Goal: Task Accomplishment & Management: Use online tool/utility

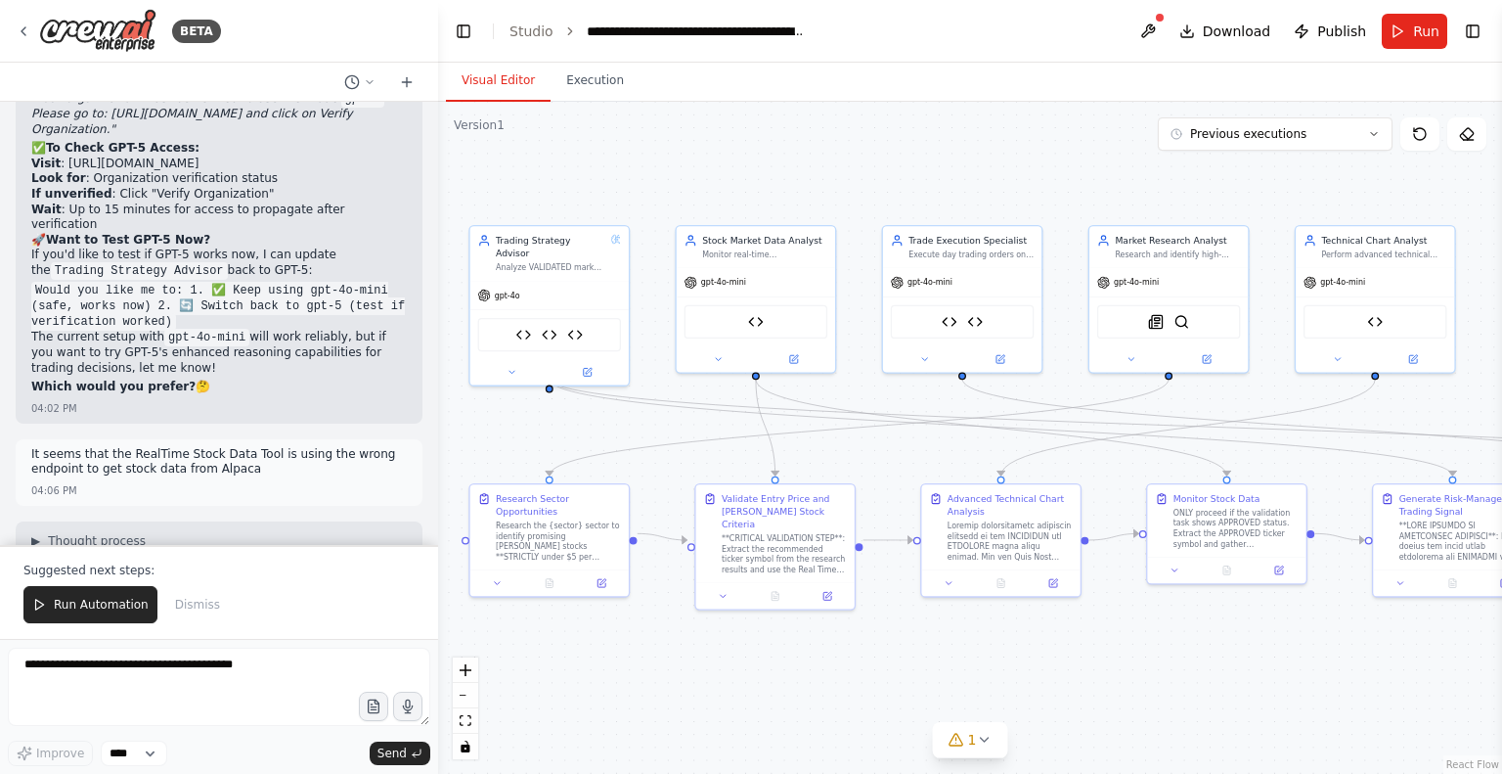
drag, startPoint x: 749, startPoint y: 484, endPoint x: 616, endPoint y: 418, distance: 148.7
click at [616, 418] on div ".deletable-edge-delete-btn { width: 20px; height: 20px; border: 0px solid #ffff…" at bounding box center [970, 438] width 1064 height 672
click at [27, 25] on icon at bounding box center [24, 31] width 16 height 16
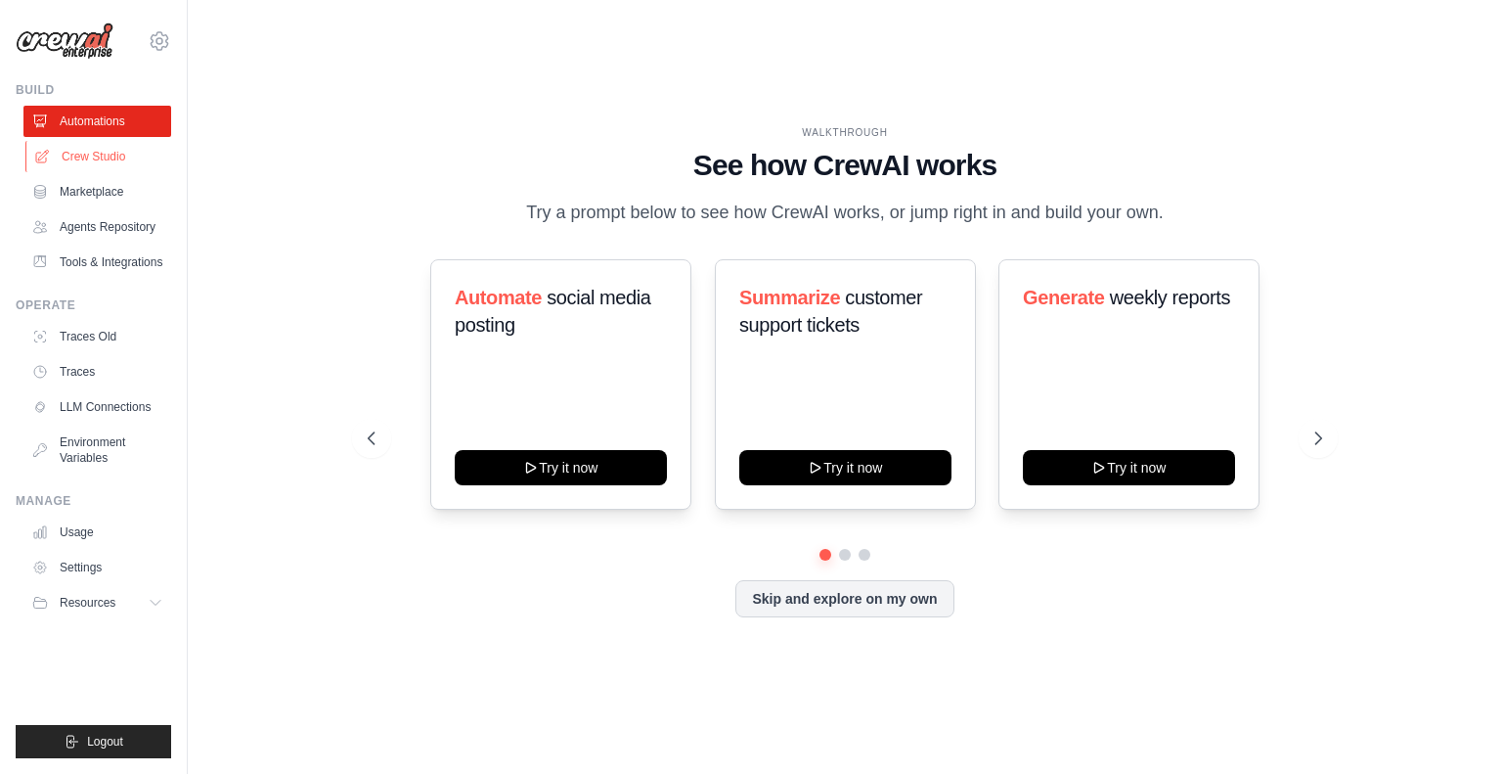
click at [83, 153] on link "Crew Studio" at bounding box center [99, 156] width 148 height 31
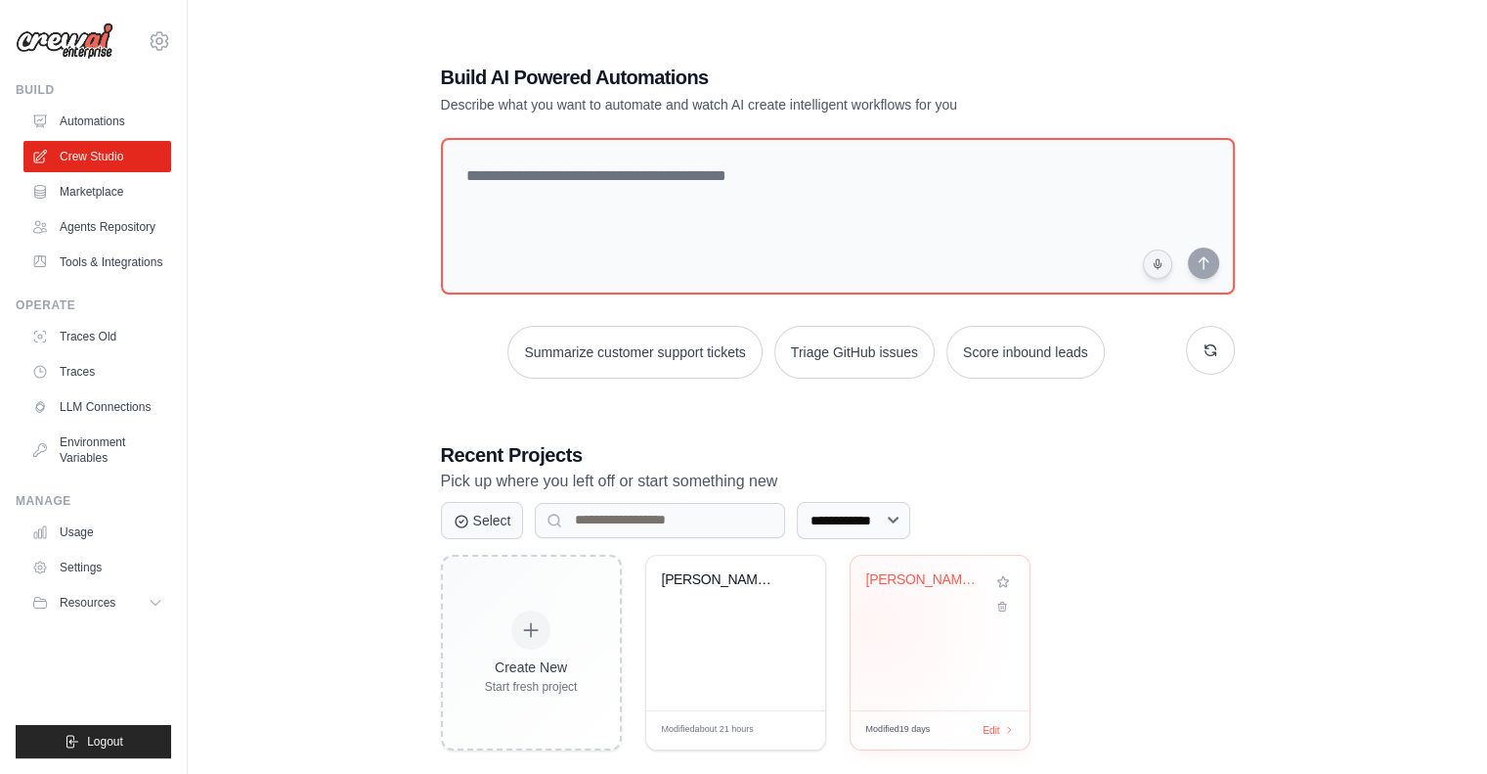
click at [872, 624] on div "Penny Stock Spike Hunter - Short-Te..." at bounding box center [940, 632] width 179 height 155
click at [76, 569] on link "Settings" at bounding box center [99, 567] width 148 height 31
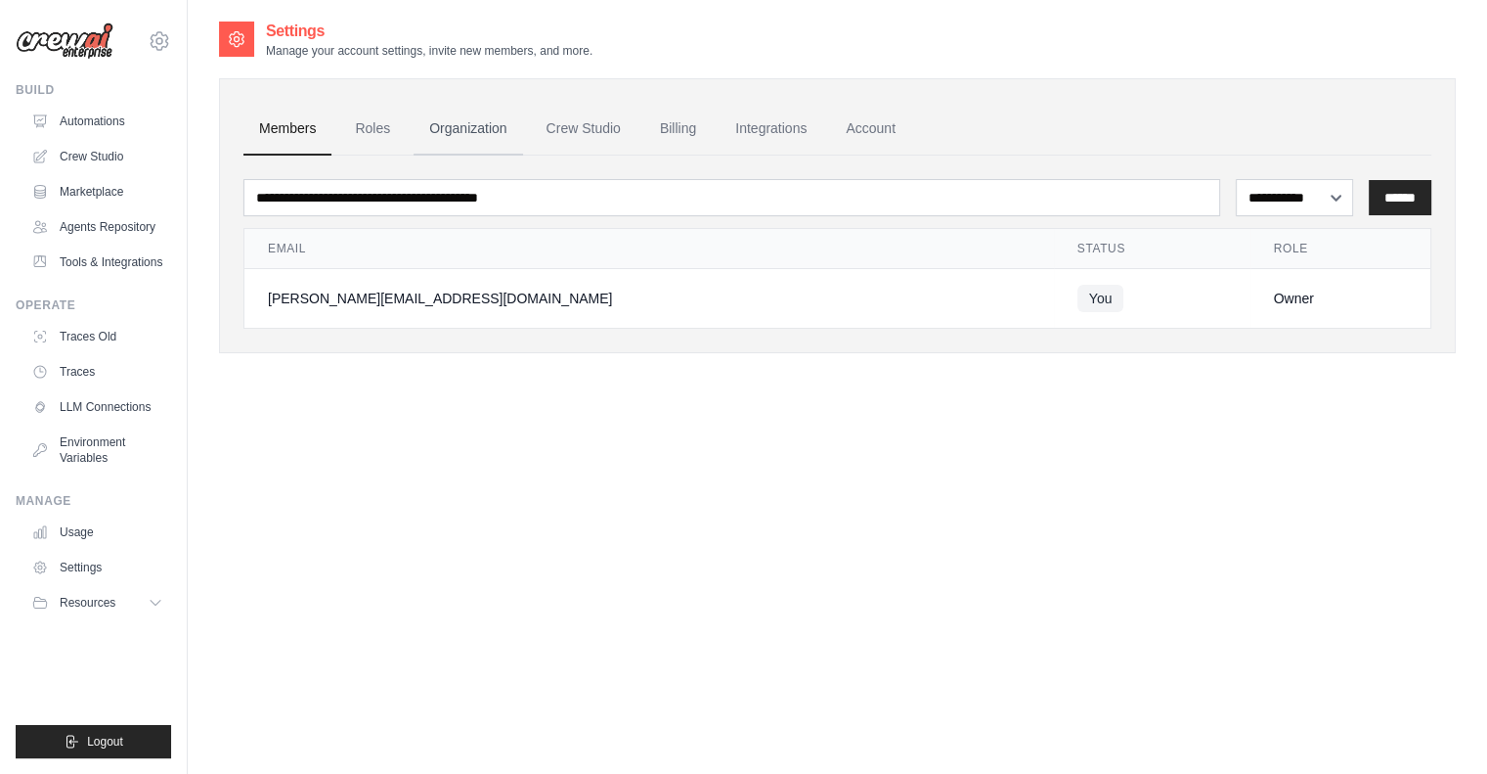
click at [490, 131] on link "Organization" at bounding box center [468, 129] width 109 height 53
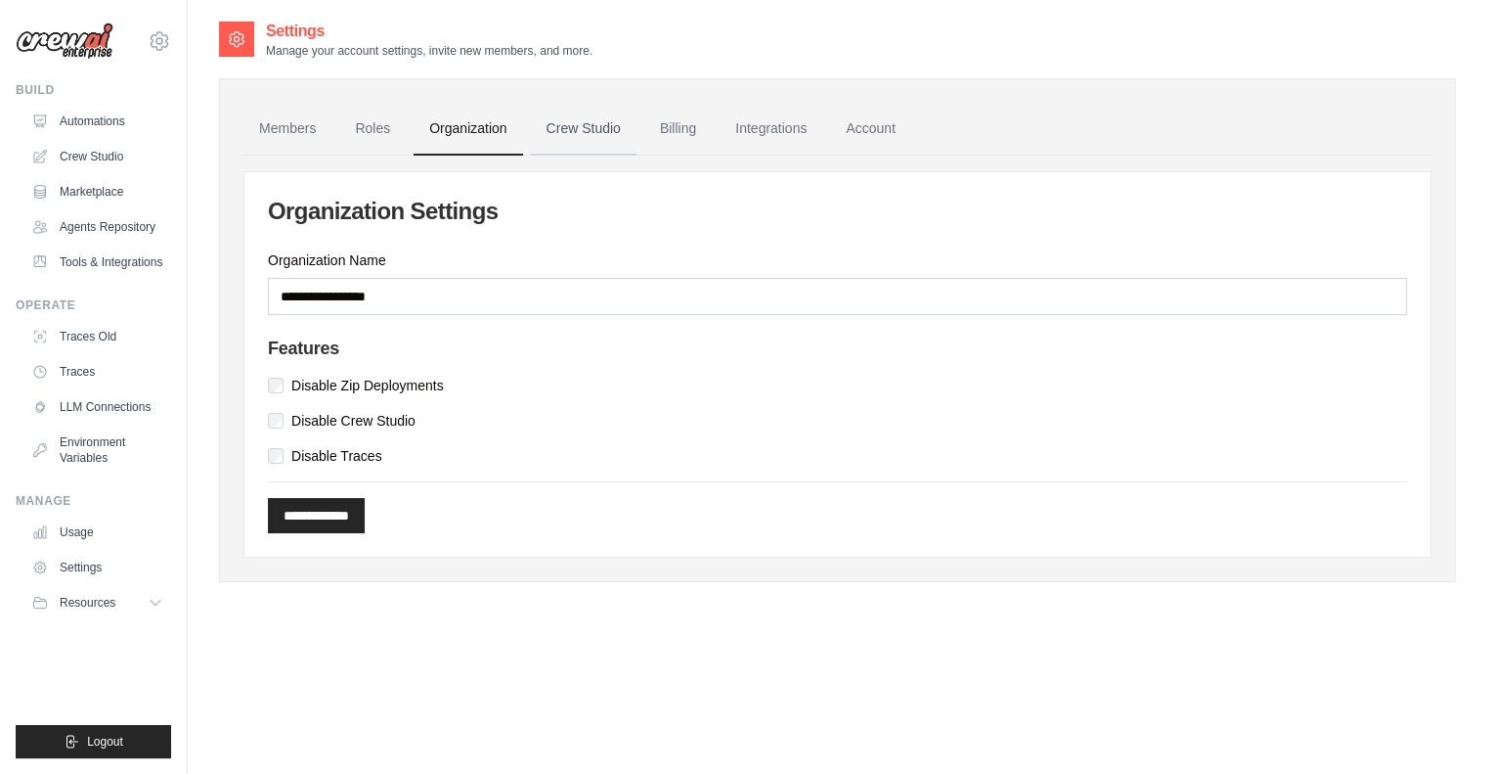
click at [583, 130] on link "Crew Studio" at bounding box center [584, 129] width 106 height 53
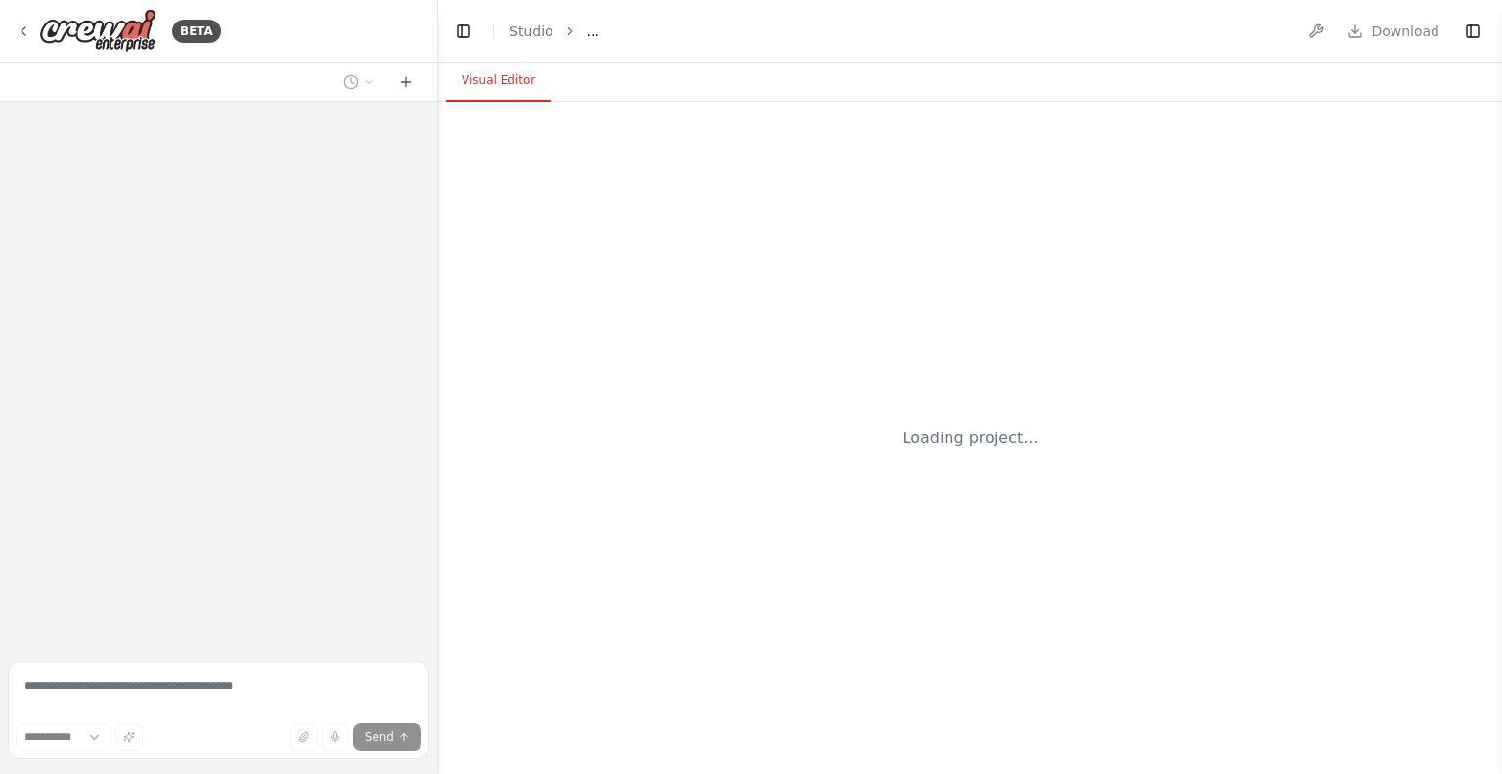
select select "****"
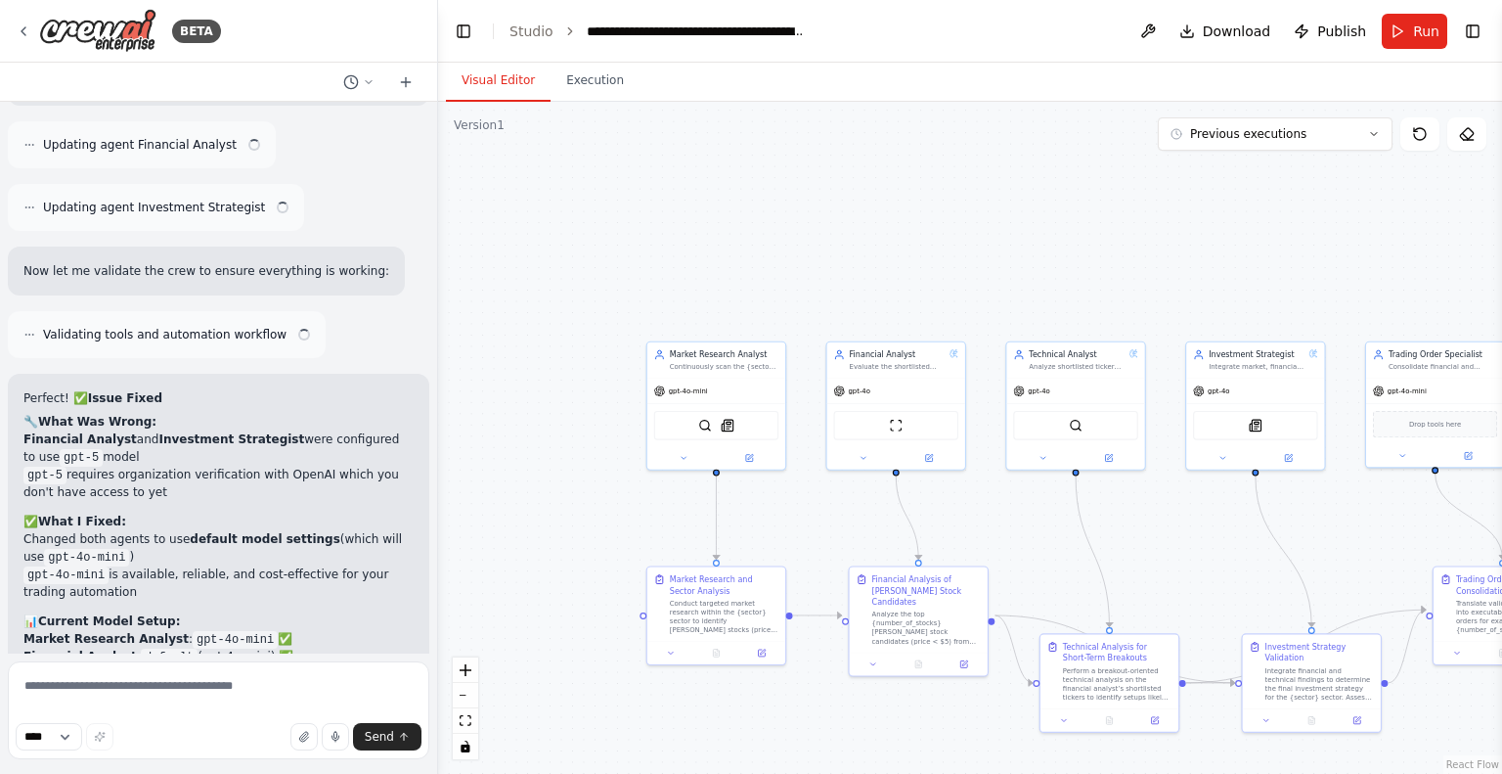
scroll to position [4080, 0]
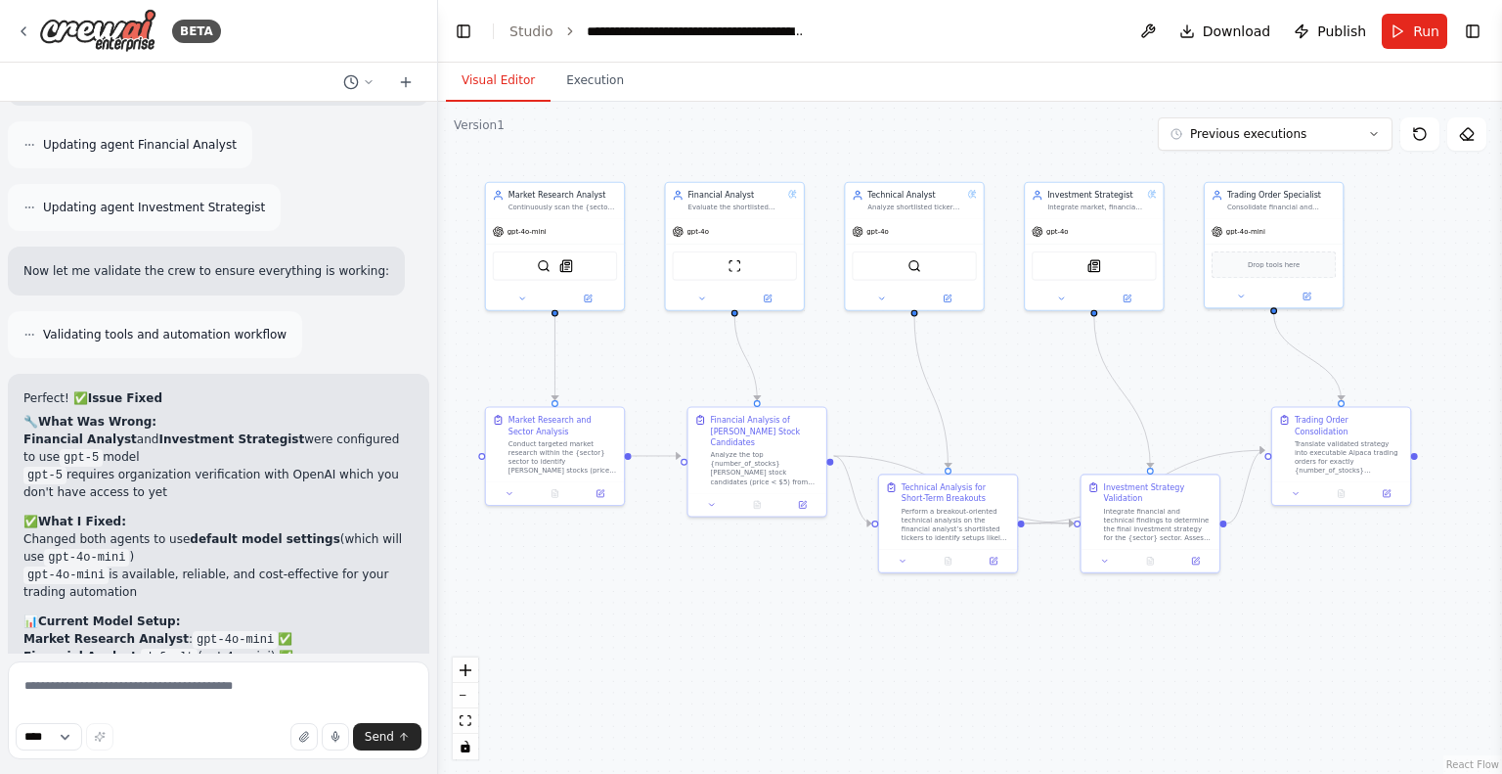
drag, startPoint x: 1030, startPoint y: 544, endPoint x: 872, endPoint y: 384, distance: 224.0
click at [872, 384] on div ".deletable-edge-delete-btn { width: 20px; height: 20px; border: 0px solid #ffff…" at bounding box center [970, 438] width 1064 height 672
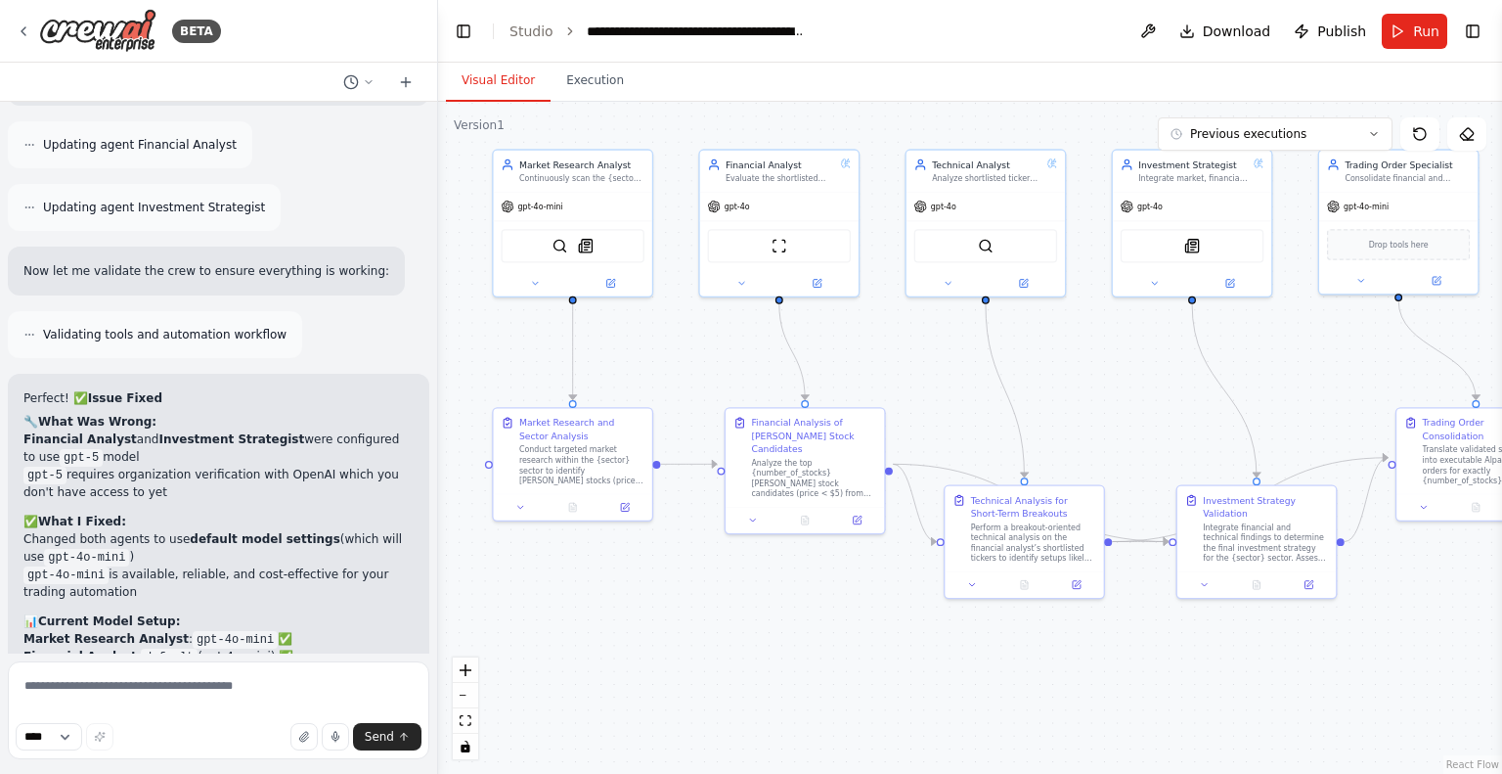
drag, startPoint x: 594, startPoint y: 371, endPoint x: 661, endPoint y: 363, distance: 67.9
click at [661, 363] on div ".deletable-edge-delete-btn { width: 20px; height: 20px; border: 0px solid #ffff…" at bounding box center [970, 438] width 1064 height 672
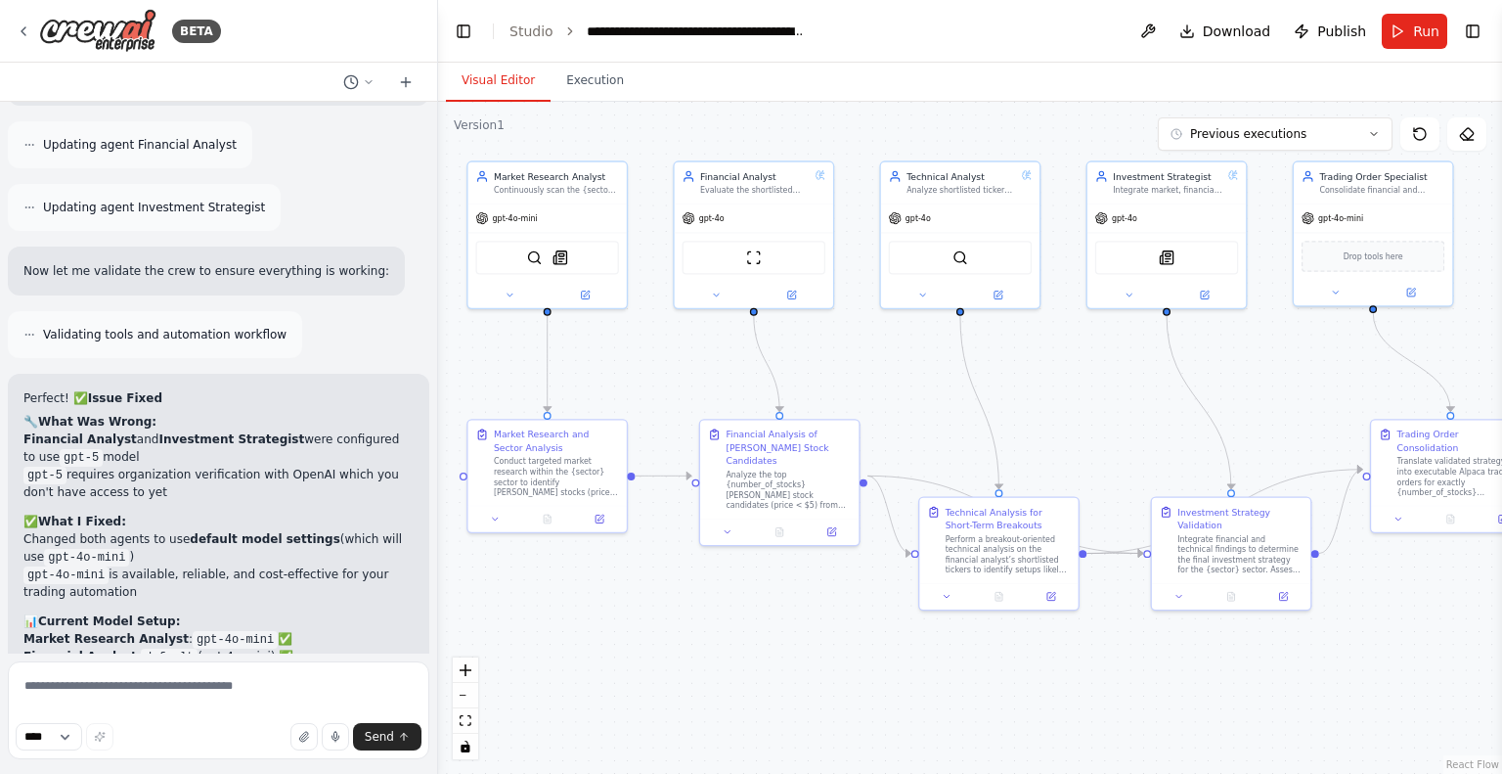
drag, startPoint x: 663, startPoint y: 384, endPoint x: 630, endPoint y: 406, distance: 39.6
click at [630, 406] on div ".deletable-edge-delete-btn { width: 20px; height: 20px; border: 0px solid #ffff…" at bounding box center [970, 438] width 1064 height 672
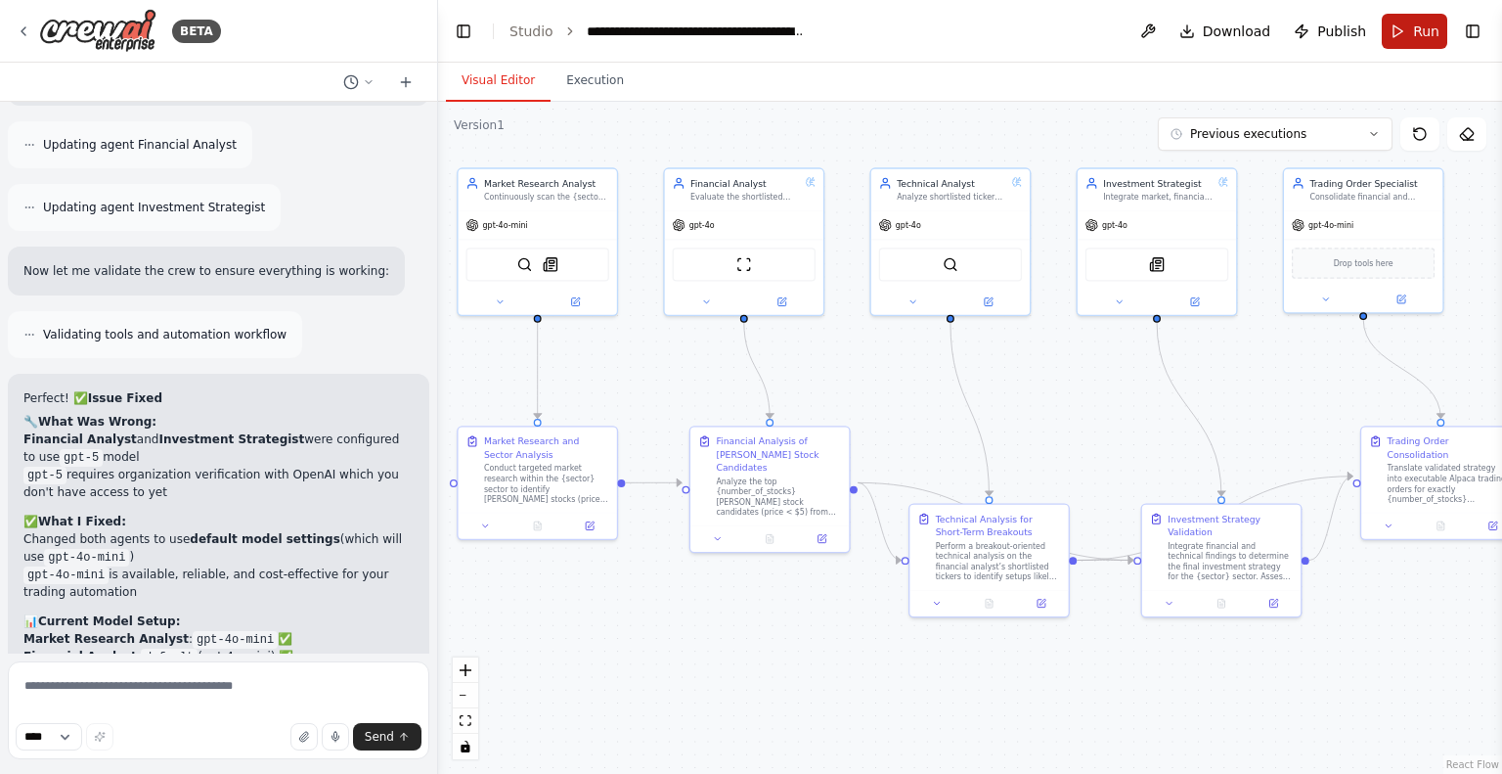
click at [1404, 30] on button "Run" at bounding box center [1415, 31] width 66 height 35
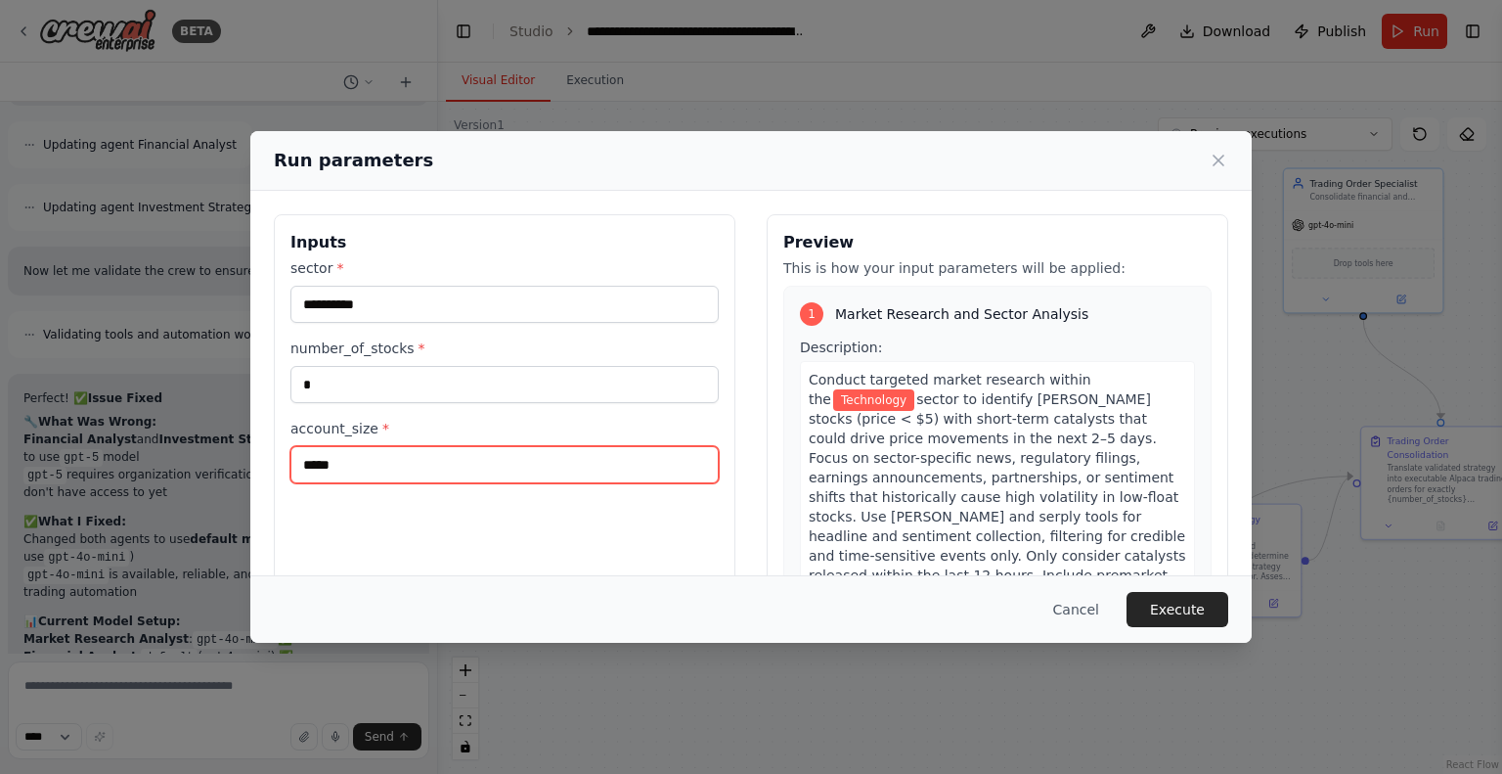
drag, startPoint x: 377, startPoint y: 461, endPoint x: 316, endPoint y: 471, distance: 62.5
click at [316, 471] on input "*****" at bounding box center [504, 464] width 428 height 37
type input "*****"
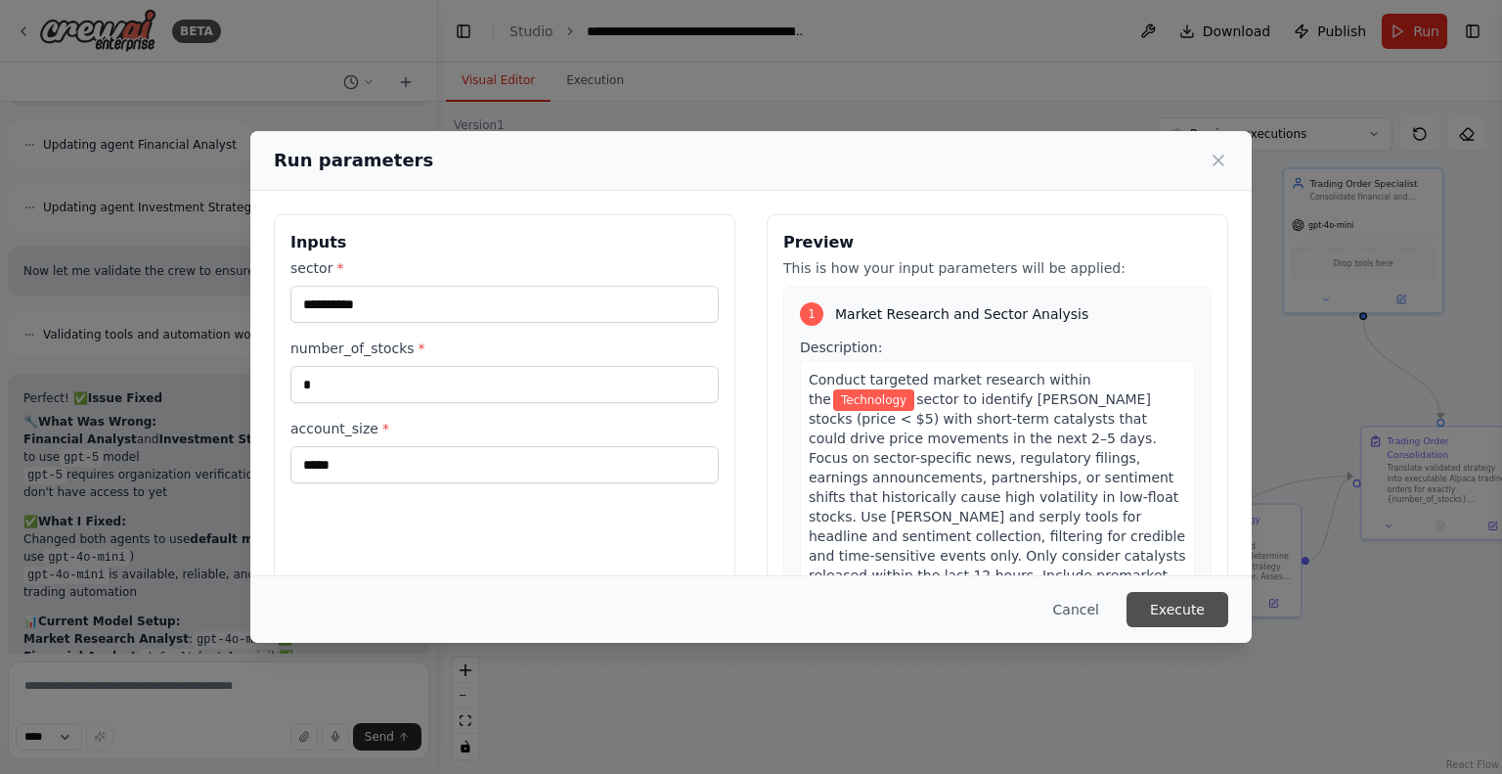
click at [1160, 597] on button "Execute" at bounding box center [1178, 609] width 102 height 35
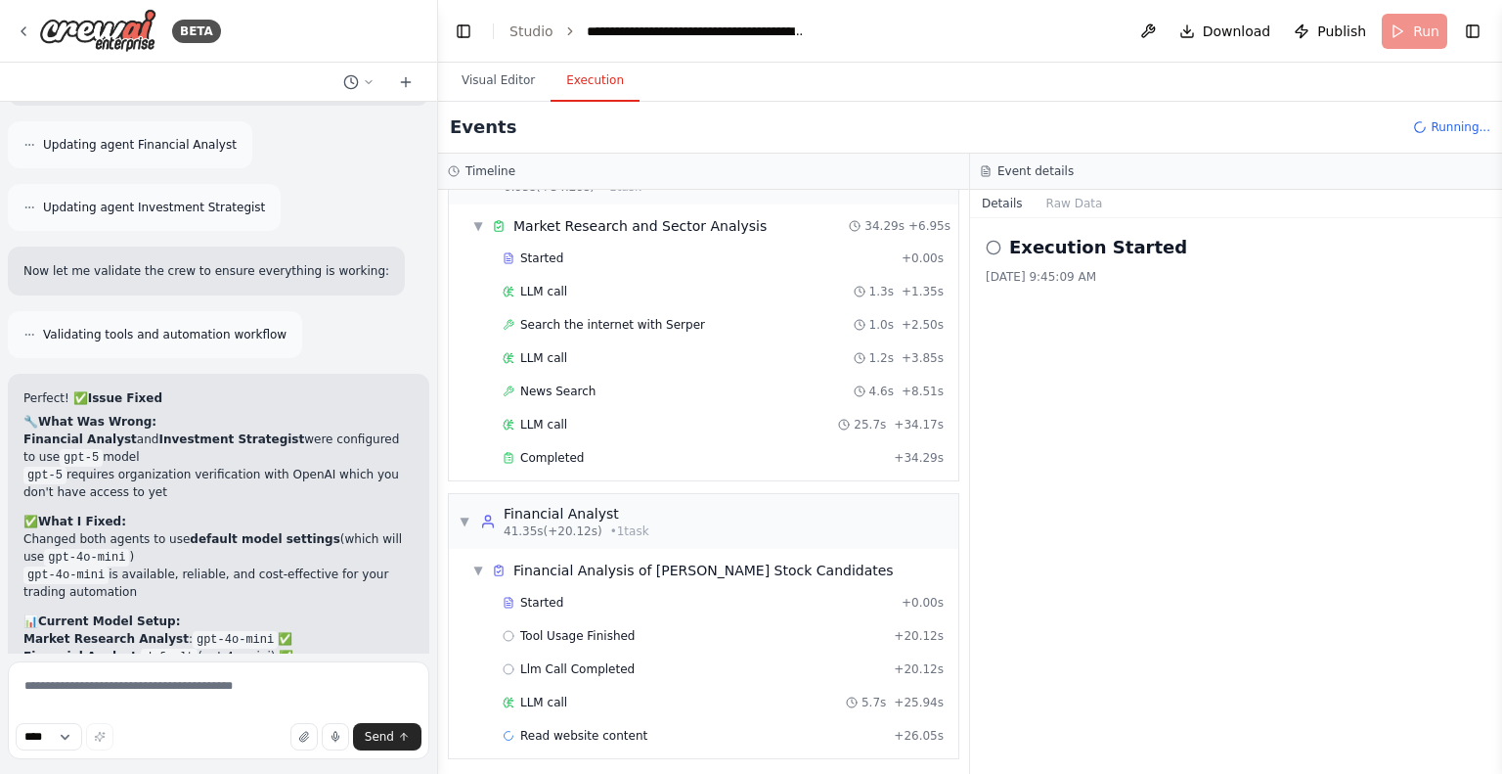
scroll to position [84, 0]
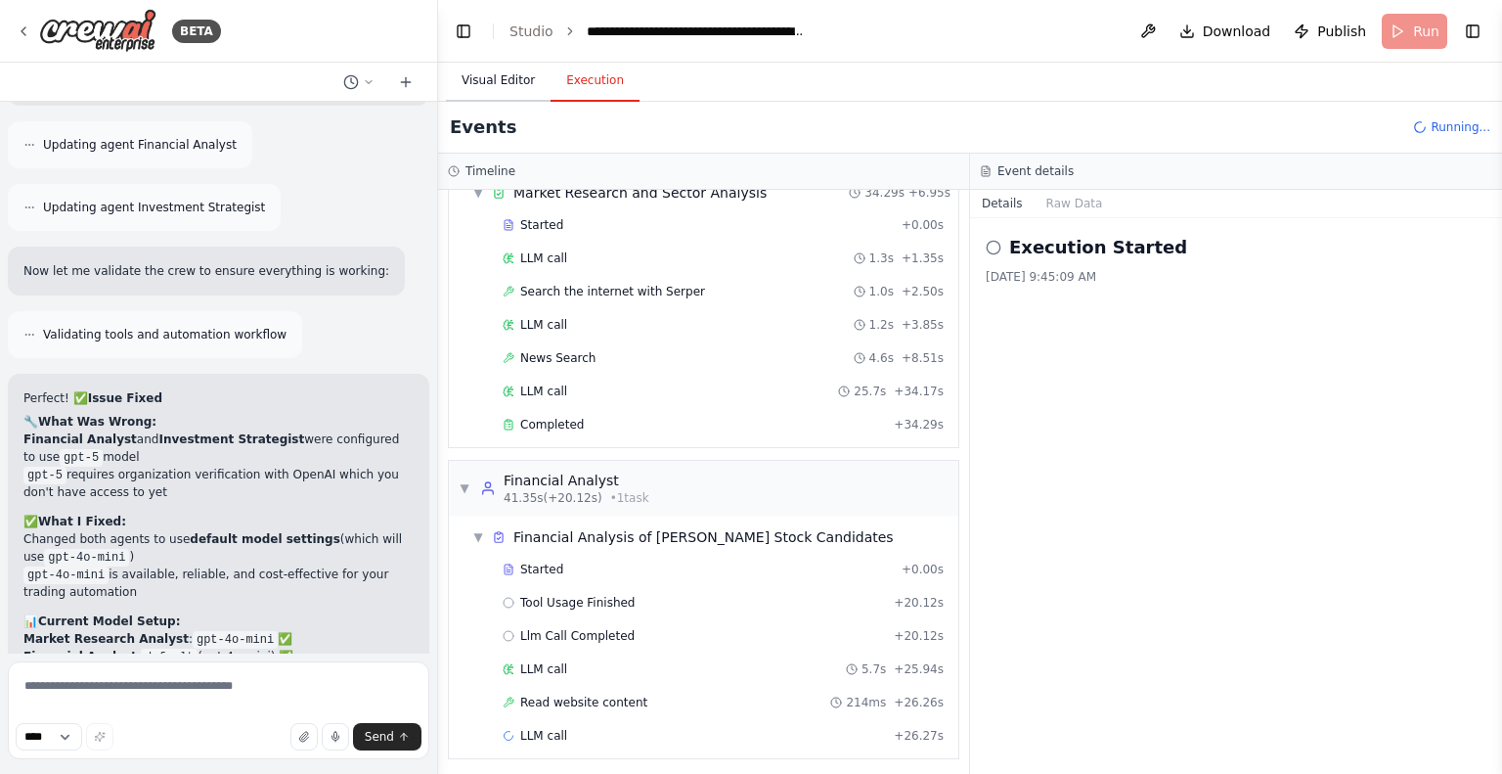
click at [501, 80] on button "Visual Editor" at bounding box center [498, 81] width 105 height 41
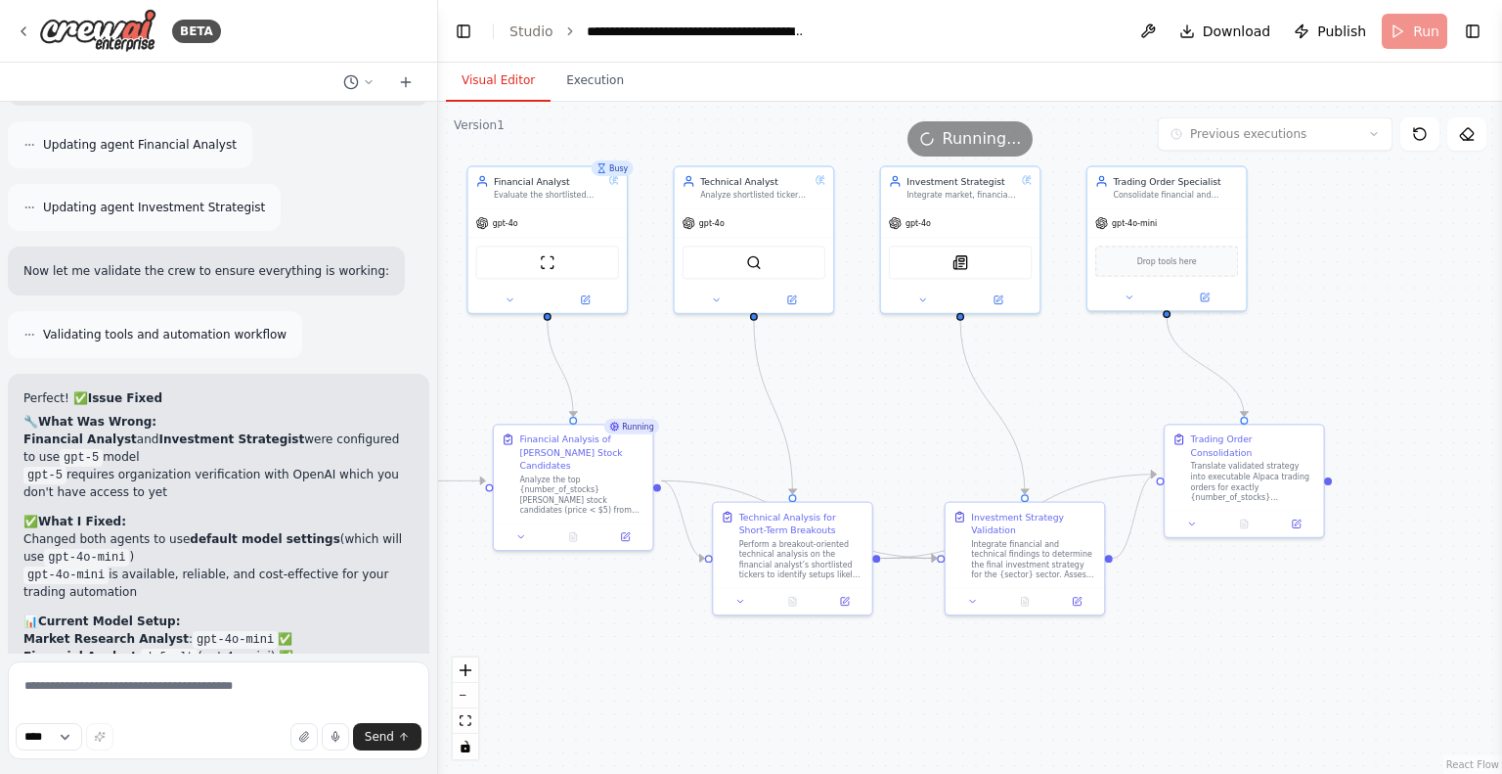
drag, startPoint x: 976, startPoint y: 687, endPoint x: 805, endPoint y: 688, distance: 171.1
click at [805, 688] on div ".deletable-edge-delete-btn { width: 20px; height: 20px; border: 0px solid #ffff…" at bounding box center [970, 438] width 1064 height 672
click at [20, 26] on icon at bounding box center [24, 31] width 16 height 16
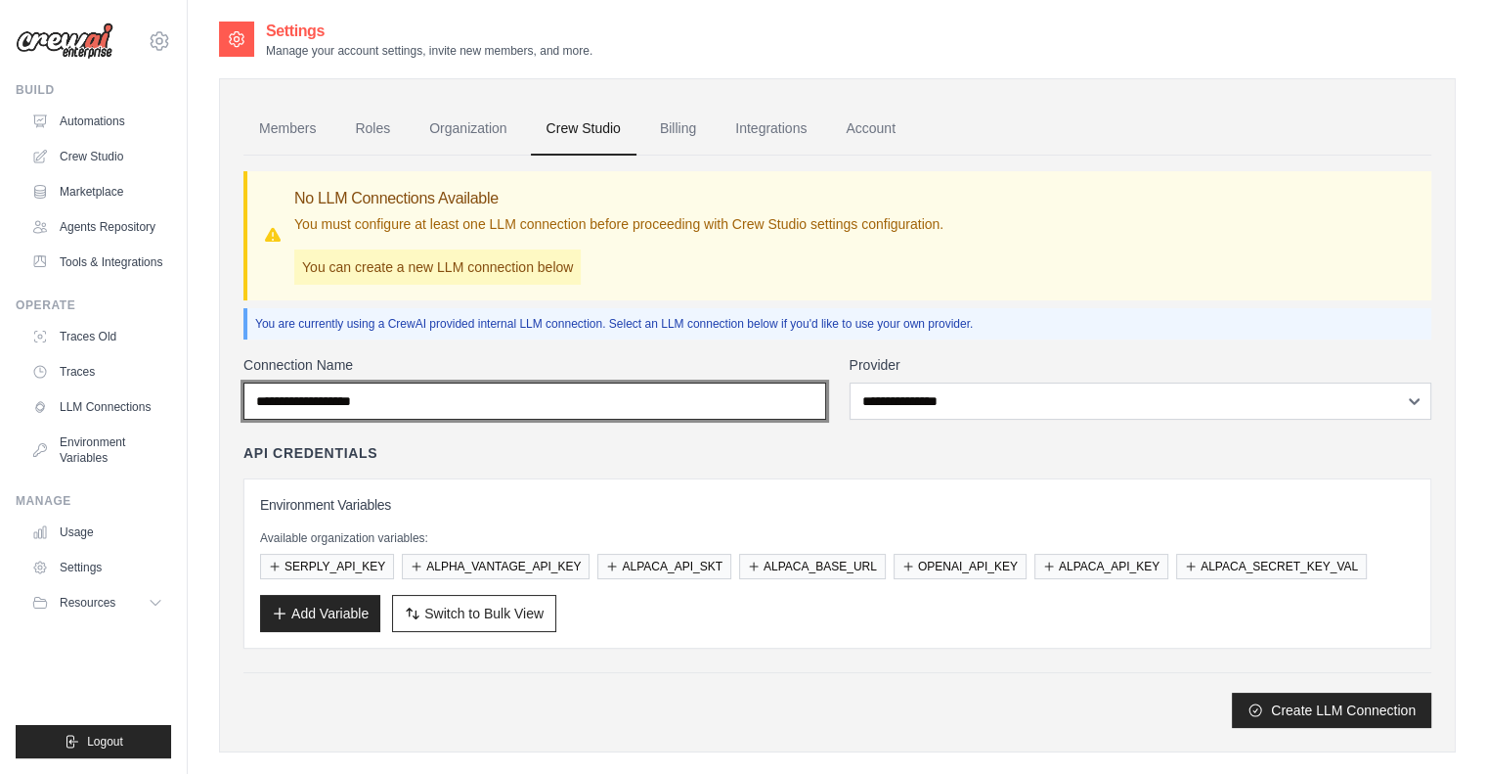
click at [516, 412] on input "Connection Name" at bounding box center [534, 400] width 583 height 37
click at [699, 405] on input "Connection Name" at bounding box center [534, 400] width 583 height 37
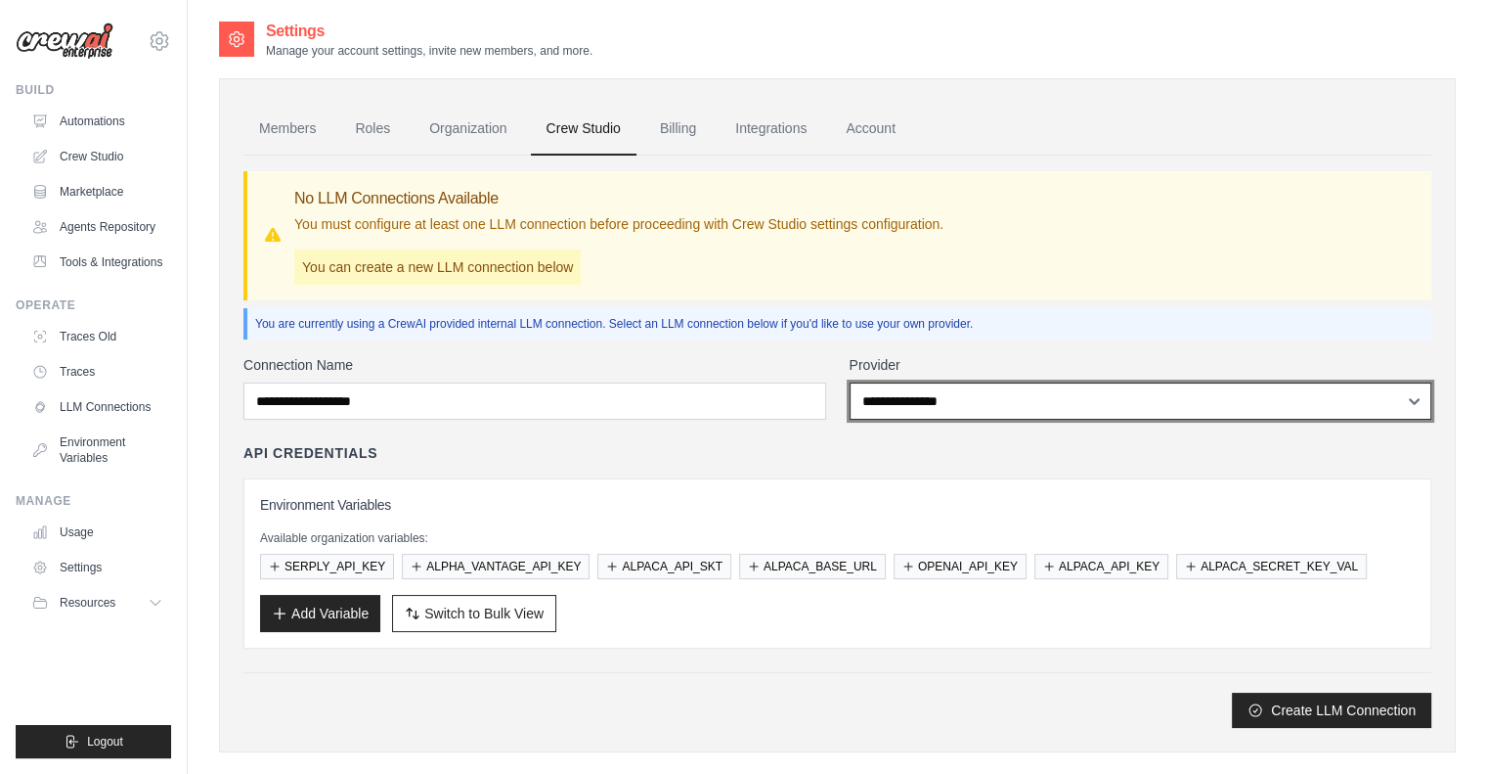
click at [925, 398] on select "**********" at bounding box center [1141, 400] width 583 height 37
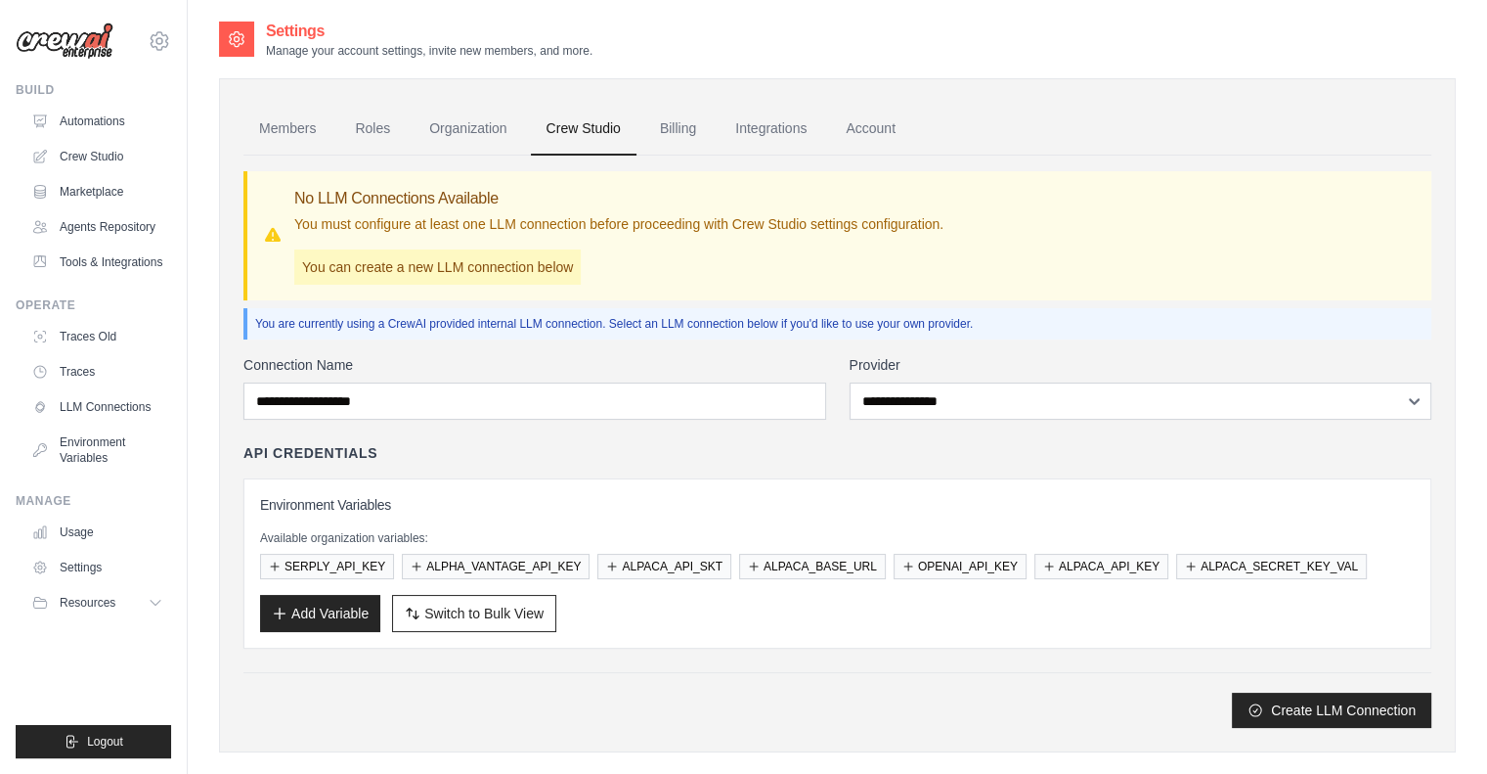
click at [601, 437] on div "**********" at bounding box center [837, 541] width 1188 height 373
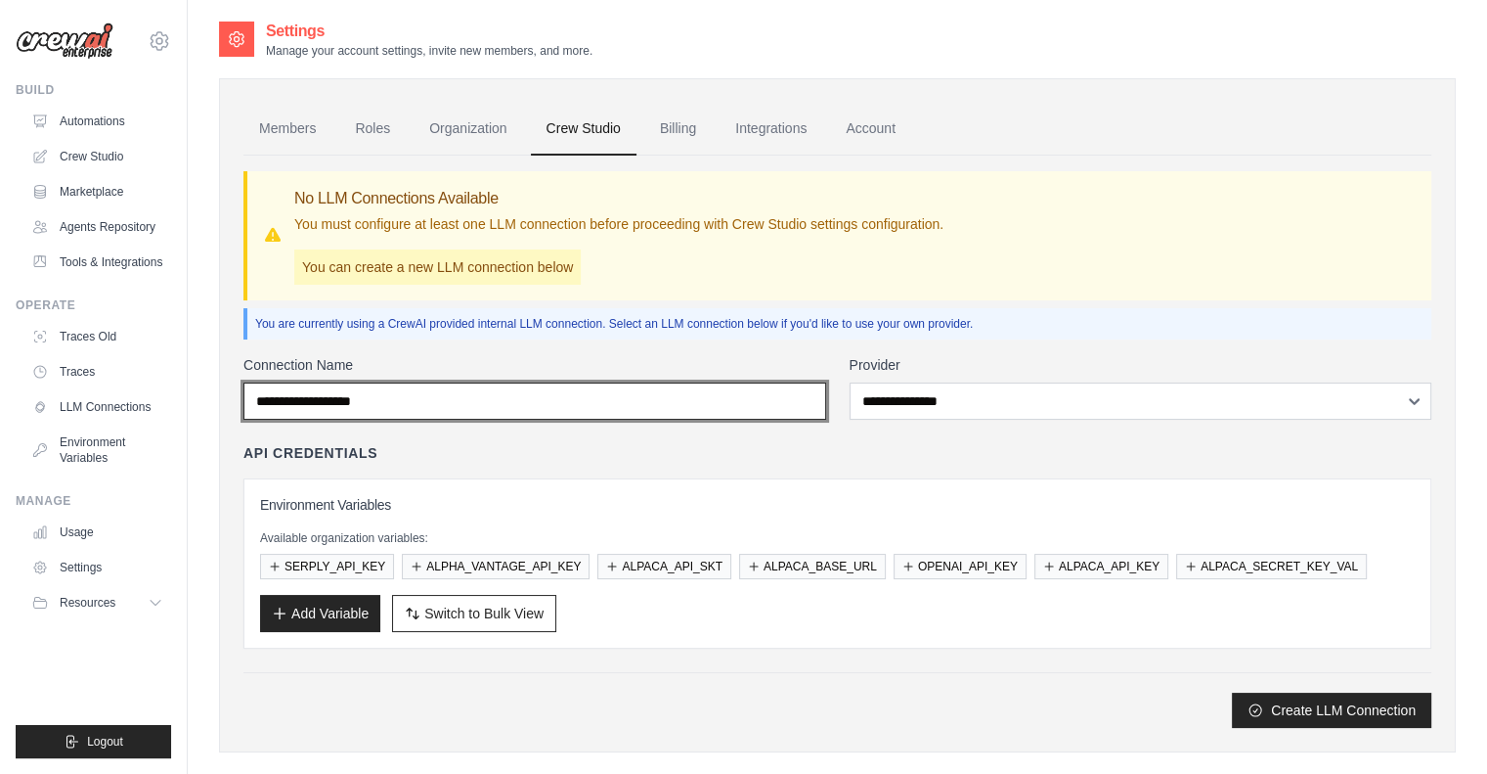
click at [434, 400] on input "Connection Name" at bounding box center [534, 400] width 583 height 37
type input "******"
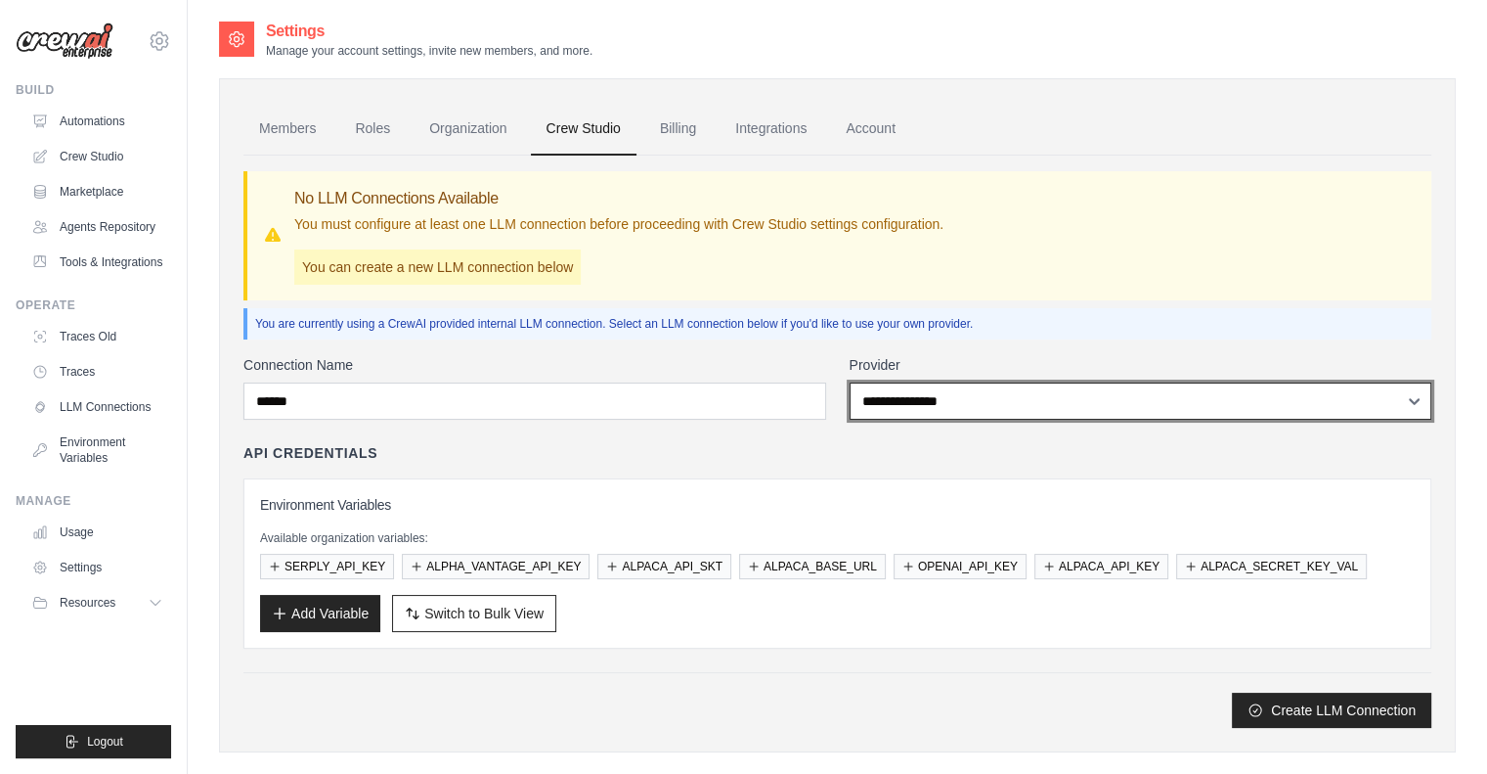
click at [888, 387] on select "**********" at bounding box center [1141, 400] width 583 height 37
select select "******"
click at [850, 382] on select "**********" at bounding box center [1141, 400] width 583 height 37
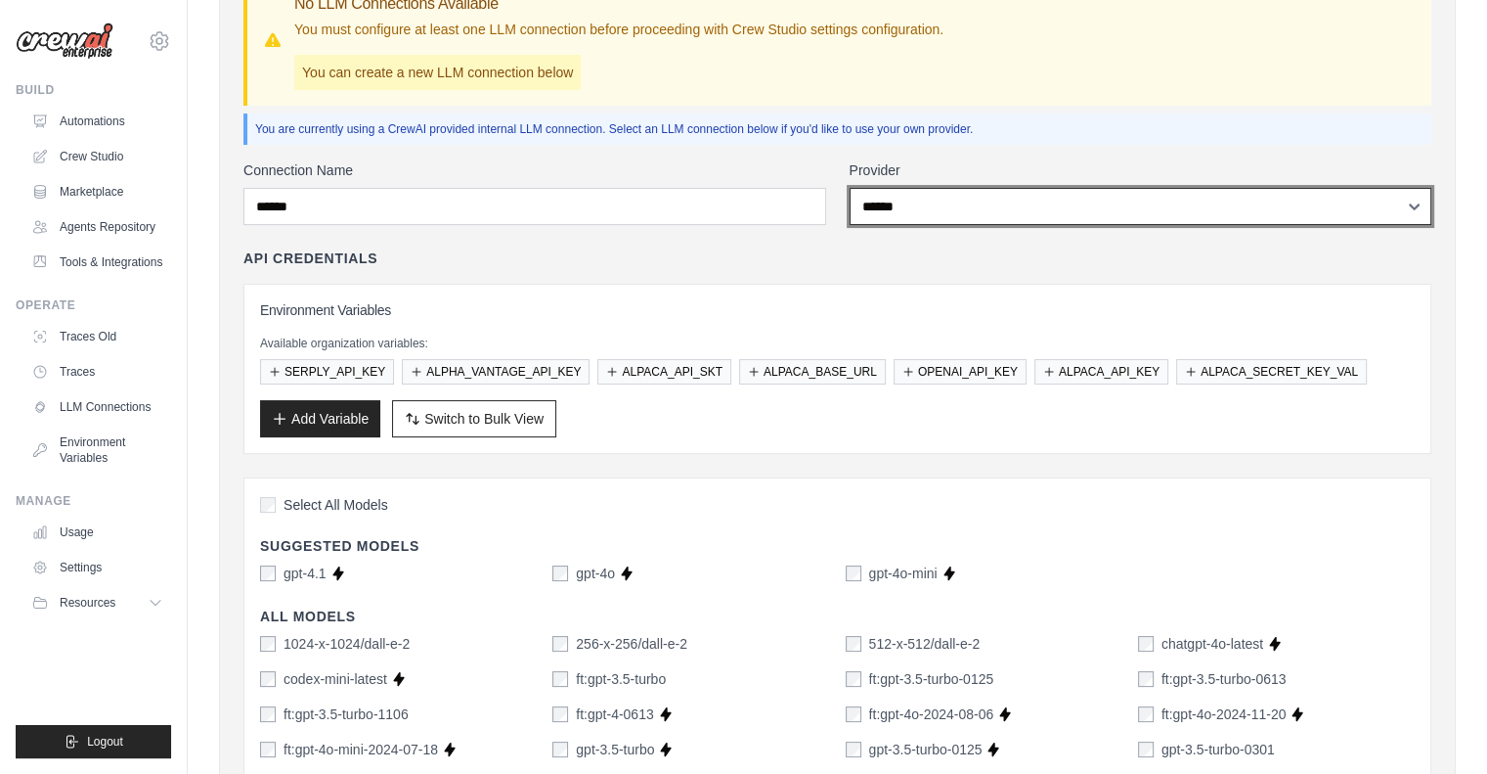
scroll to position [196, 0]
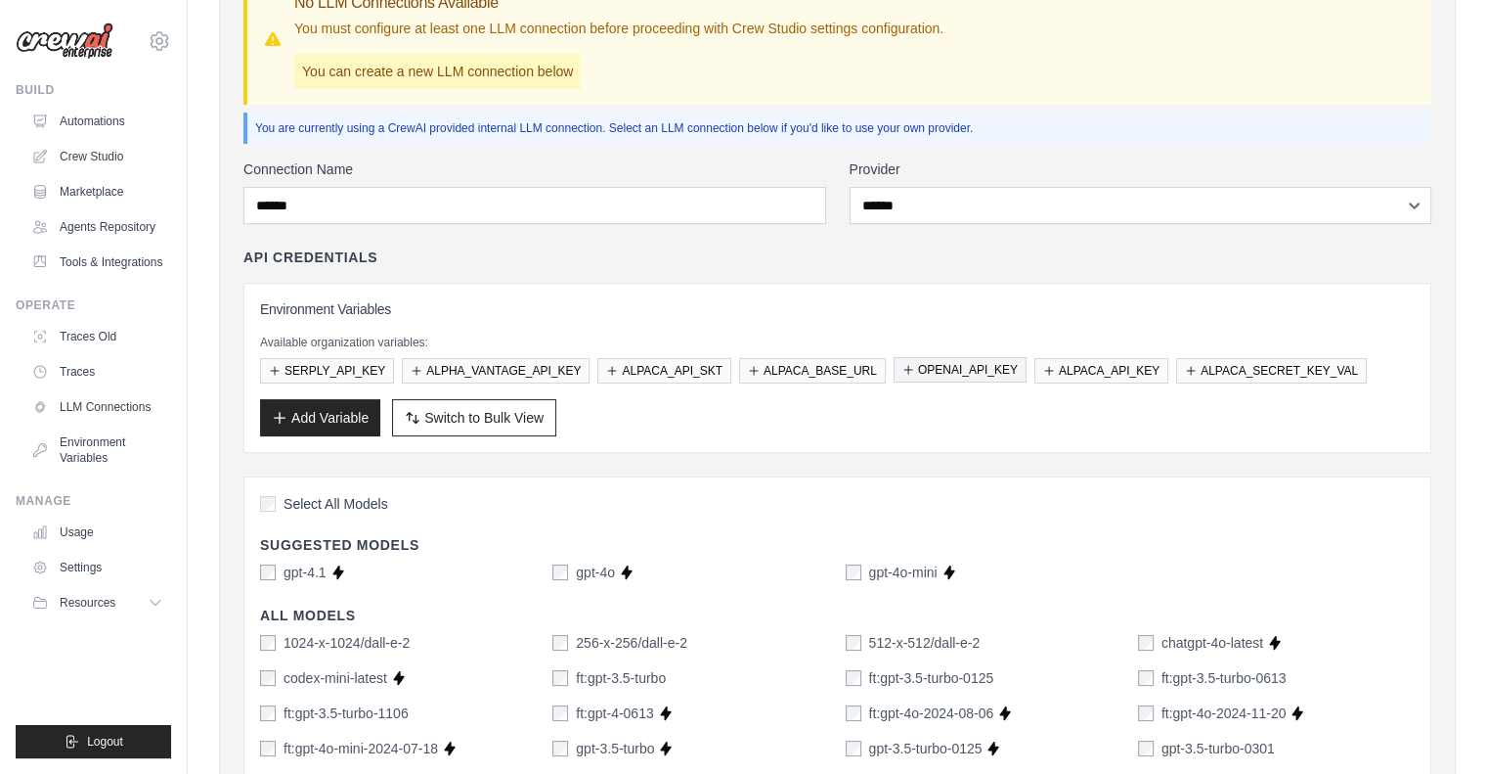
click at [920, 377] on button "OPENAI_API_KEY" at bounding box center [960, 369] width 133 height 25
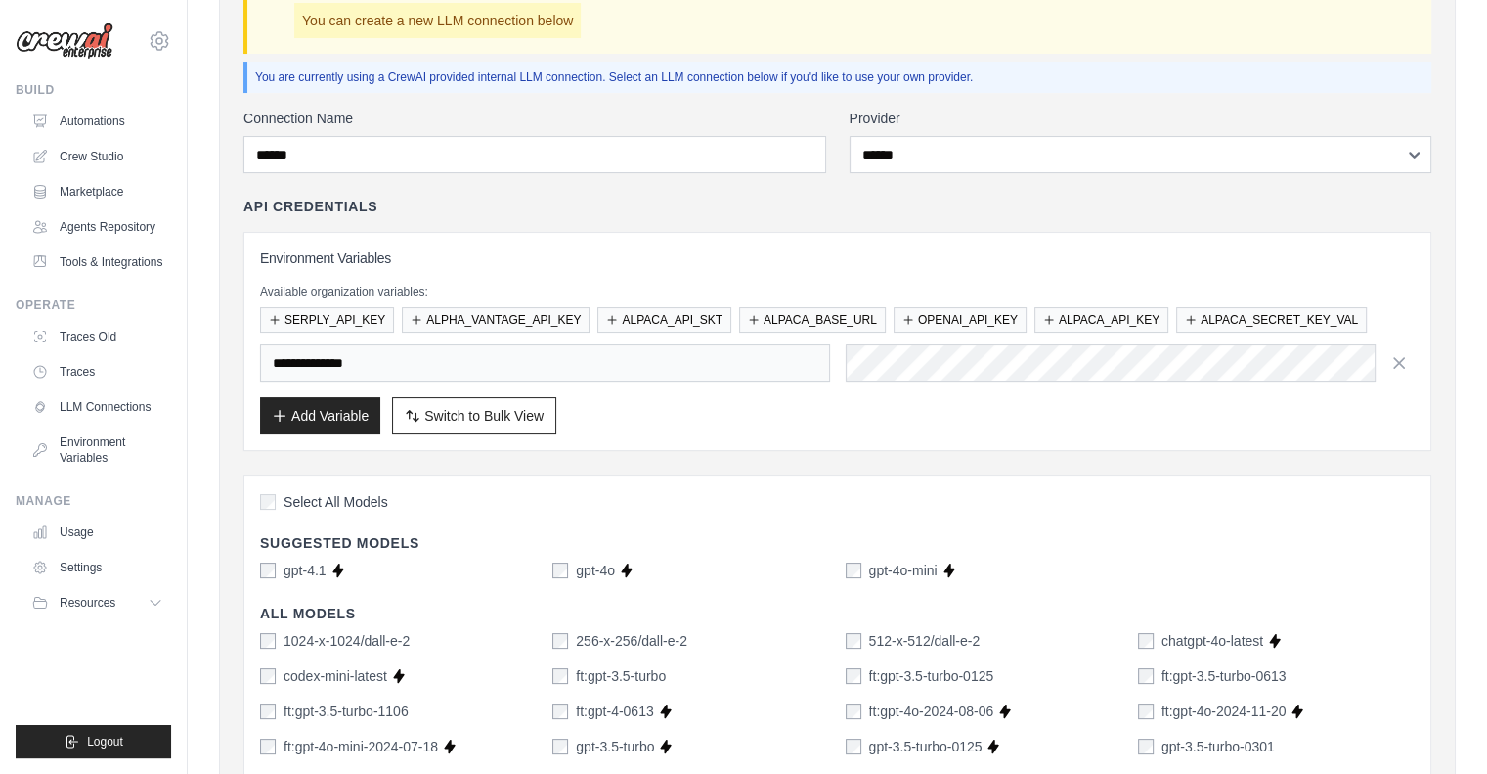
scroll to position [293, 0]
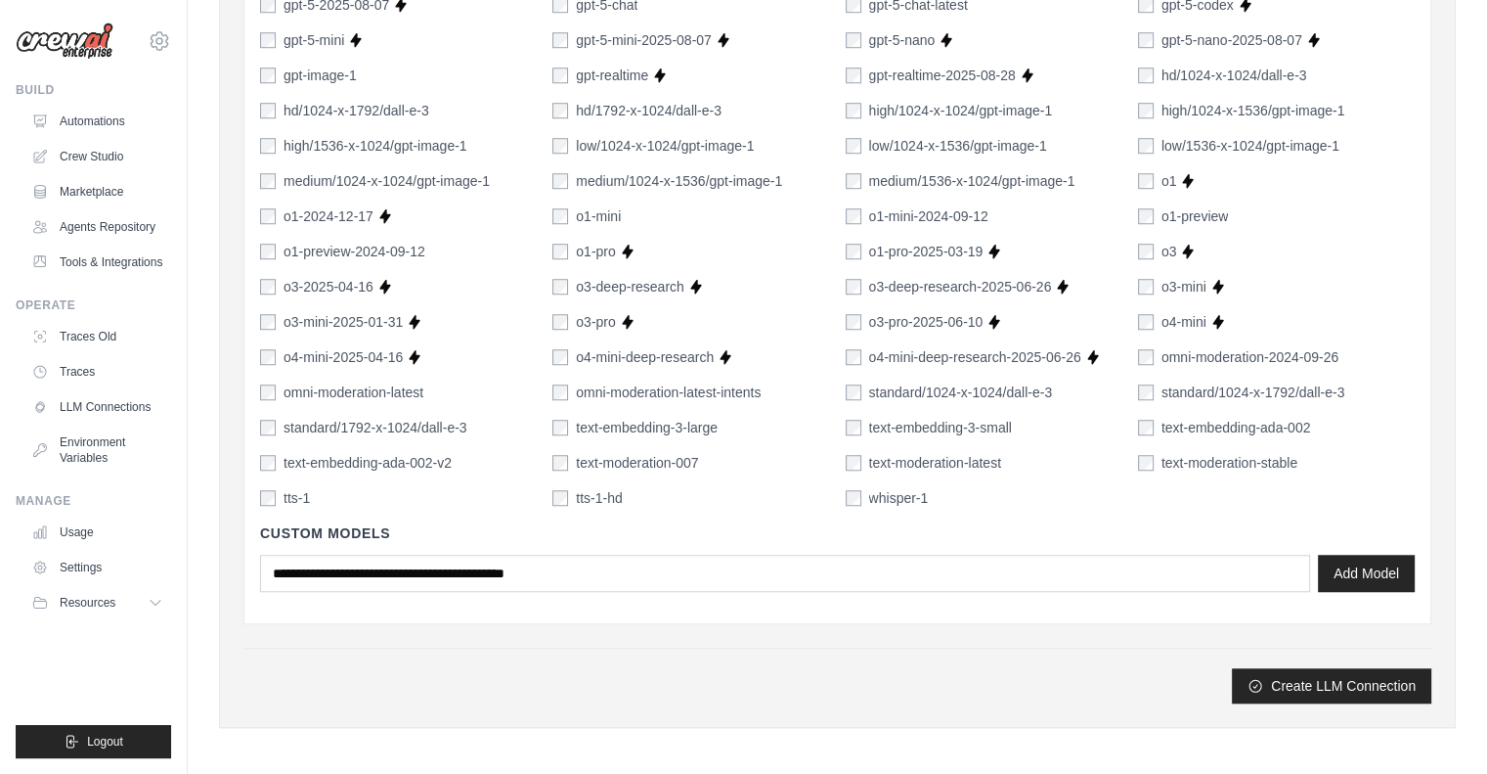
scroll to position [1446, 0]
click at [1261, 678] on icon "submit" at bounding box center [1256, 684] width 12 height 12
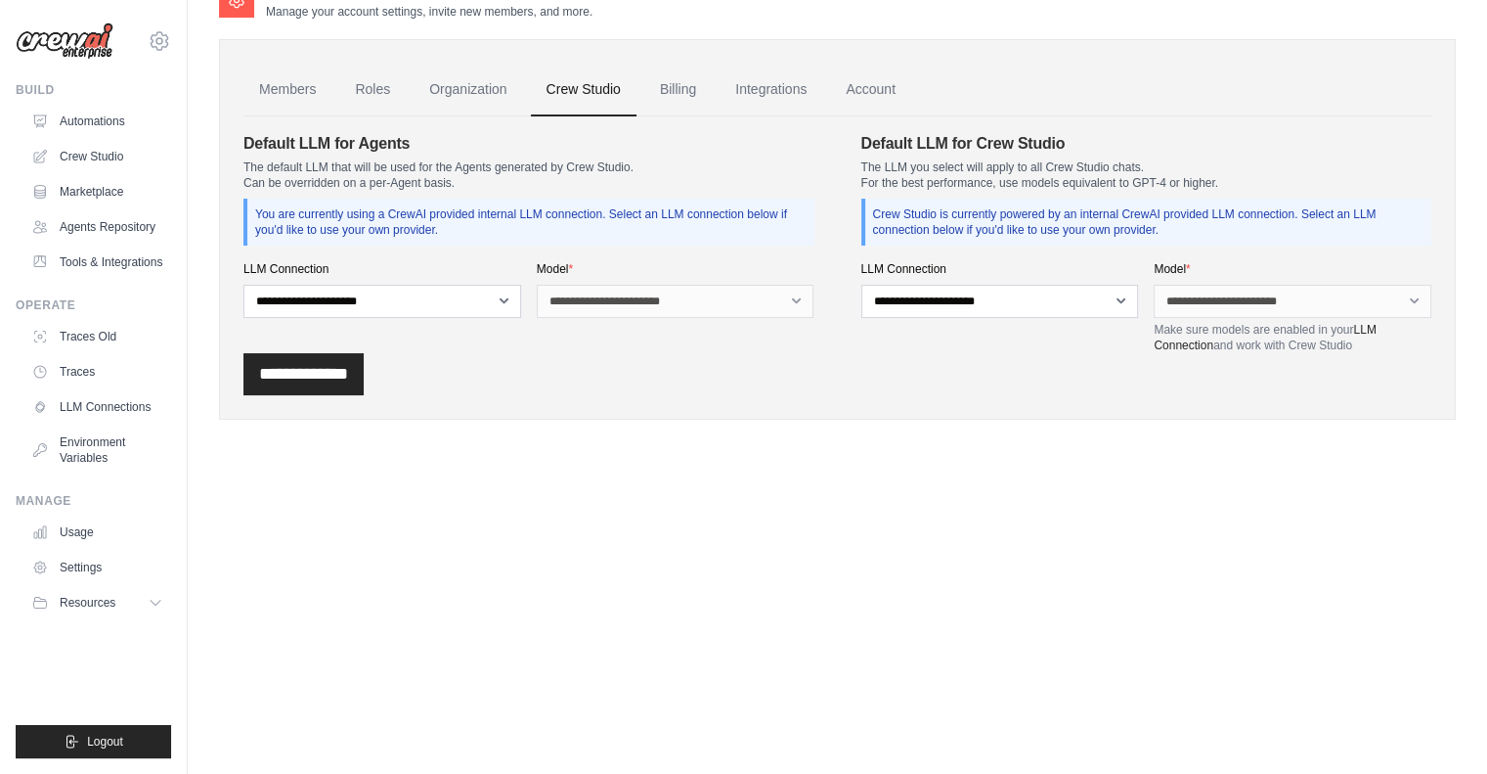
scroll to position [0, 0]
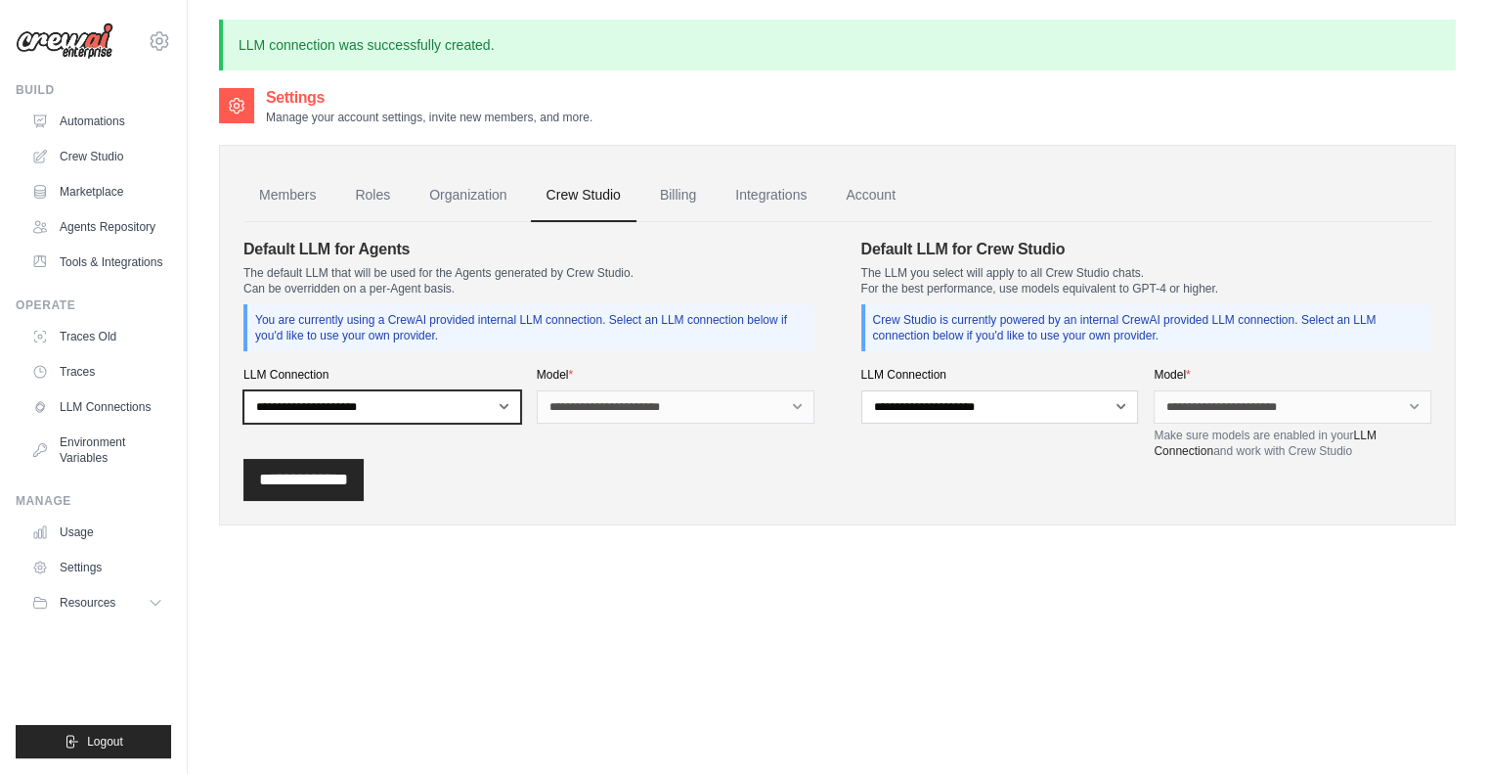
click at [473, 412] on select "**********" at bounding box center [382, 406] width 278 height 33
select select "******"
click at [243, 390] on select "**********" at bounding box center [382, 406] width 278 height 33
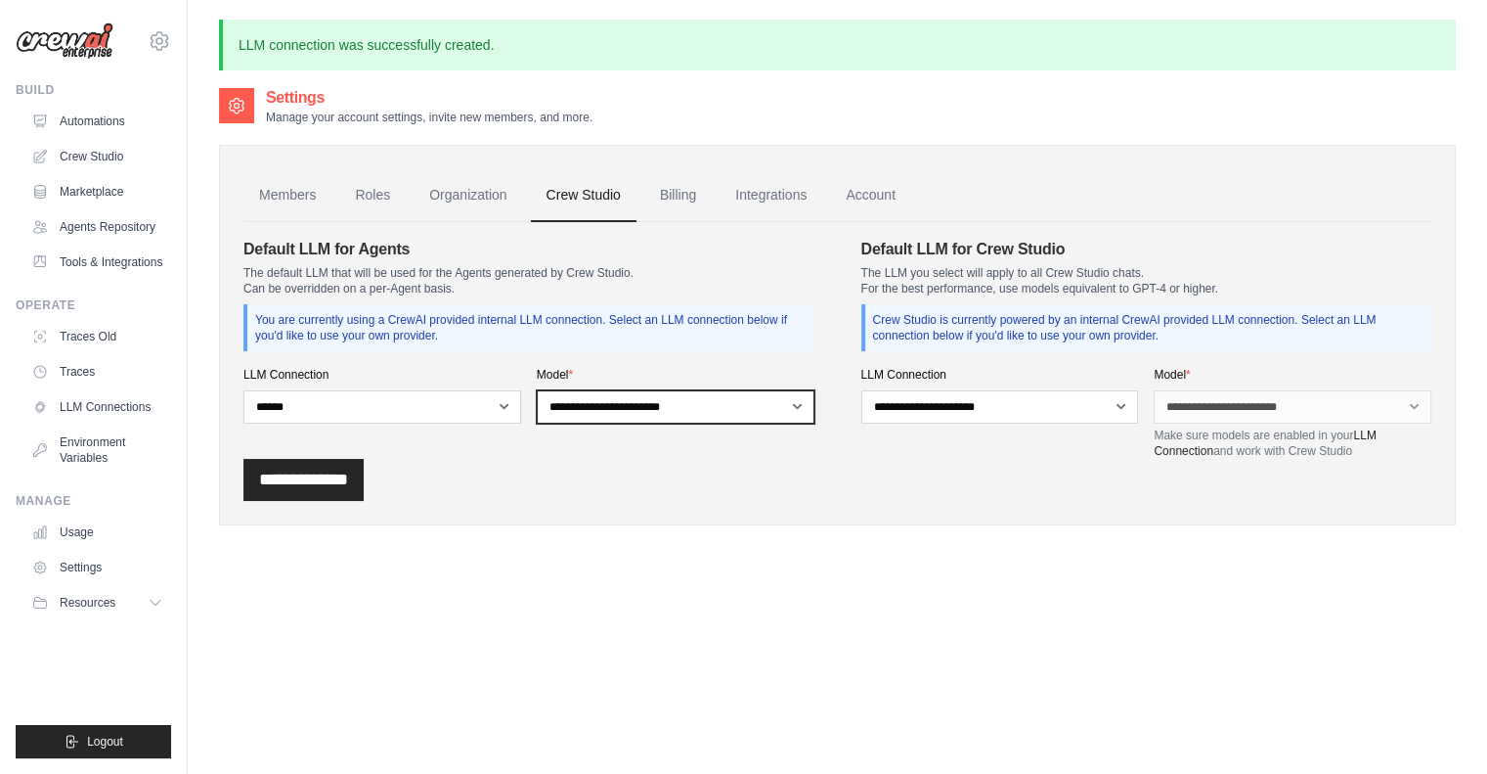
click at [688, 408] on select "**********" at bounding box center [676, 406] width 278 height 33
select select "*****"
click at [537, 390] on select "**********" at bounding box center [676, 406] width 278 height 33
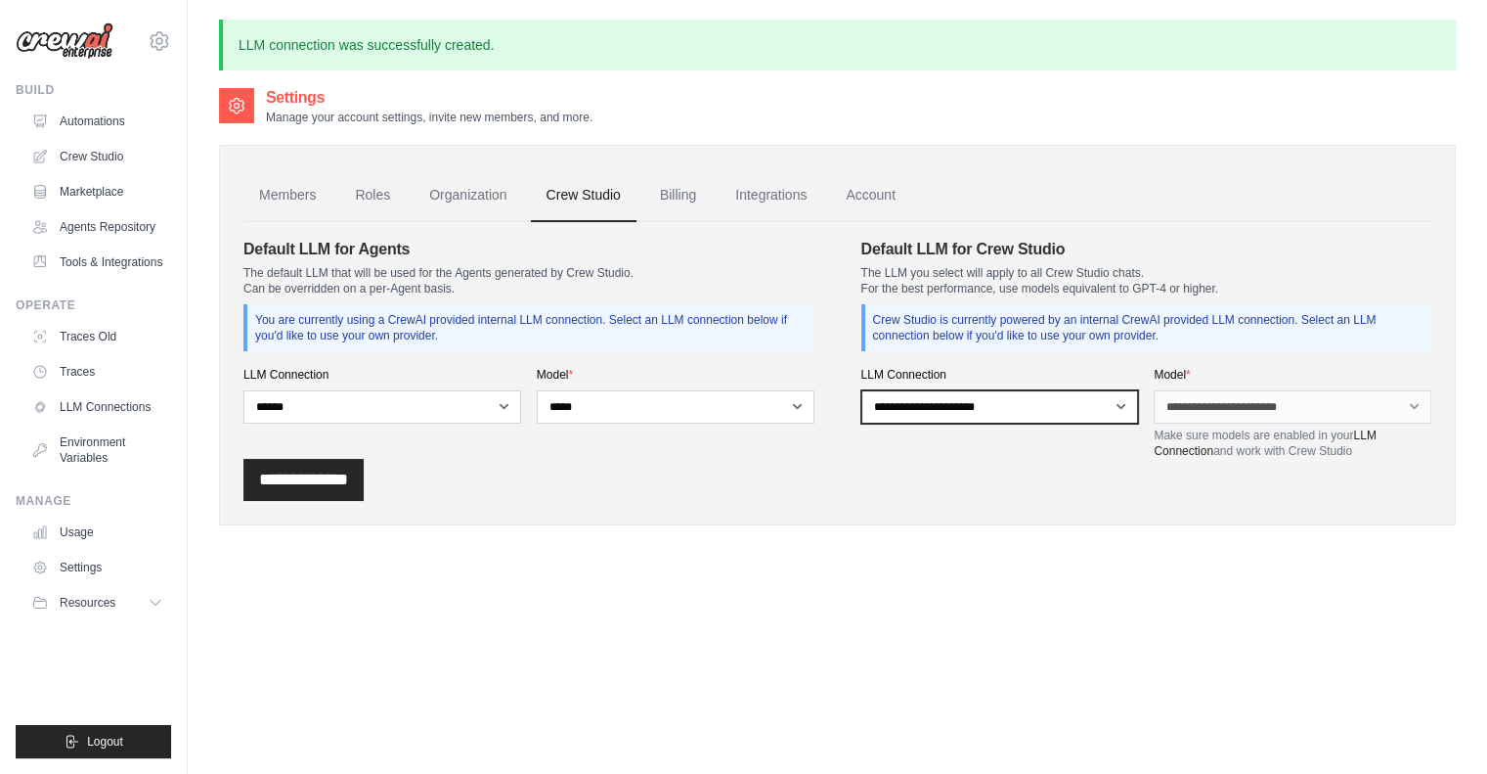
click at [1084, 394] on select "**********" at bounding box center [1001, 406] width 278 height 33
select select "******"
click at [862, 390] on select "**********" at bounding box center [1001, 406] width 278 height 33
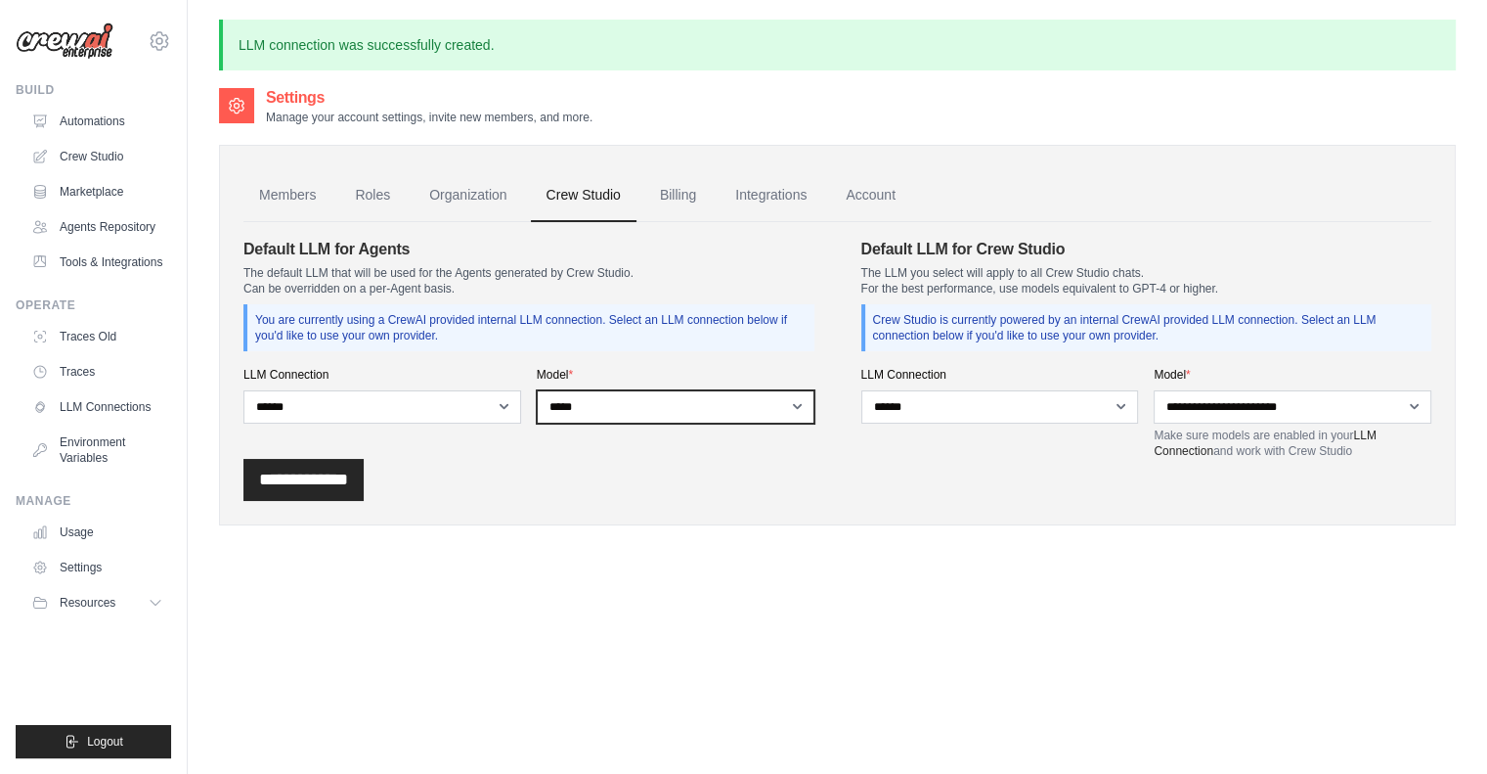
click at [579, 405] on select "**********" at bounding box center [676, 406] width 278 height 33
select select "******"
click at [537, 390] on select "**********" at bounding box center [676, 406] width 278 height 33
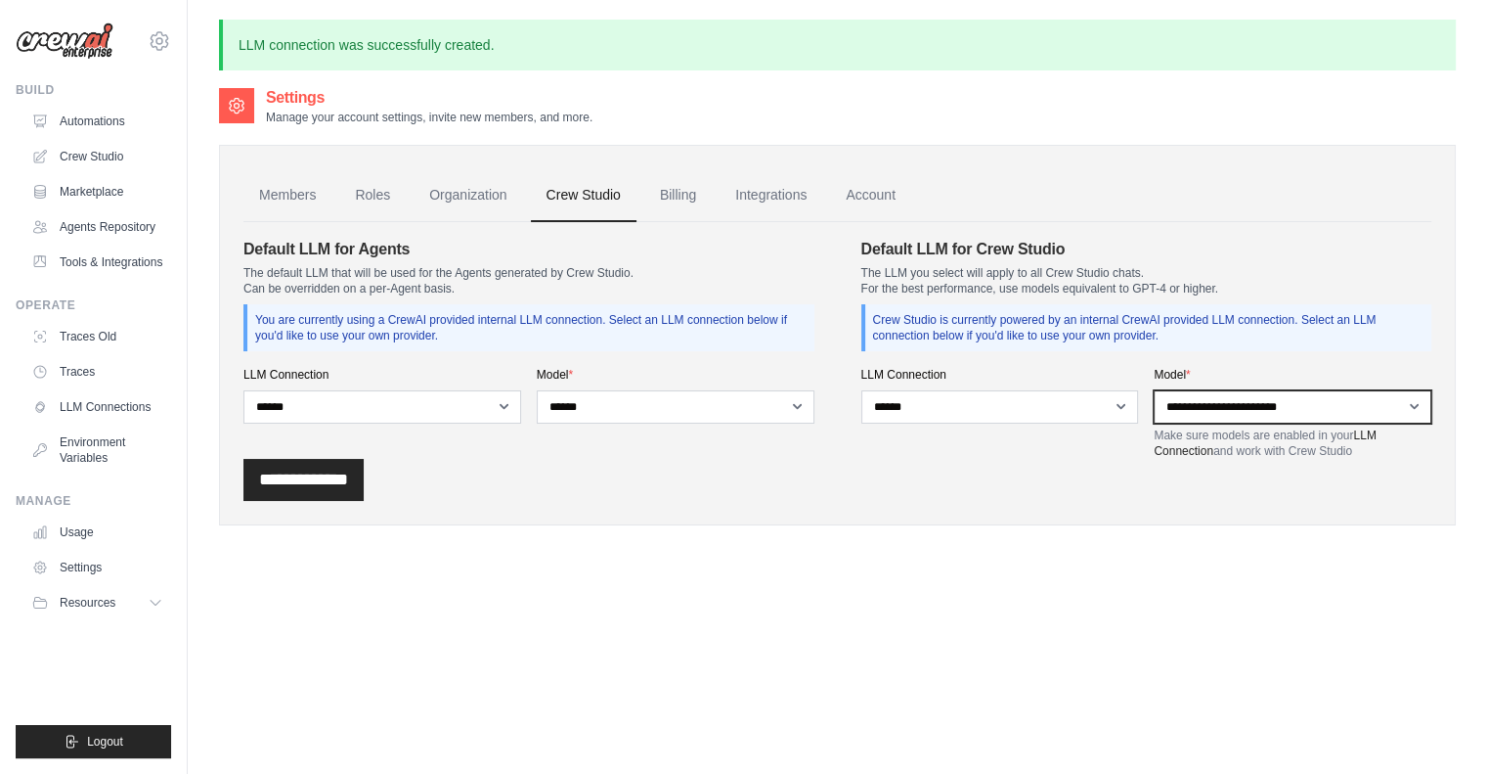
click at [1231, 406] on select "**********" at bounding box center [1293, 406] width 278 height 33
click at [483, 197] on link "Organization" at bounding box center [468, 195] width 109 height 53
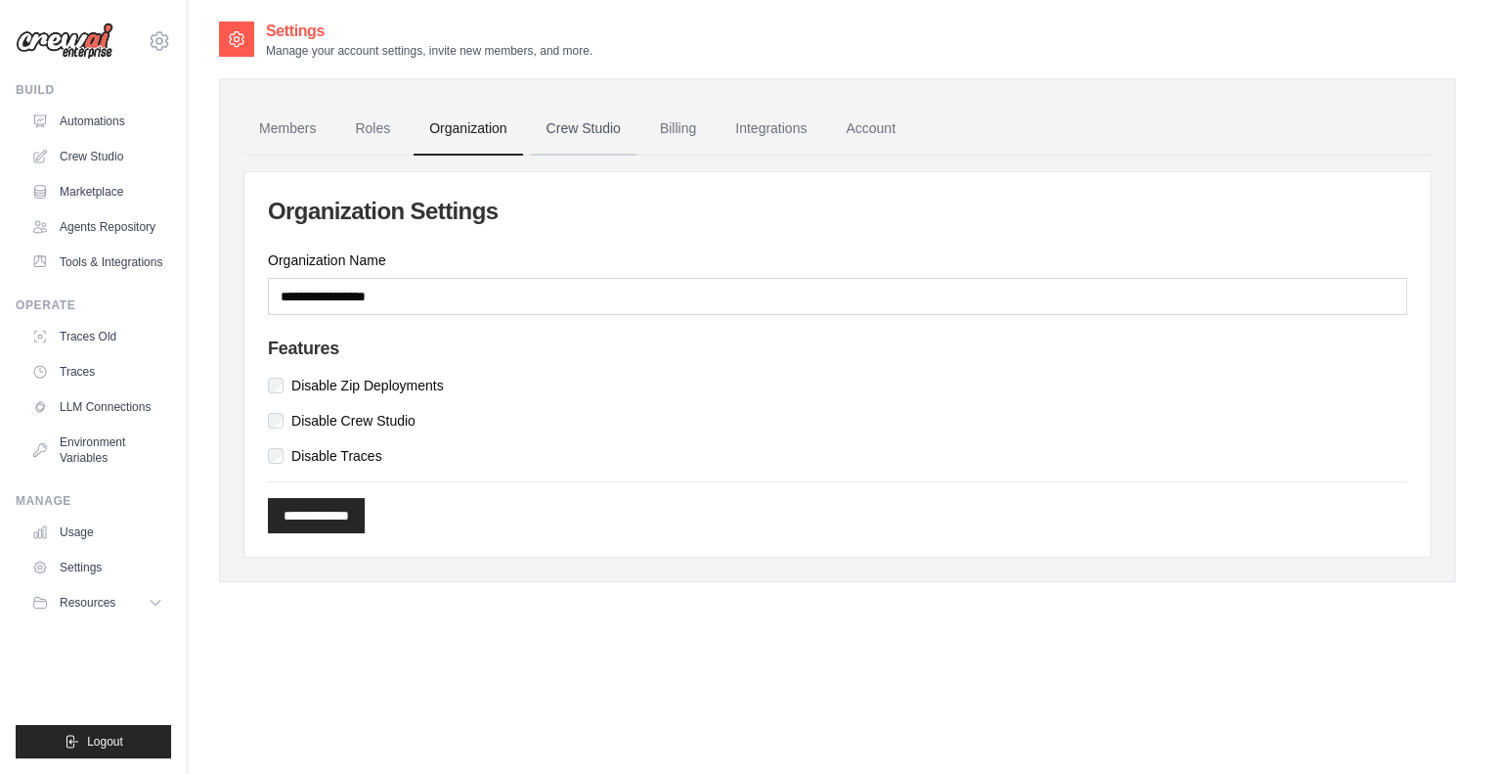
click at [591, 139] on link "Crew Studio" at bounding box center [584, 129] width 106 height 53
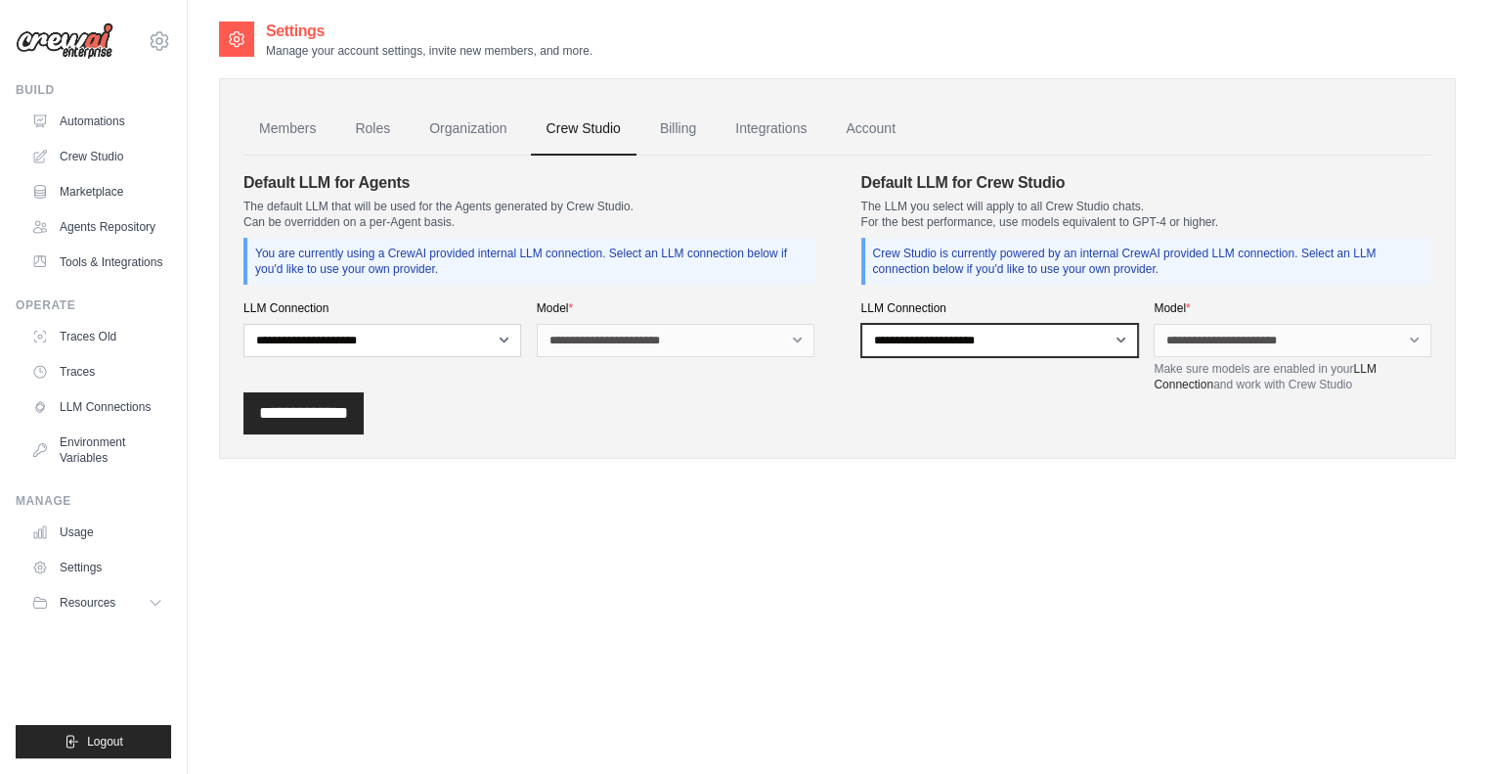
click at [1040, 340] on select "**********" at bounding box center [1001, 340] width 278 height 33
click at [610, 394] on div "**********" at bounding box center [837, 413] width 1188 height 42
click at [82, 570] on link "Settings" at bounding box center [99, 567] width 148 height 31
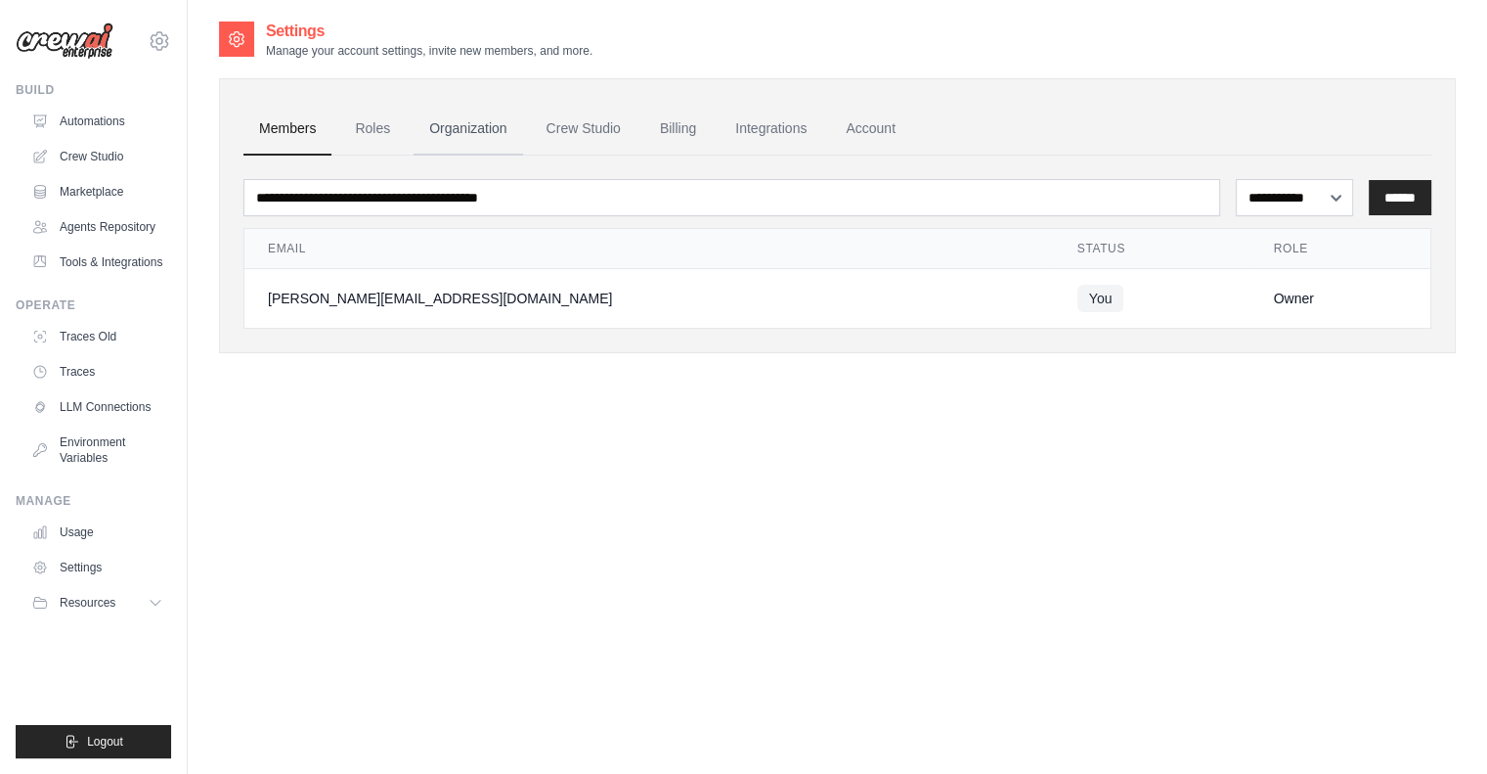
click at [462, 135] on link "Organization" at bounding box center [468, 129] width 109 height 53
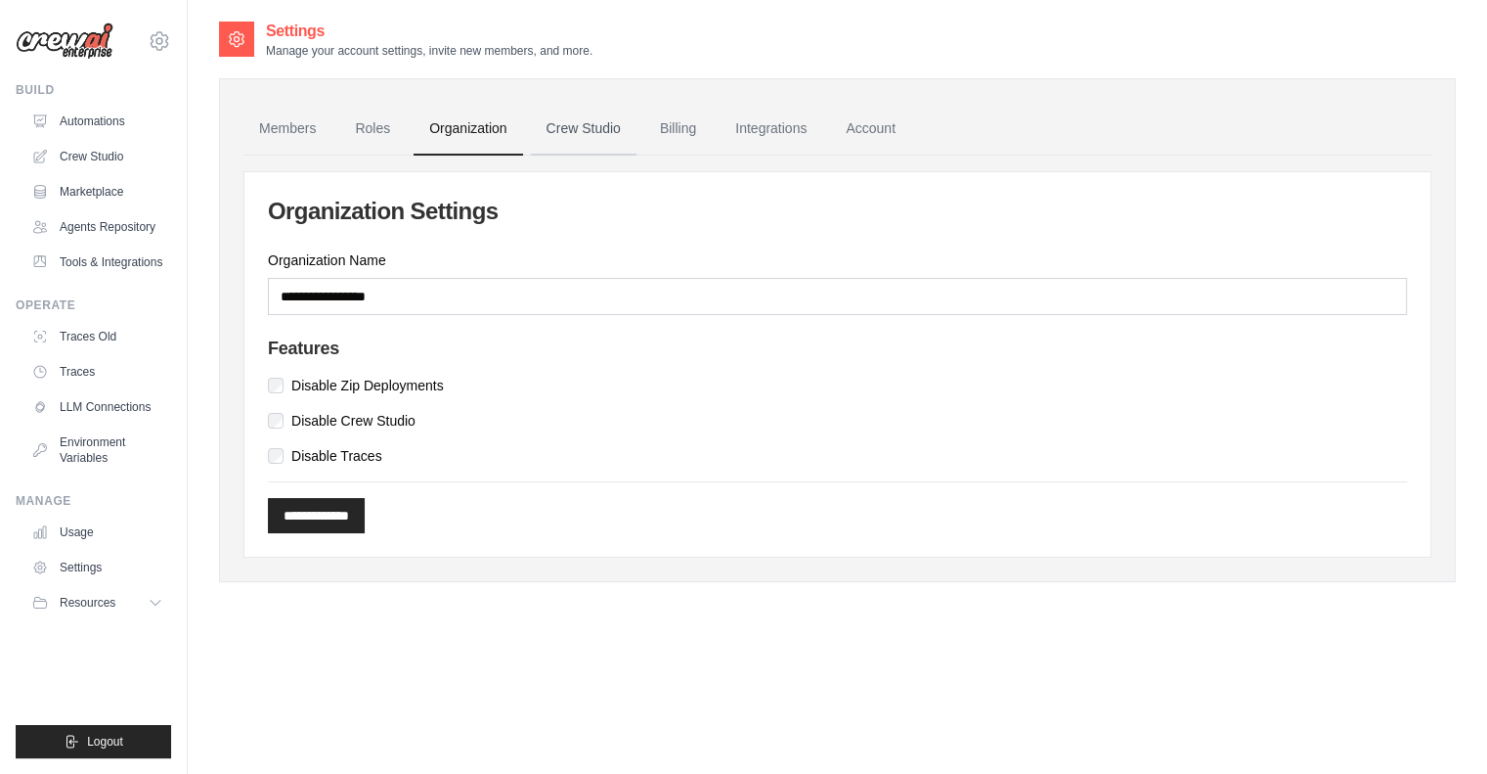
click at [560, 131] on link "Crew Studio" at bounding box center [584, 129] width 106 height 53
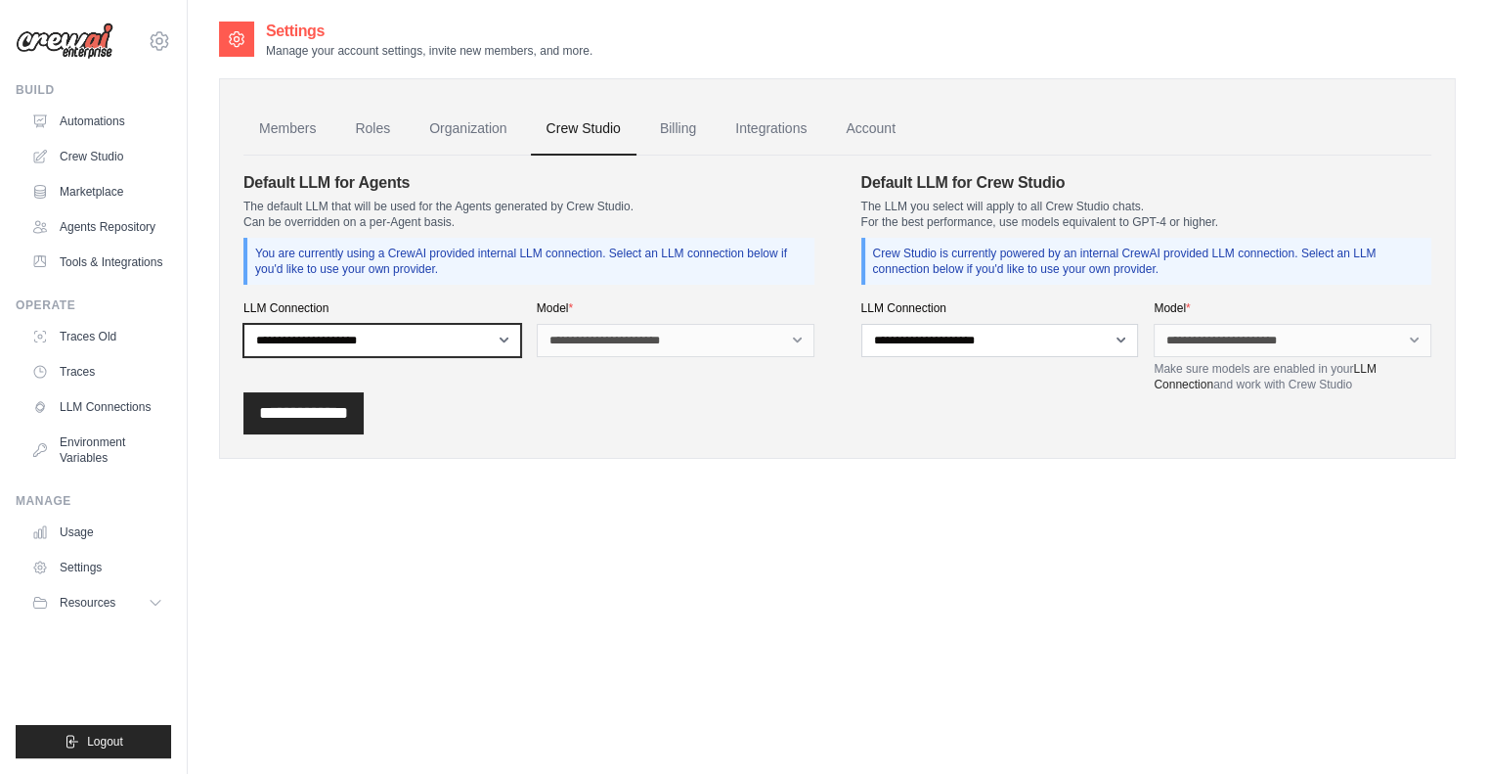
click at [476, 350] on select "**********" at bounding box center [382, 340] width 278 height 33
select select "******"
click at [243, 324] on select "**********" at bounding box center [382, 340] width 278 height 33
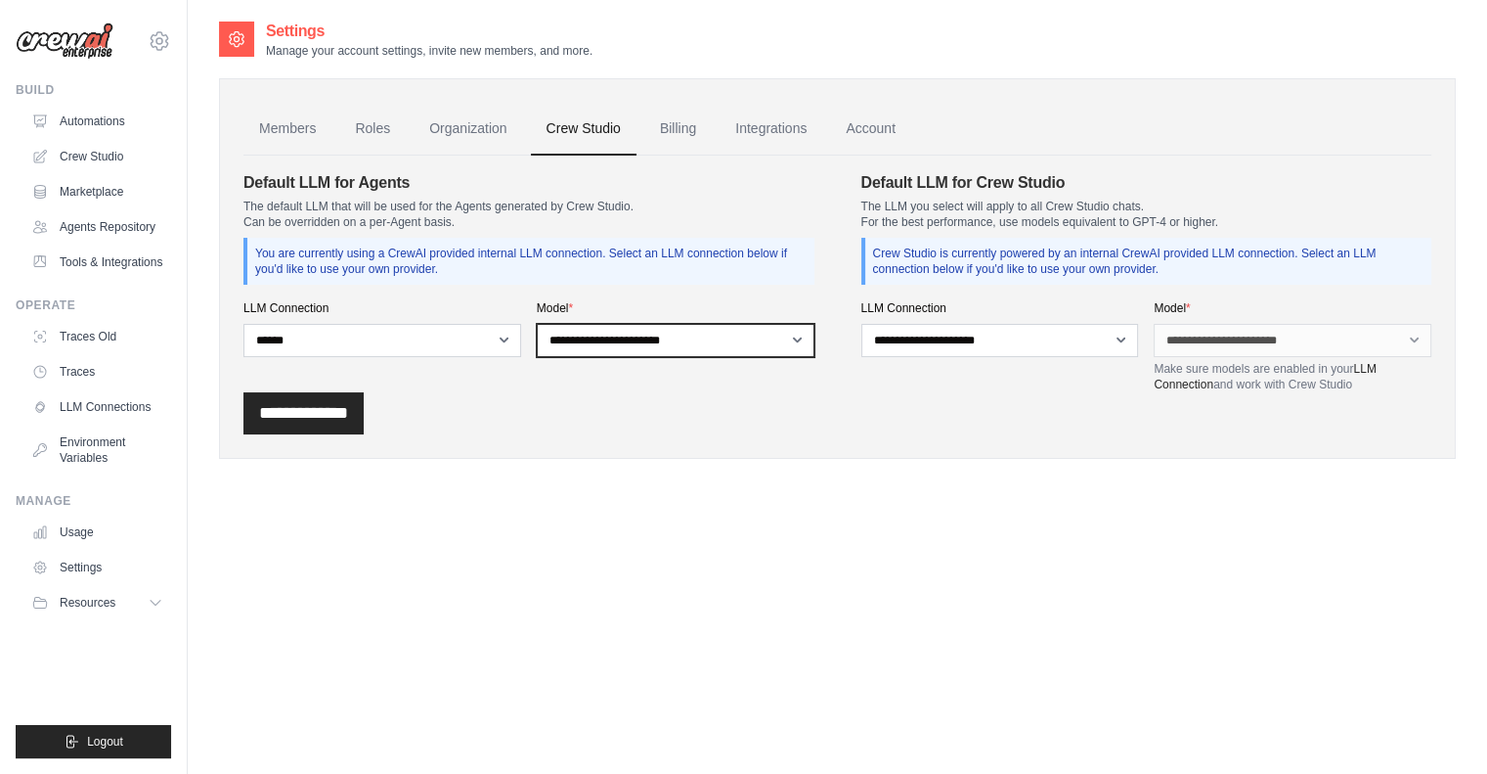
click at [674, 349] on select "**********" at bounding box center [676, 340] width 278 height 33
select select "******"
click at [537, 324] on select "**********" at bounding box center [676, 340] width 278 height 33
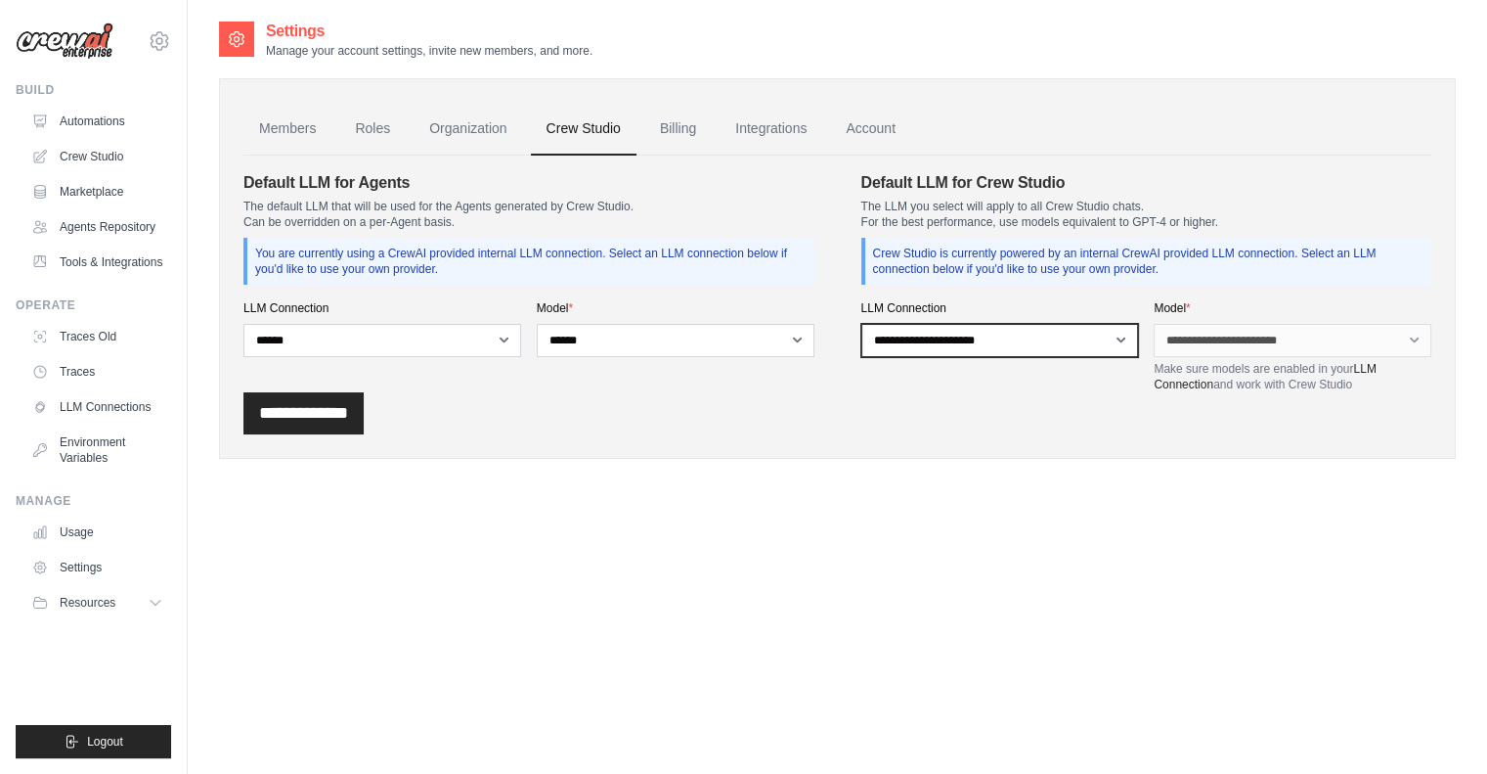
click at [1036, 342] on select "**********" at bounding box center [1001, 340] width 278 height 33
select select "******"
click at [862, 324] on select "**********" at bounding box center [1001, 340] width 278 height 33
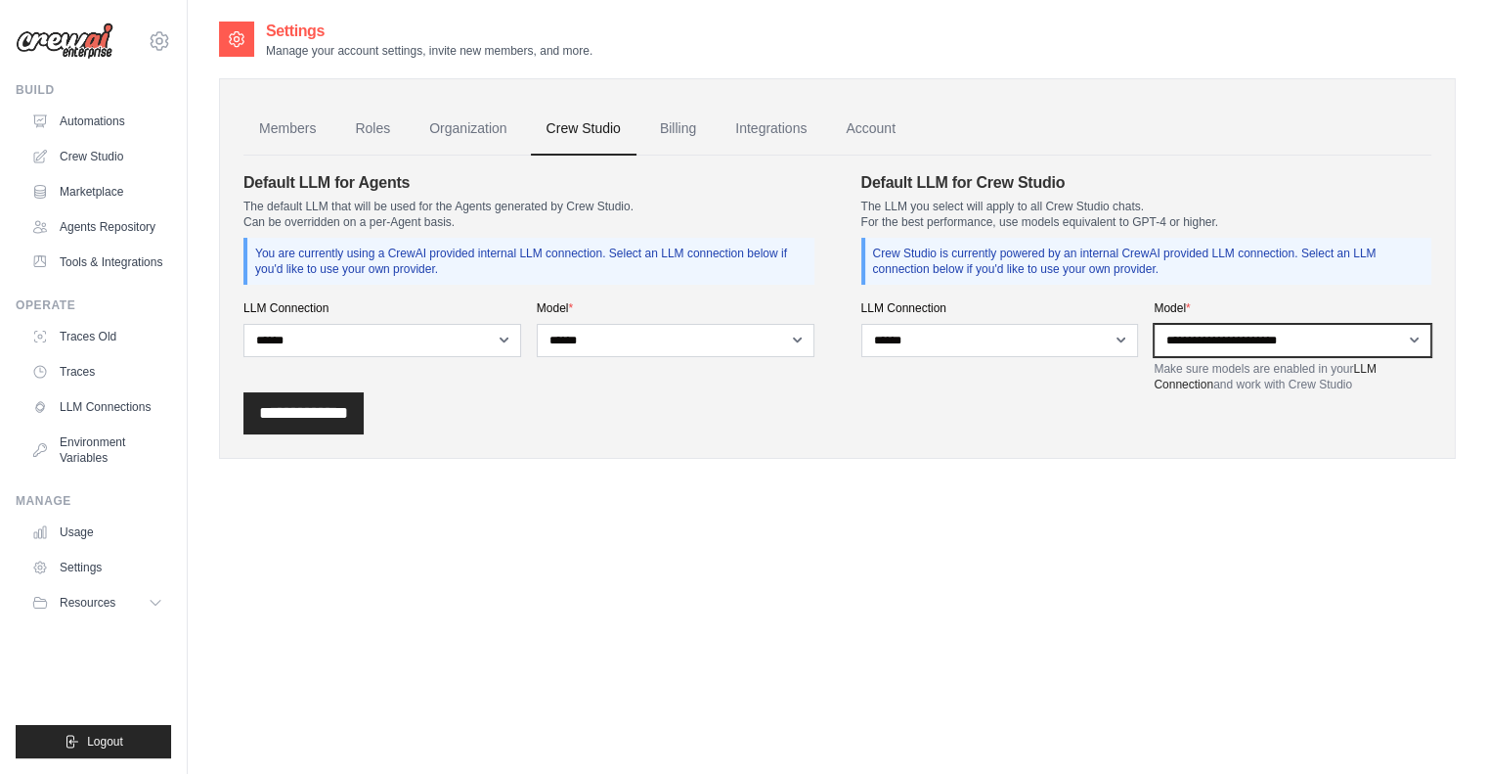
click at [1177, 335] on select "**********" at bounding box center [1293, 340] width 278 height 33
select select "*****"
click at [1154, 324] on select "**********" at bounding box center [1293, 340] width 278 height 33
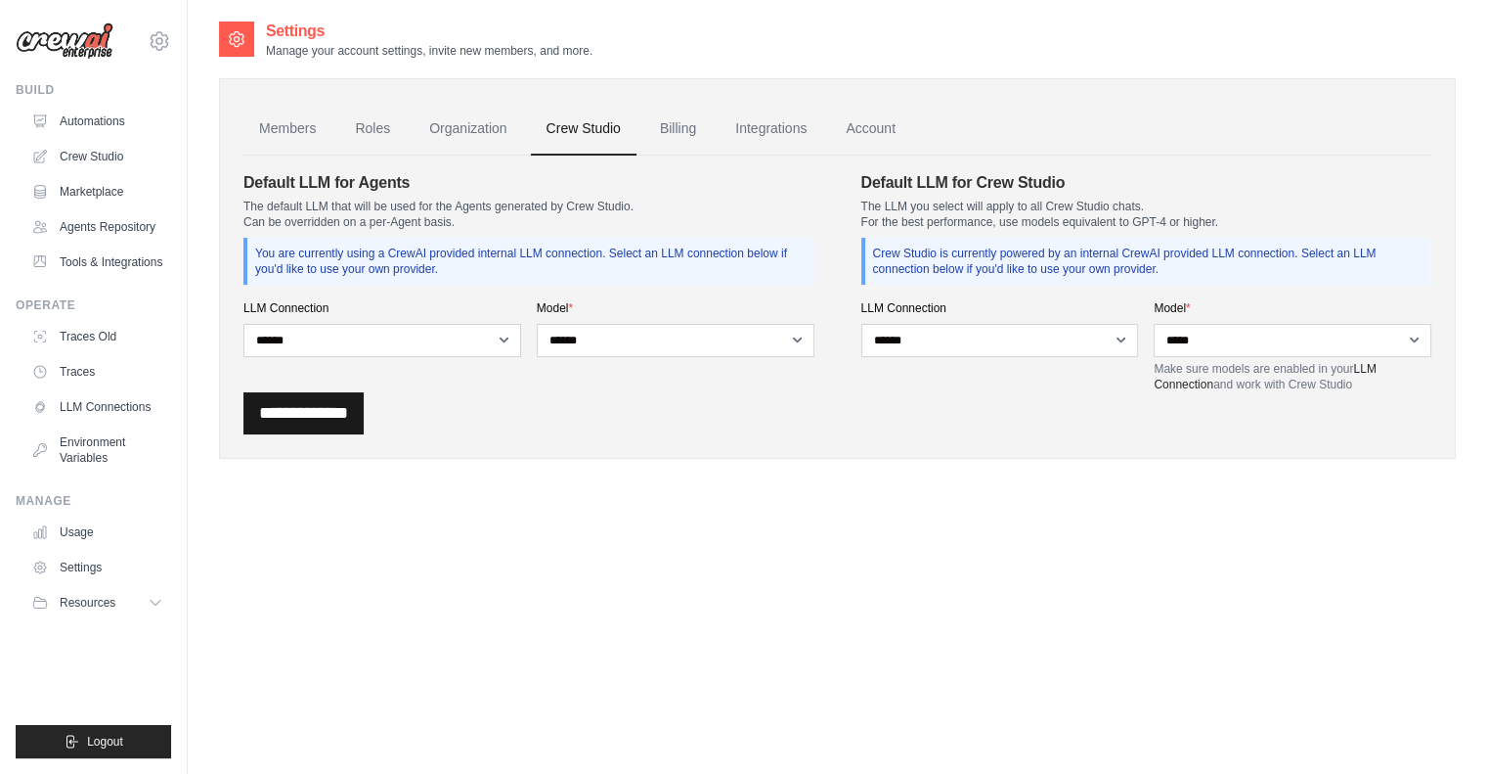
click at [329, 415] on input "**********" at bounding box center [303, 413] width 120 height 42
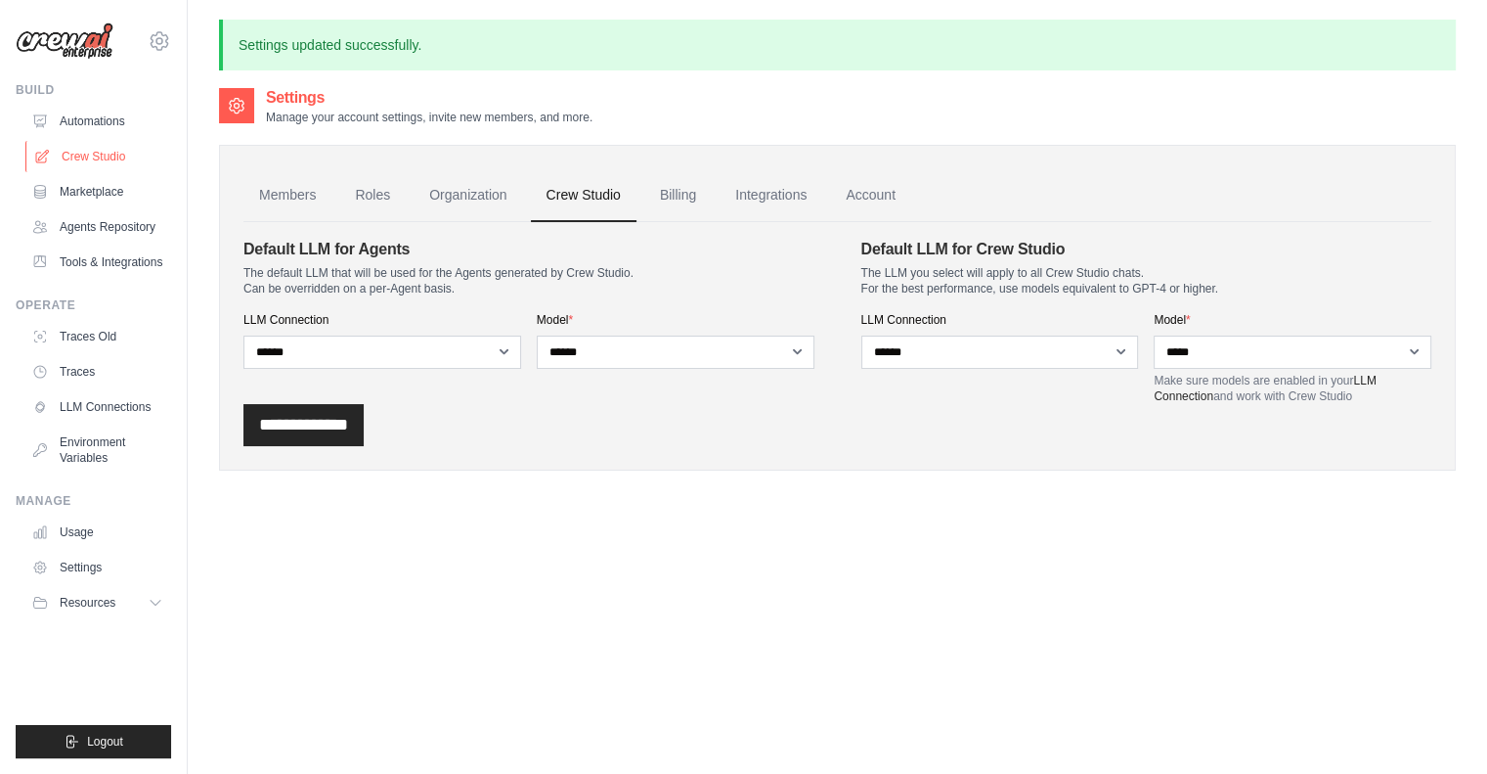
click at [80, 143] on link "Crew Studio" at bounding box center [99, 156] width 148 height 31
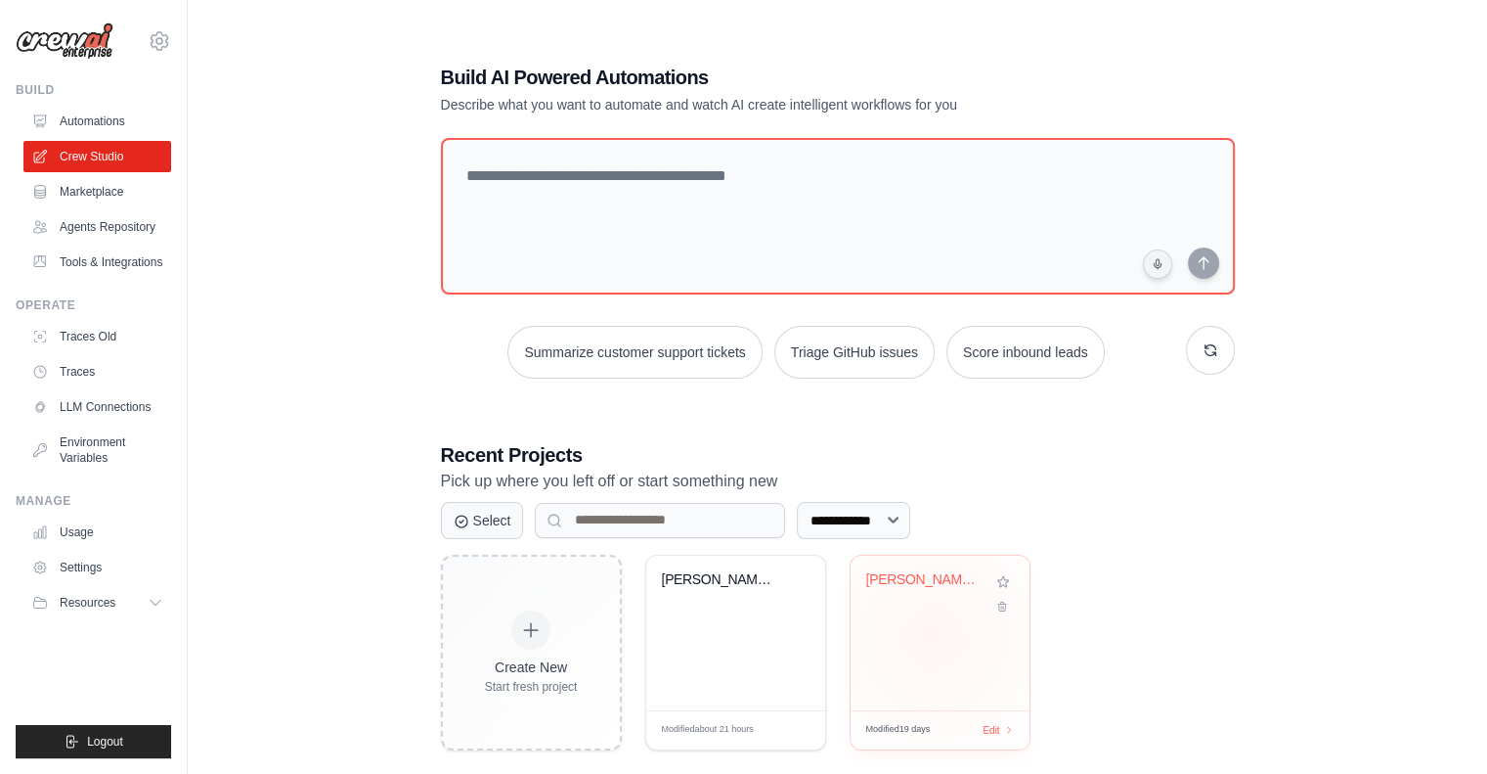
click at [934, 637] on div "[PERSON_NAME] Stock [PERSON_NAME] - Short-Te..." at bounding box center [940, 632] width 179 height 155
click at [67, 558] on link "Settings" at bounding box center [99, 567] width 148 height 31
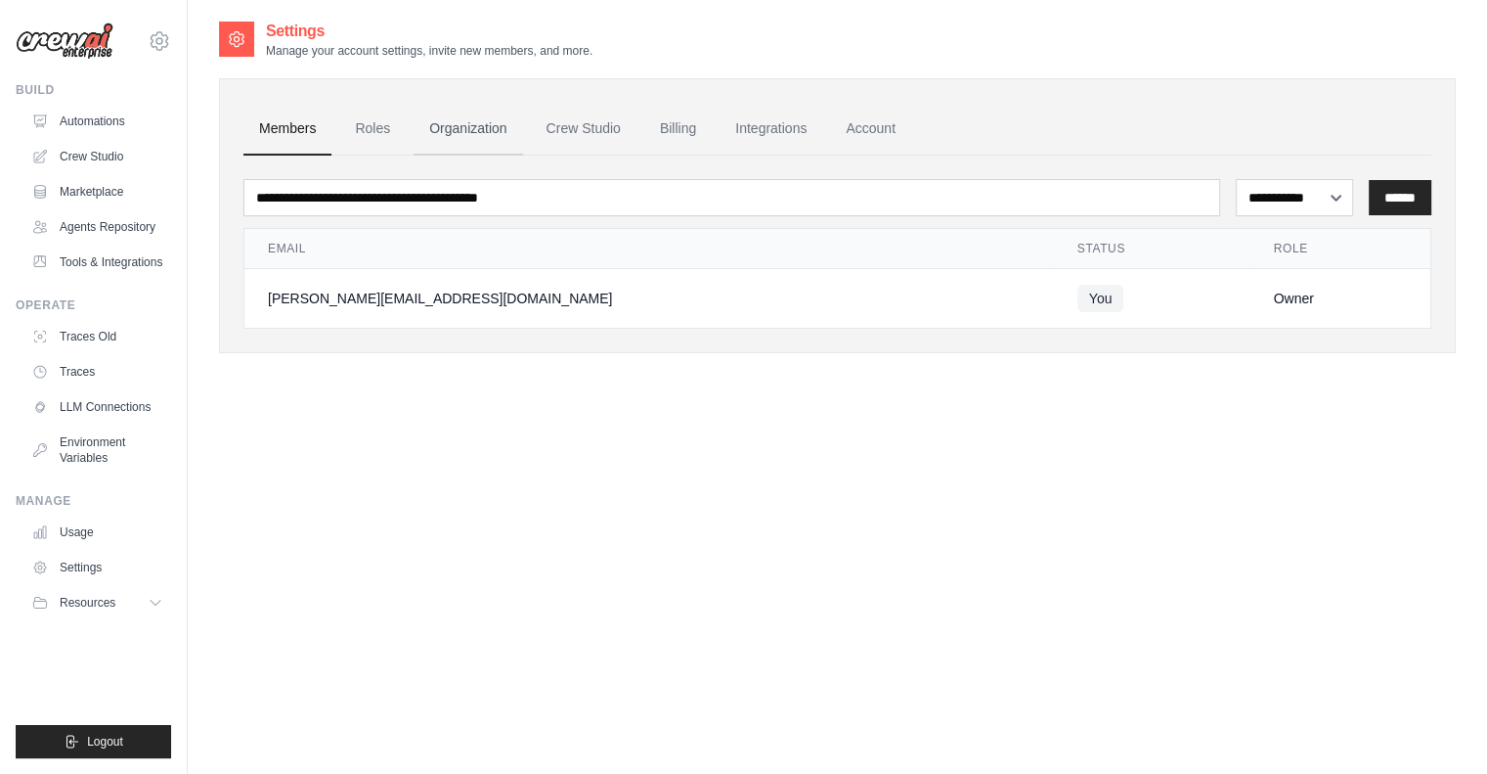
click at [468, 138] on link "Organization" at bounding box center [468, 129] width 109 height 53
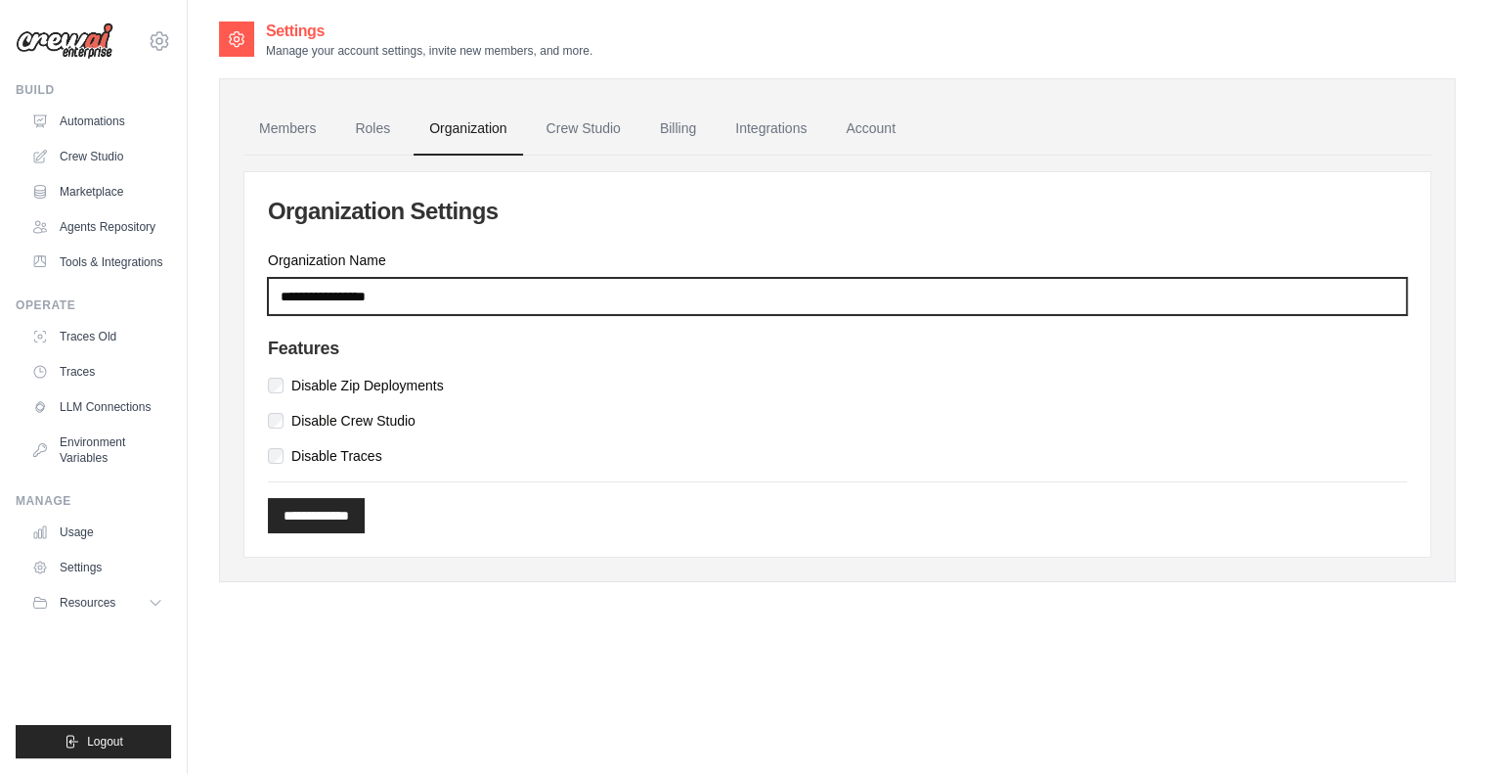
drag, startPoint x: 411, startPoint y: 300, endPoint x: 298, endPoint y: 292, distance: 112.7
click at [298, 292] on input "Organization Name" at bounding box center [837, 296] width 1139 height 37
type input "**********"
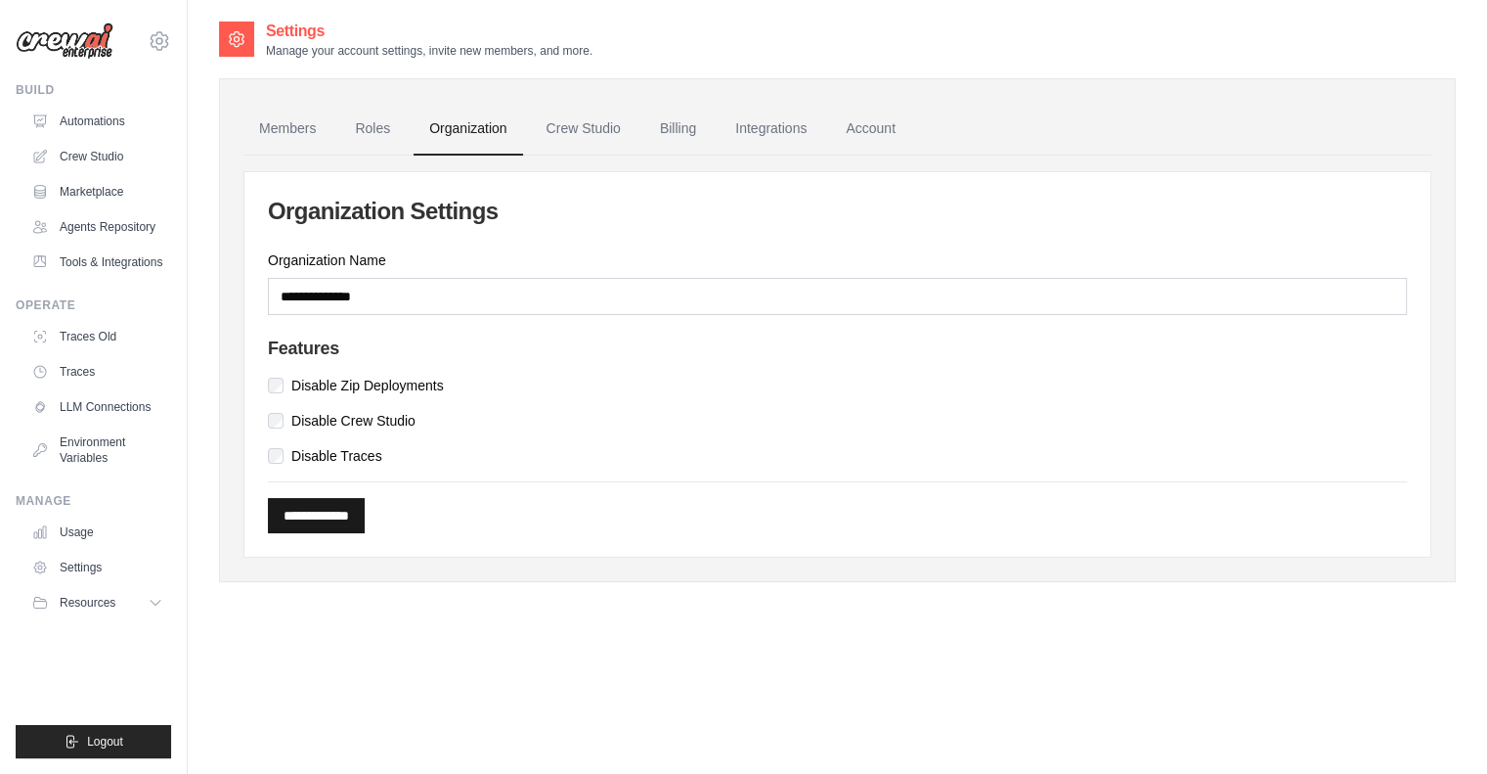
click at [305, 525] on input "**********" at bounding box center [316, 515] width 97 height 35
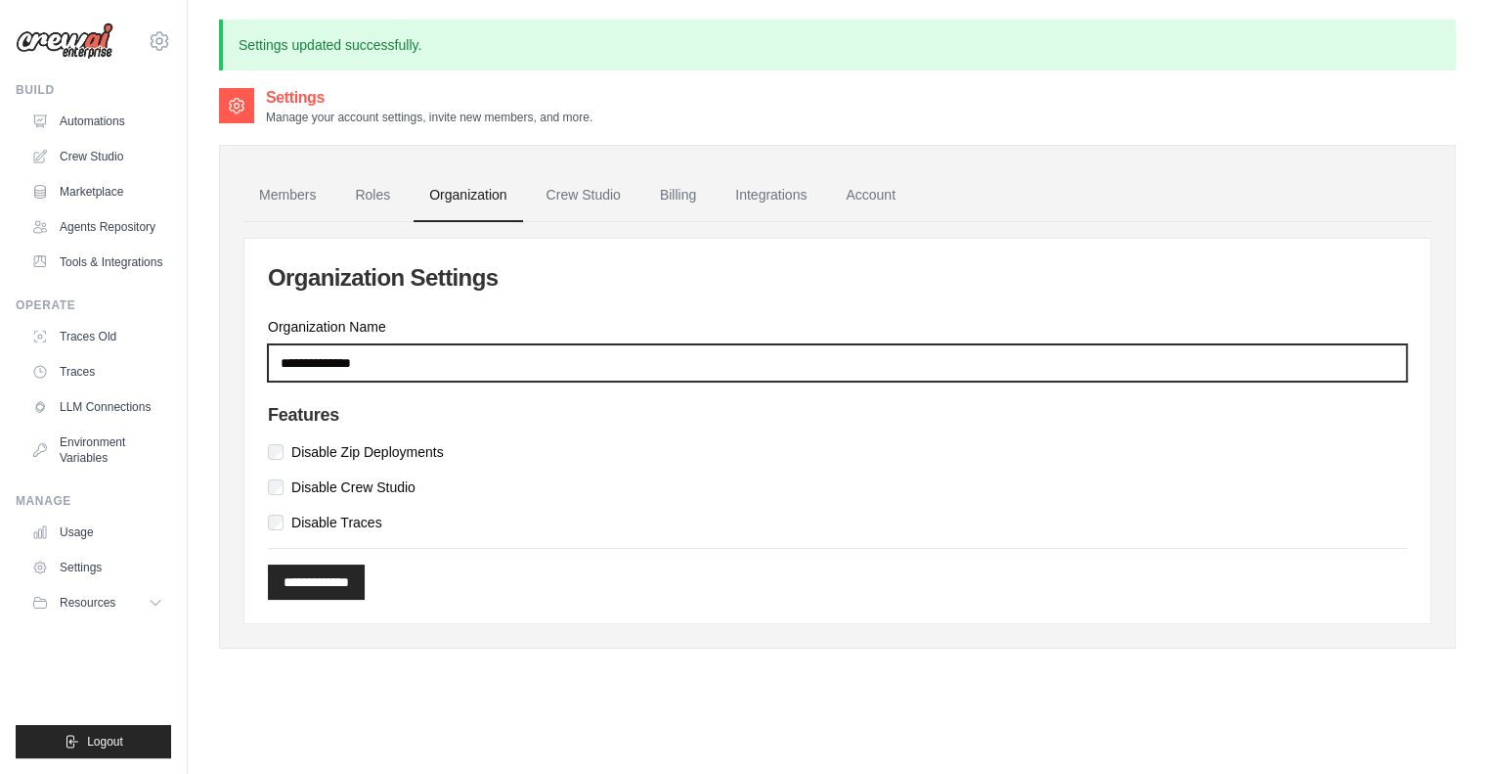
click at [400, 360] on input "**********" at bounding box center [837, 362] width 1139 height 37
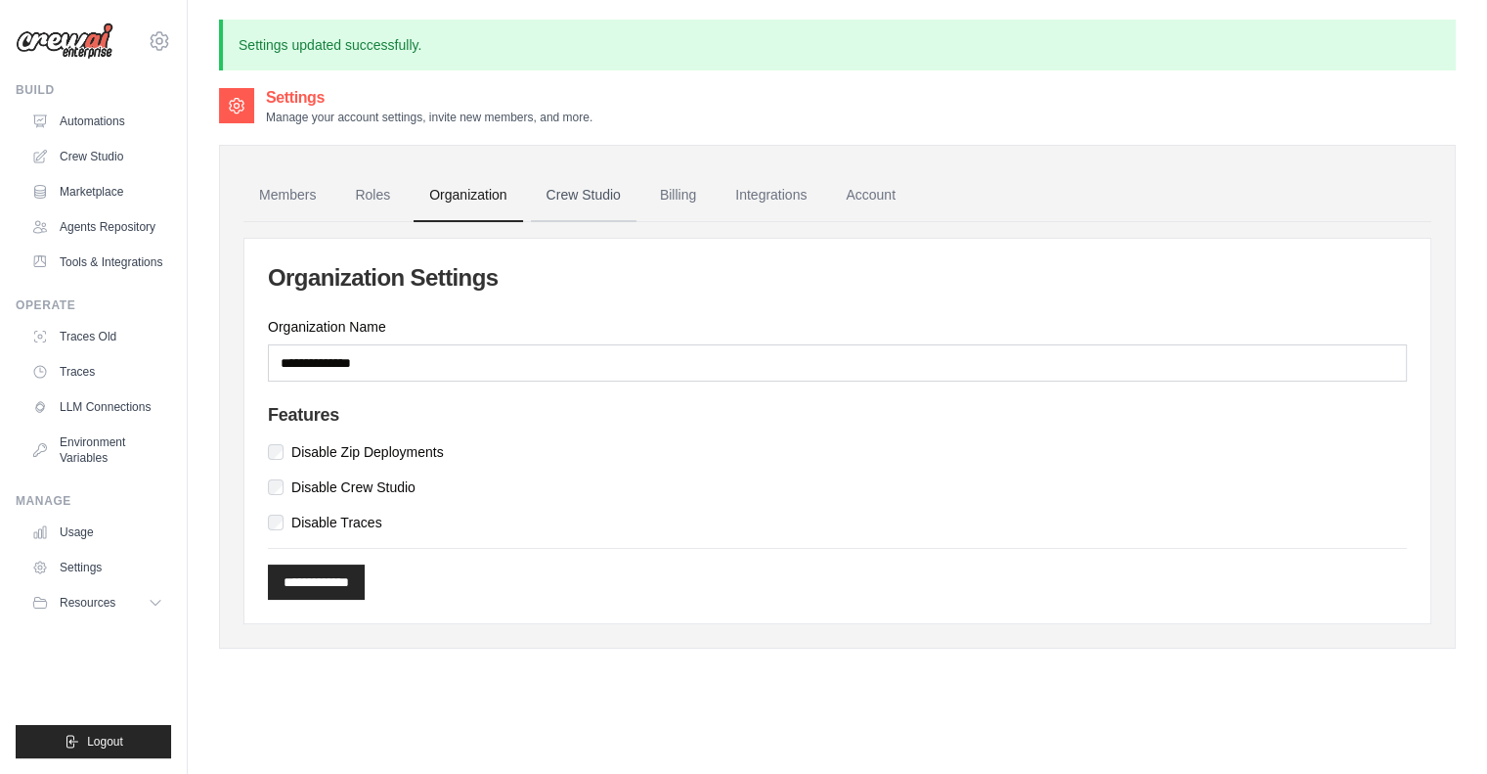
click at [579, 199] on link "Crew Studio" at bounding box center [584, 195] width 106 height 53
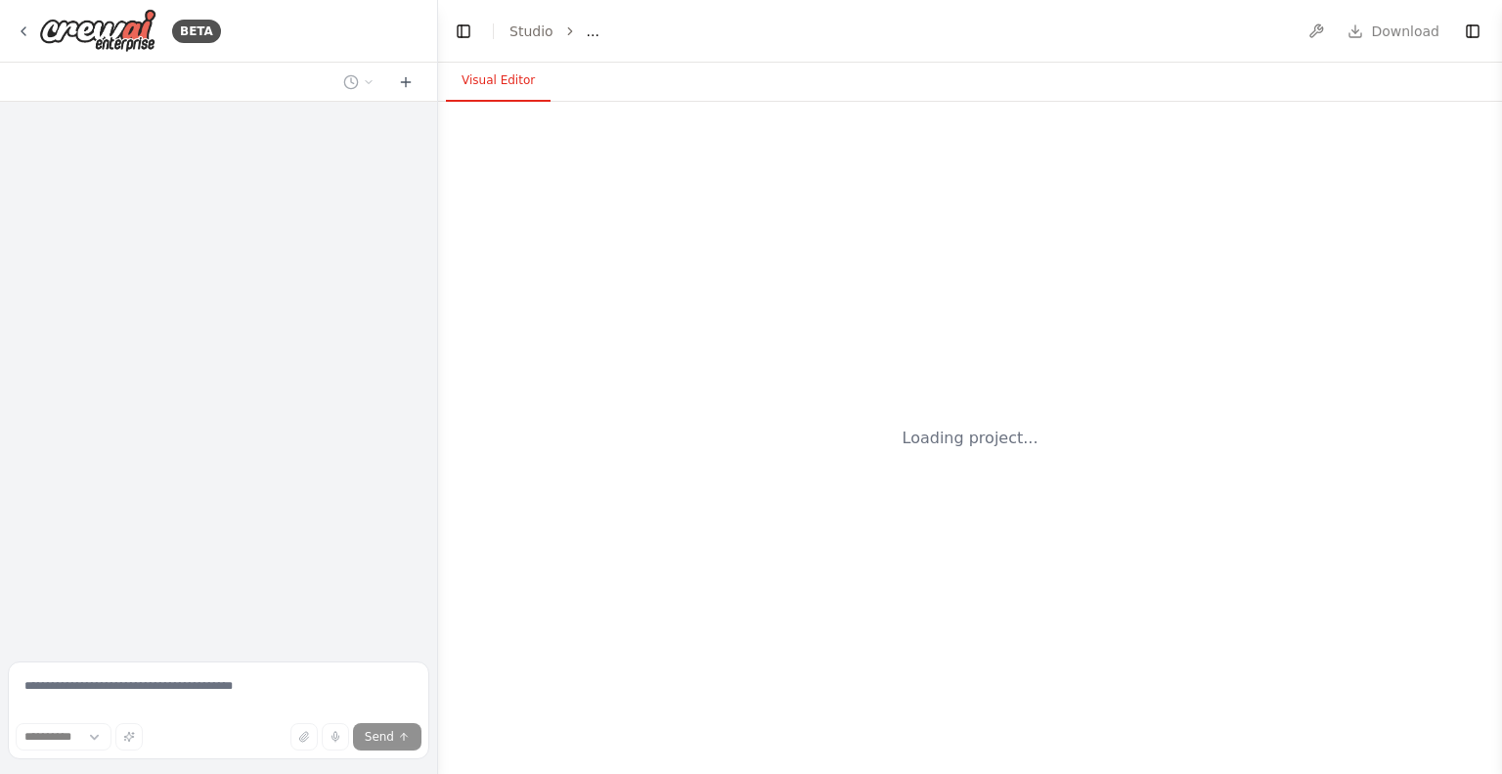
select select "****"
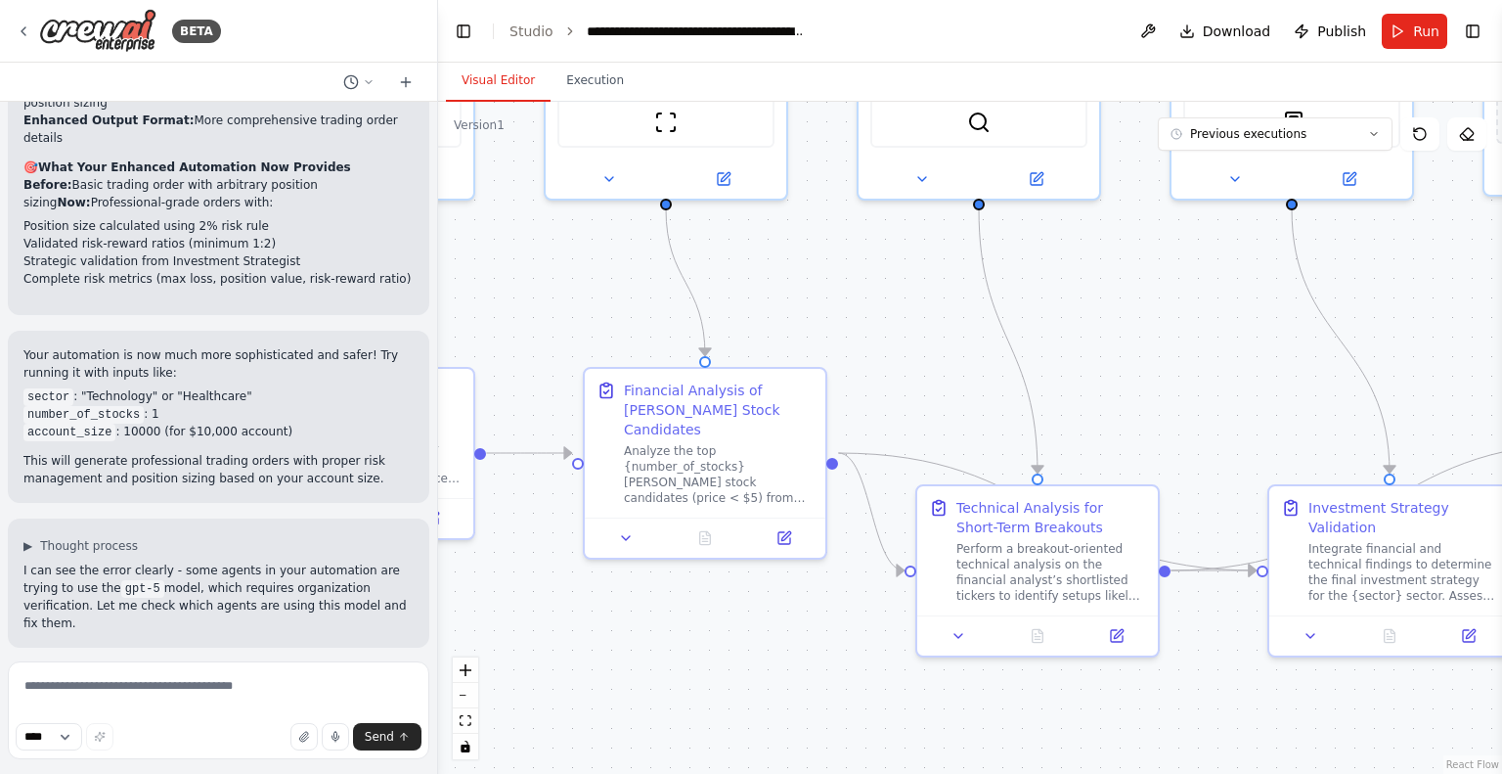
scroll to position [3305, 0]
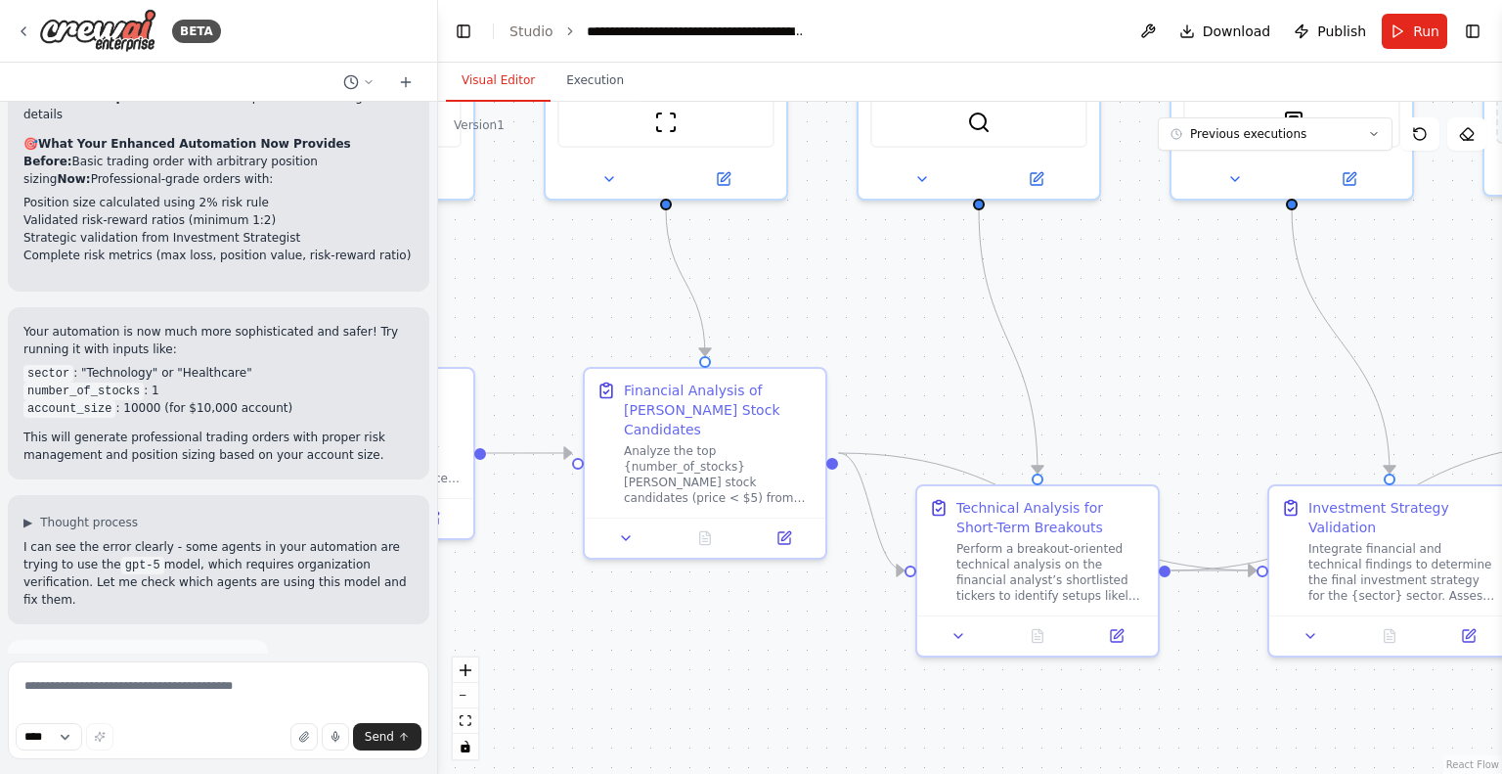
drag, startPoint x: 817, startPoint y: 540, endPoint x: 448, endPoint y: 288, distance: 446.2
click at [448, 288] on div ".deletable-edge-delete-btn { width: 20px; height: 20px; border: 0px solid #ffff…" at bounding box center [970, 438] width 1064 height 672
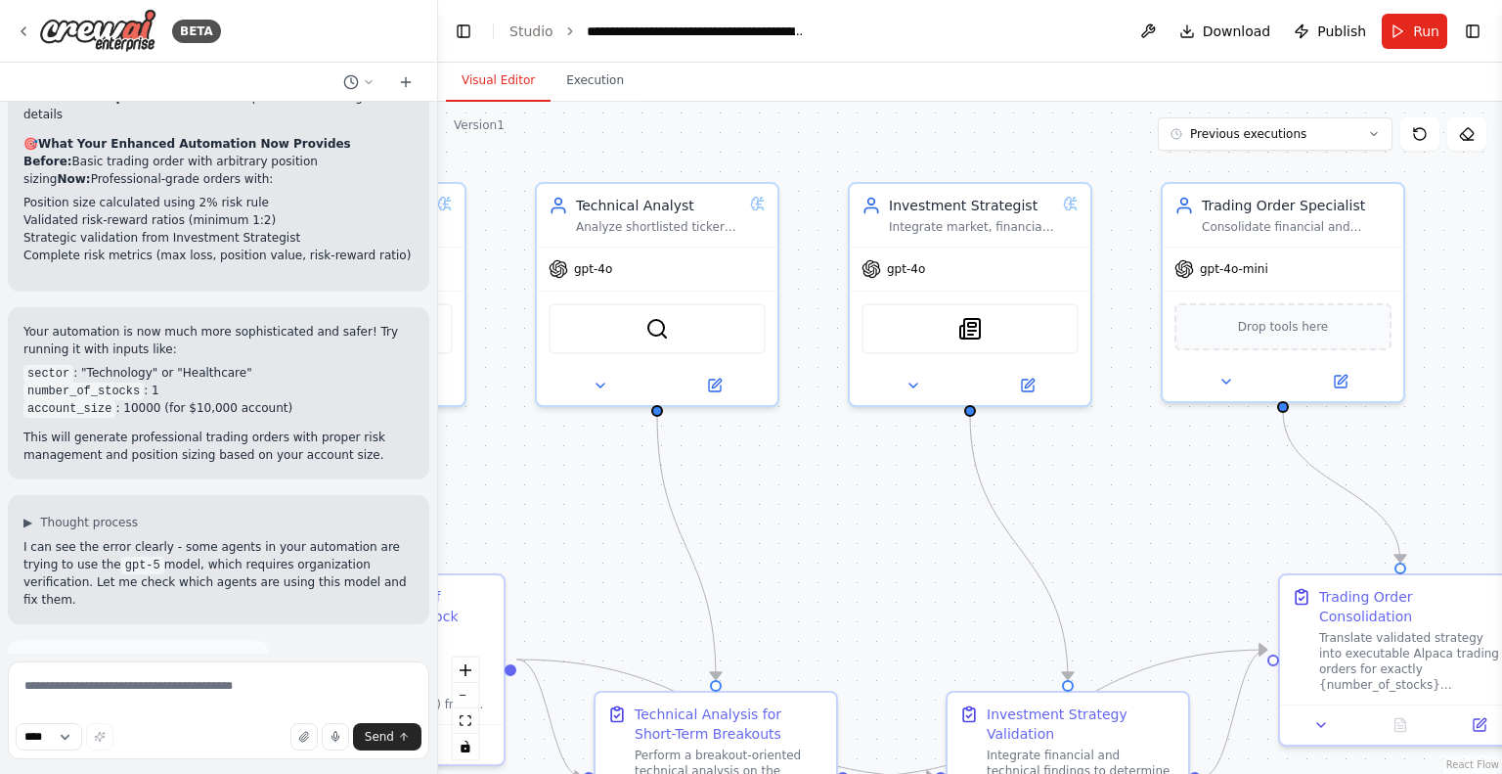
drag, startPoint x: 1041, startPoint y: 323, endPoint x: 864, endPoint y: 565, distance: 300.2
click at [864, 565] on div ".deletable-edge-delete-btn { width: 20px; height: 20px; border: 0px solid #ffff…" at bounding box center [970, 438] width 1064 height 672
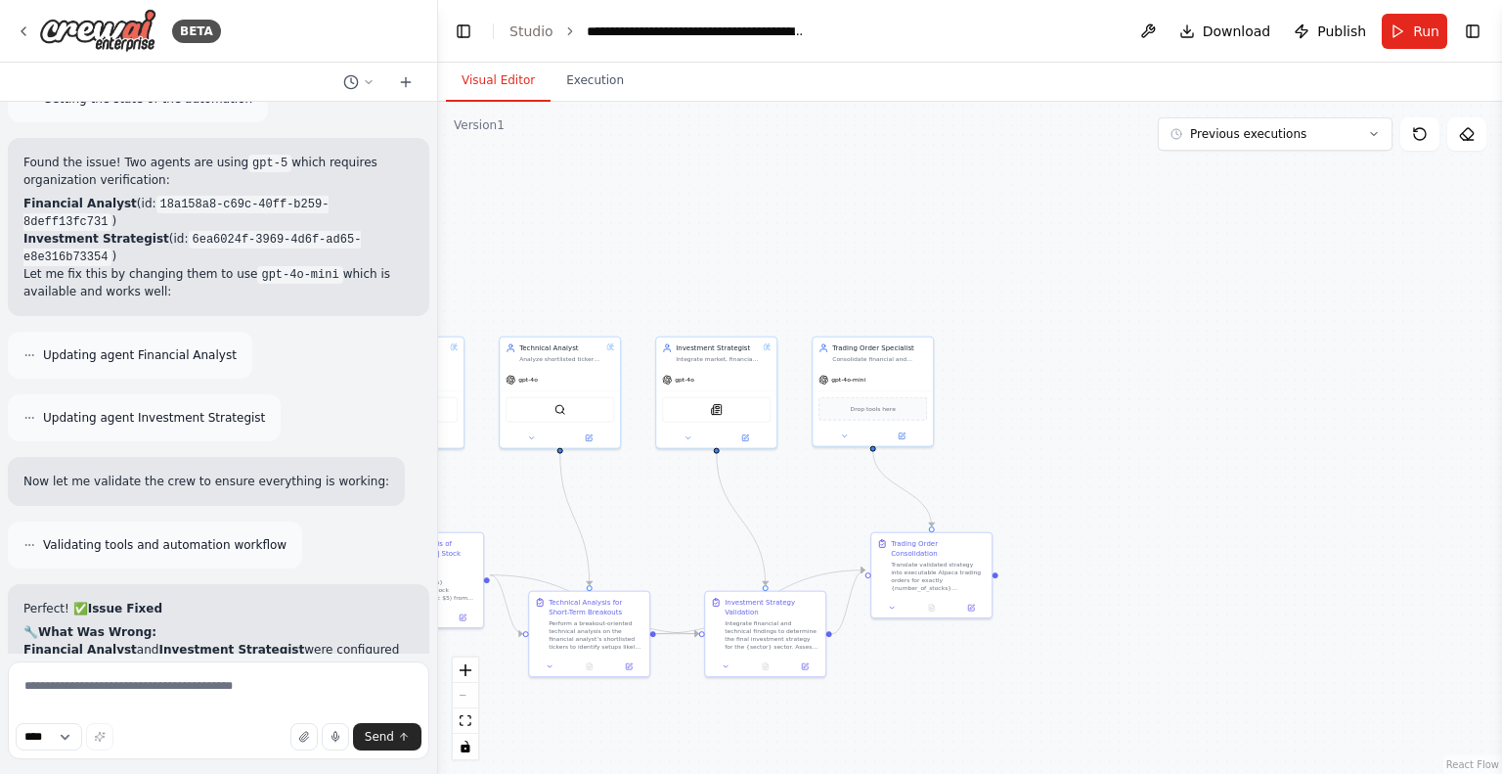
scroll to position [3990, 0]
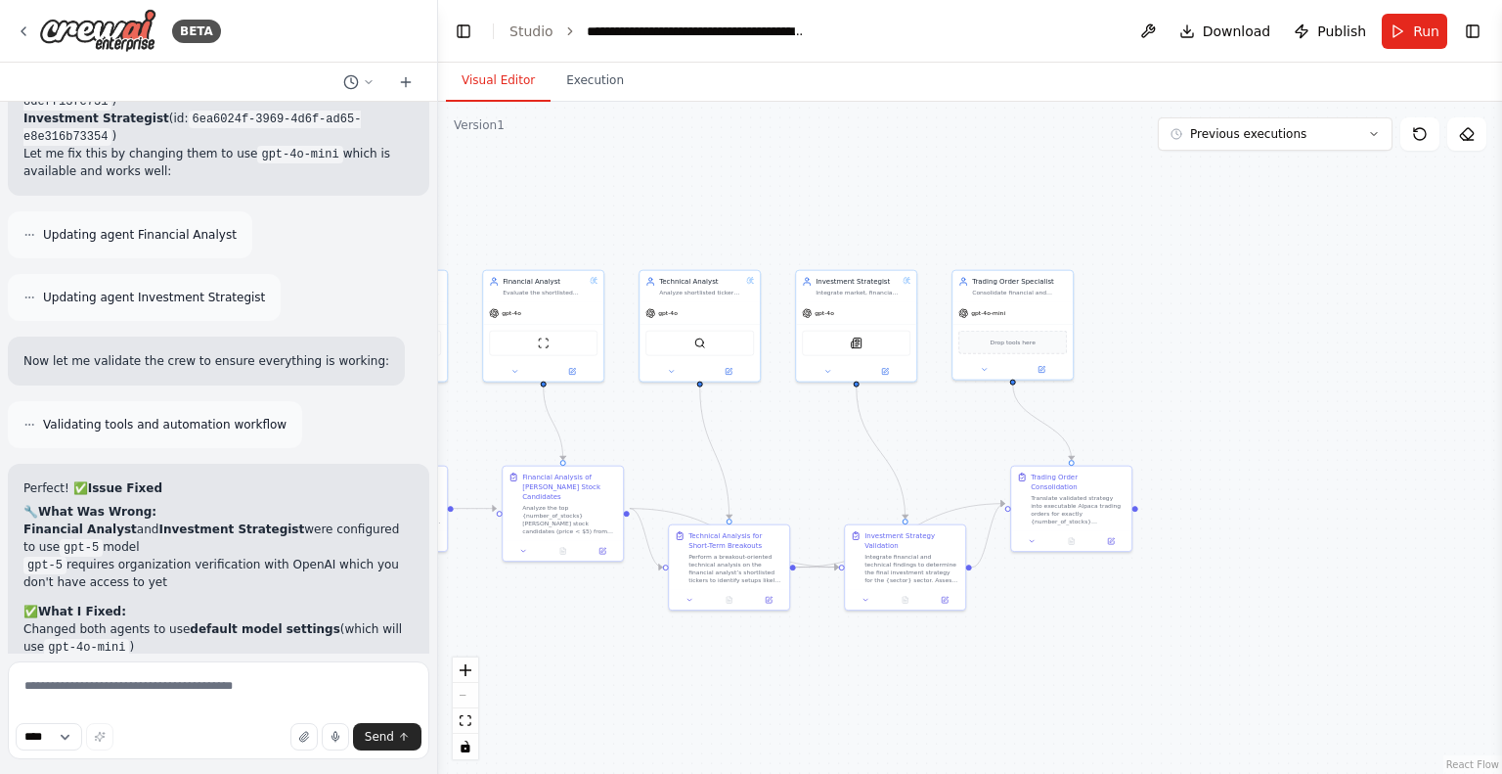
drag, startPoint x: 630, startPoint y: 515, endPoint x: 861, endPoint y: 418, distance: 250.6
click at [858, 418] on div ".deletable-edge-delete-btn { width: 20px; height: 20px; border: 0px solid #ffff…" at bounding box center [970, 438] width 1064 height 672
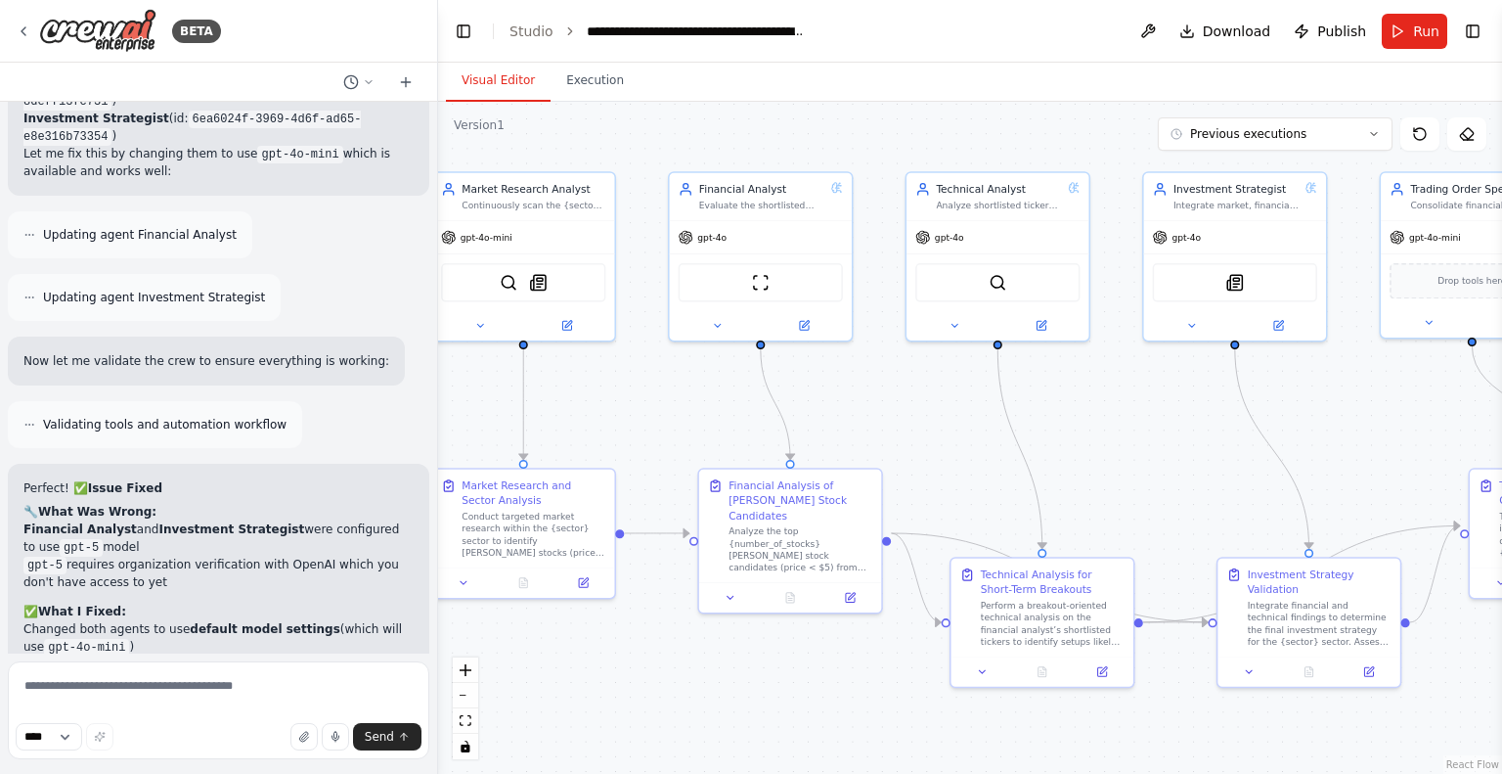
drag, startPoint x: 848, startPoint y: 435, endPoint x: 929, endPoint y: 455, distance: 83.5
click at [929, 454] on div ".deletable-edge-delete-btn { width: 20px; height: 20px; border: 0px solid #ffff…" at bounding box center [970, 438] width 1064 height 672
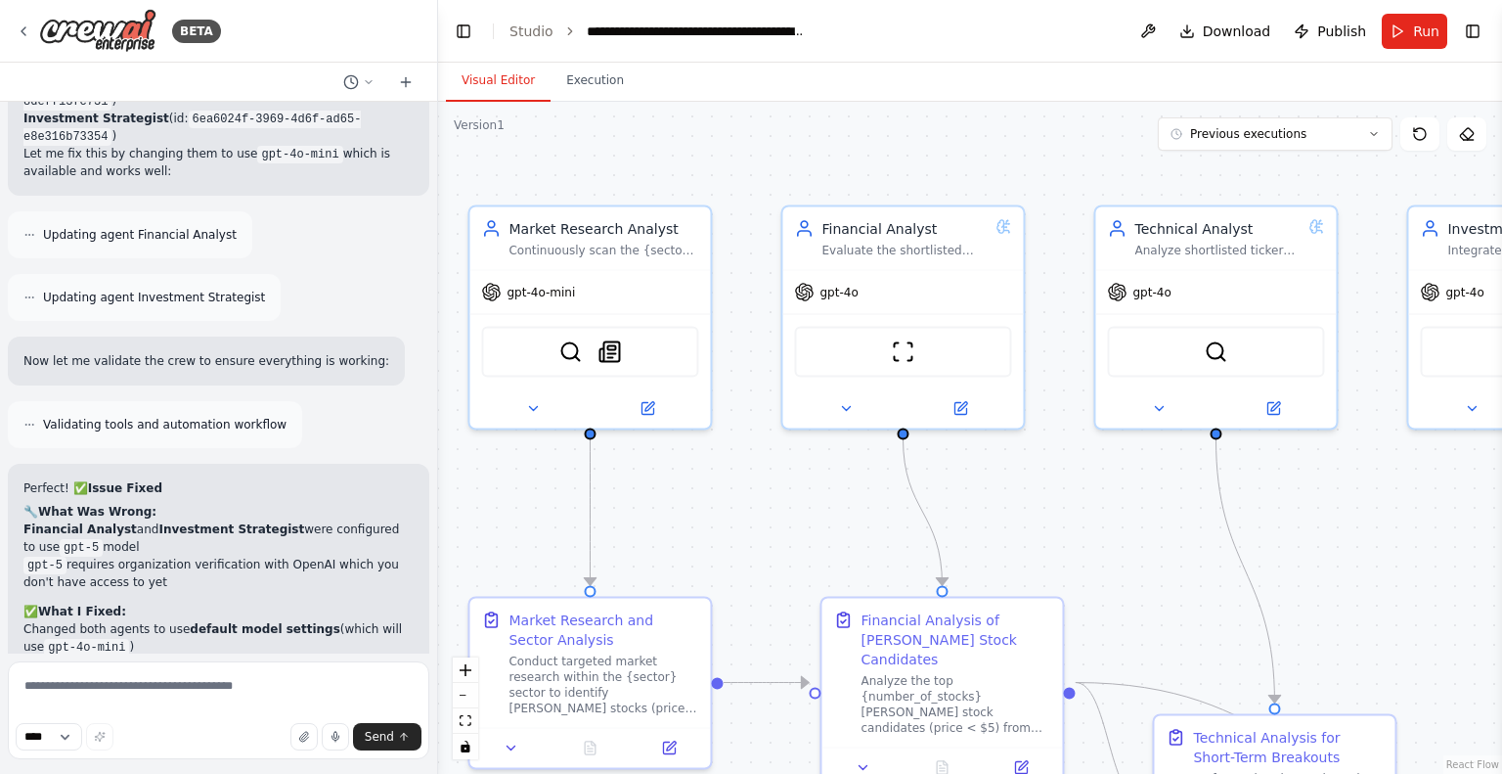
drag, startPoint x: 686, startPoint y: 419, endPoint x: 763, endPoint y: 520, distance: 127.1
click at [763, 520] on div ".deletable-edge-delete-btn { width: 20px; height: 20px; border: 0px solid #ffff…" at bounding box center [970, 438] width 1064 height 672
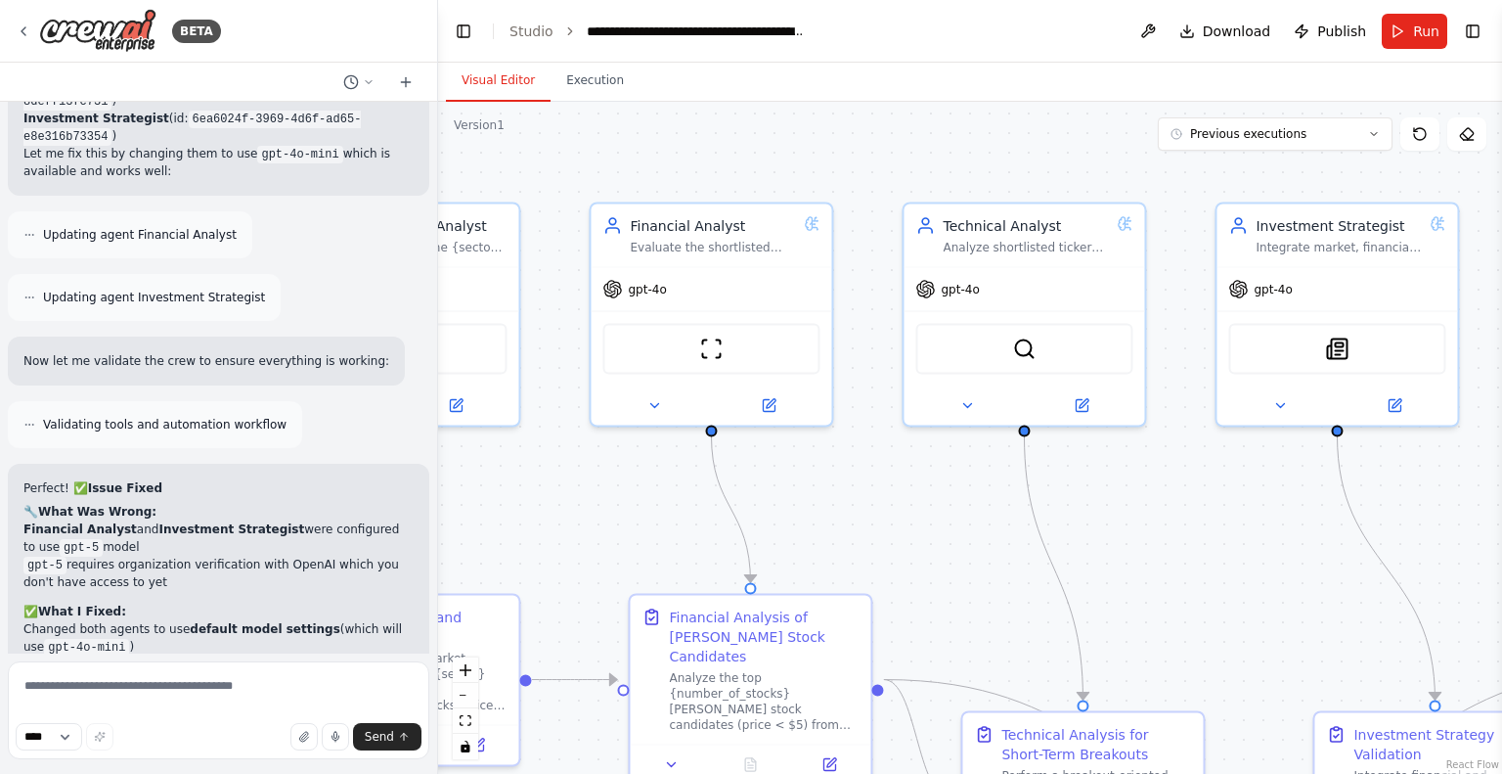
drag, startPoint x: 849, startPoint y: 518, endPoint x: 655, endPoint y: 499, distance: 194.6
click at [653, 515] on div ".deletable-edge-delete-btn { width: 20px; height: 20px; border: 0px solid #ffff…" at bounding box center [970, 438] width 1064 height 672
drag, startPoint x: 1017, startPoint y: 506, endPoint x: 858, endPoint y: 500, distance: 159.5
click at [858, 499] on div ".deletable-edge-delete-btn { width: 20px; height: 20px; border: 0px solid #ffff…" at bounding box center [970, 438] width 1064 height 672
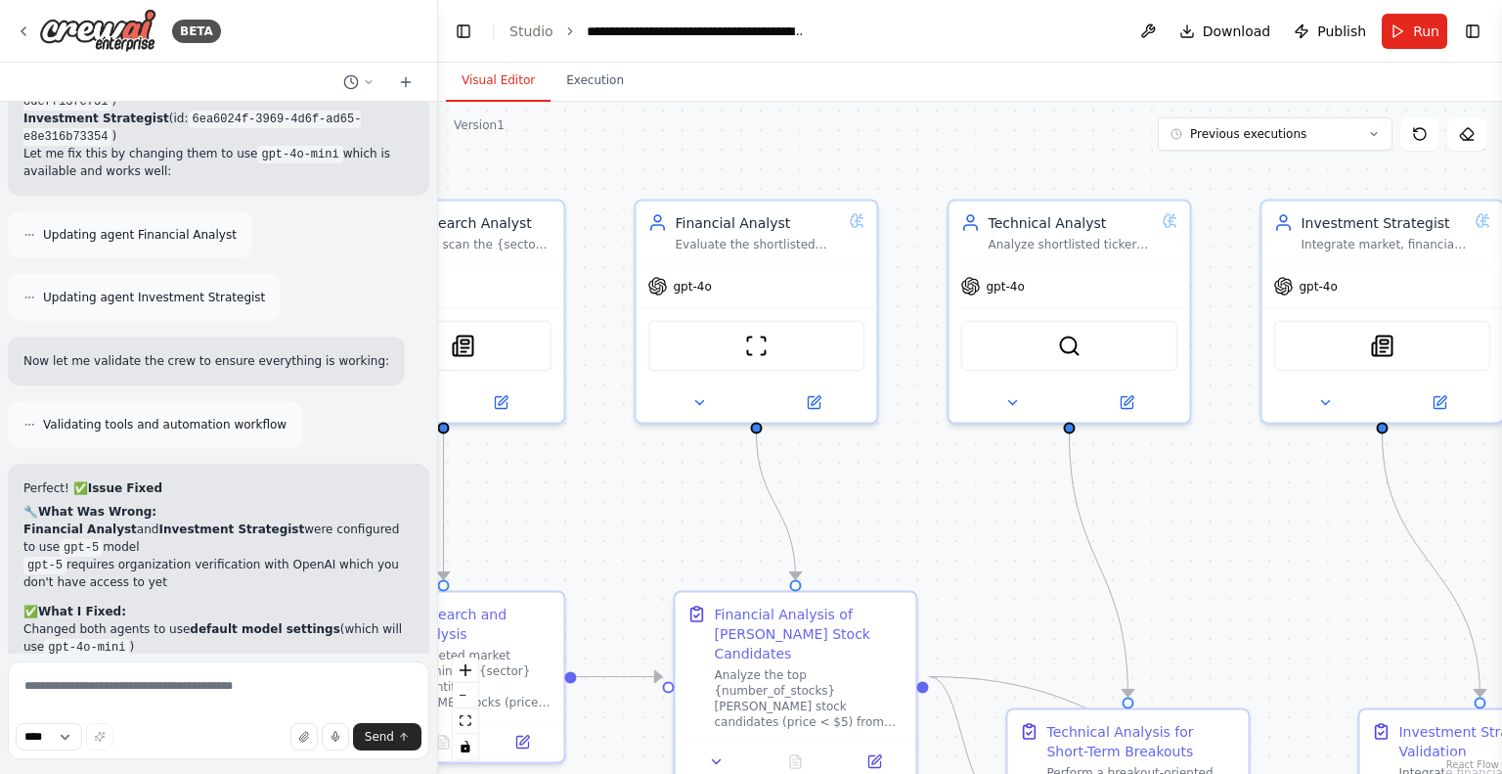
drag, startPoint x: 892, startPoint y: 511, endPoint x: 907, endPoint y: 487, distance: 29.0
click at [923, 500] on div ".deletable-edge-delete-btn { width: 20px; height: 20px; border: 0px solid #ffff…" at bounding box center [970, 438] width 1064 height 672
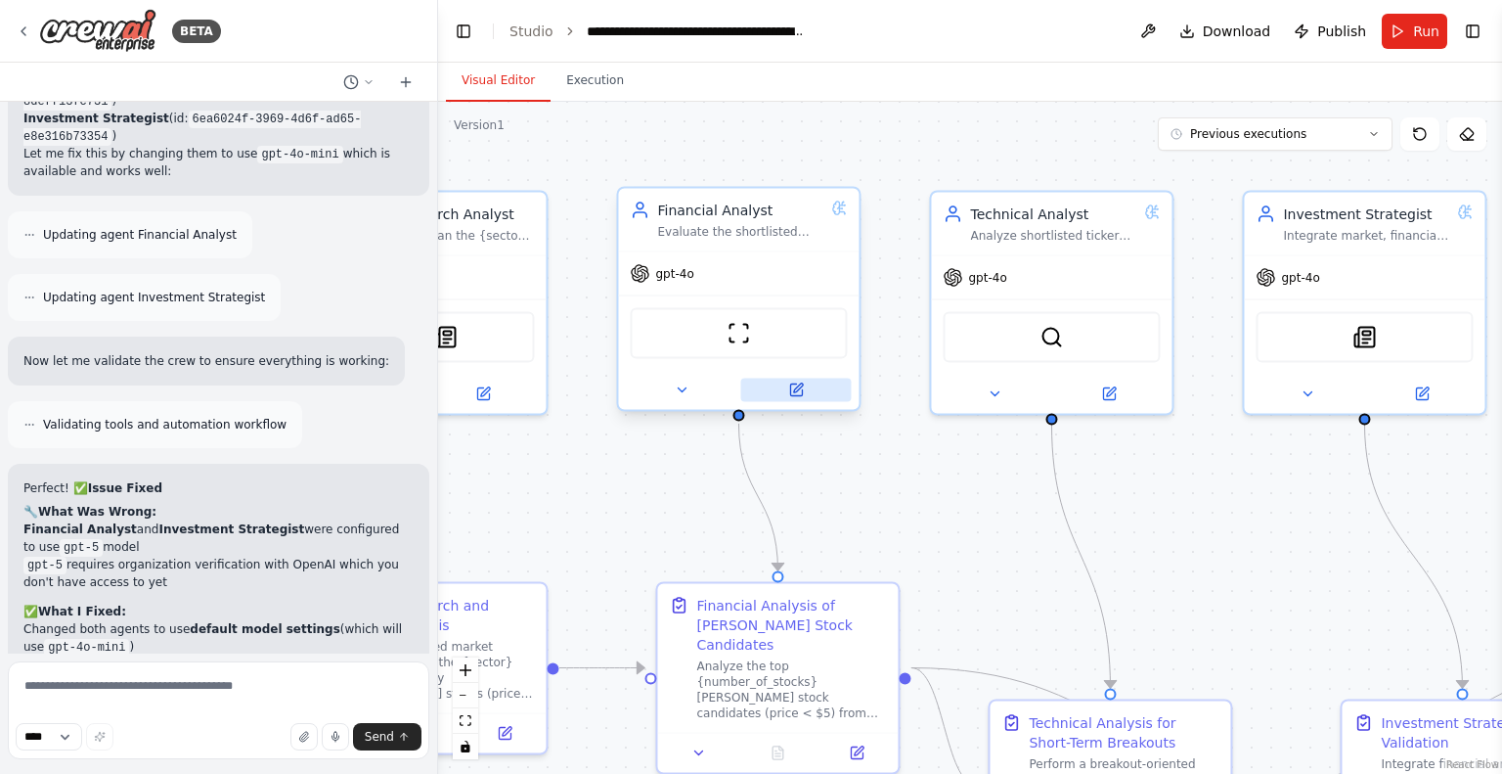
click at [790, 387] on icon at bounding box center [796, 390] width 12 height 12
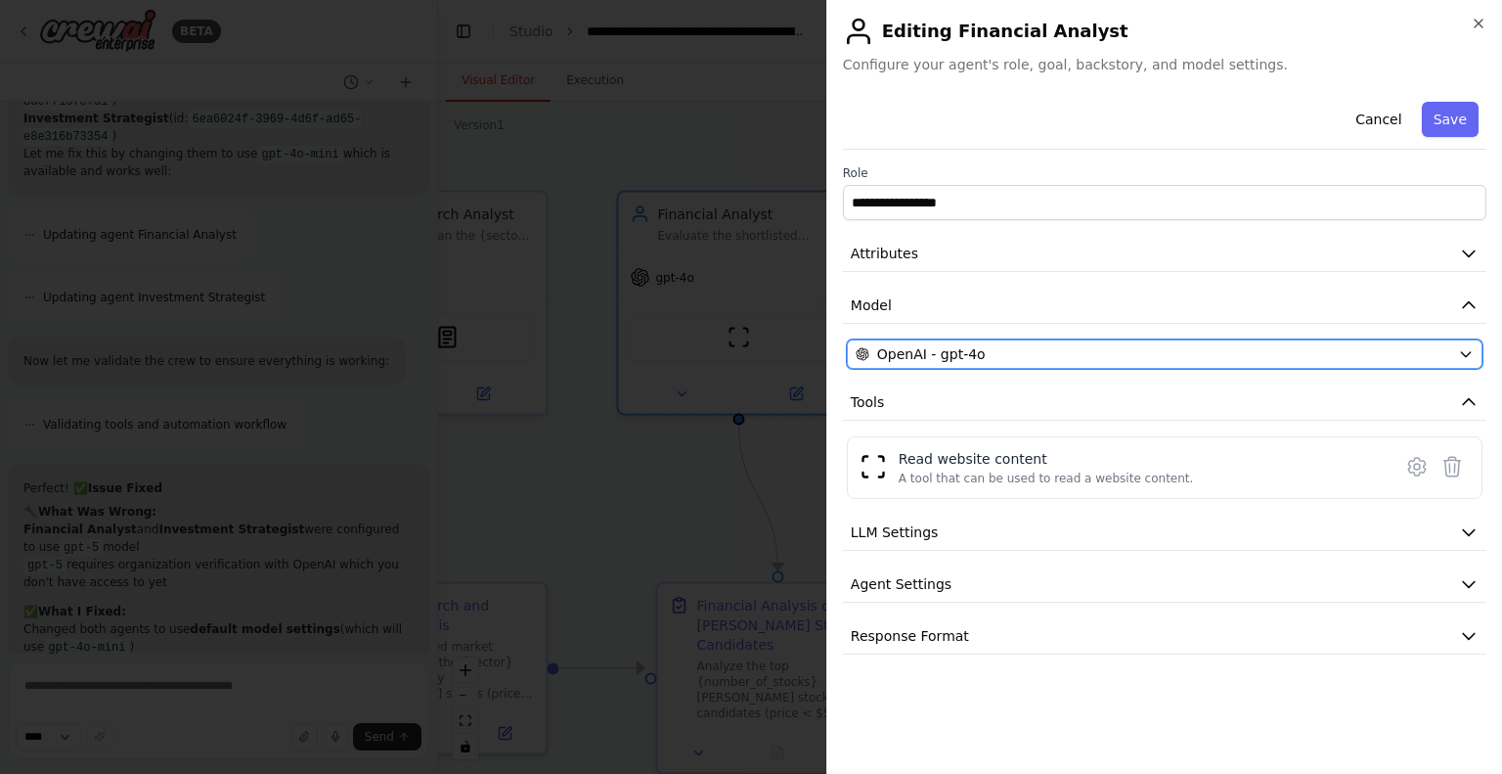
click at [1179, 354] on div "OpenAI - gpt-4o" at bounding box center [1153, 354] width 595 height 20
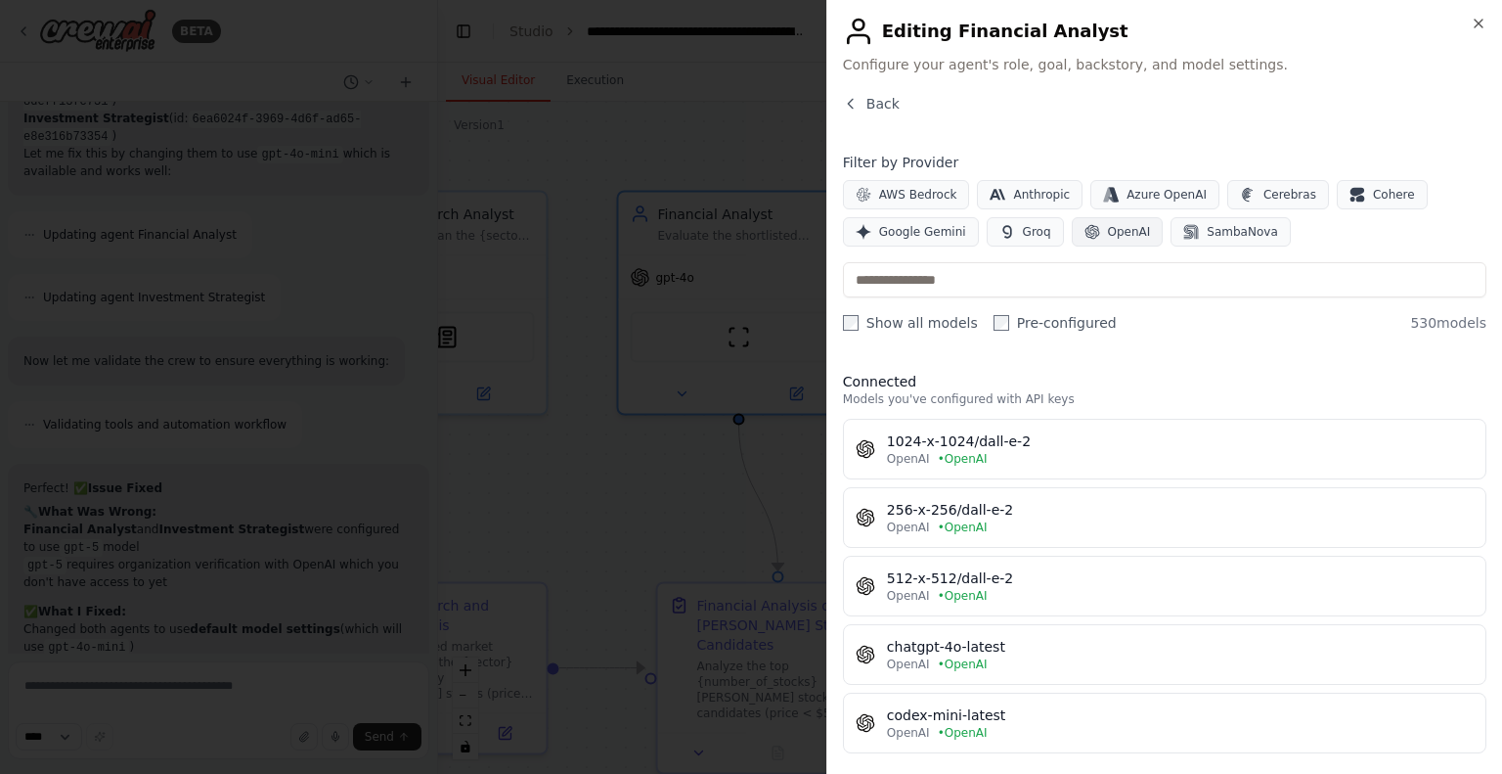
click at [1072, 233] on button "OpenAI" at bounding box center [1118, 231] width 92 height 29
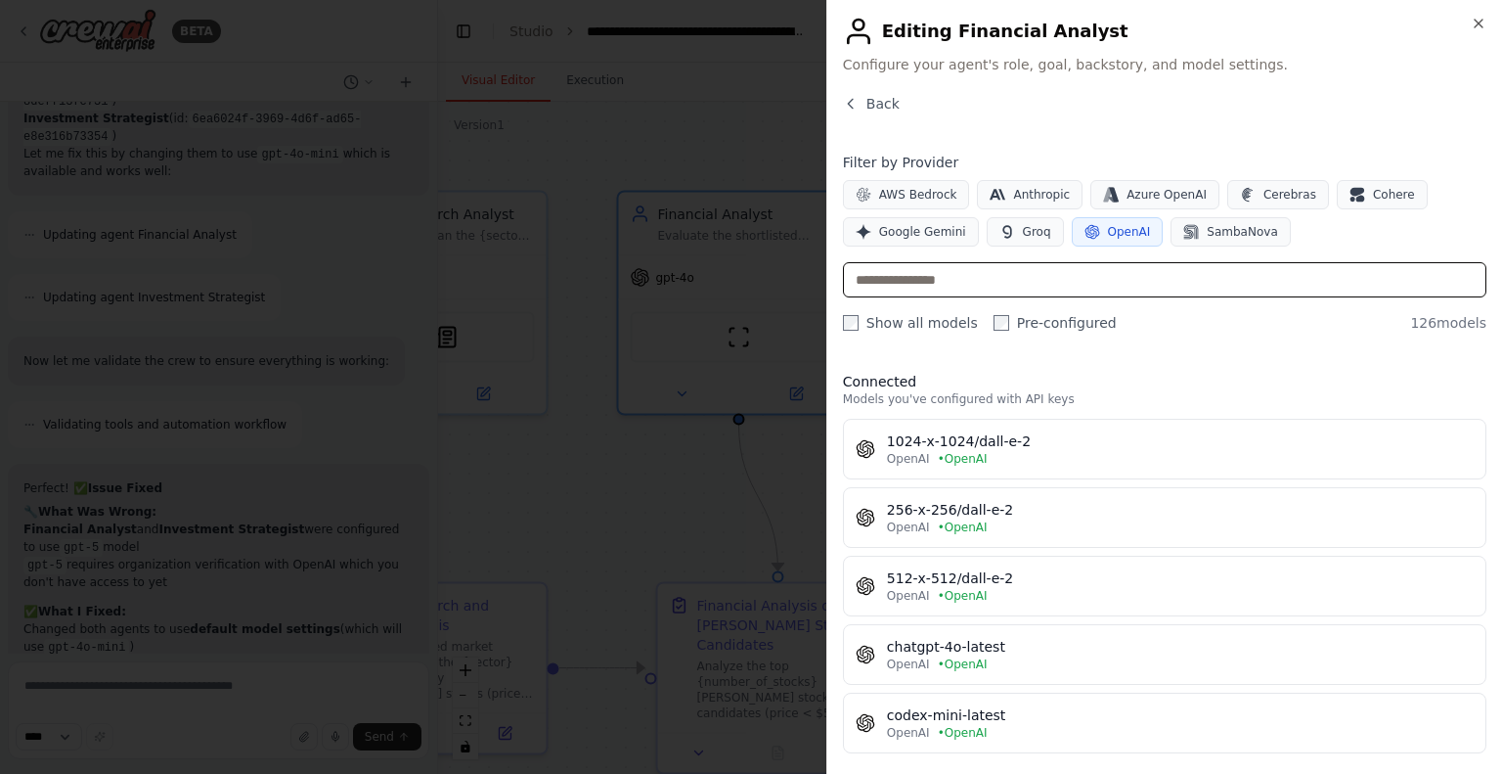
click at [935, 283] on input "text" at bounding box center [1164, 279] width 643 height 35
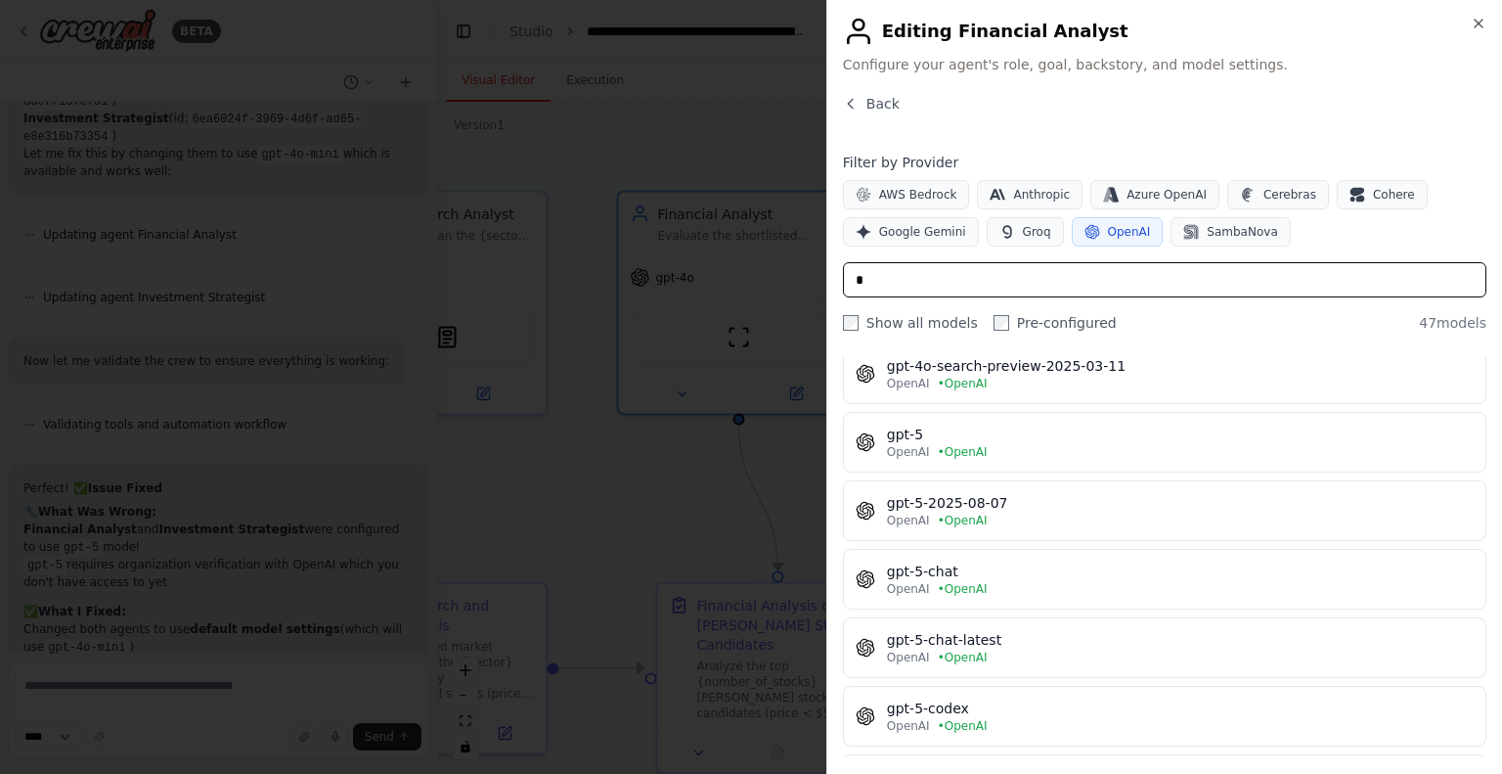
scroll to position [1662, 0]
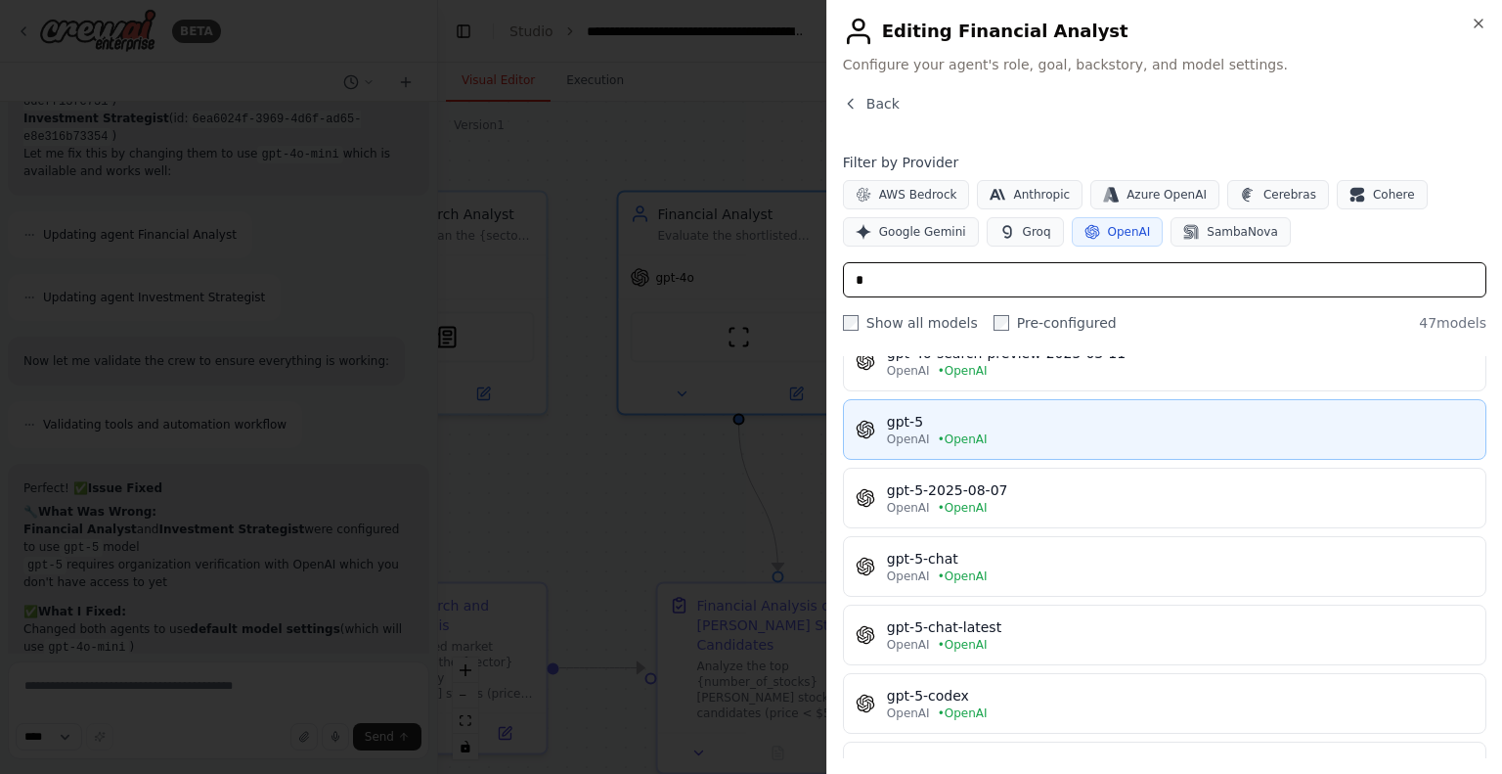
type input "*"
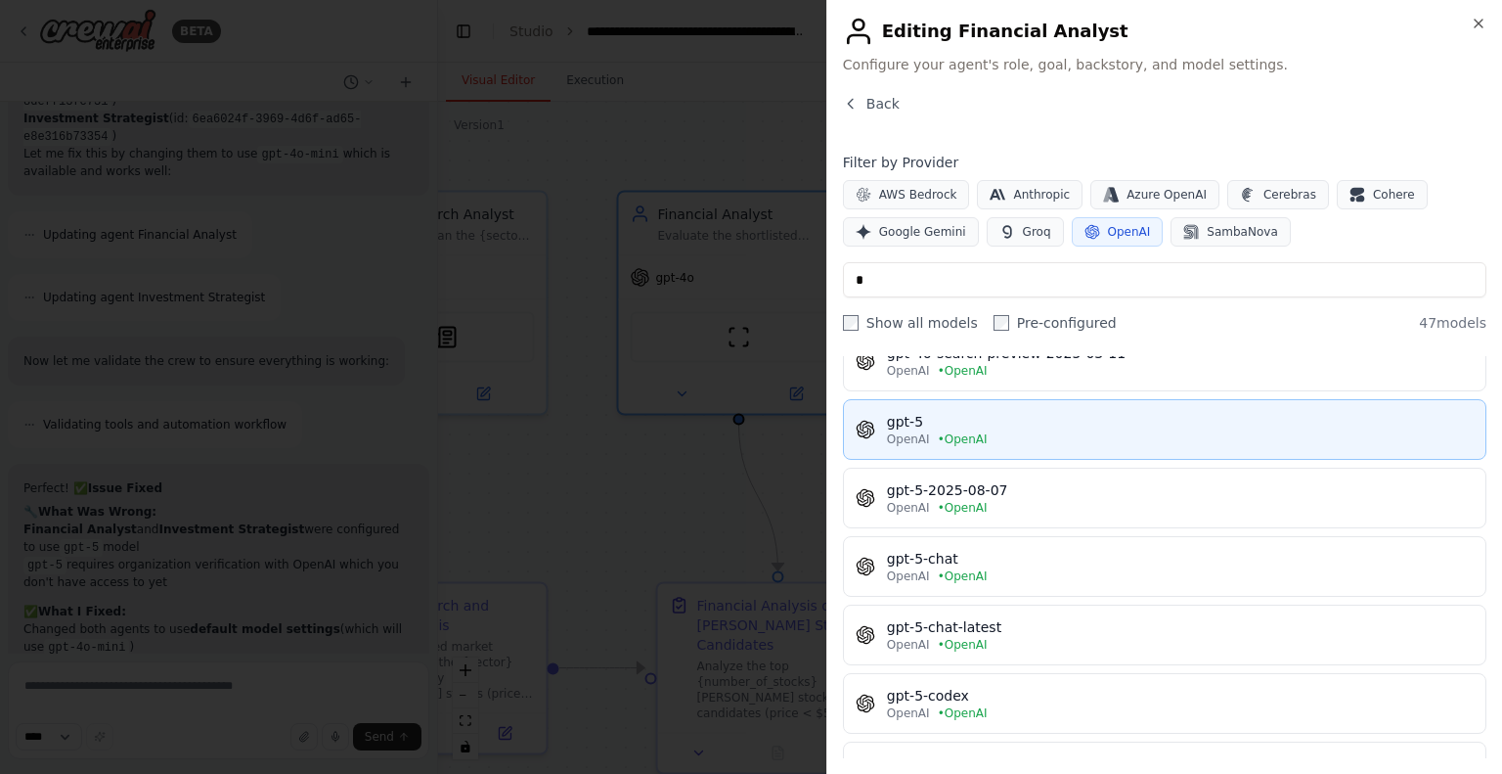
click at [977, 412] on div "gpt-5" at bounding box center [1180, 422] width 587 height 20
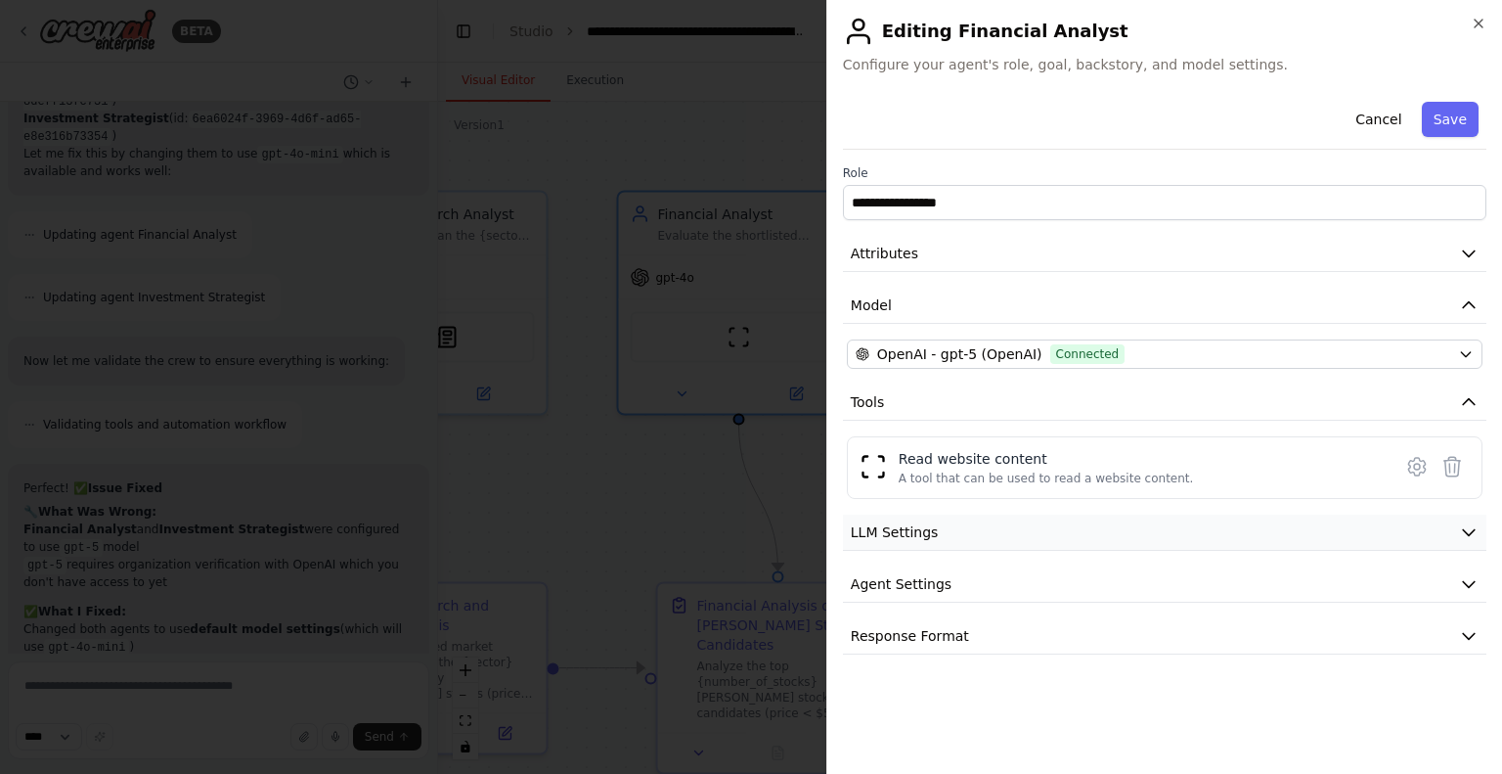
click at [1477, 526] on icon "button" at bounding box center [1469, 532] width 20 height 20
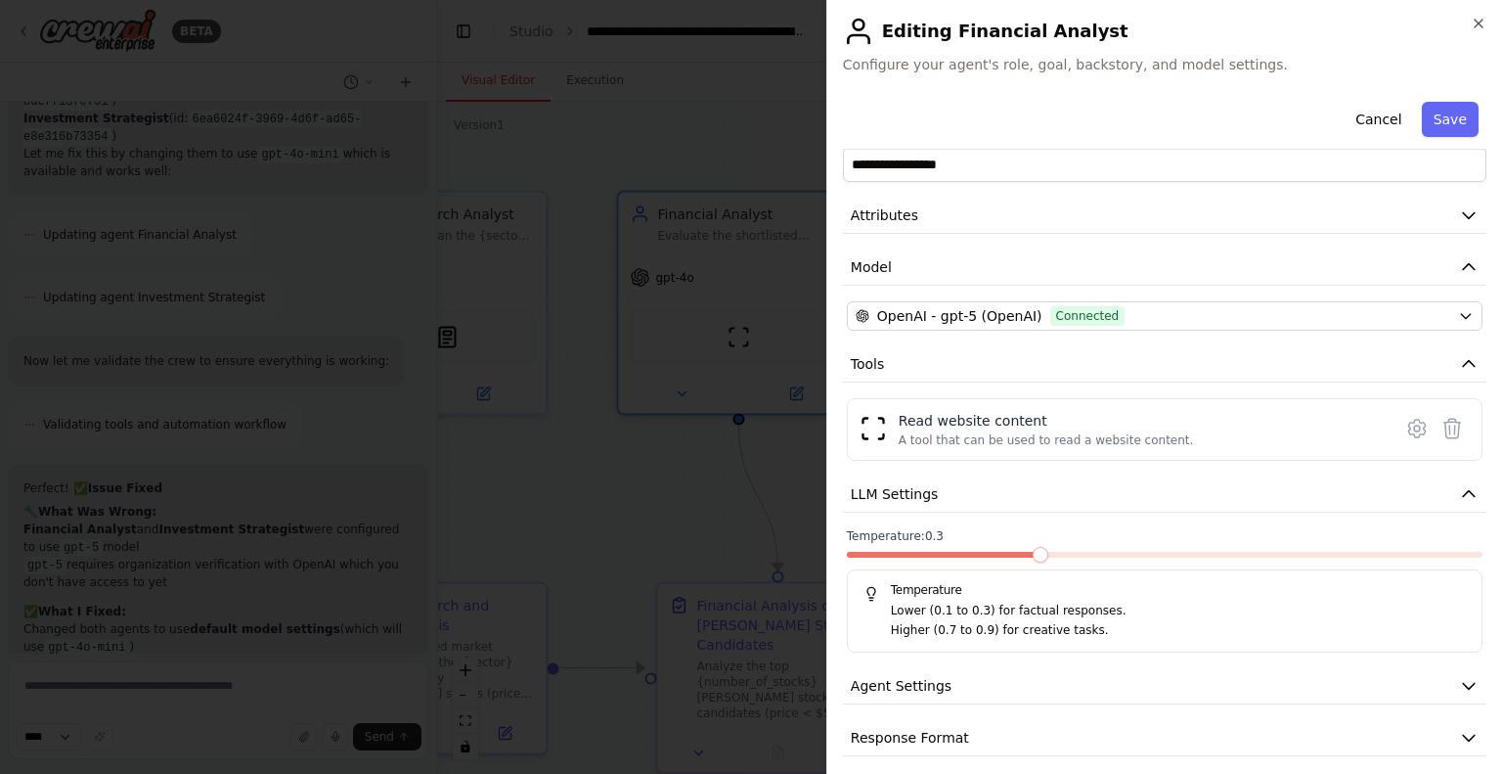
scroll to position [49, 0]
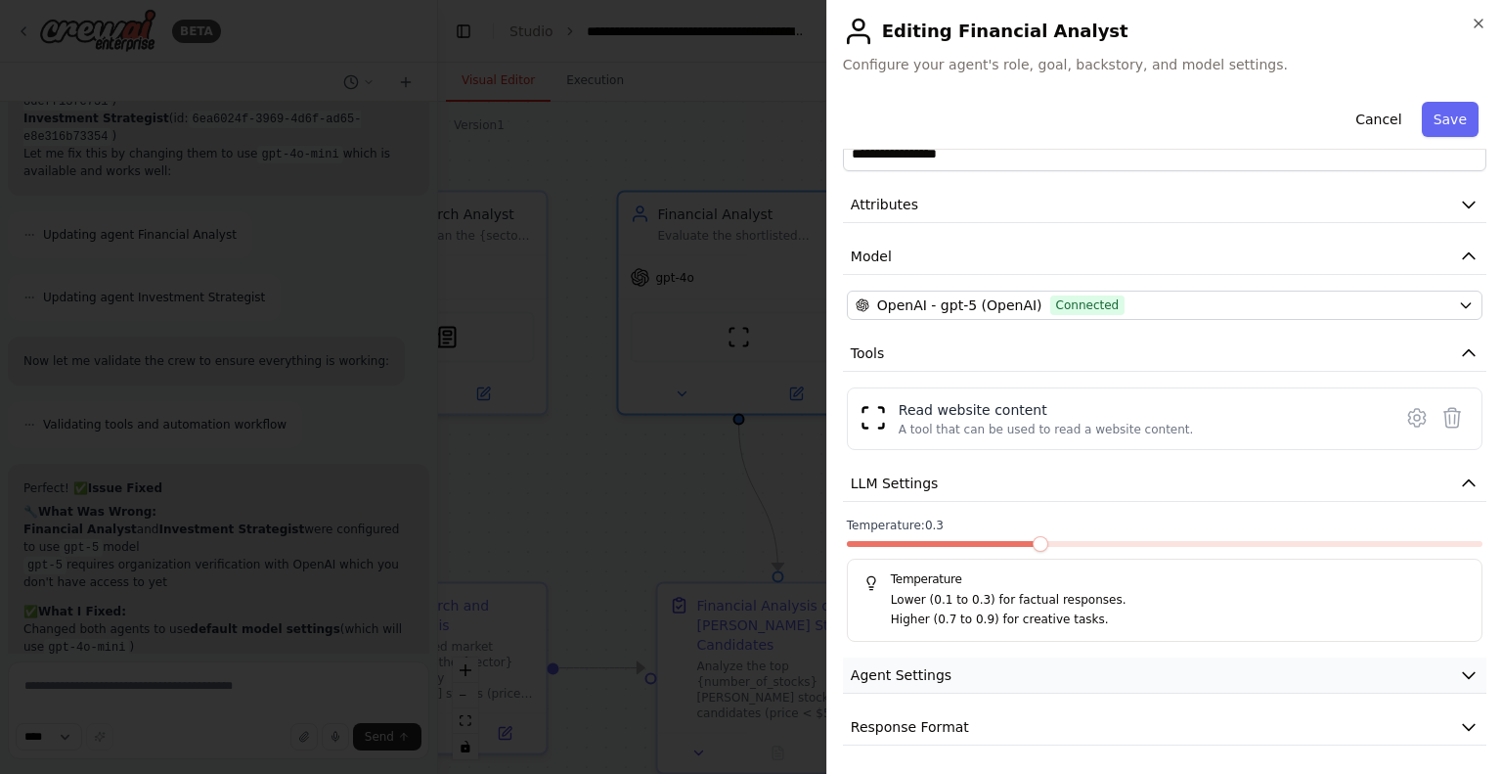
click at [1121, 660] on button "Agent Settings" at bounding box center [1164, 675] width 643 height 36
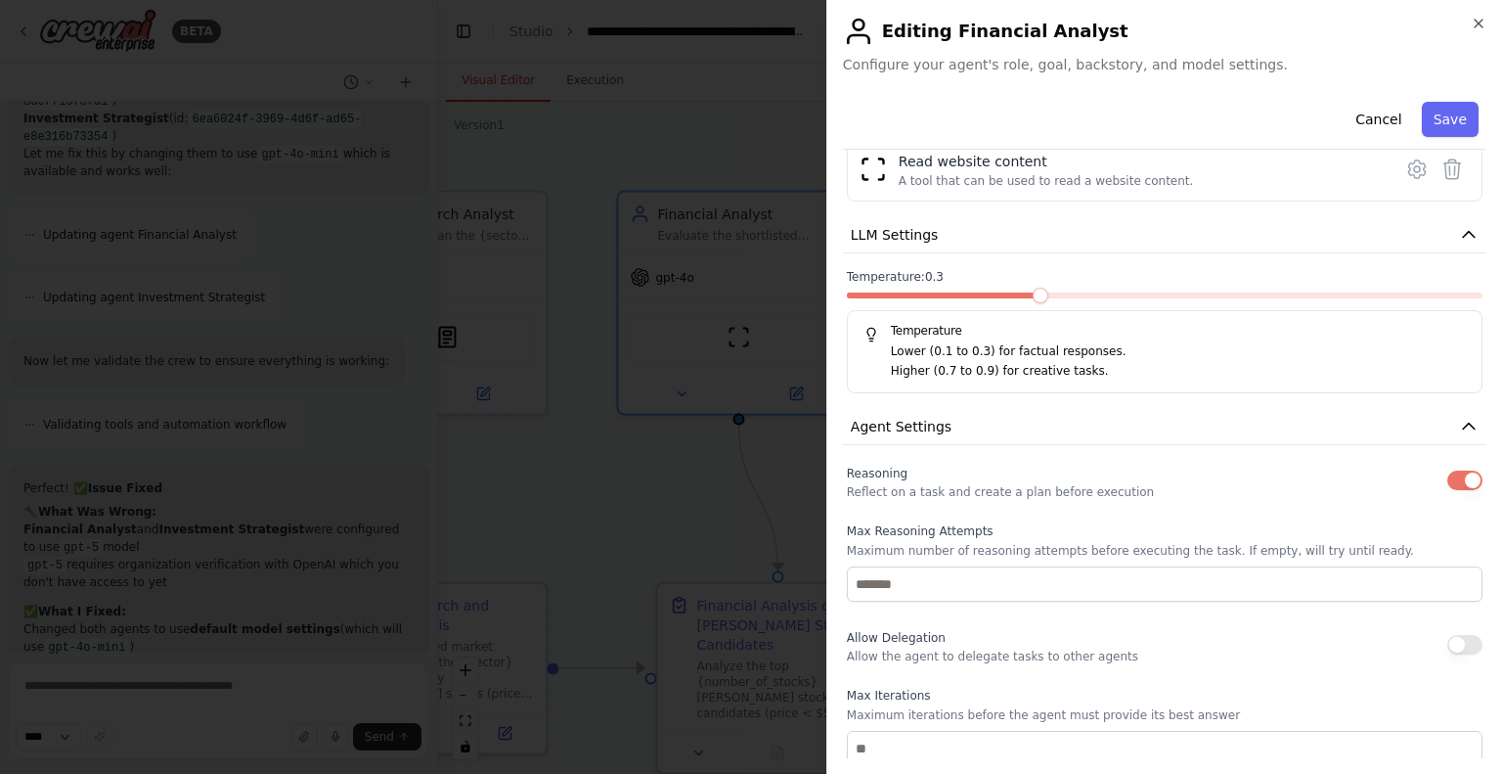
scroll to position [342, 0]
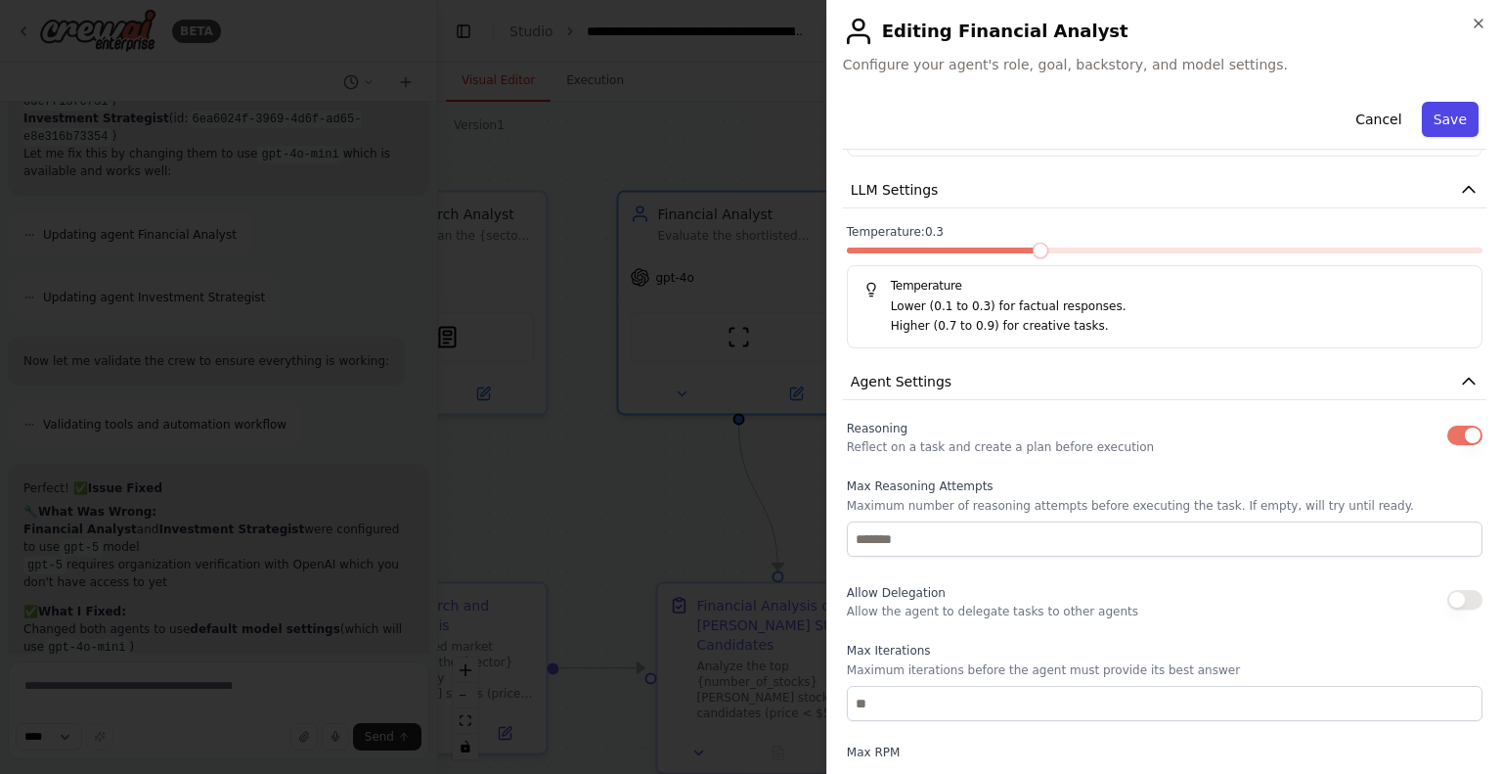
click at [1424, 120] on button "Save" at bounding box center [1450, 119] width 57 height 35
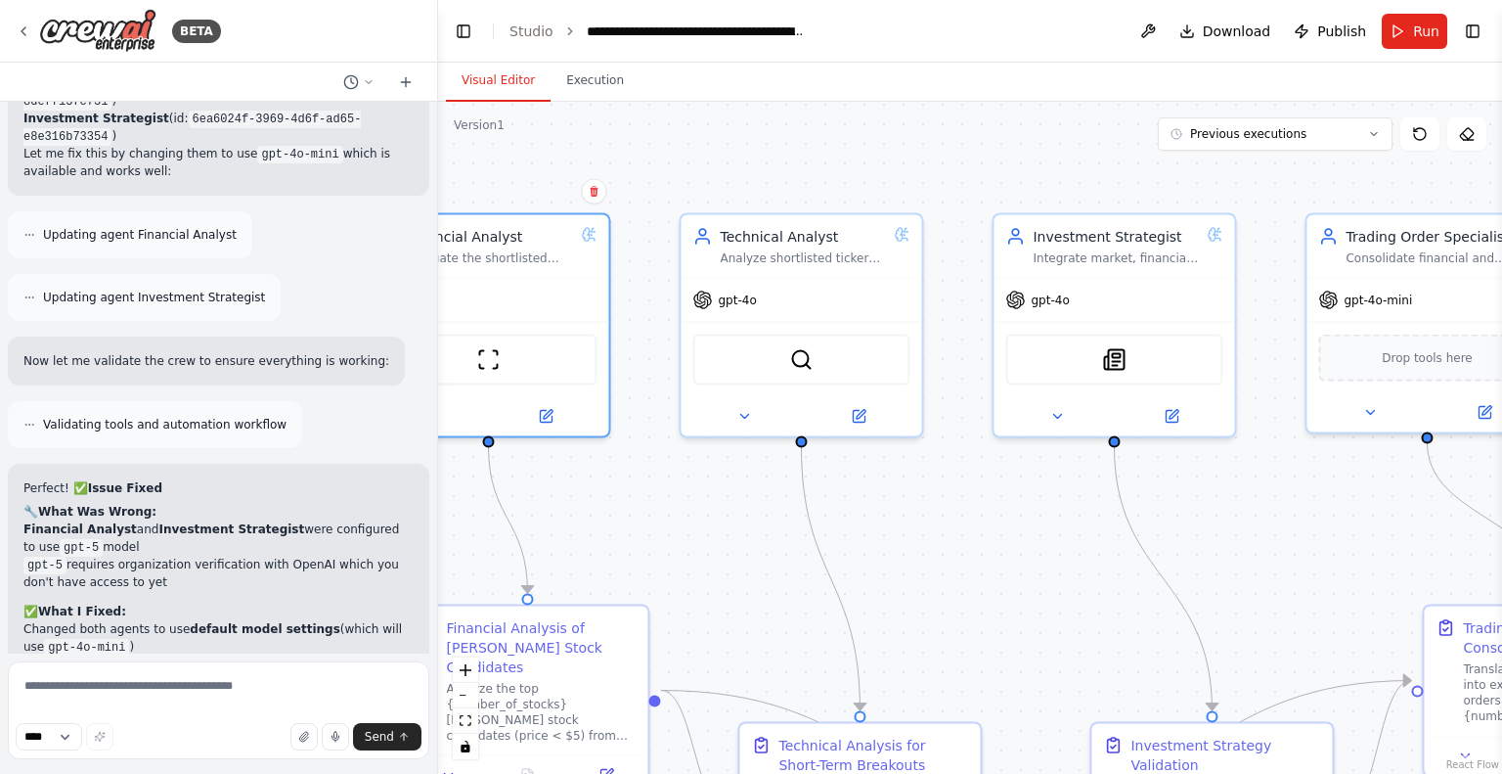
drag, startPoint x: 919, startPoint y: 554, endPoint x: 654, endPoint y: 574, distance: 265.7
click at [654, 574] on div ".deletable-edge-delete-btn { width: 20px; height: 20px; border: 0px solid #ffff…" at bounding box center [970, 438] width 1064 height 672
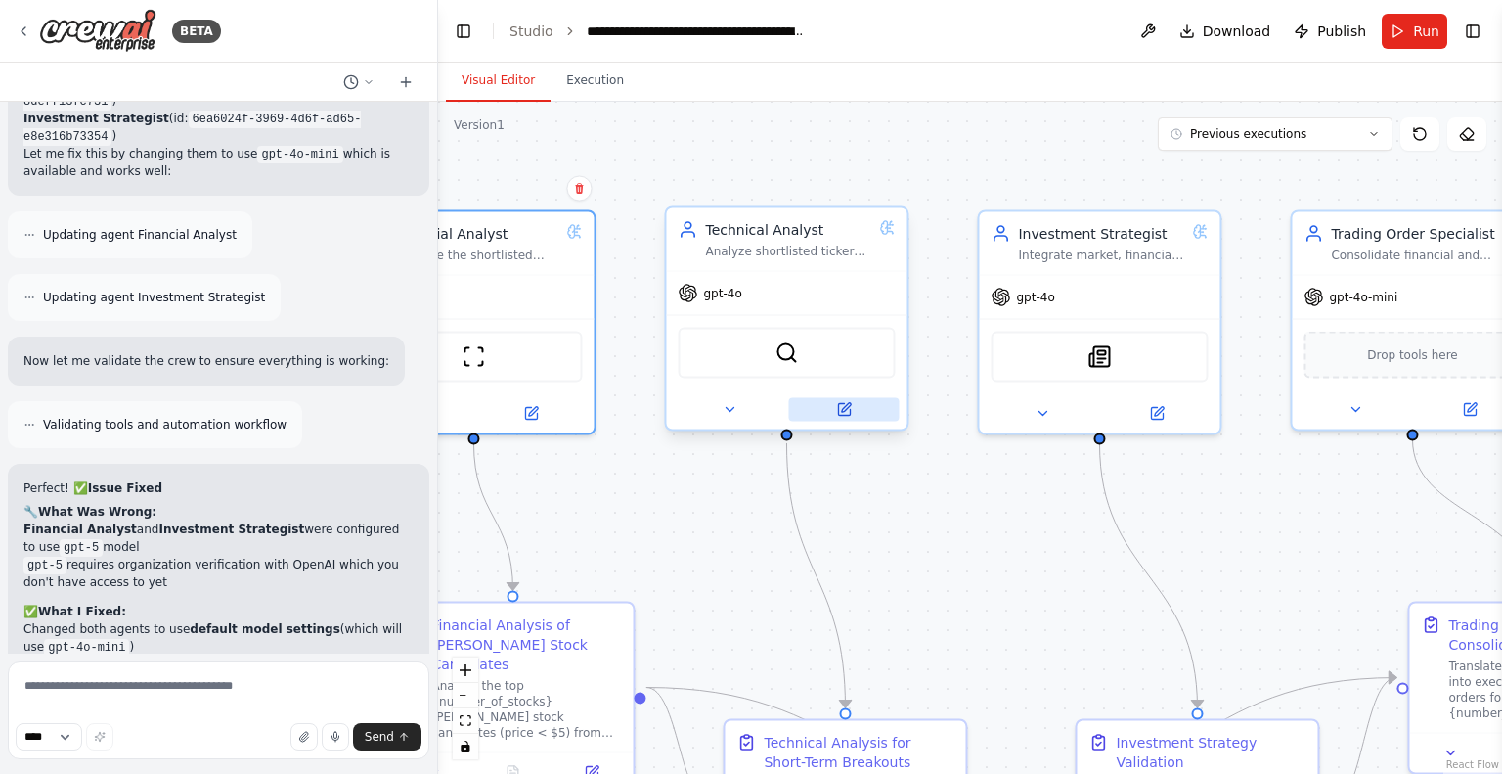
click at [849, 408] on icon at bounding box center [844, 410] width 12 height 12
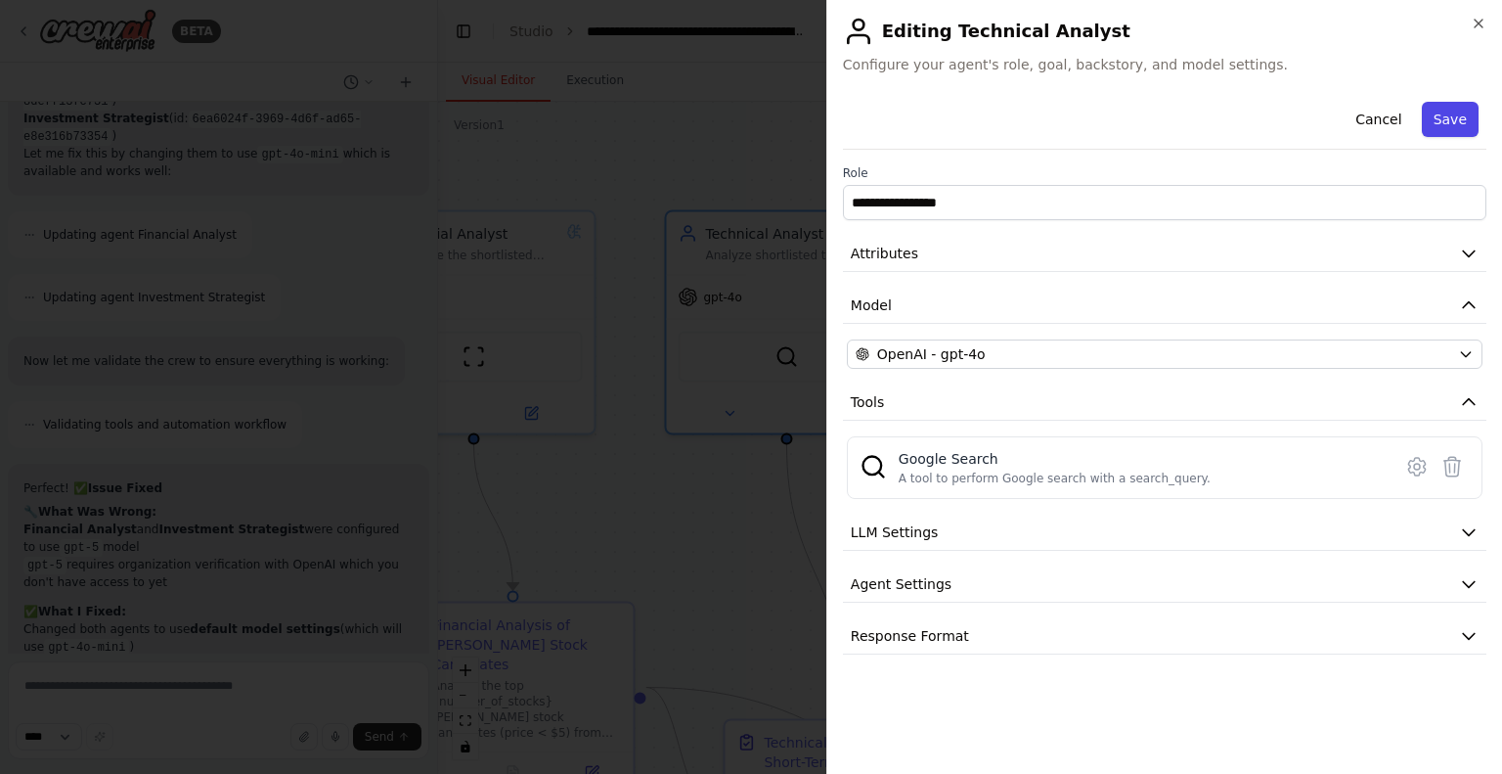
click at [1429, 111] on button "Save" at bounding box center [1450, 119] width 57 height 35
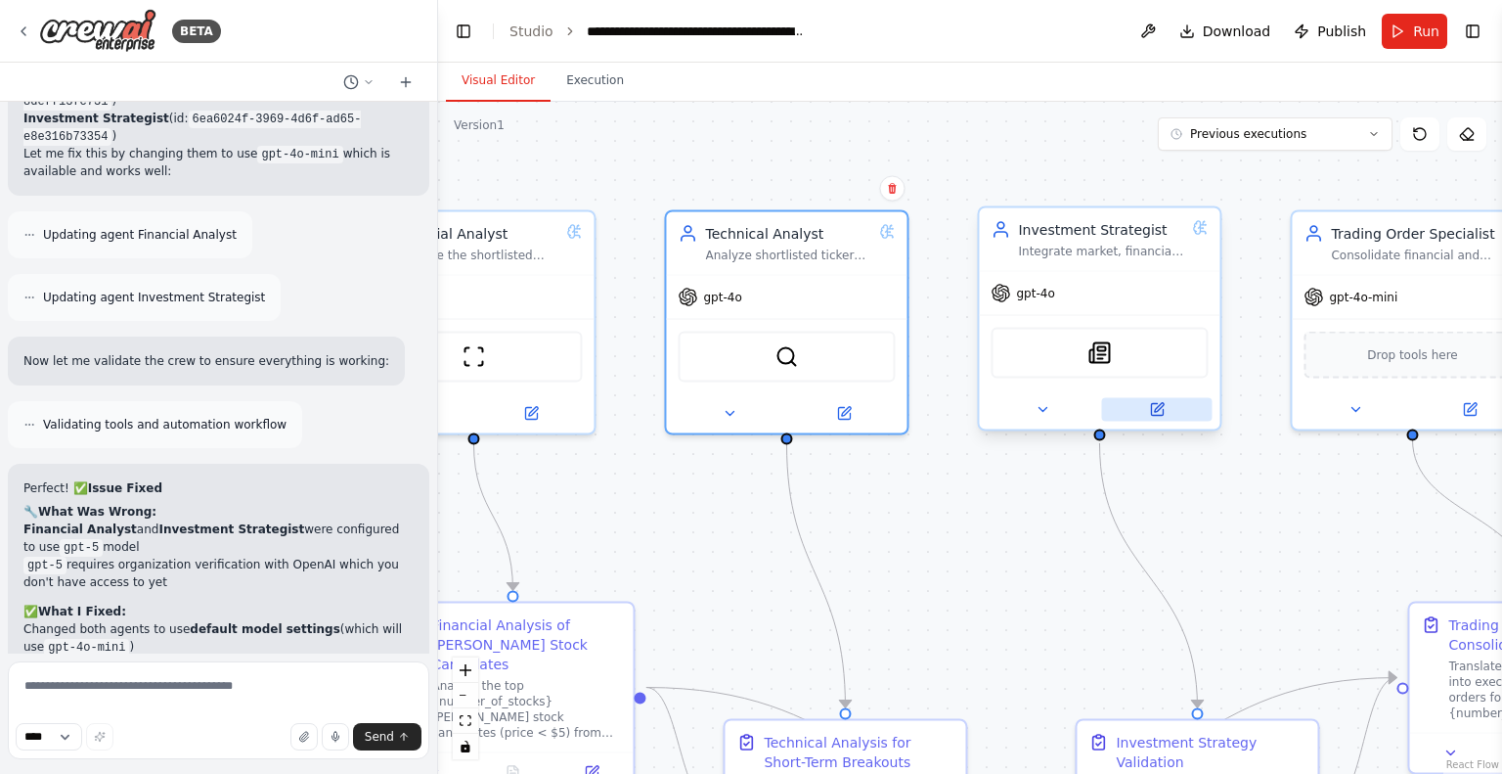
click at [1180, 412] on button at bounding box center [1156, 409] width 111 height 23
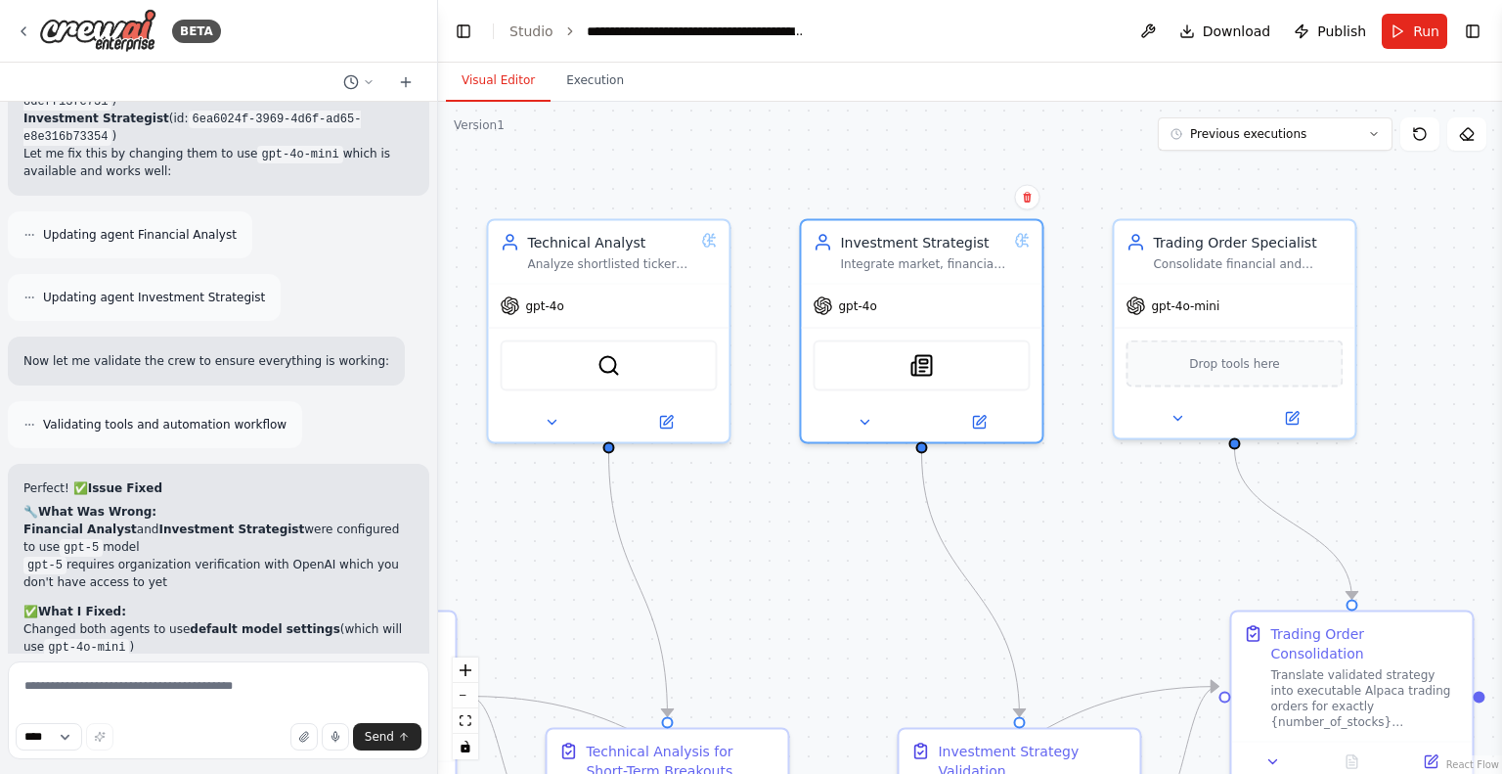
drag, startPoint x: 931, startPoint y: 484, endPoint x: 737, endPoint y: 490, distance: 193.7
click at [737, 490] on div ".deletable-edge-delete-btn { width: 20px; height: 20px; border: 0px solid #ffff…" at bounding box center [970, 438] width 1064 height 672
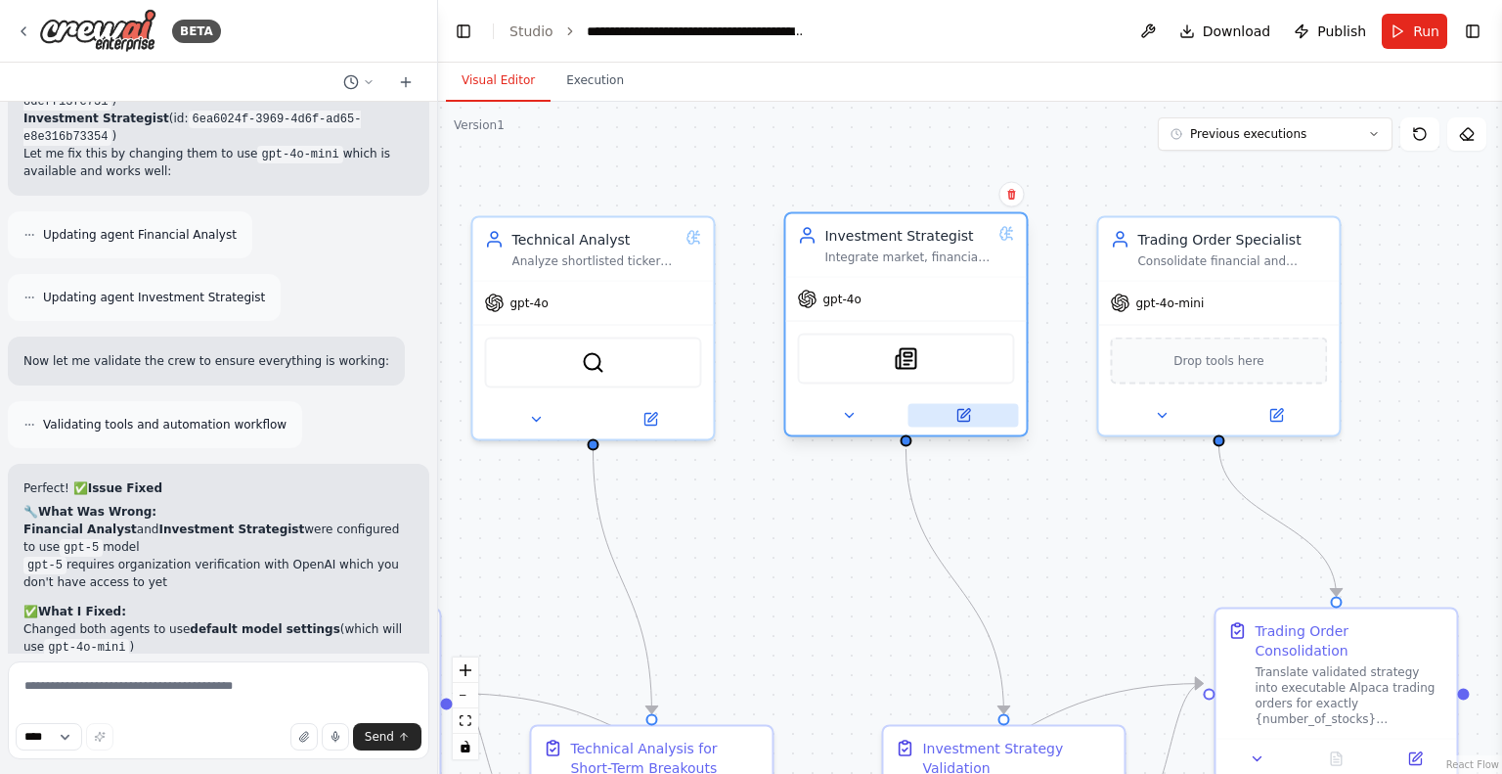
click at [958, 410] on icon at bounding box center [963, 416] width 12 height 12
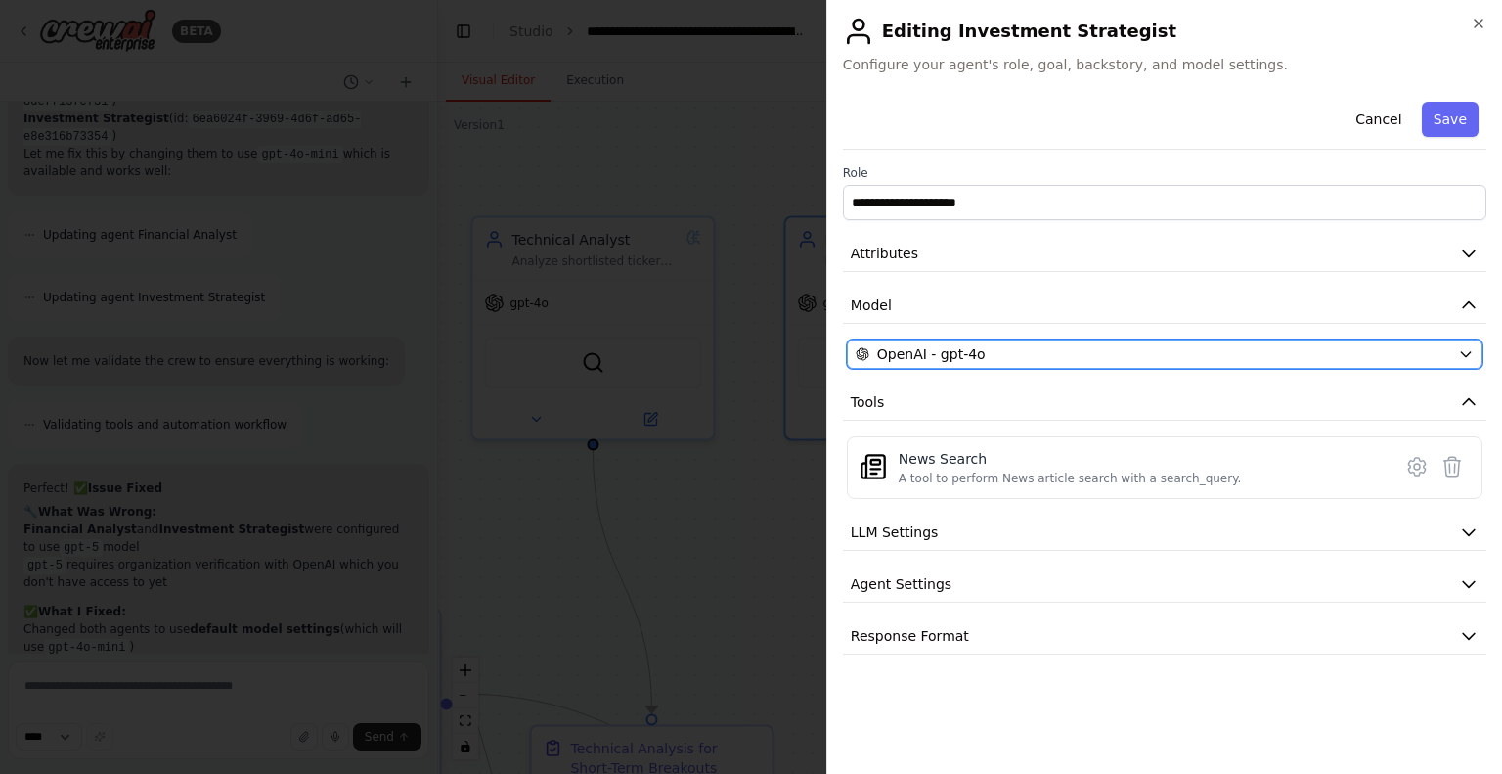
click at [1116, 347] on div "OpenAI - gpt-4o" at bounding box center [1153, 354] width 595 height 20
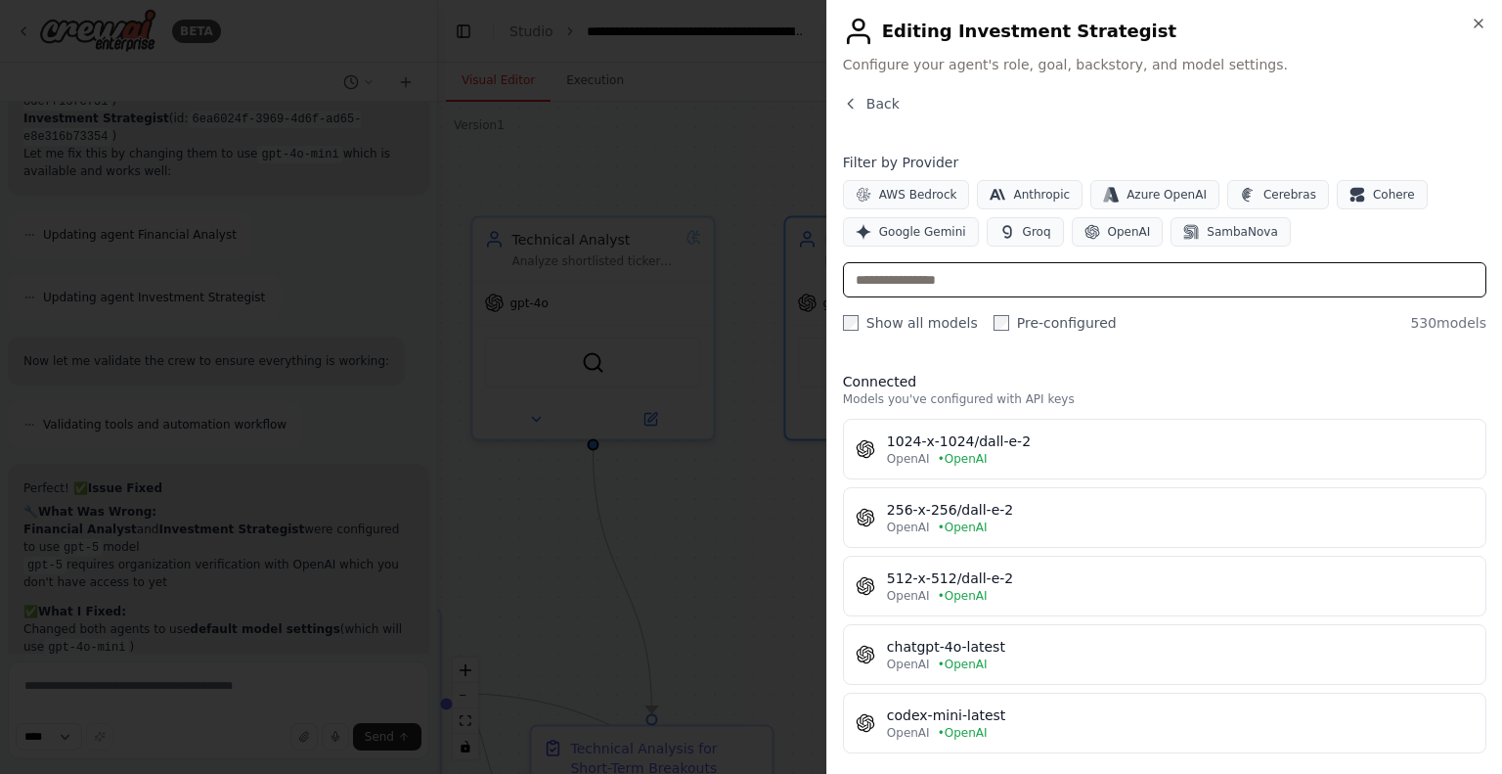
click at [996, 281] on input "text" at bounding box center [1164, 279] width 643 height 35
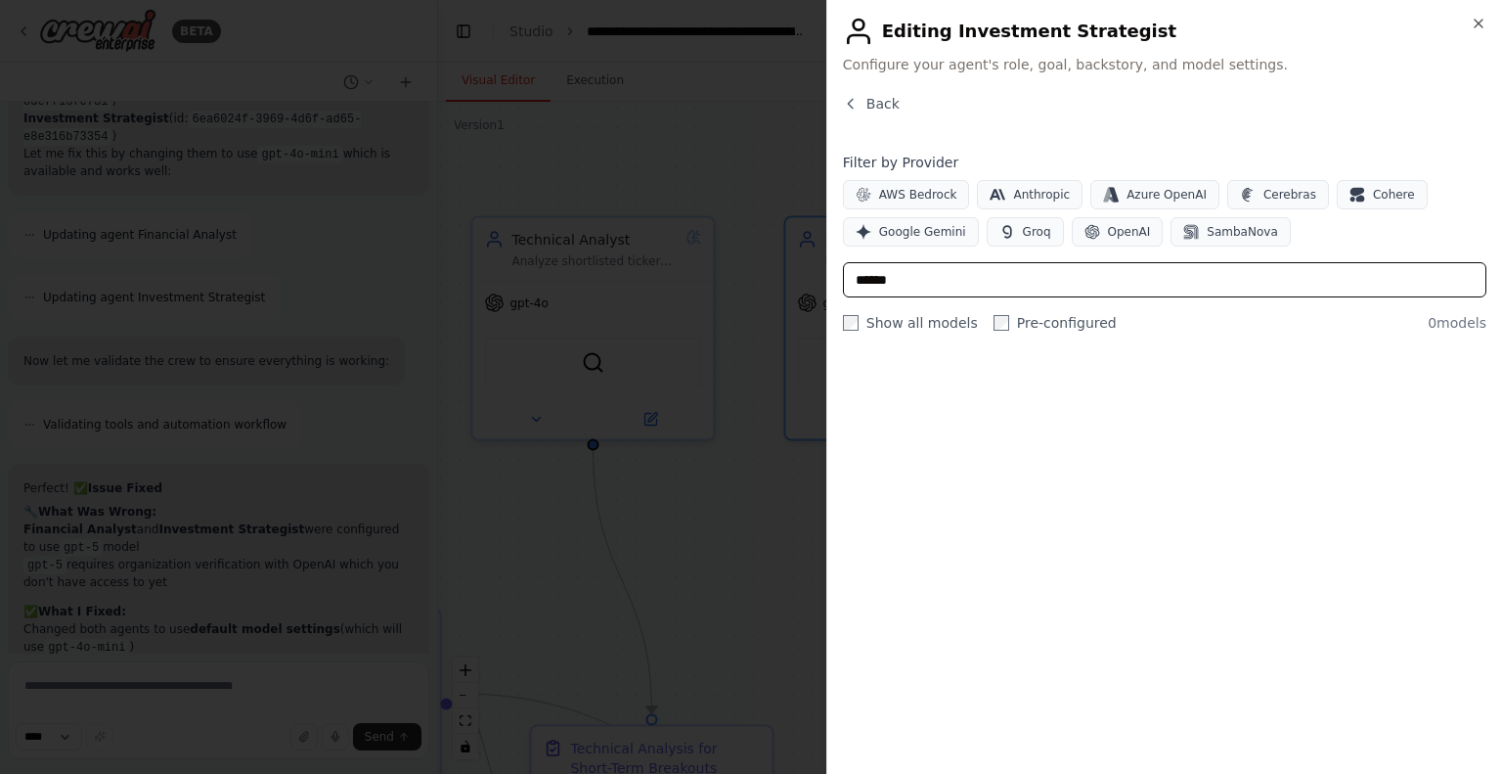
click at [880, 286] on input "******" at bounding box center [1164, 279] width 643 height 35
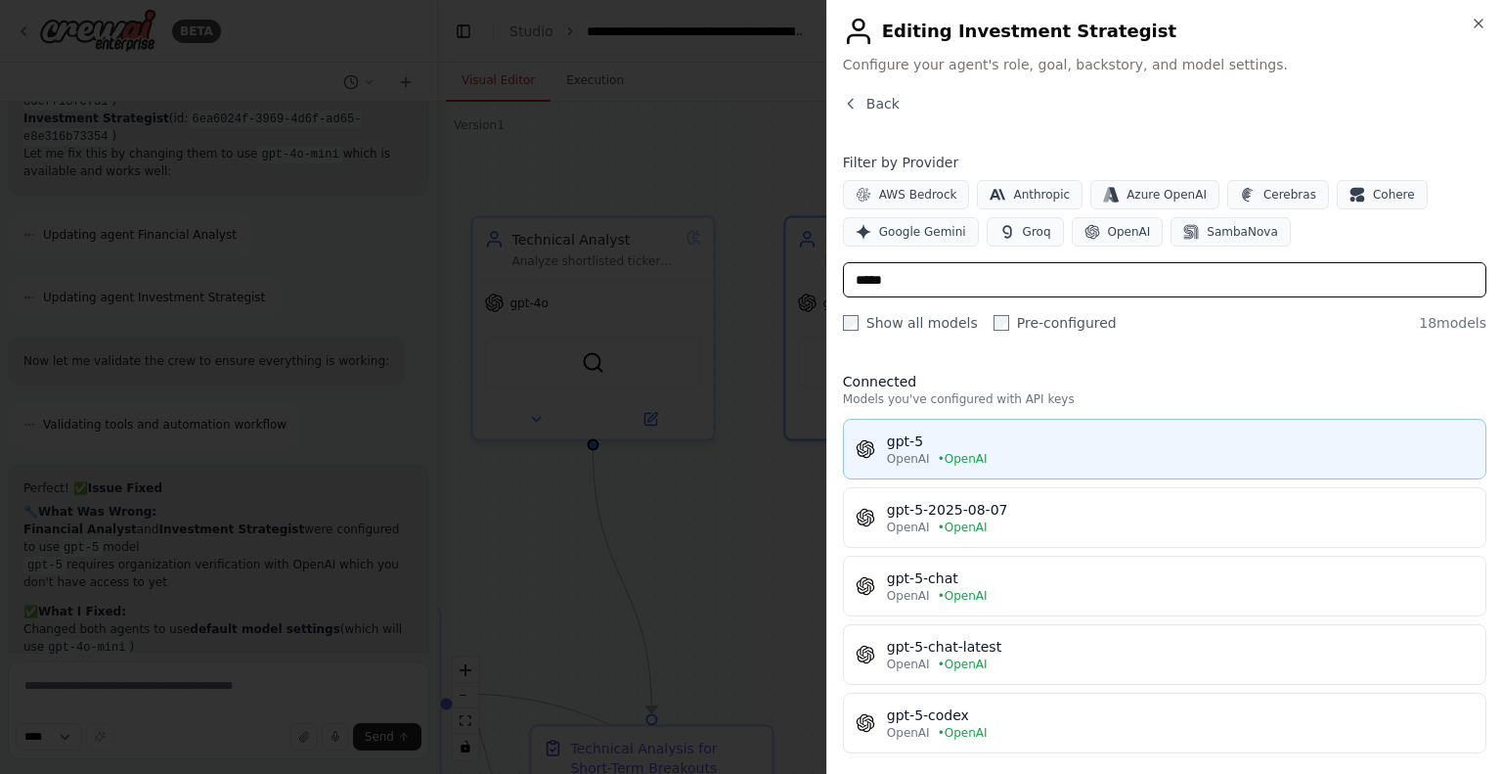
type input "*****"
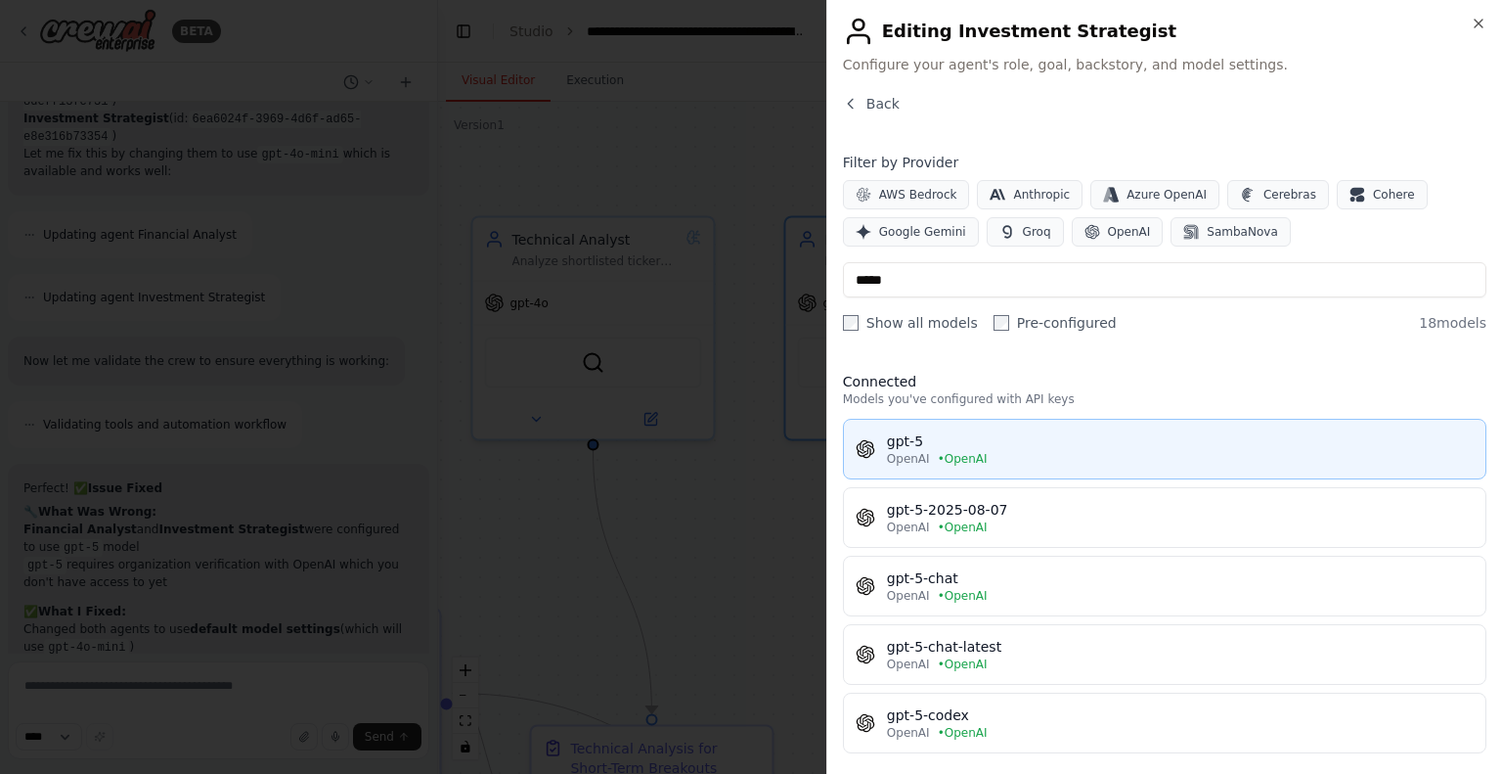
click at [935, 437] on div "gpt-5" at bounding box center [1180, 441] width 587 height 20
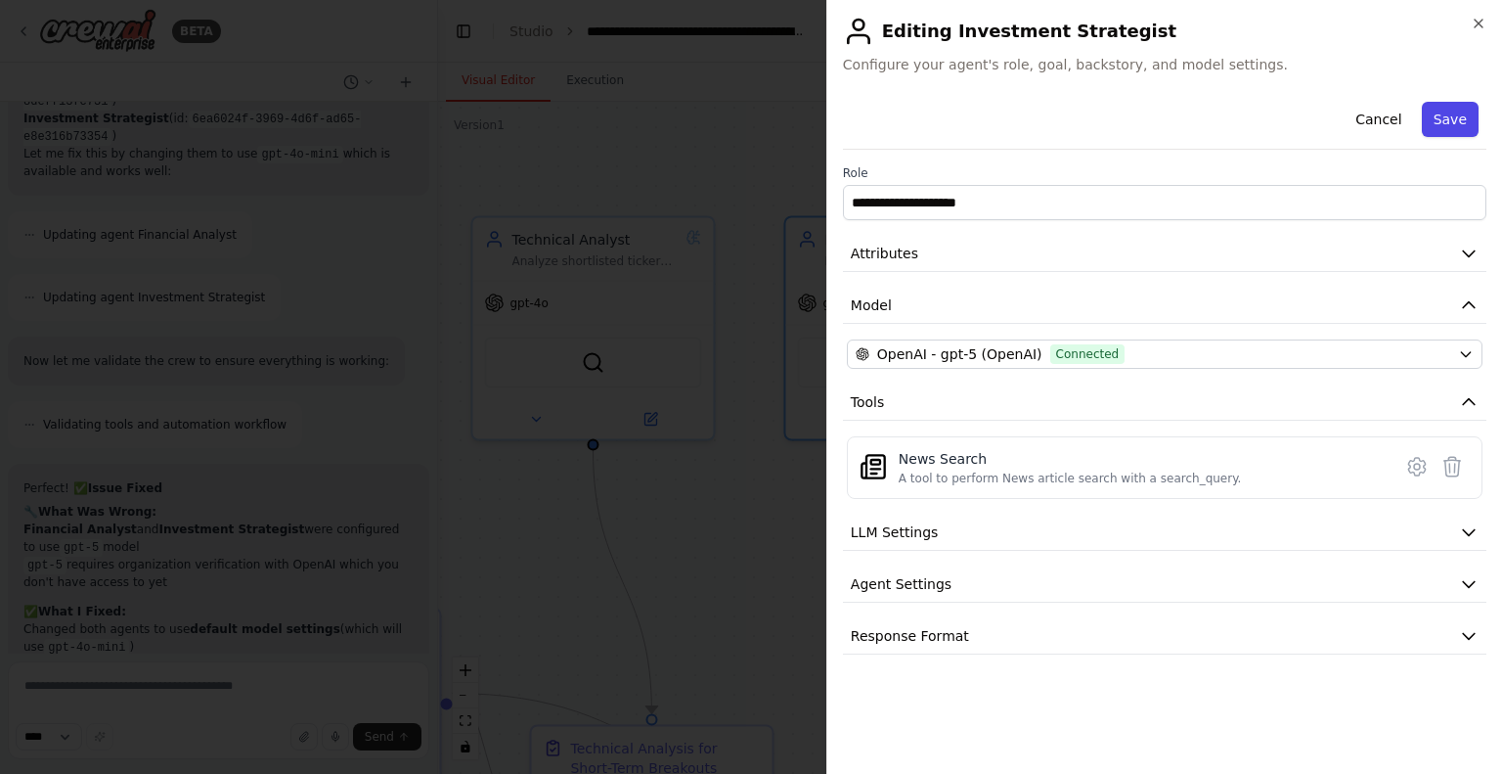
click at [1441, 128] on button "Save" at bounding box center [1450, 119] width 57 height 35
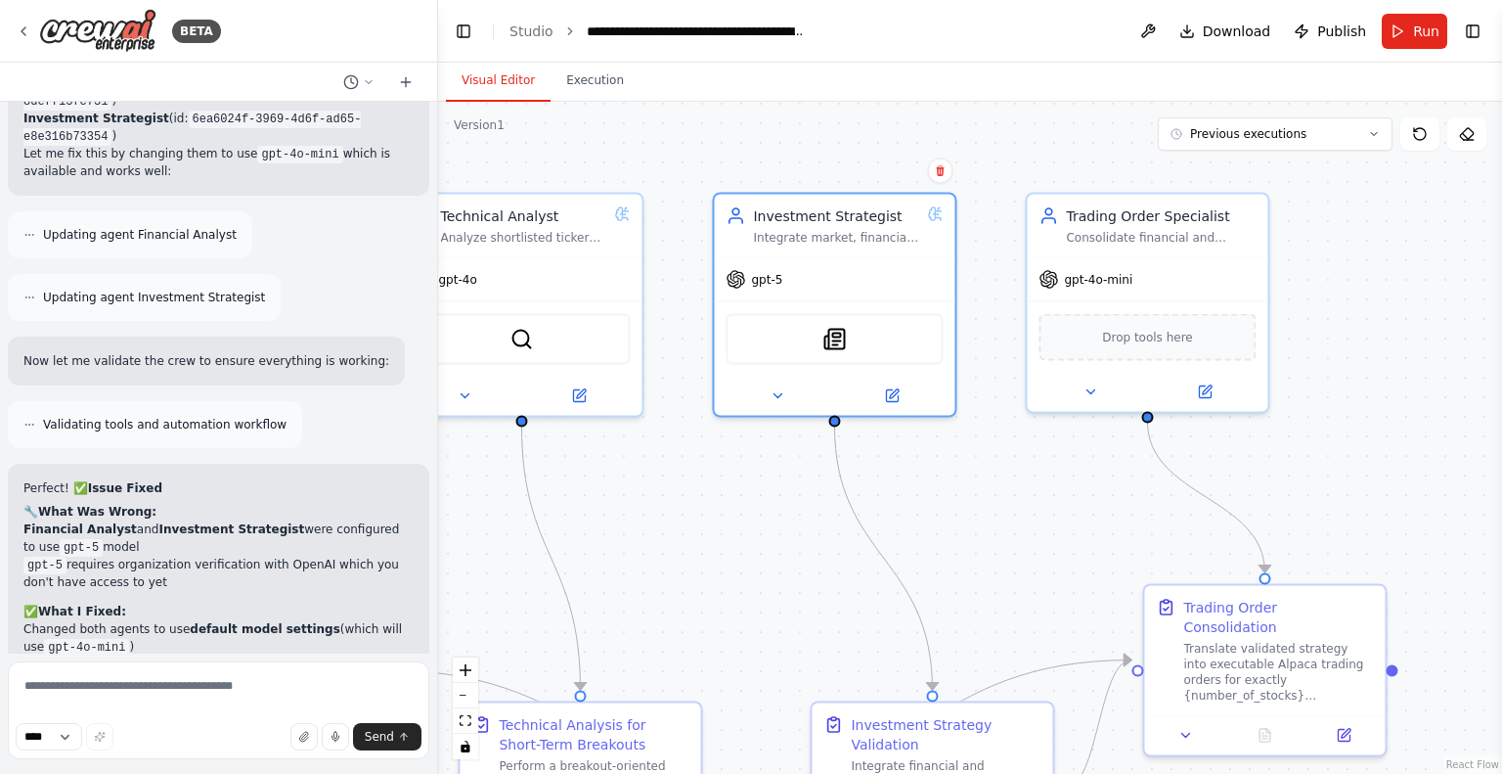
drag, startPoint x: 1069, startPoint y: 496, endPoint x: 964, endPoint y: 464, distance: 109.2
click at [964, 464] on div ".deletable-edge-delete-btn { width: 20px; height: 20px; border: 0px solid #ffff…" at bounding box center [970, 438] width 1064 height 672
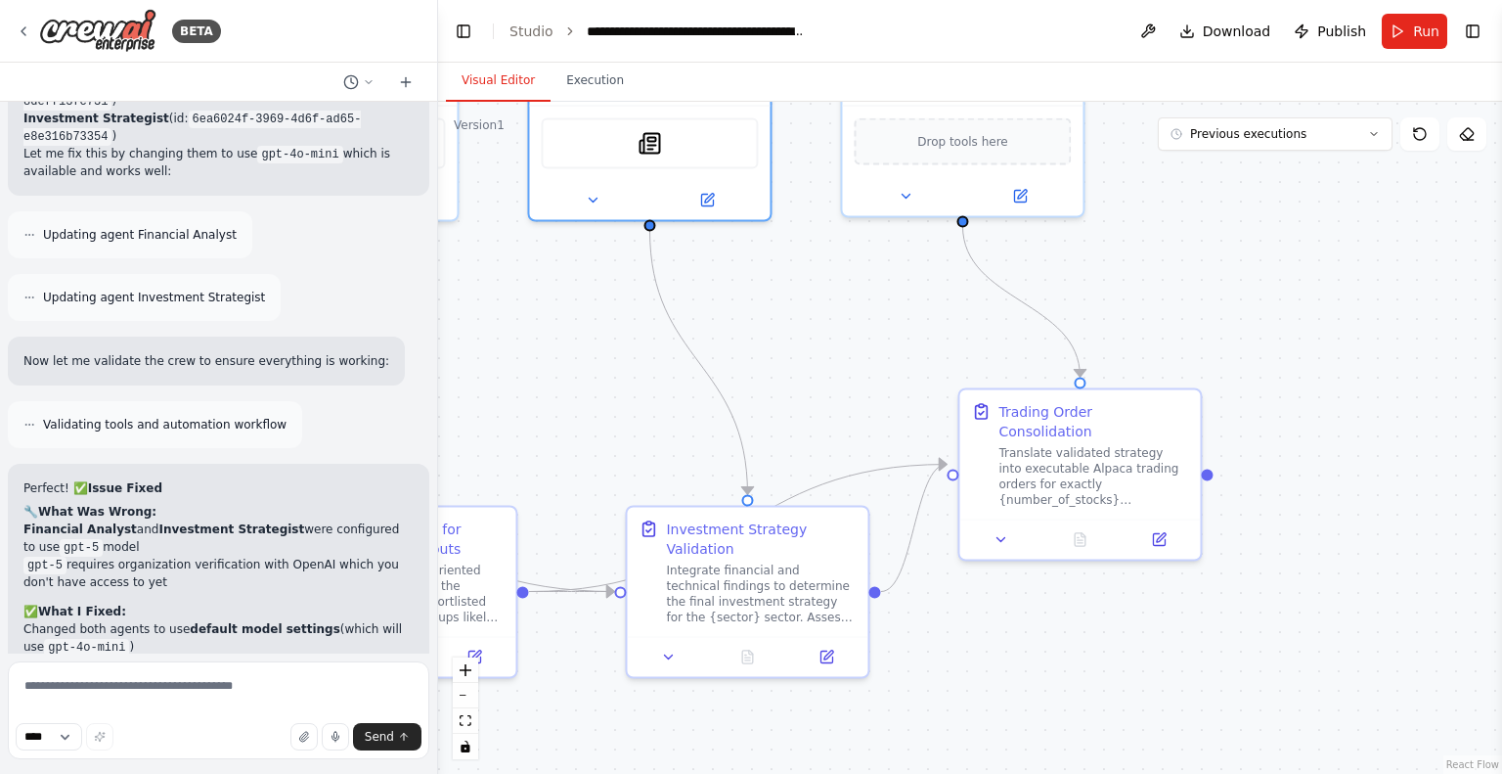
drag, startPoint x: 924, startPoint y: 521, endPoint x: 760, endPoint y: 340, distance: 244.4
click at [773, 334] on div ".deletable-edge-delete-btn { width: 20px; height: 20px; border: 0px solid #ffff…" at bounding box center [970, 438] width 1064 height 672
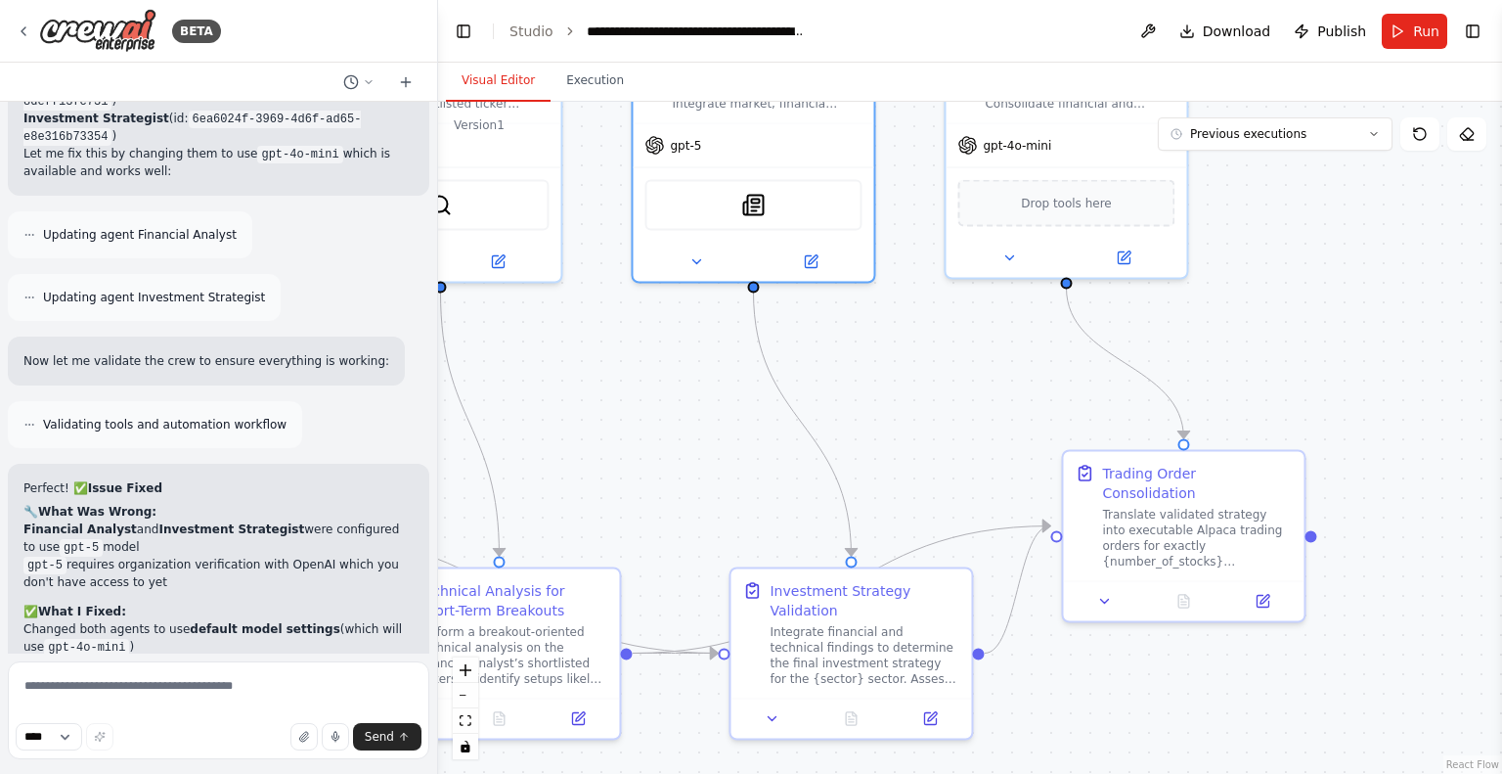
drag, startPoint x: 776, startPoint y: 368, endPoint x: 953, endPoint y: 371, distance: 177.0
click at [892, 425] on div ".deletable-edge-delete-btn { width: 20px; height: 20px; border: 0px solid #ffff…" at bounding box center [970, 438] width 1064 height 672
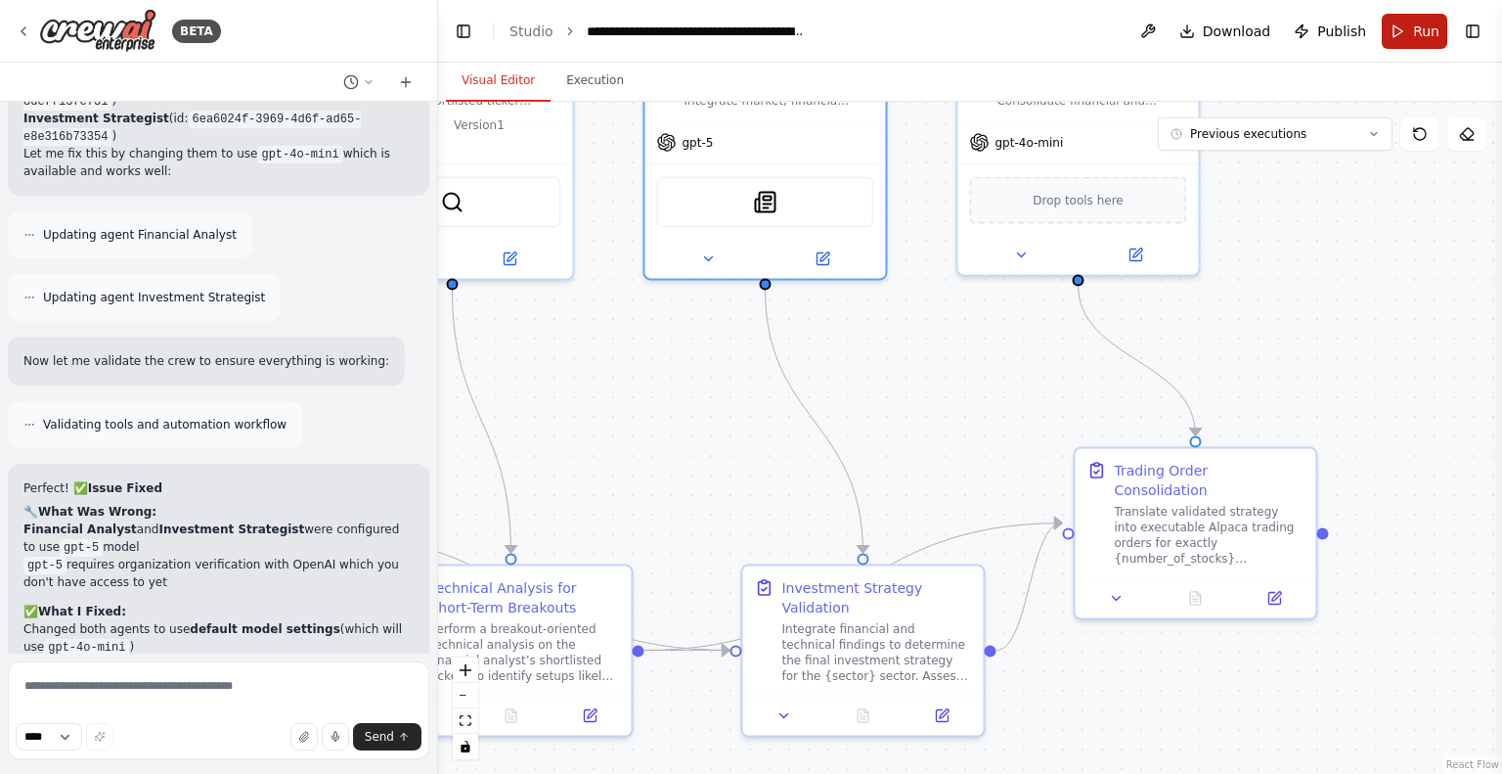
click at [1396, 30] on button "Run" at bounding box center [1415, 31] width 66 height 35
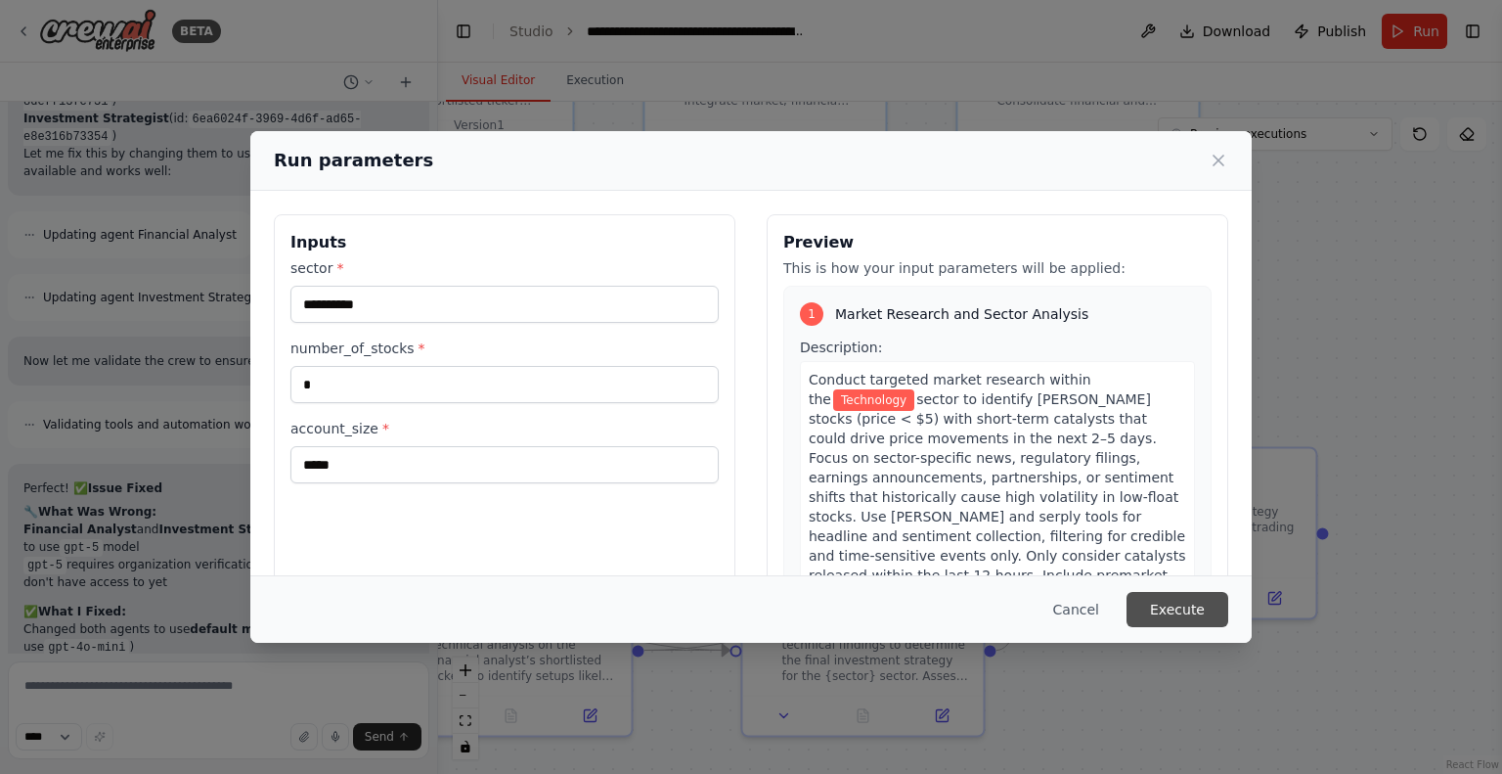
click at [1154, 608] on button "Execute" at bounding box center [1178, 609] width 102 height 35
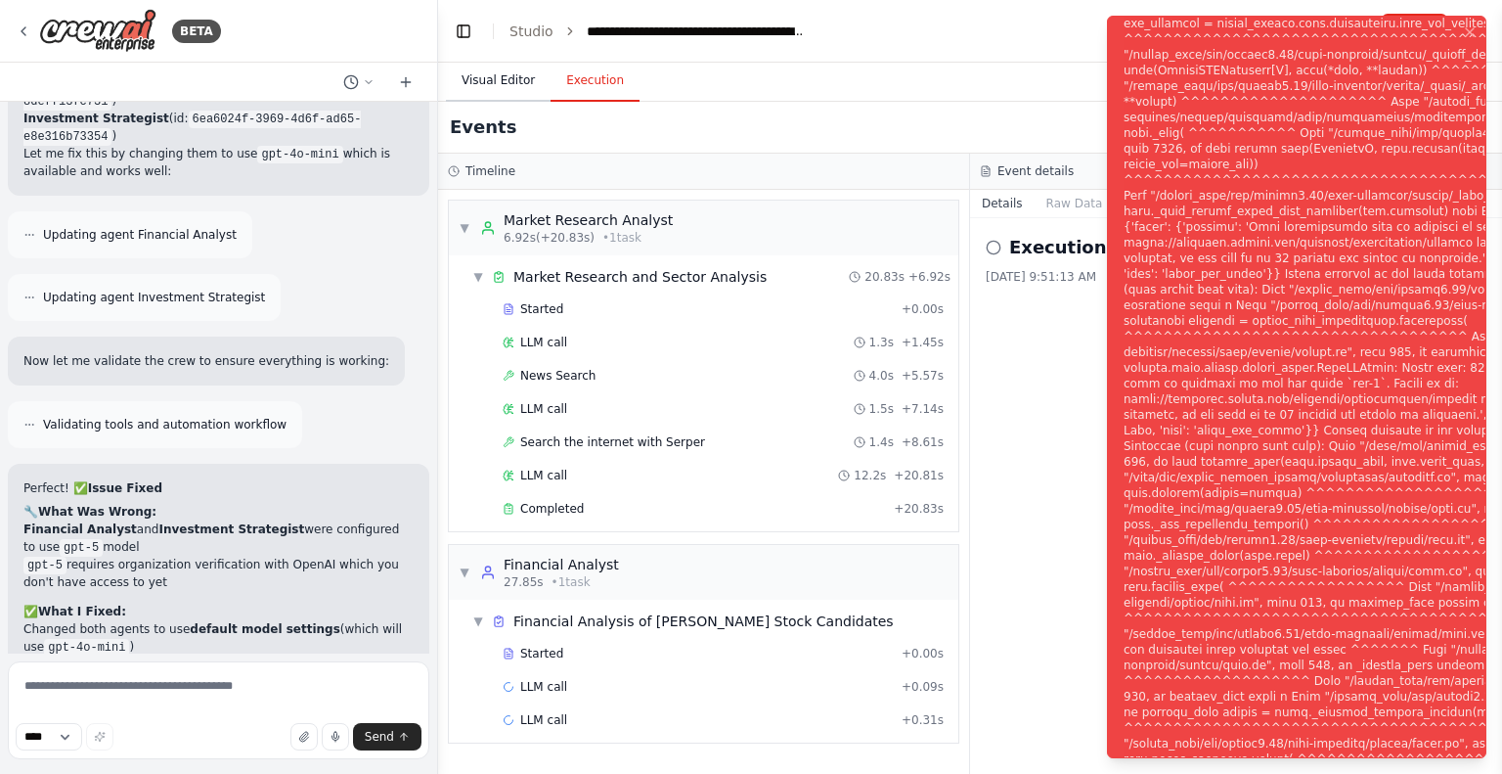
click at [490, 91] on button "Visual Editor" at bounding box center [498, 81] width 105 height 41
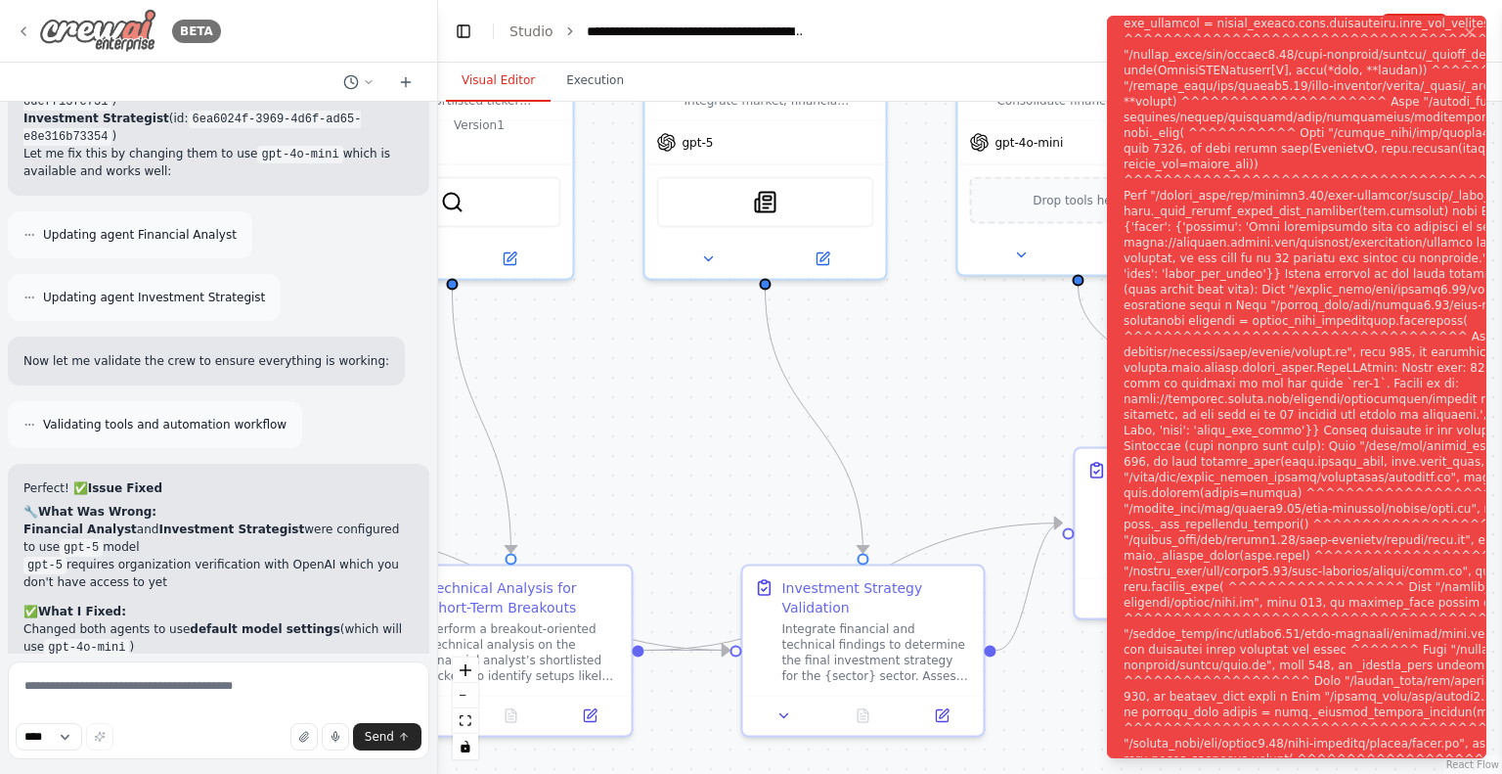
click at [61, 35] on img at bounding box center [97, 31] width 117 height 44
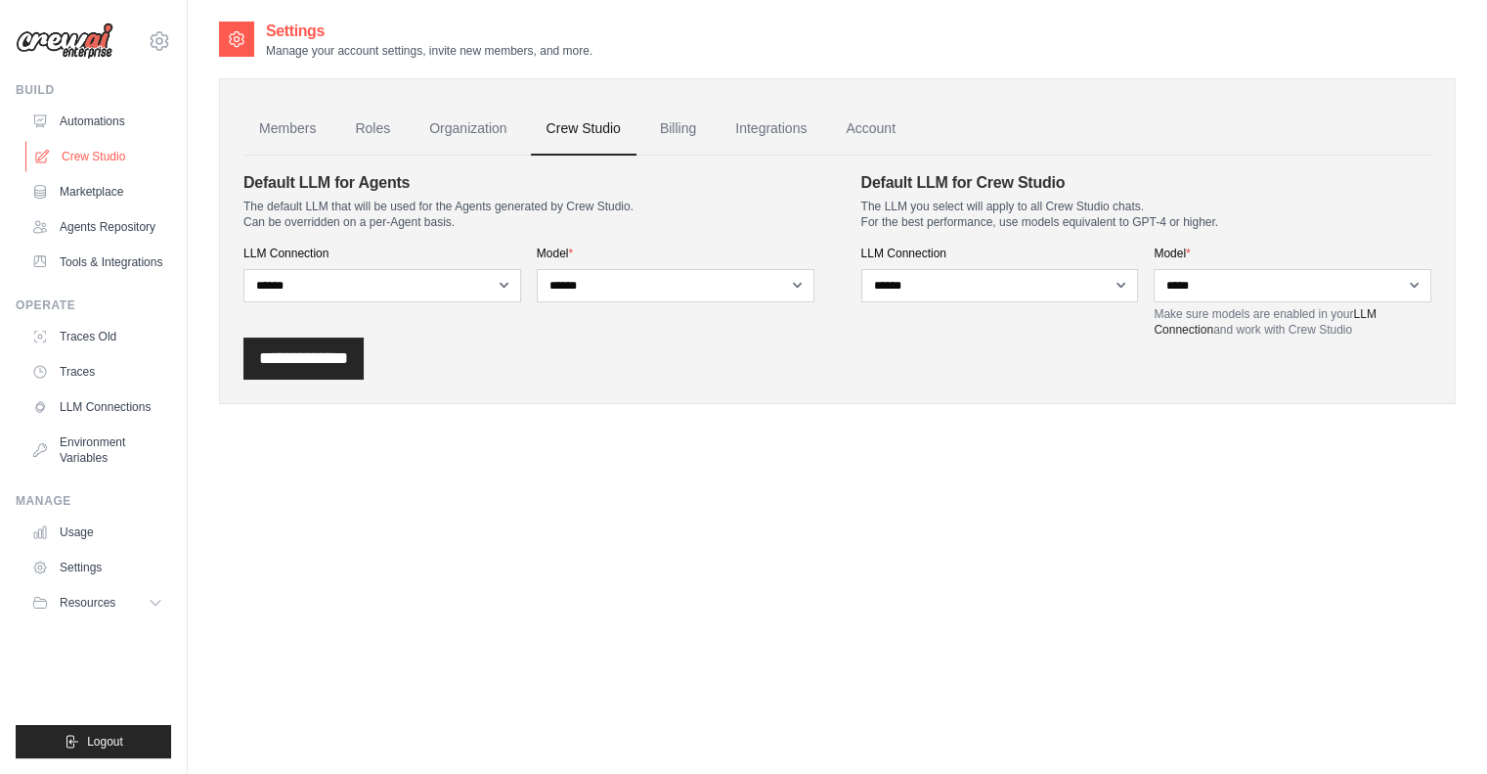
click at [113, 163] on link "Crew Studio" at bounding box center [99, 156] width 148 height 31
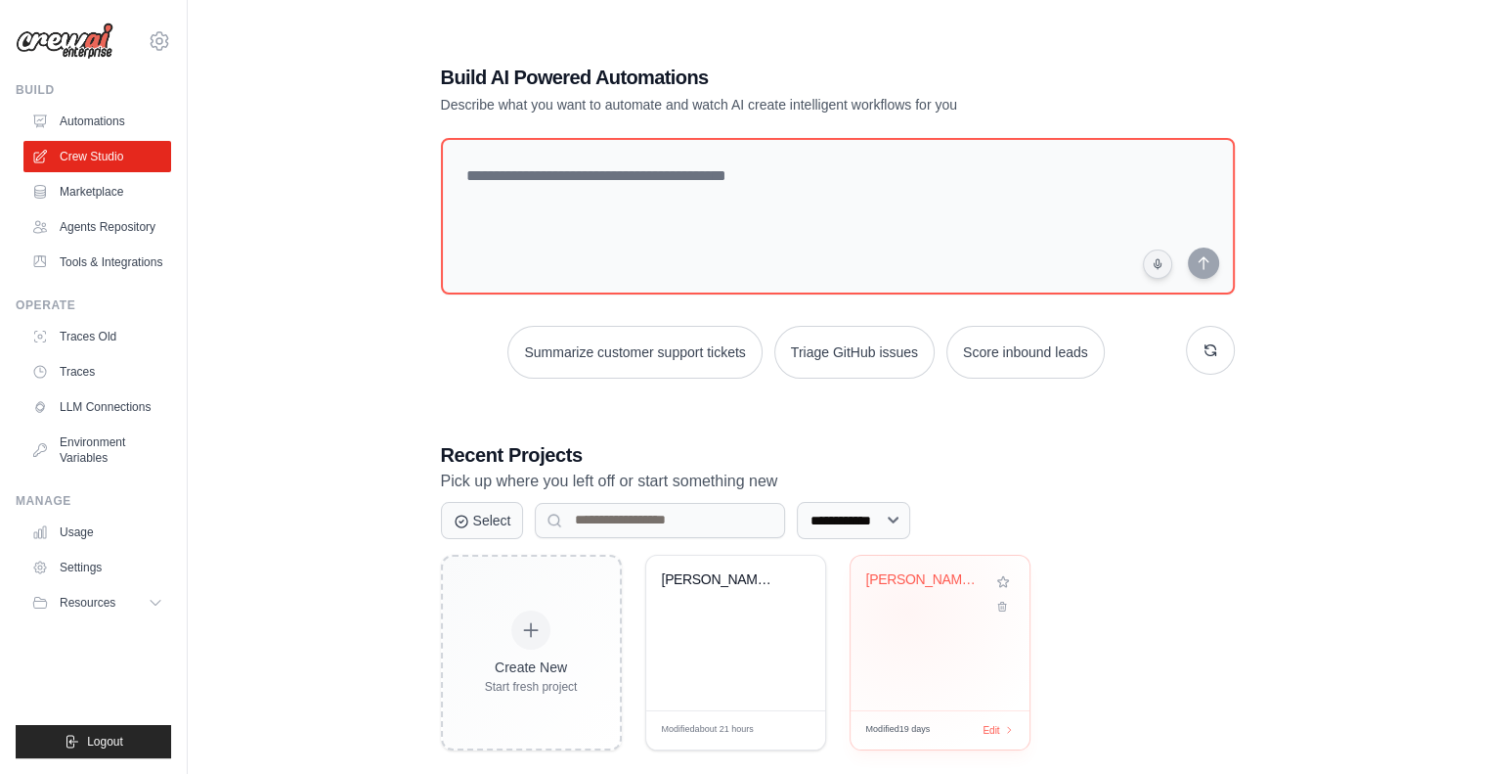
click at [907, 612] on div "Penny Stock Spike Hunter - Short-Te..." at bounding box center [940, 593] width 148 height 45
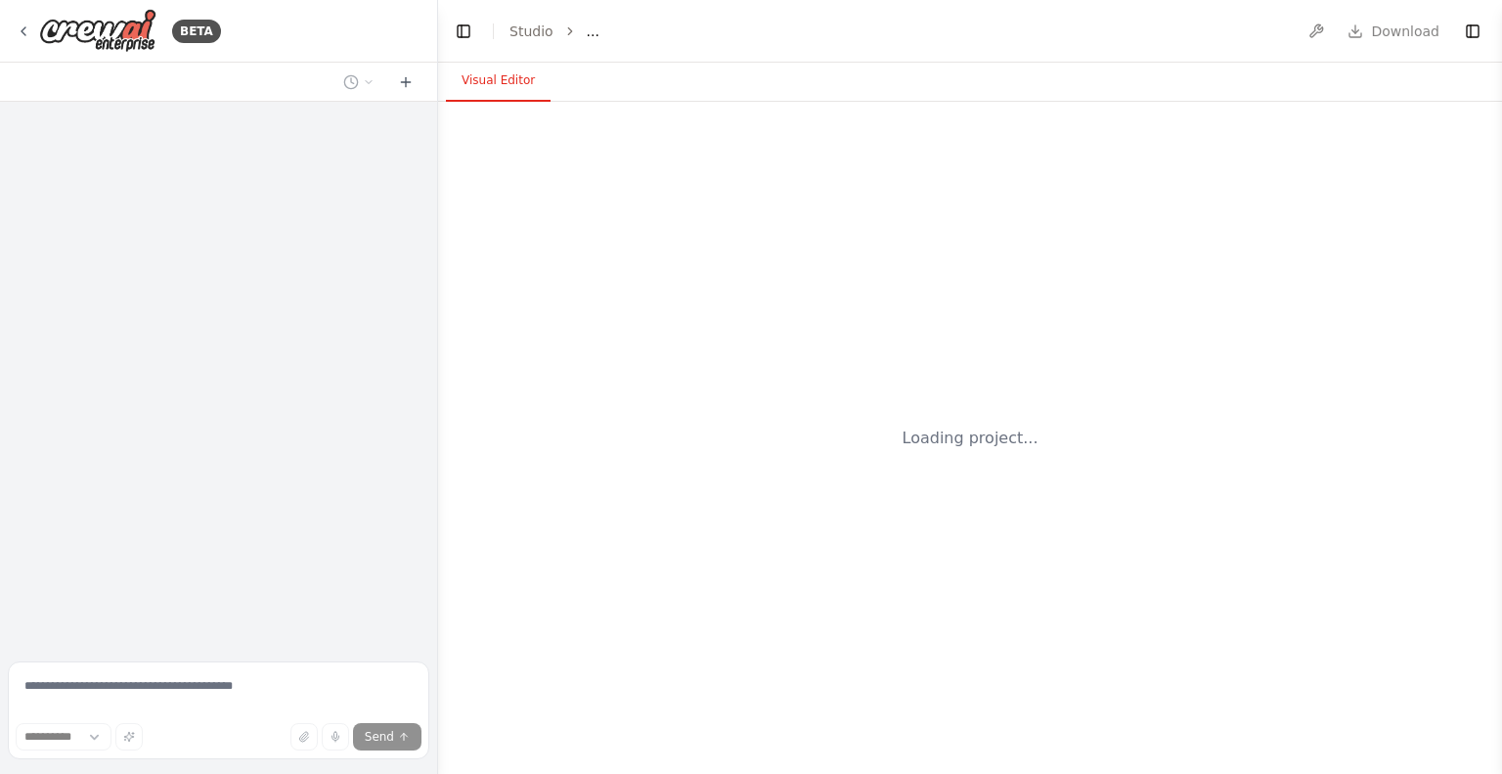
select select "****"
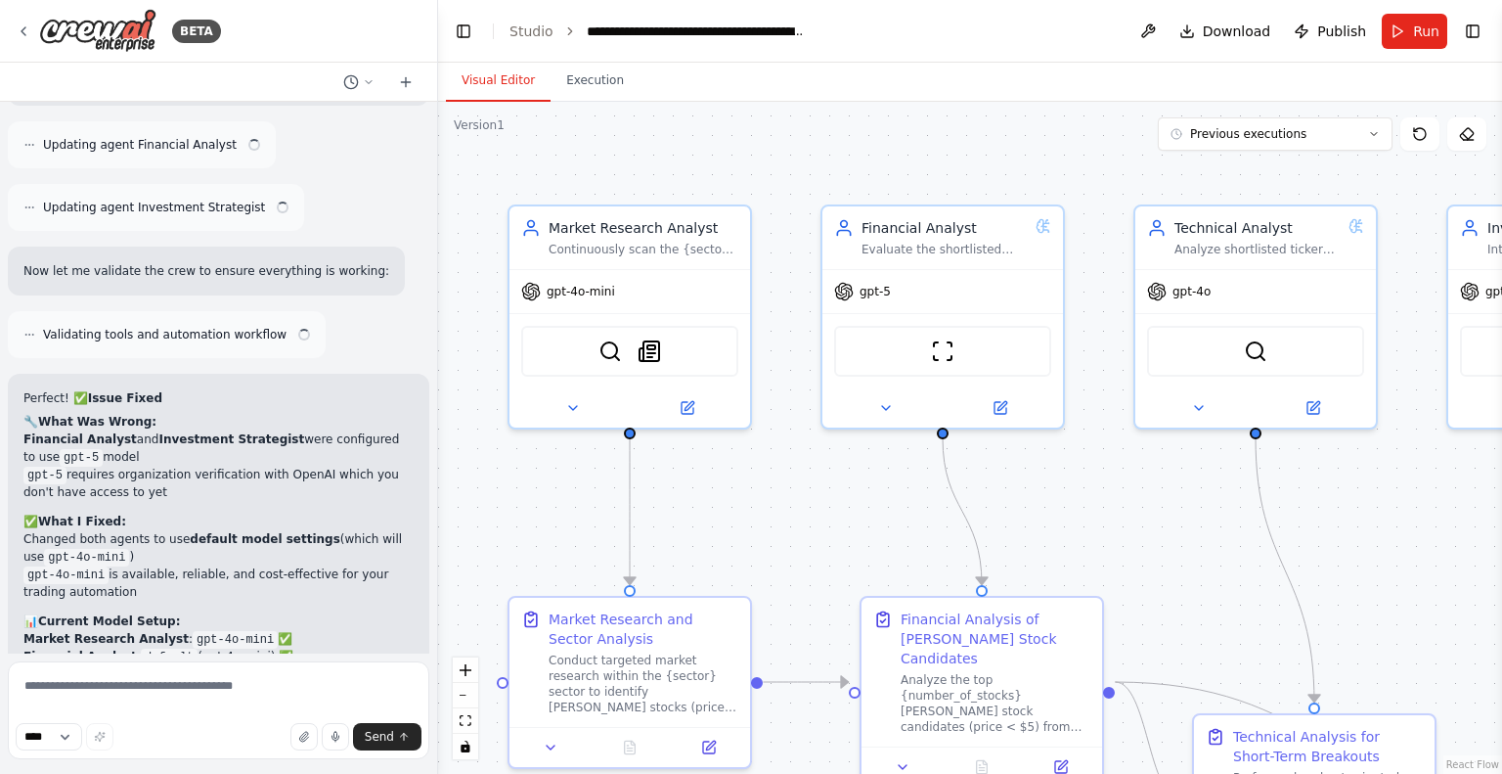
scroll to position [4080, 0]
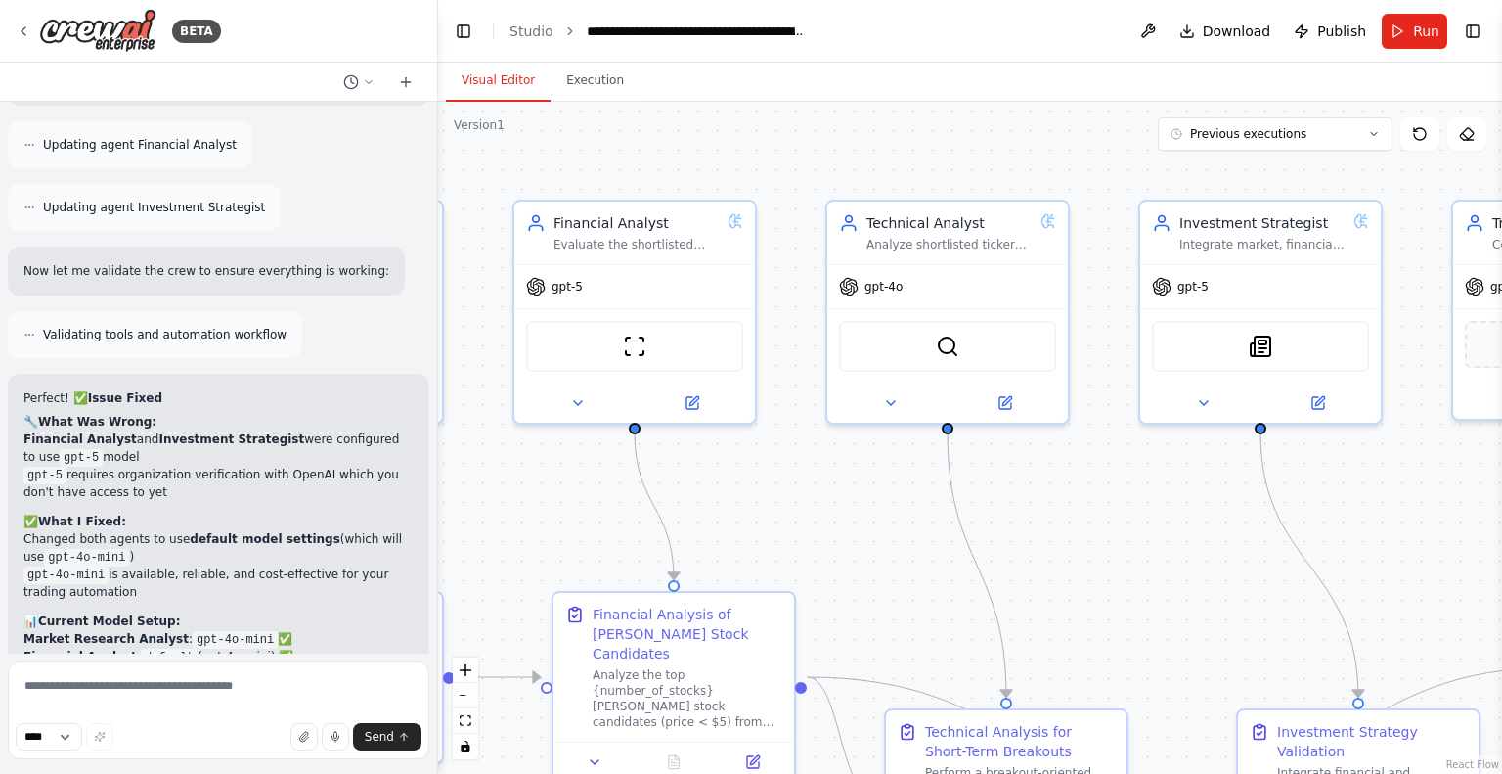
drag, startPoint x: 787, startPoint y: 480, endPoint x: 451, endPoint y: 480, distance: 336.4
click at [451, 480] on div ".deletable-edge-delete-btn { width: 20px; height: 20px; border: 0px solid #ffff…" at bounding box center [970, 438] width 1064 height 672
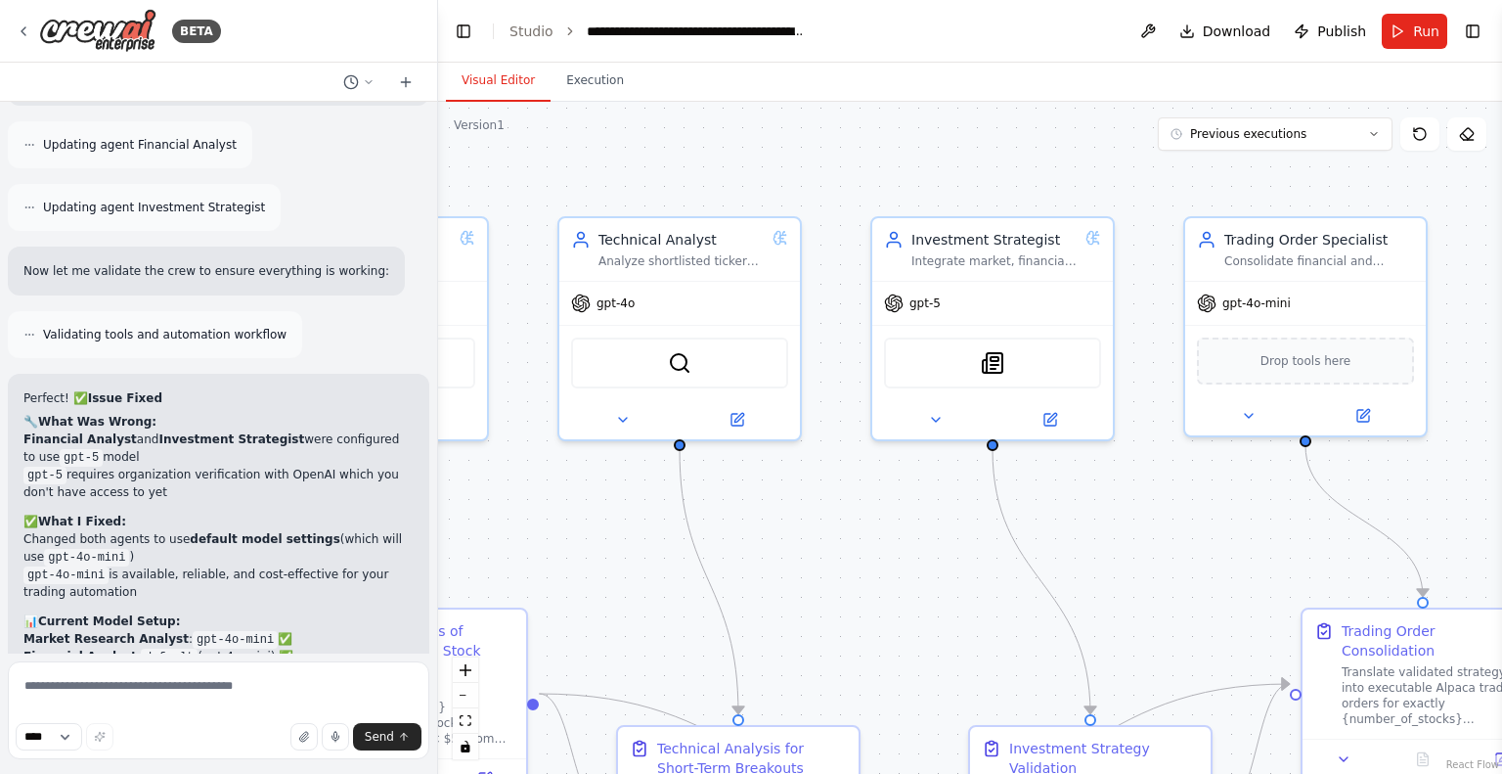
drag, startPoint x: 892, startPoint y: 461, endPoint x: 653, endPoint y: 453, distance: 238.7
click at [623, 478] on div ".deletable-edge-delete-btn { width: 20px; height: 20px; border: 0px solid #ffff…" at bounding box center [970, 438] width 1064 height 672
click at [1410, 38] on button "Run" at bounding box center [1415, 31] width 66 height 35
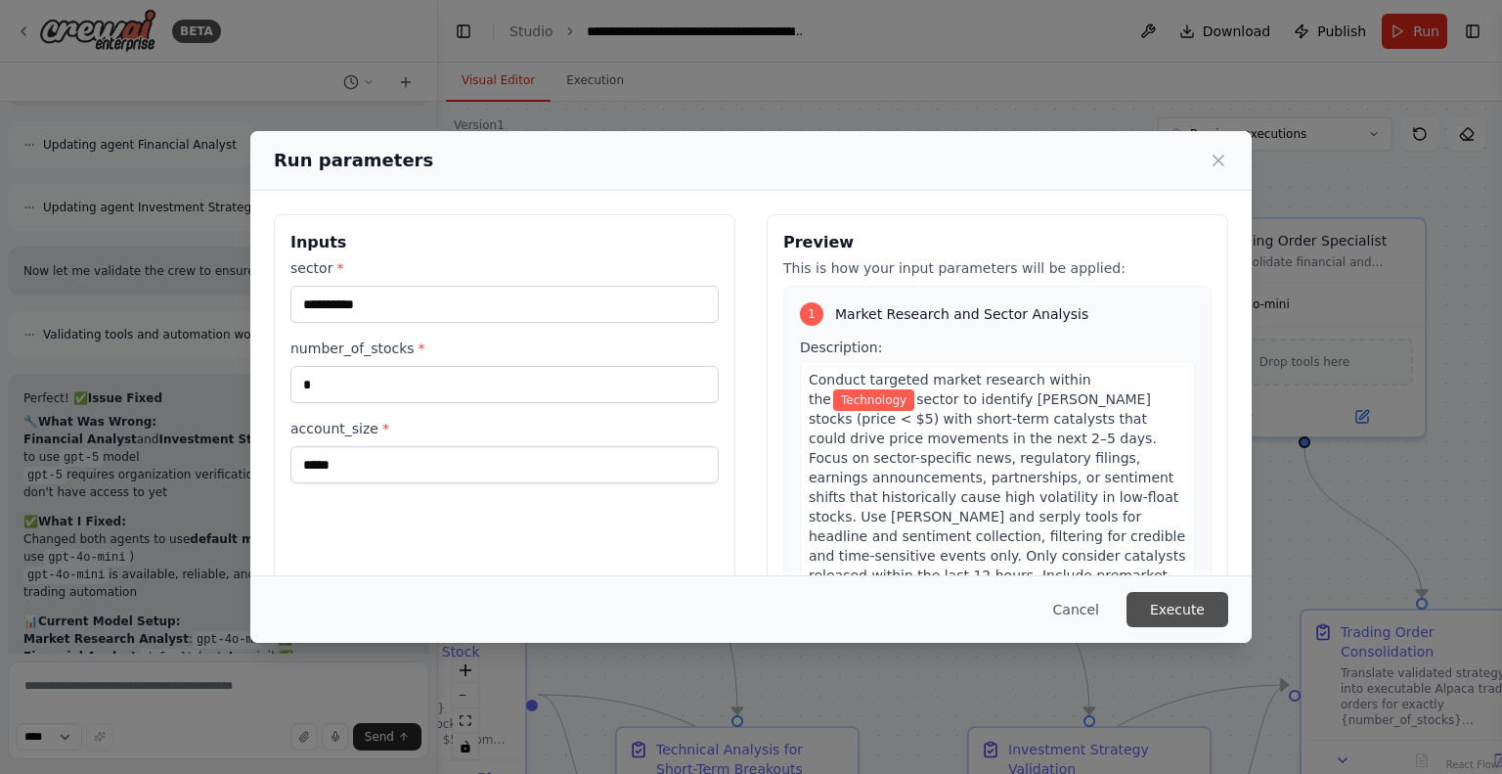
click at [1169, 602] on button "Execute" at bounding box center [1178, 609] width 102 height 35
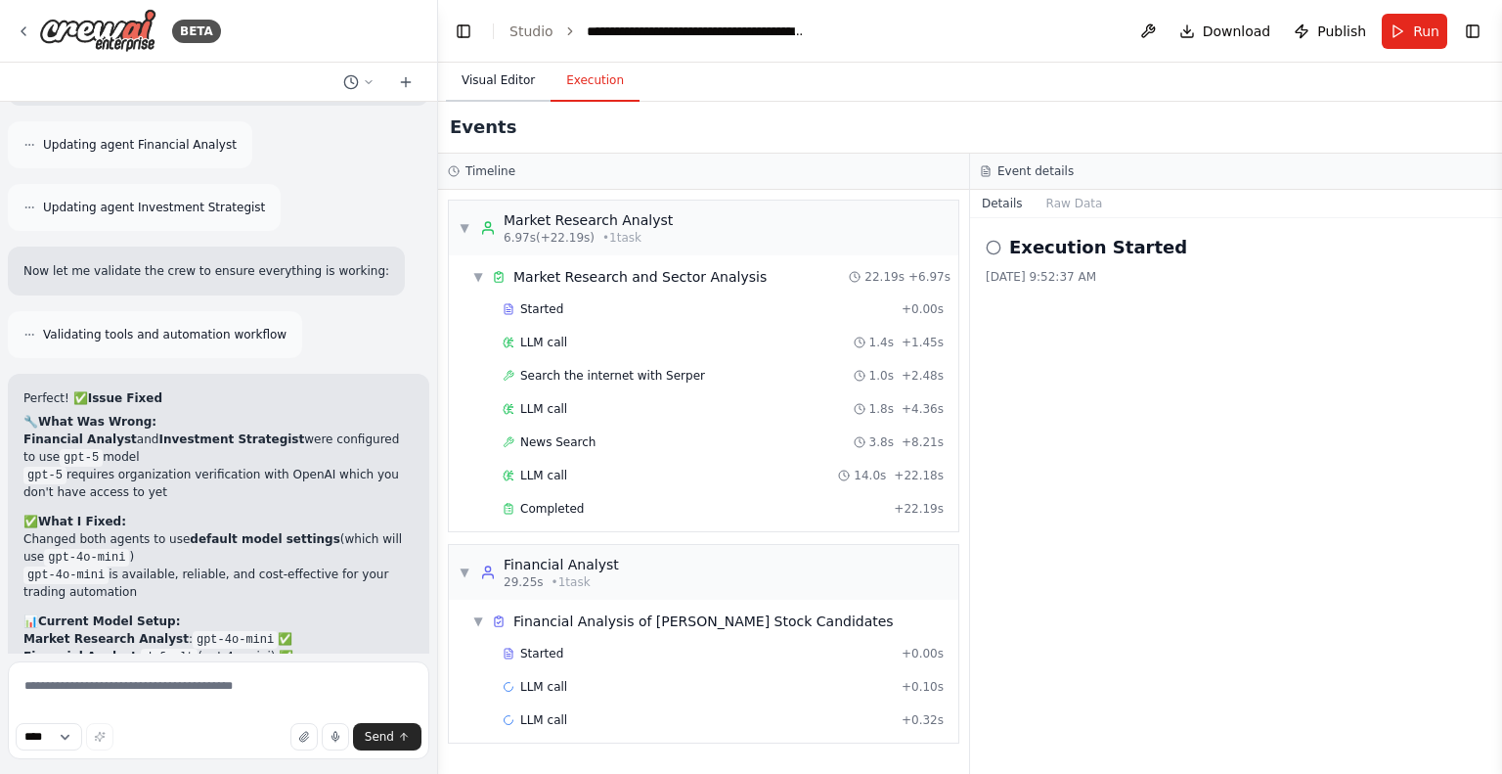
click at [499, 81] on button "Visual Editor" at bounding box center [498, 81] width 105 height 41
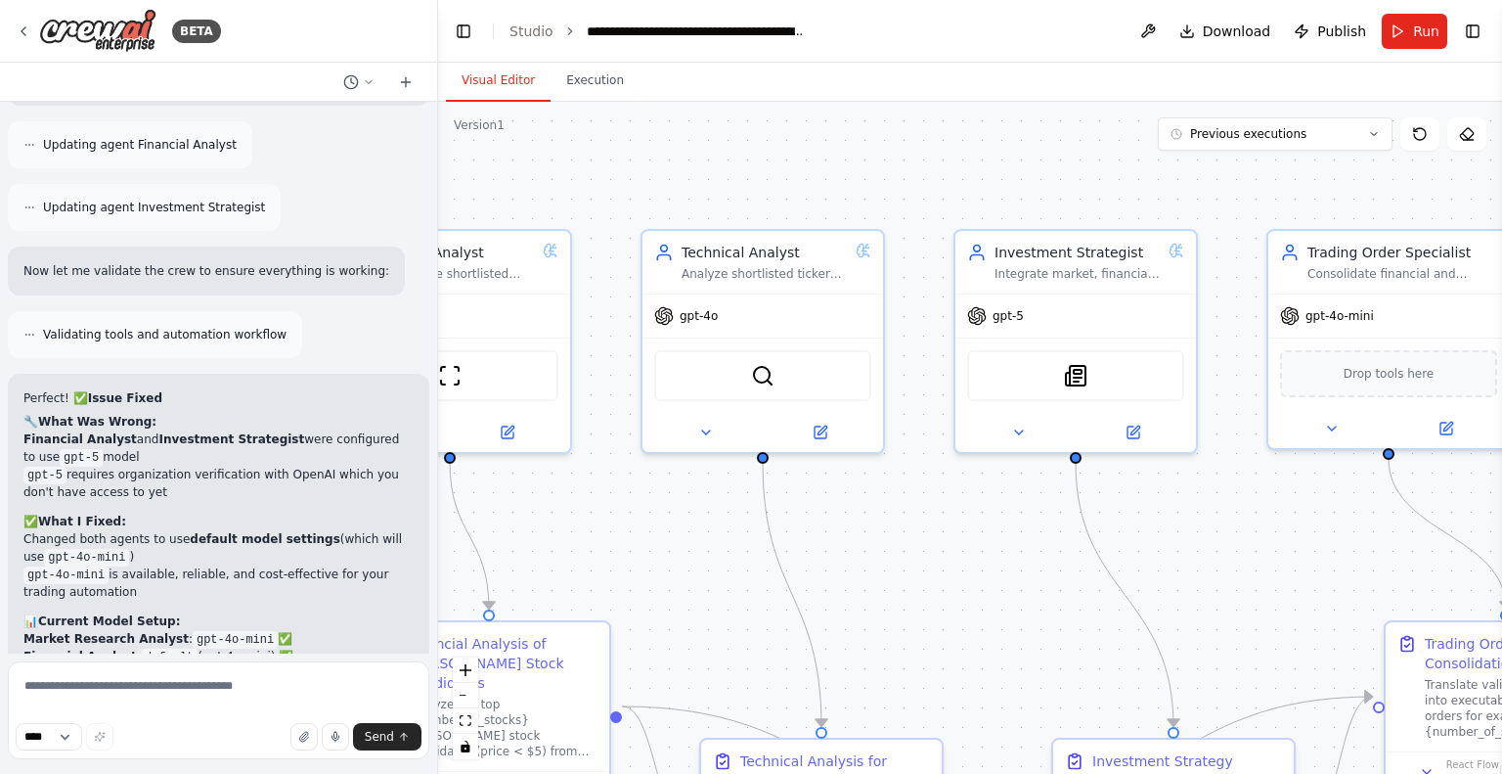
drag, startPoint x: 553, startPoint y: 516, endPoint x: 684, endPoint y: 521, distance: 130.2
click at [673, 526] on div ".deletable-edge-delete-btn { width: 20px; height: 20px; border: 0px solid #ffff…" at bounding box center [970, 438] width 1064 height 672
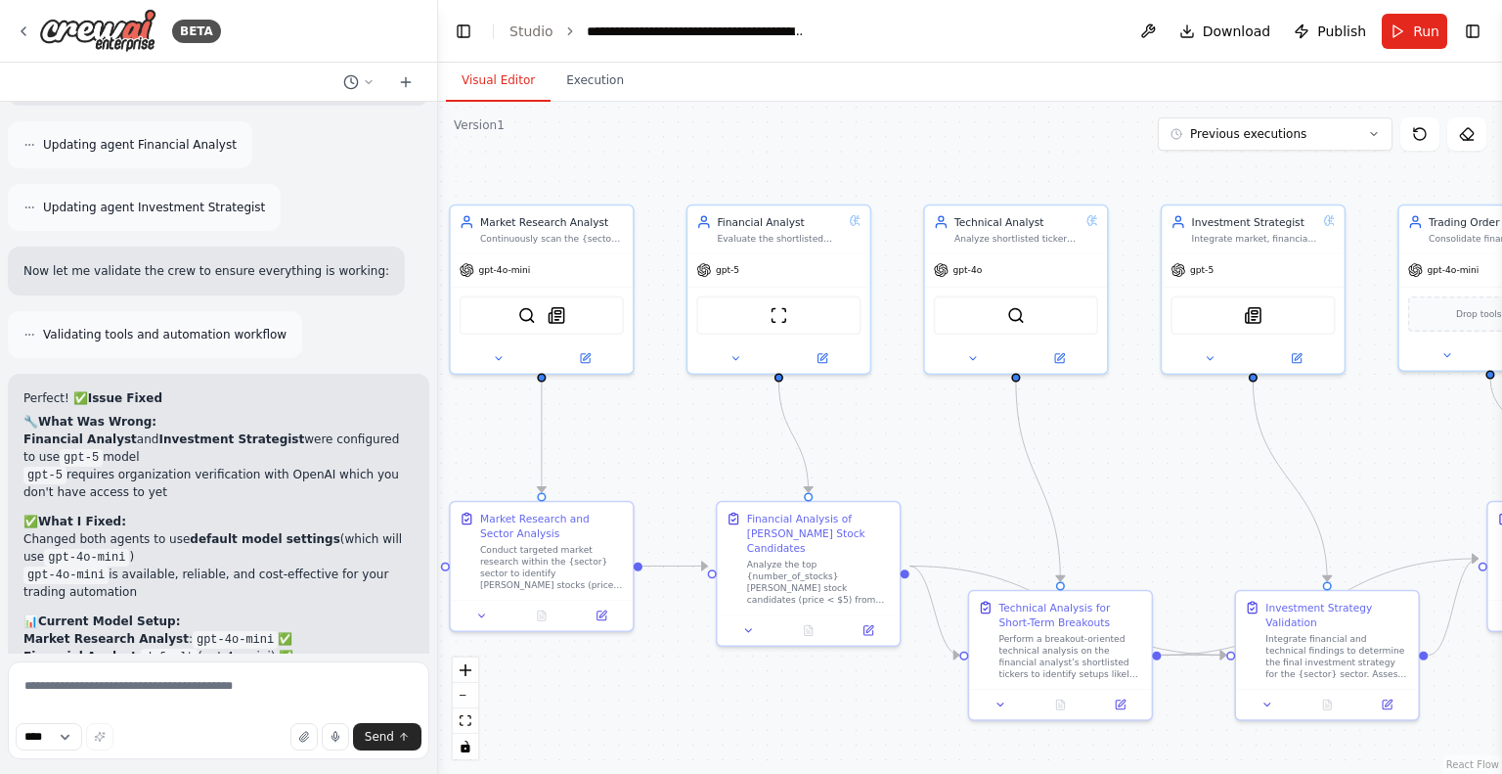
drag, startPoint x: 667, startPoint y: 537, endPoint x: 909, endPoint y: 441, distance: 260.8
click at [909, 441] on div ".deletable-edge-delete-btn { width: 20px; height: 20px; border: 0px solid #ffff…" at bounding box center [970, 438] width 1064 height 672
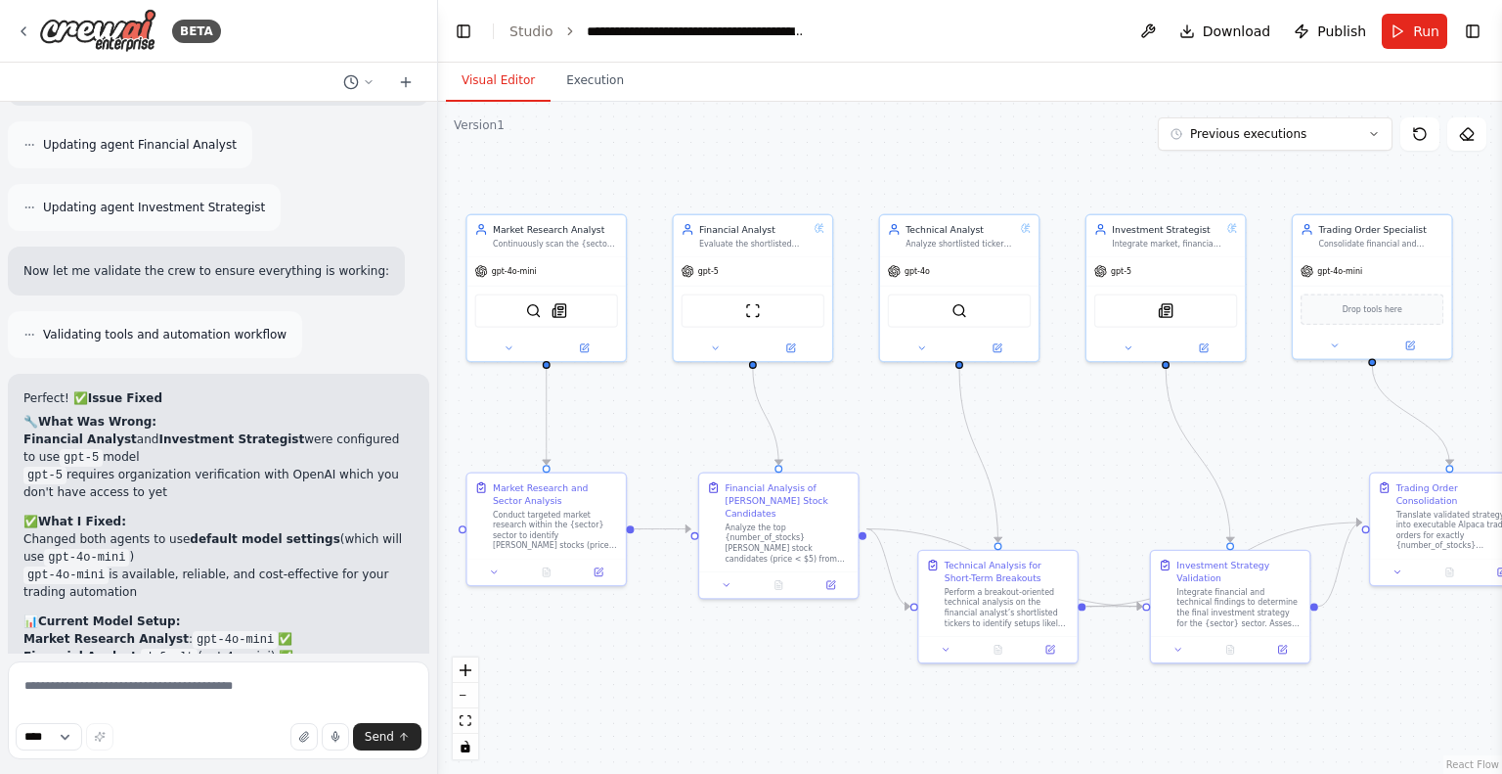
drag, startPoint x: 964, startPoint y: 430, endPoint x: 916, endPoint y: 411, distance: 51.8
click at [916, 411] on div ".deletable-edge-delete-btn { width: 20px; height: 20px; border: 0px solid #ffff…" at bounding box center [970, 438] width 1064 height 672
click at [193, 706] on textarea at bounding box center [218, 710] width 421 height 98
type textarea "**********"
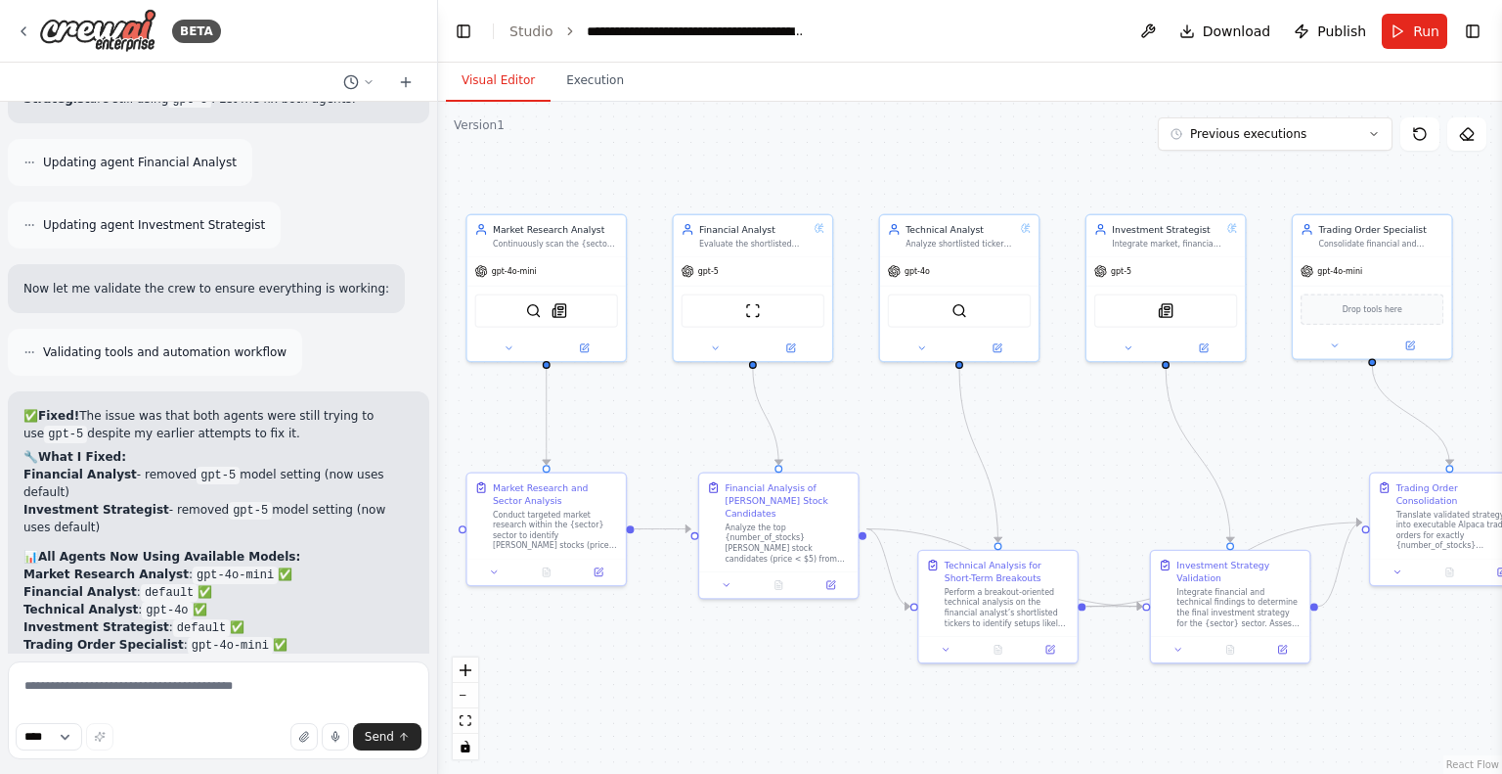
scroll to position [5197, 0]
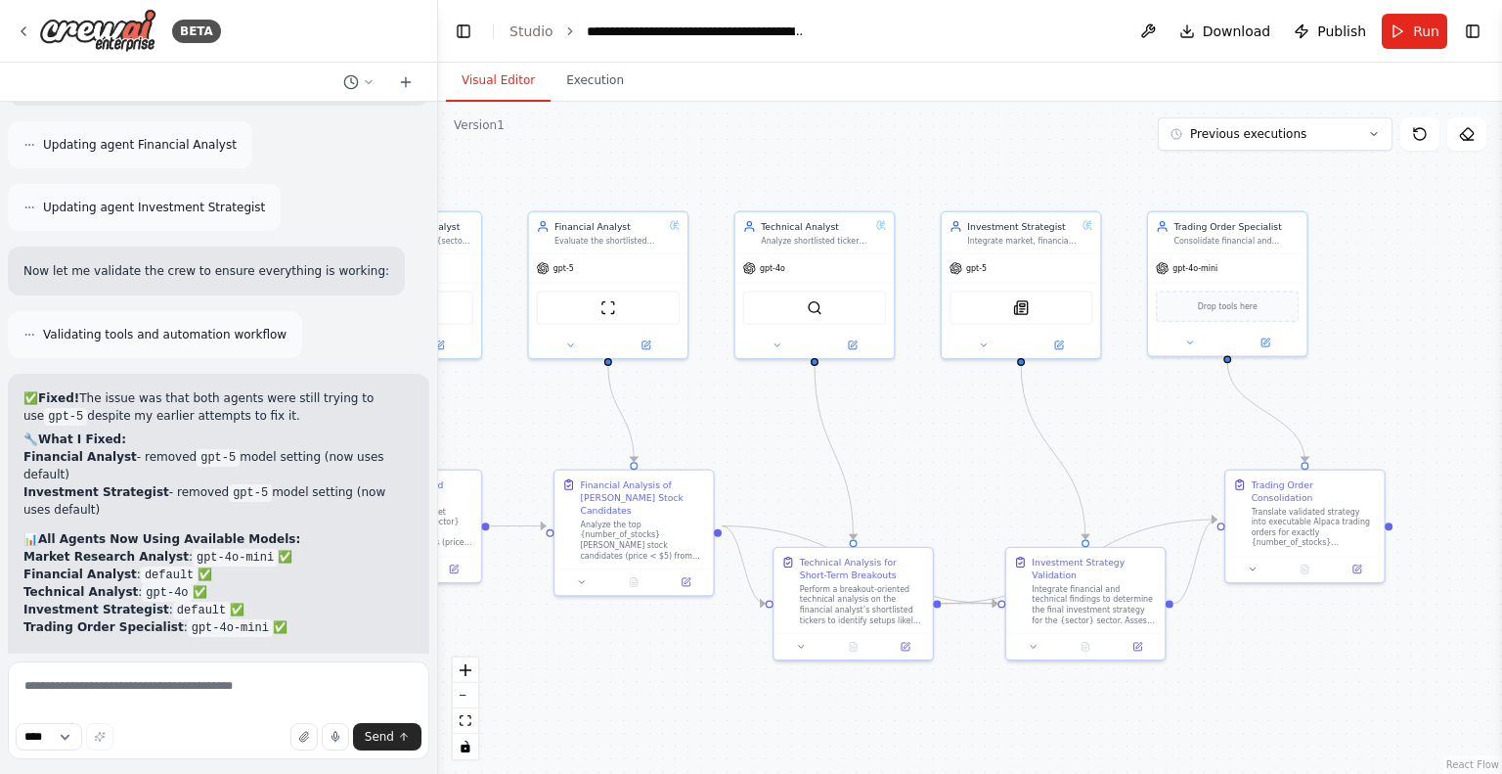
drag, startPoint x: 665, startPoint y: 429, endPoint x: 542, endPoint y: 420, distance: 123.5
click at [544, 420] on div ".deletable-edge-delete-btn { width: 20px; height: 20px; border: 0px solid #ffff…" at bounding box center [970, 438] width 1064 height 672
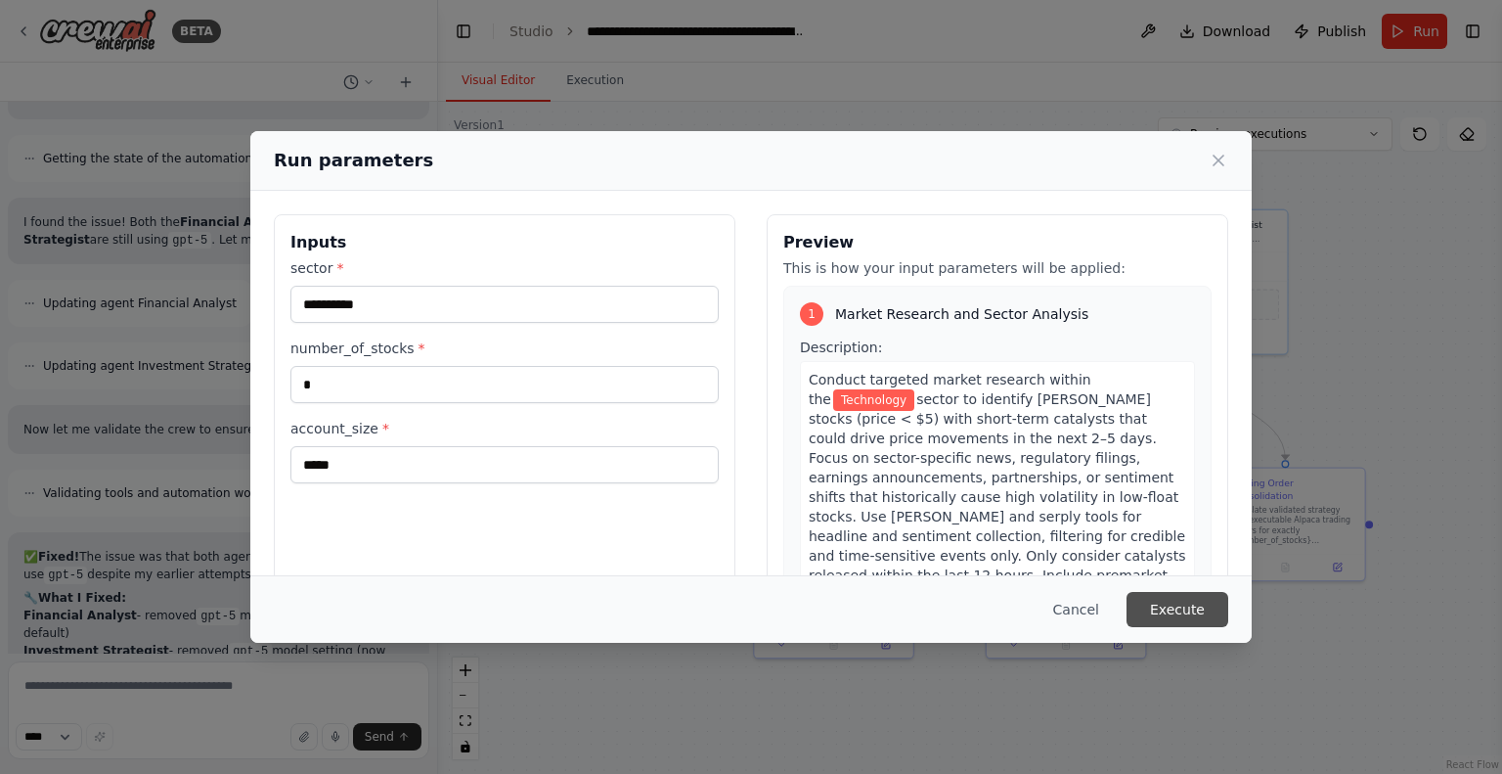
click at [1172, 618] on button "Execute" at bounding box center [1178, 609] width 102 height 35
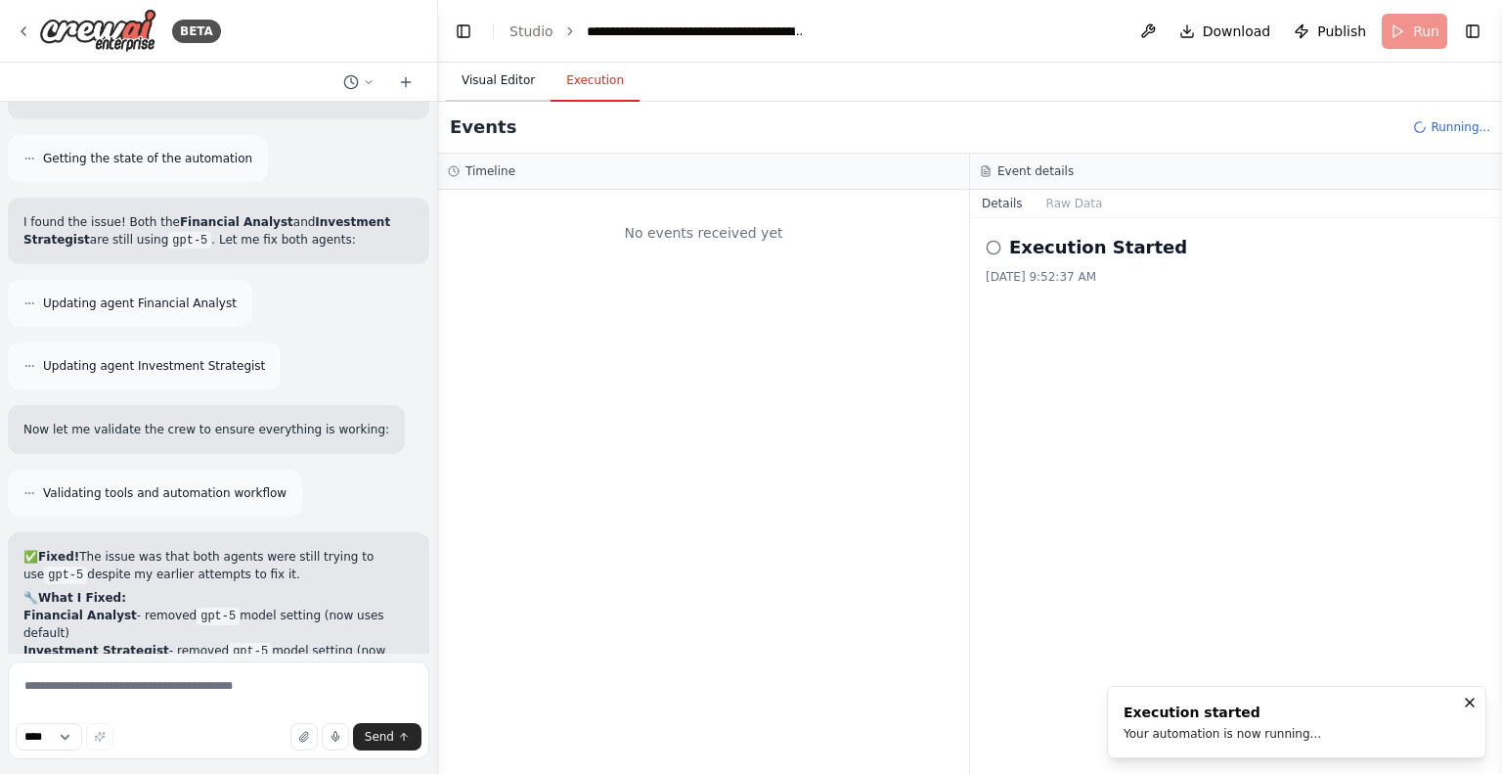
click at [520, 89] on button "Visual Editor" at bounding box center [498, 81] width 105 height 41
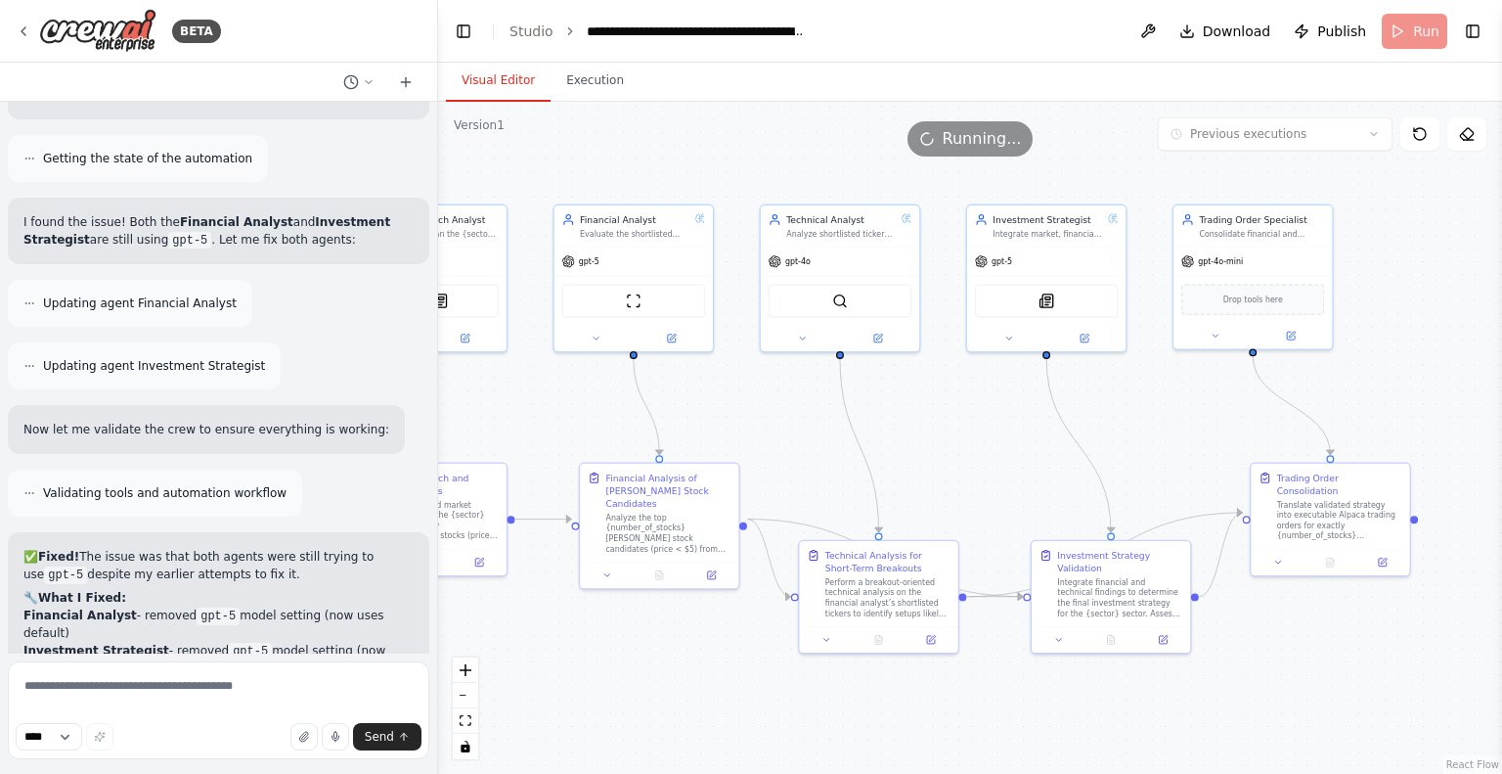
drag, startPoint x: 574, startPoint y: 425, endPoint x: 634, endPoint y: 418, distance: 60.2
click at [634, 418] on div ".deletable-edge-delete-btn { width: 20px; height: 20px; border: 0px solid #ffff…" at bounding box center [970, 438] width 1064 height 672
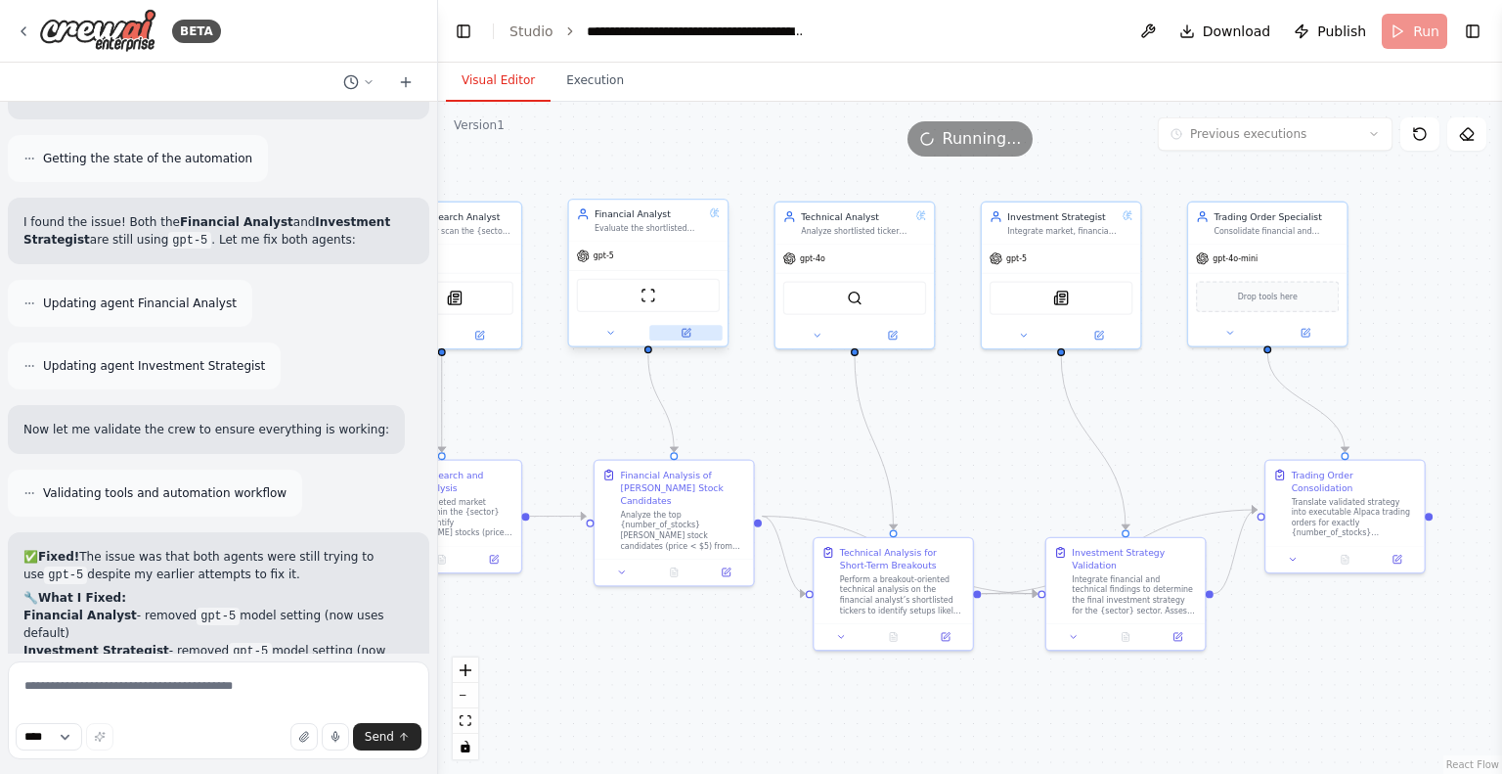
click at [691, 335] on button at bounding box center [685, 333] width 73 height 16
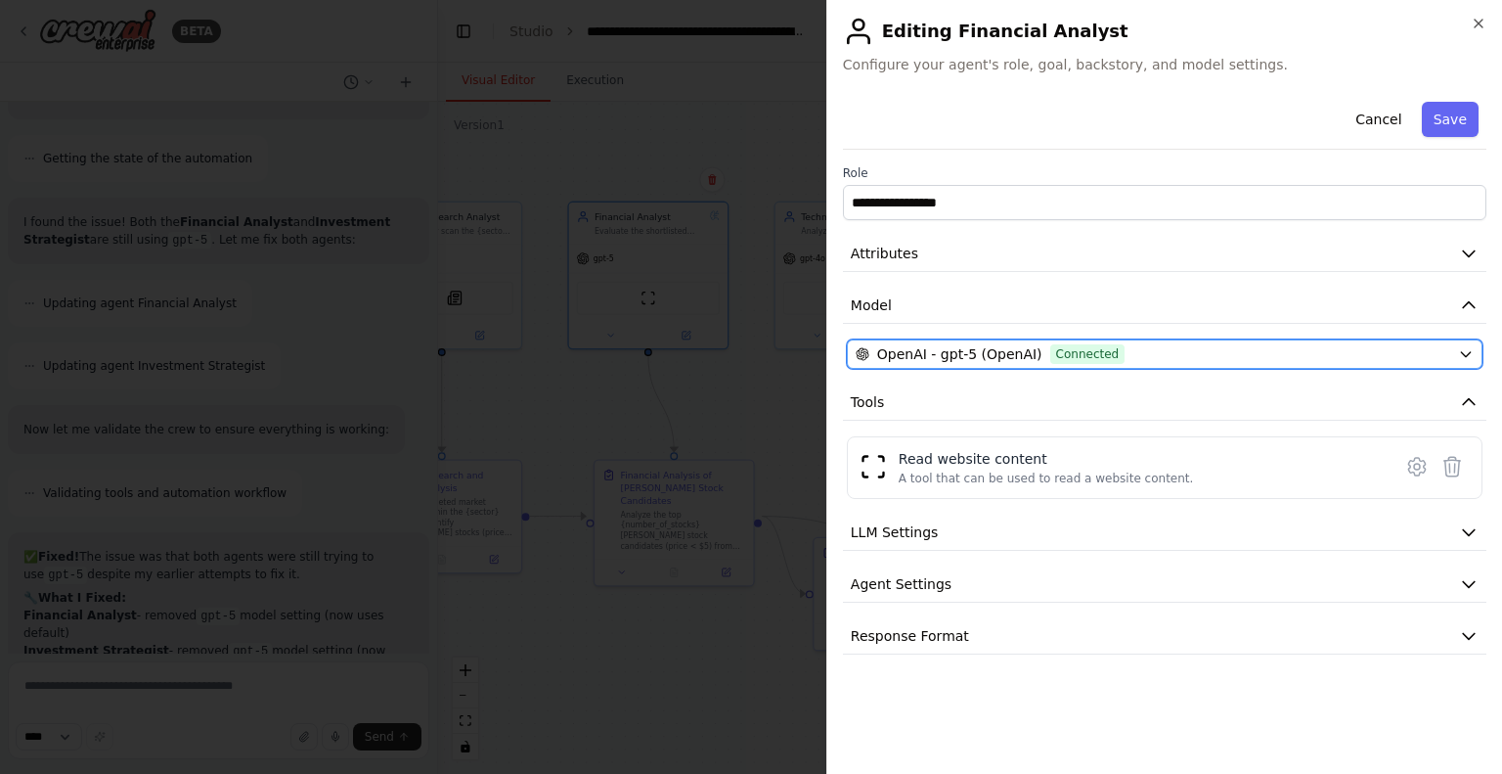
click at [1235, 363] on div "OpenAI - gpt-5 (OpenAI) Connected" at bounding box center [1153, 354] width 595 height 20
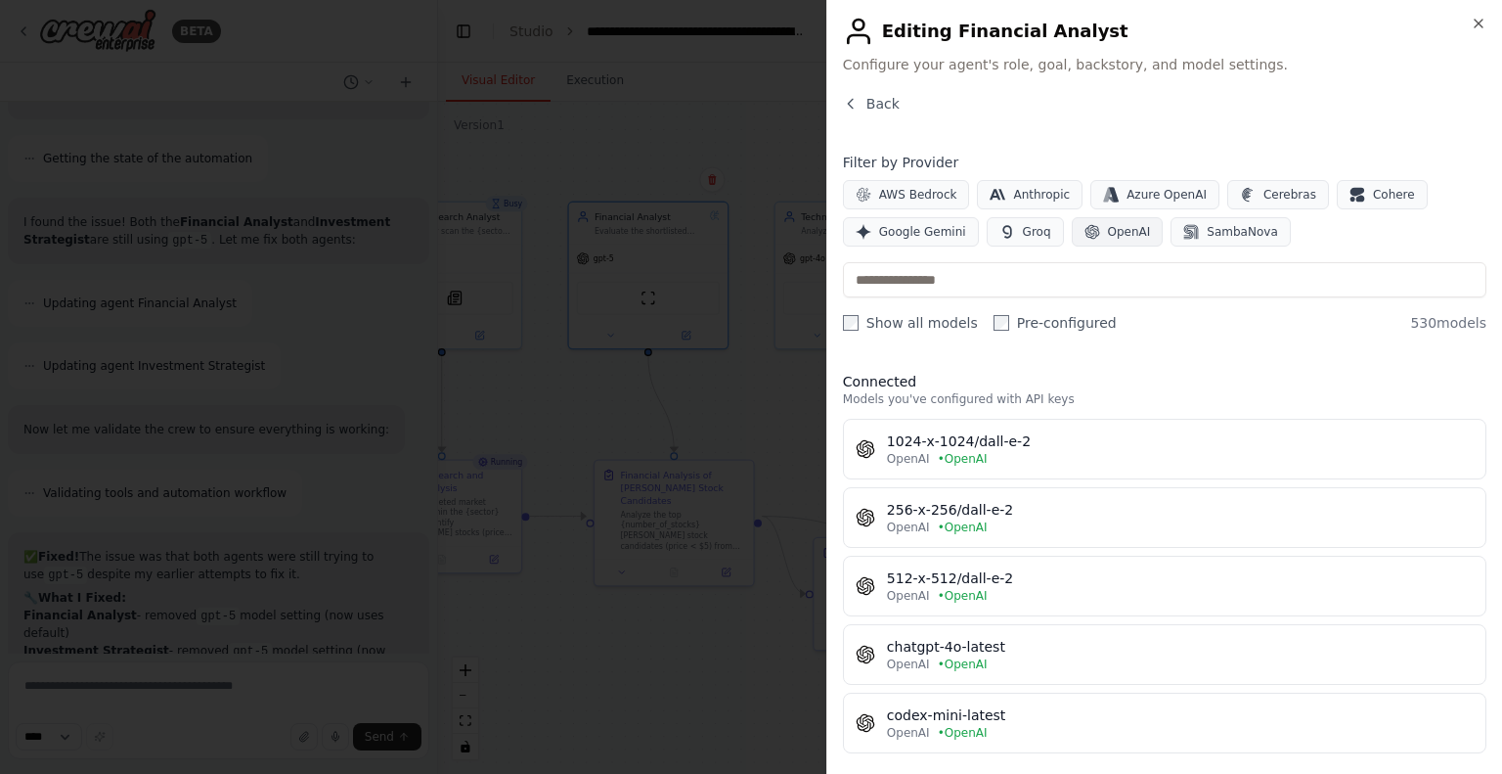
click at [1124, 230] on span "OpenAI" at bounding box center [1129, 232] width 43 height 16
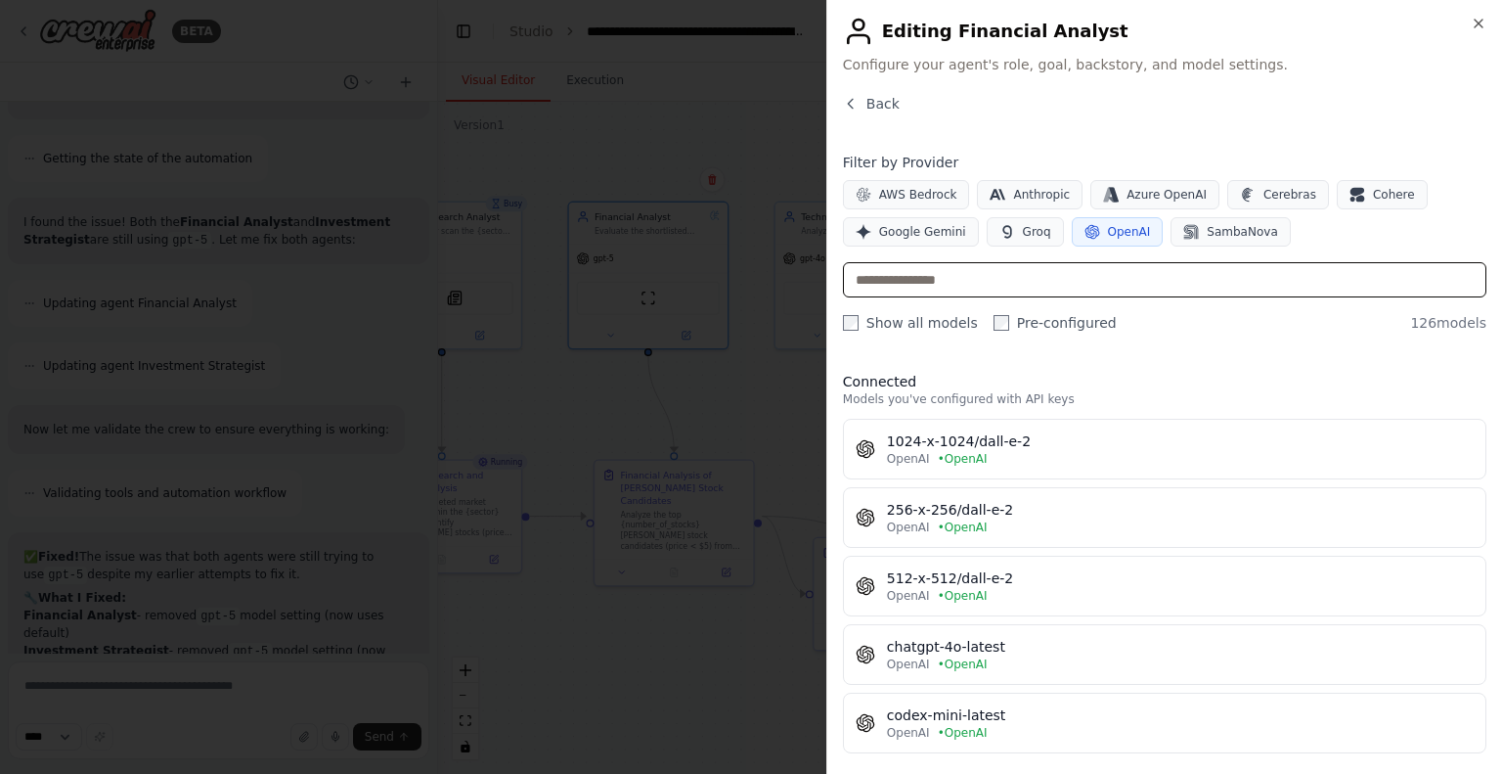
click at [1009, 284] on input "text" at bounding box center [1164, 279] width 643 height 35
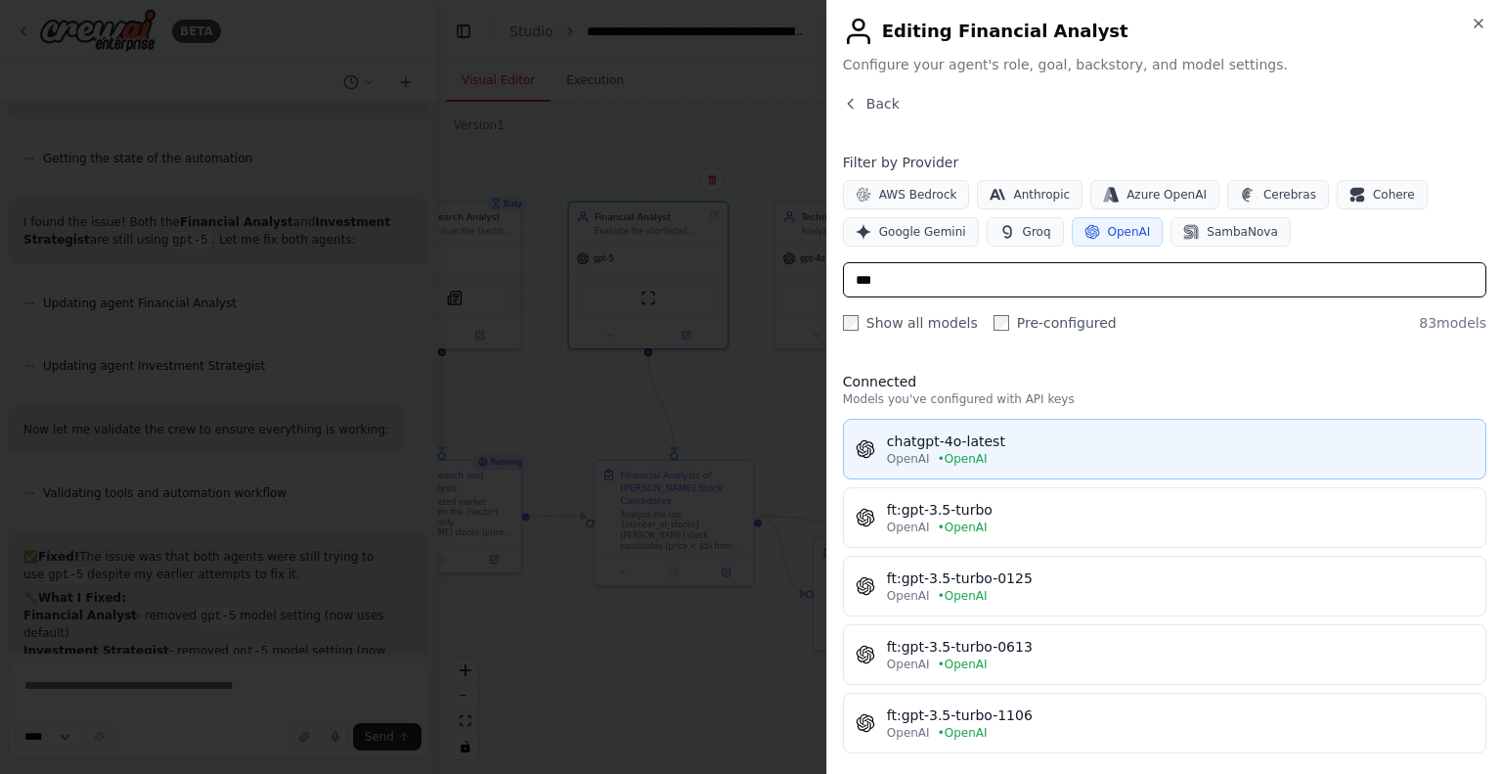
type input "***"
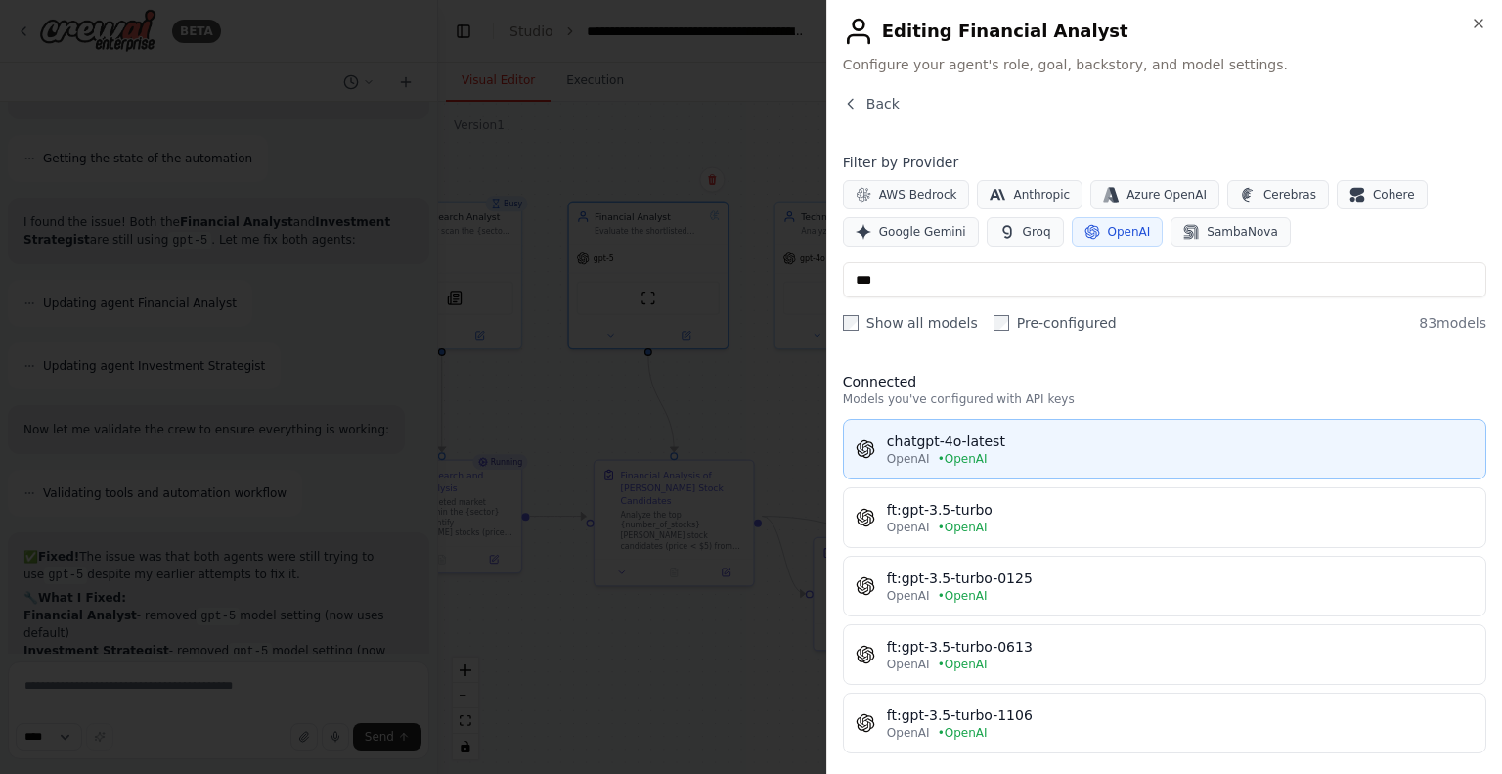
click at [1024, 446] on div "chatgpt-4o-latest" at bounding box center [1180, 441] width 587 height 20
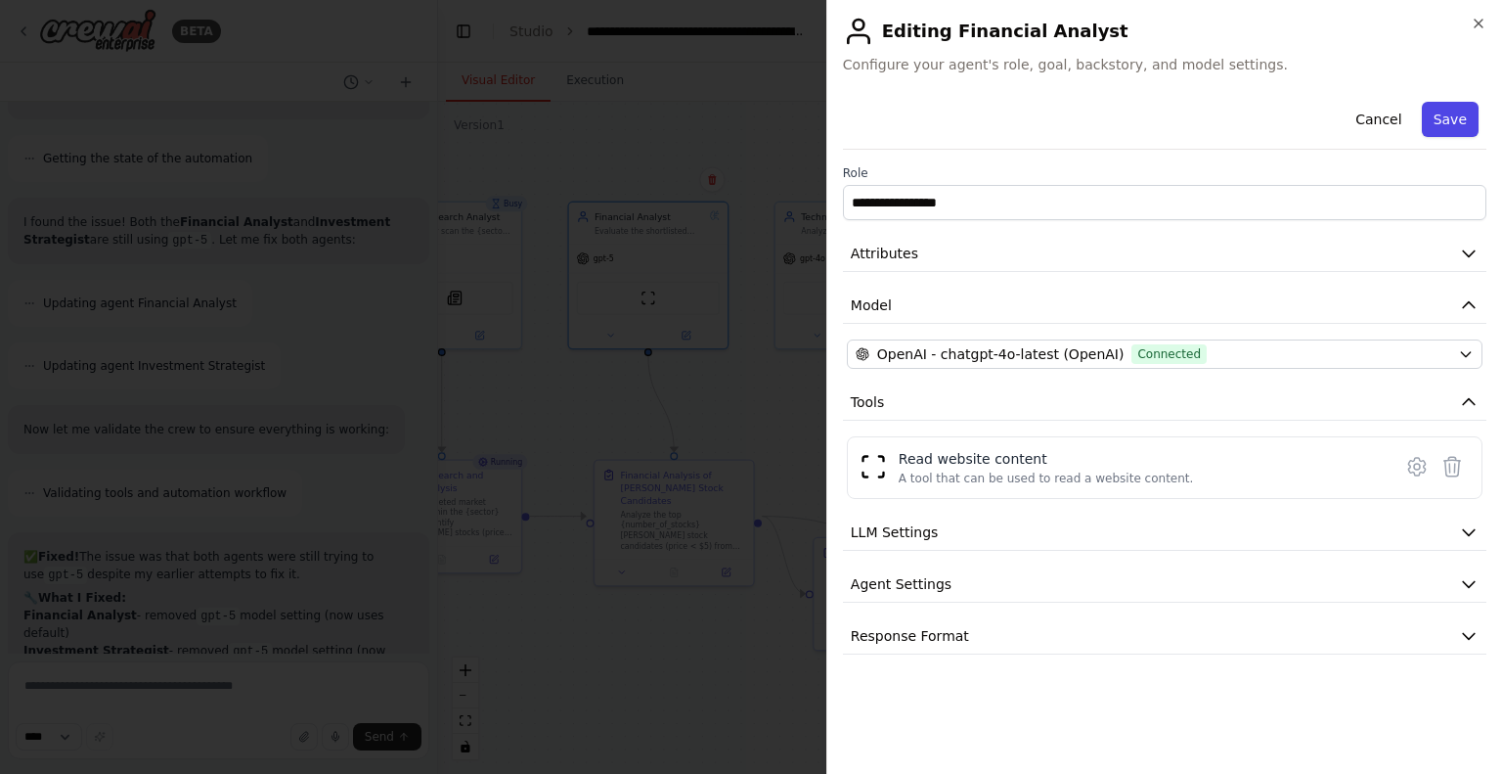
click at [1457, 113] on button "Save" at bounding box center [1450, 119] width 57 height 35
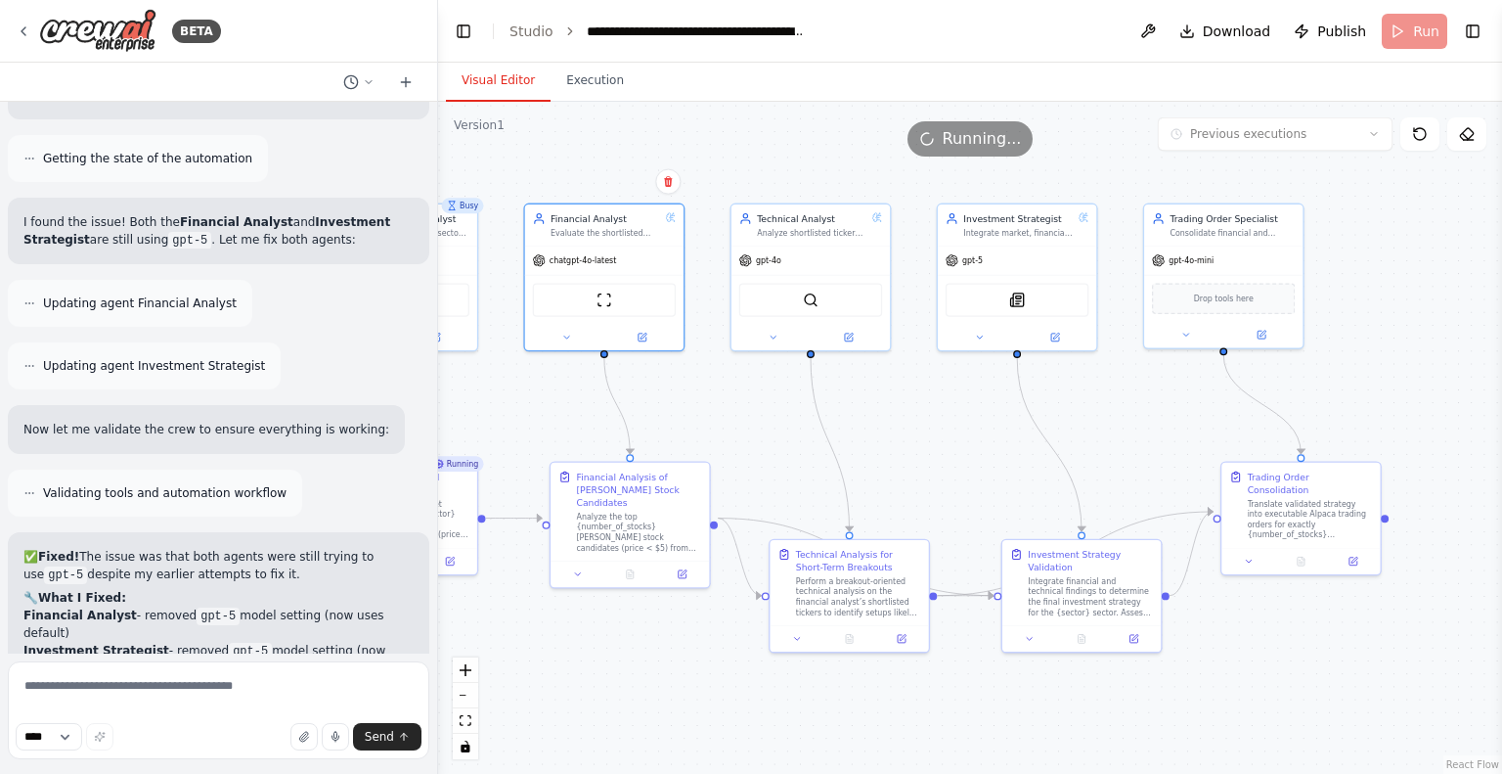
drag, startPoint x: 857, startPoint y: 438, endPoint x: 816, endPoint y: 426, distance: 42.7
click at [809, 438] on div ".deletable-edge-delete-btn { width: 20px; height: 20px; border: 0px solid #ffff…" at bounding box center [970, 438] width 1064 height 672
click at [852, 339] on div at bounding box center [803, 332] width 158 height 25
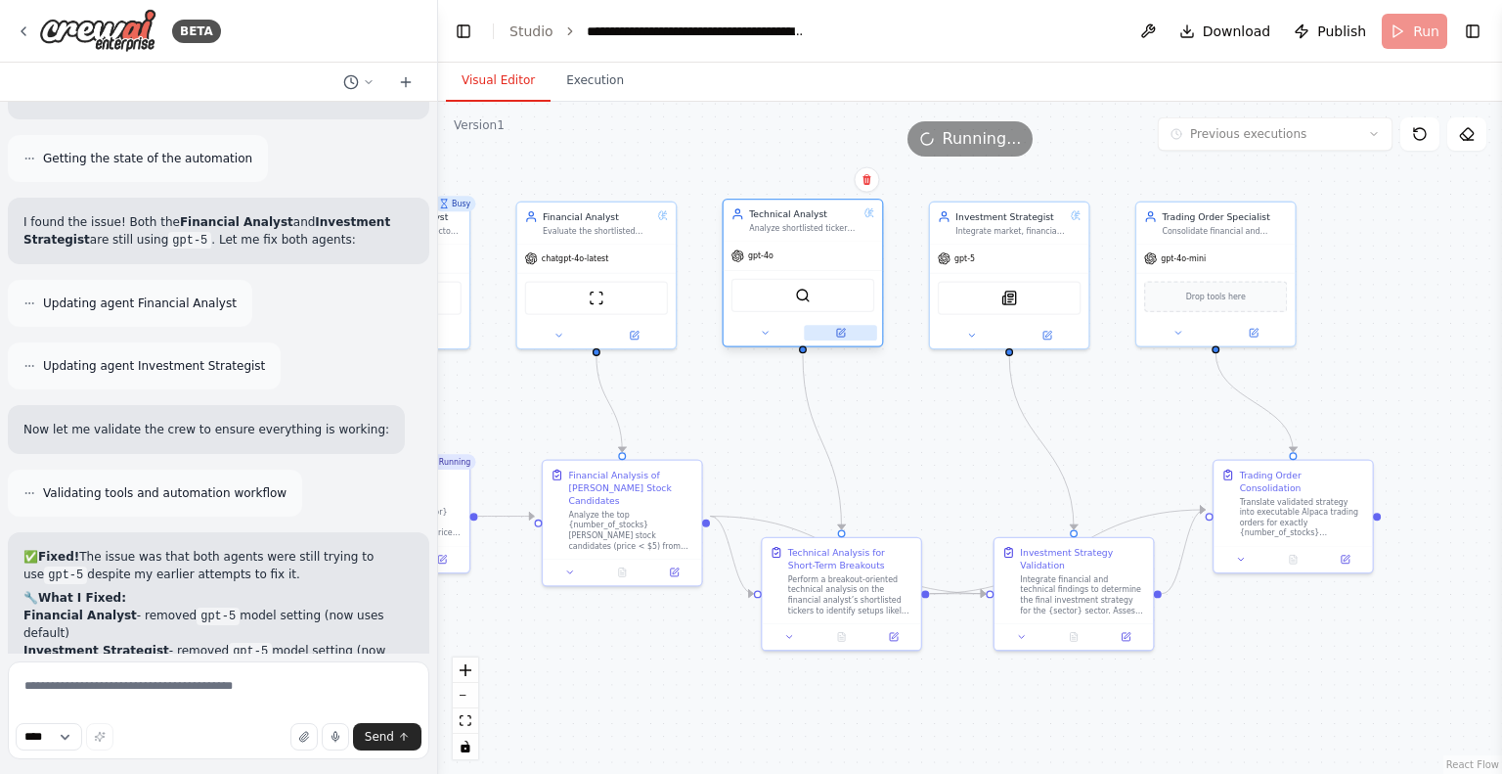
click at [842, 332] on icon at bounding box center [842, 332] width 6 height 6
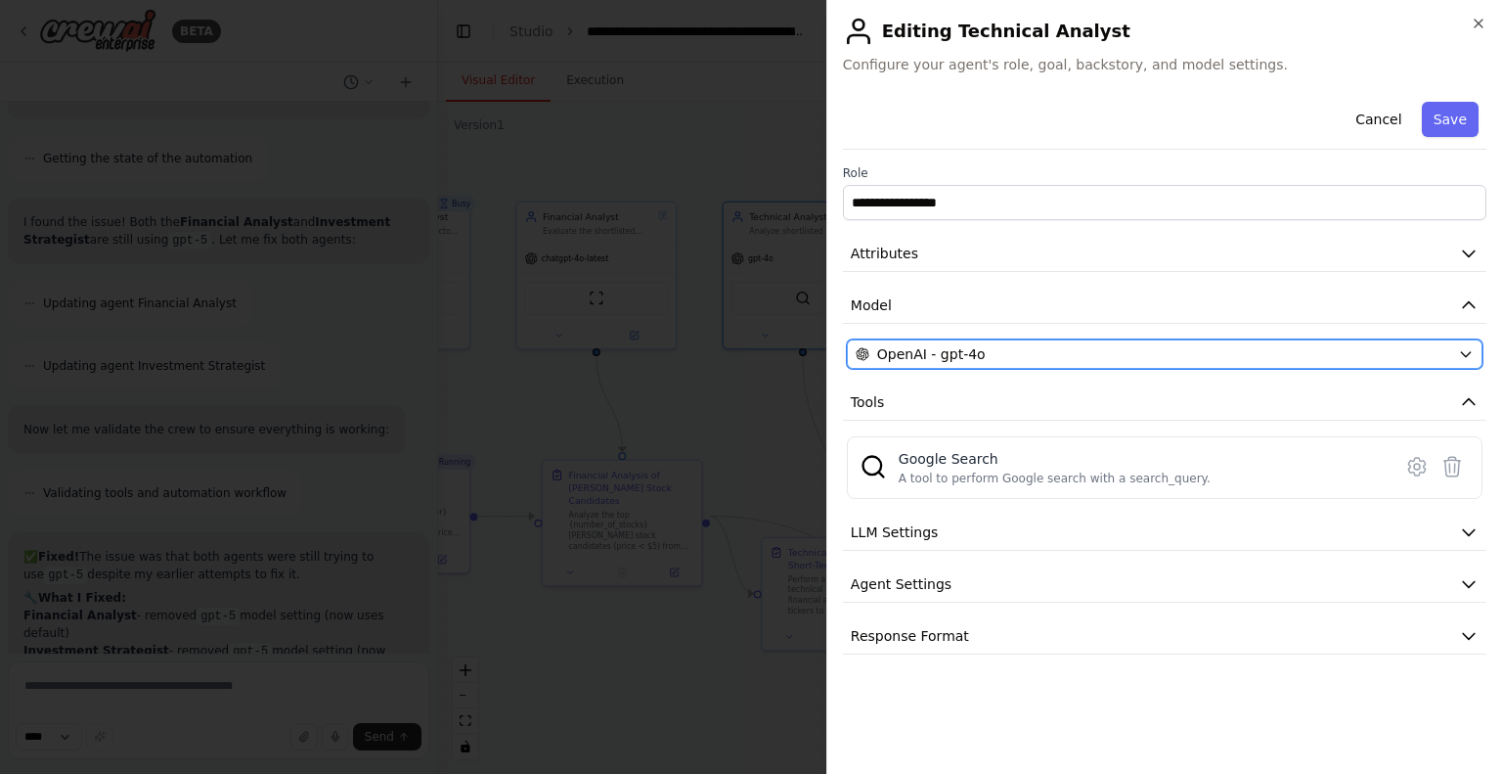
click at [1005, 351] on div "OpenAI - gpt-4o" at bounding box center [1153, 354] width 595 height 20
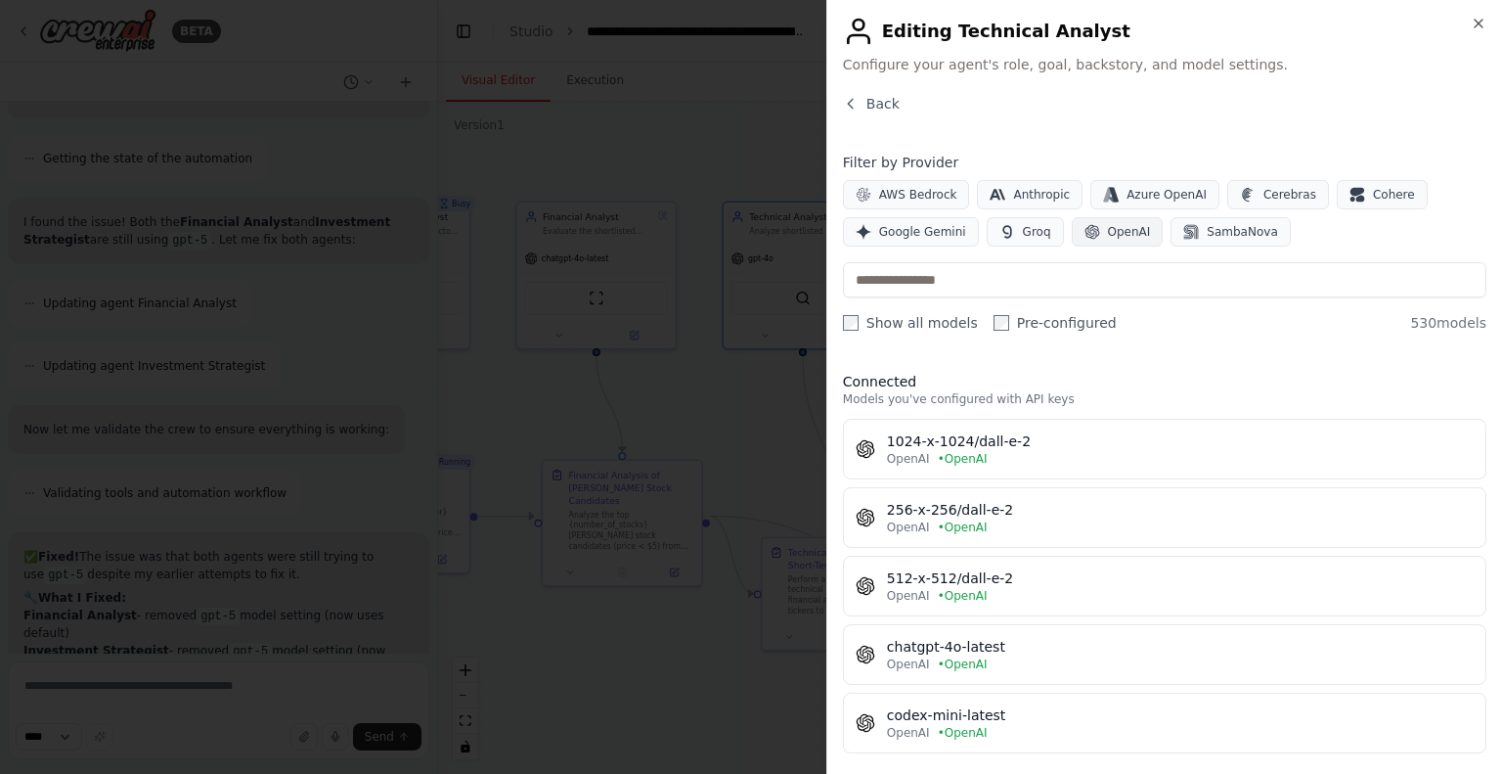
click at [1114, 226] on span "OpenAI" at bounding box center [1129, 232] width 43 height 16
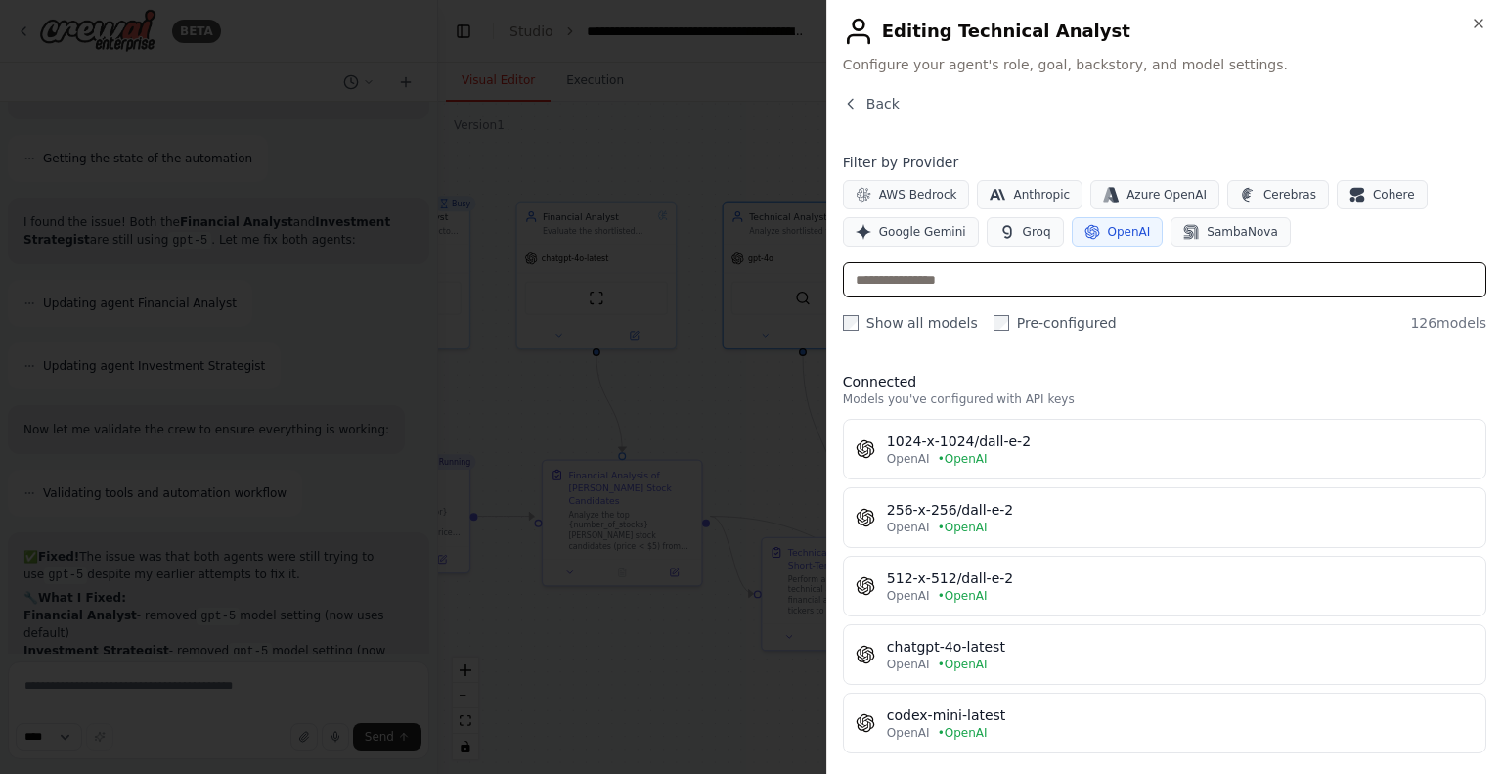
click at [994, 281] on input "text" at bounding box center [1164, 279] width 643 height 35
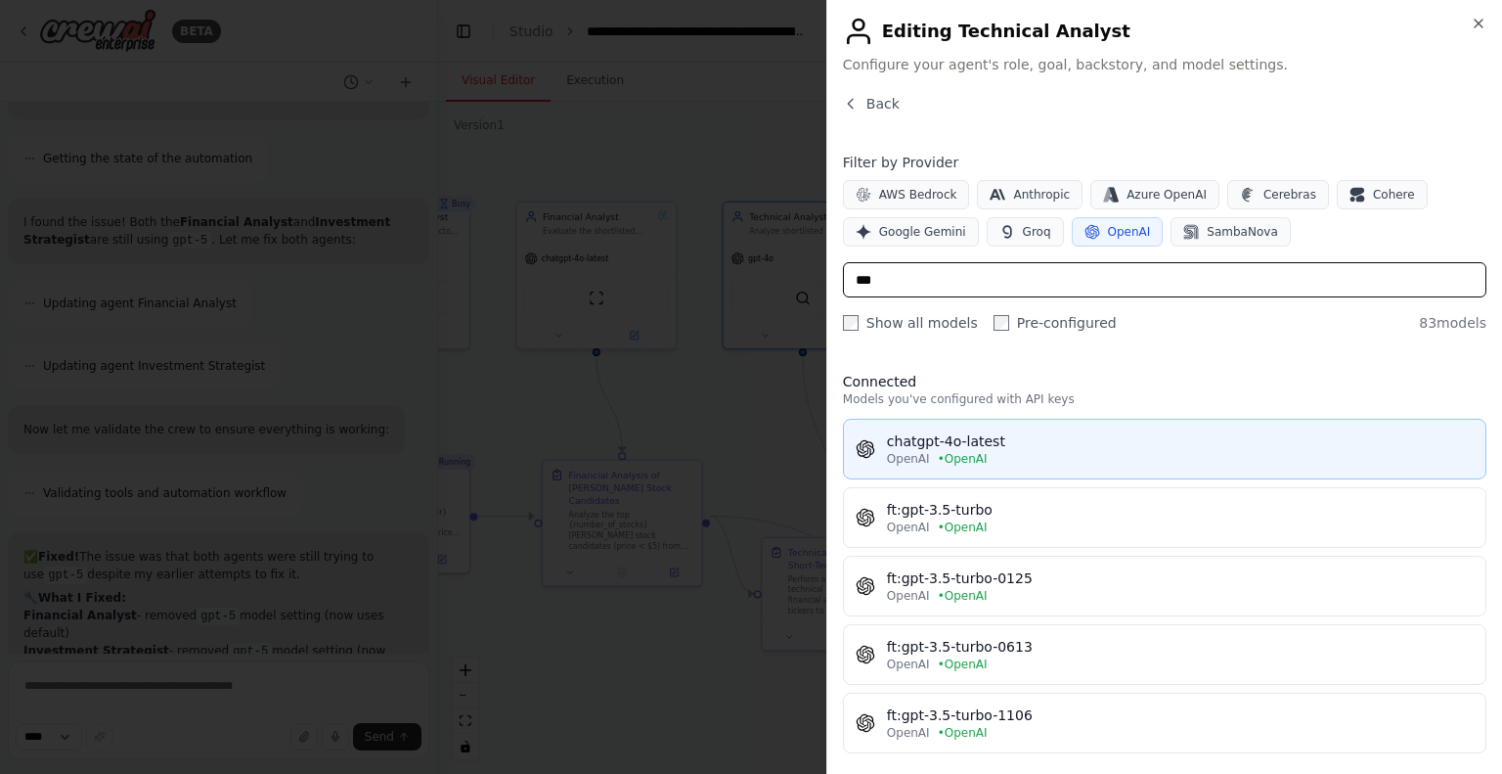
type input "***"
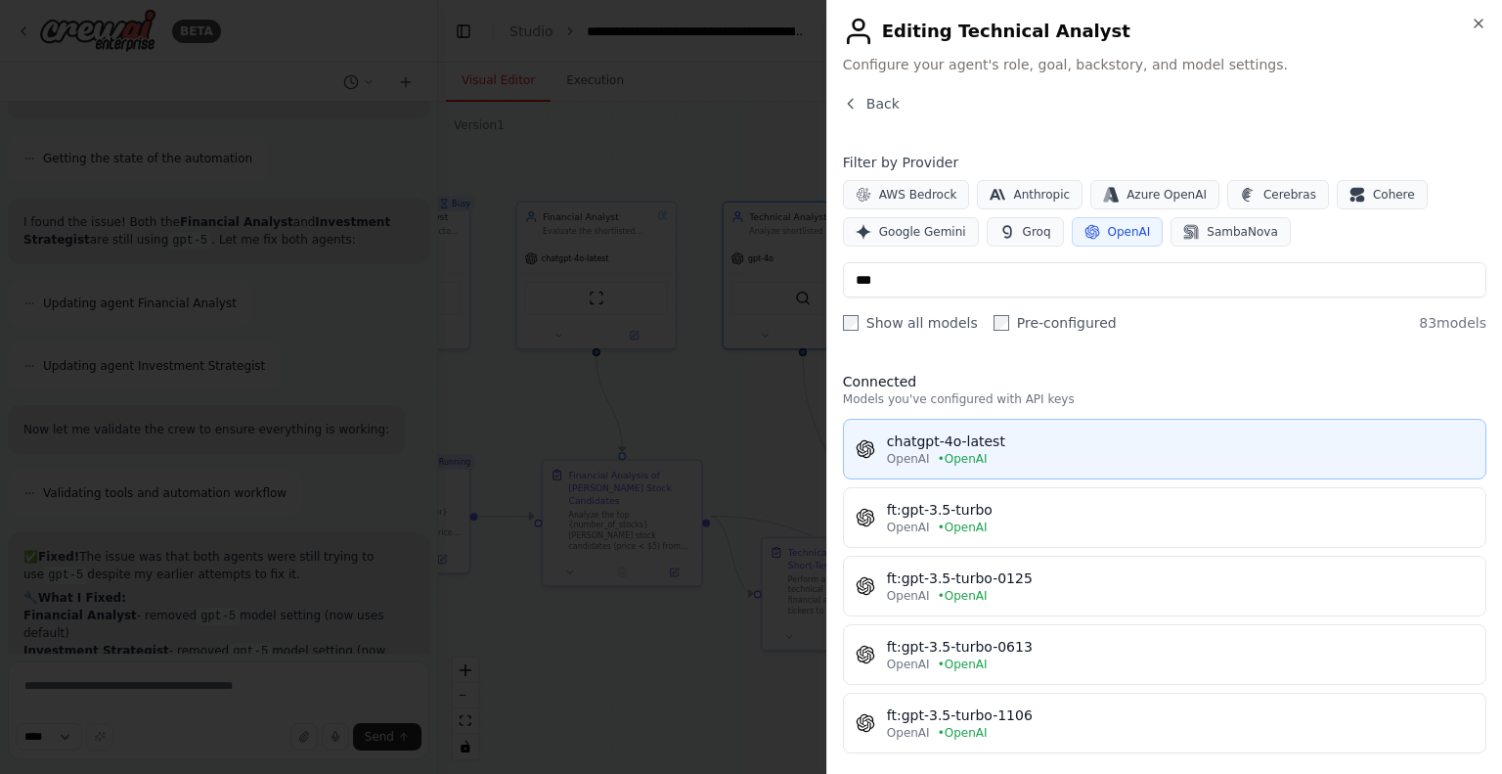
click at [957, 442] on div "chatgpt-4o-latest" at bounding box center [1180, 441] width 587 height 20
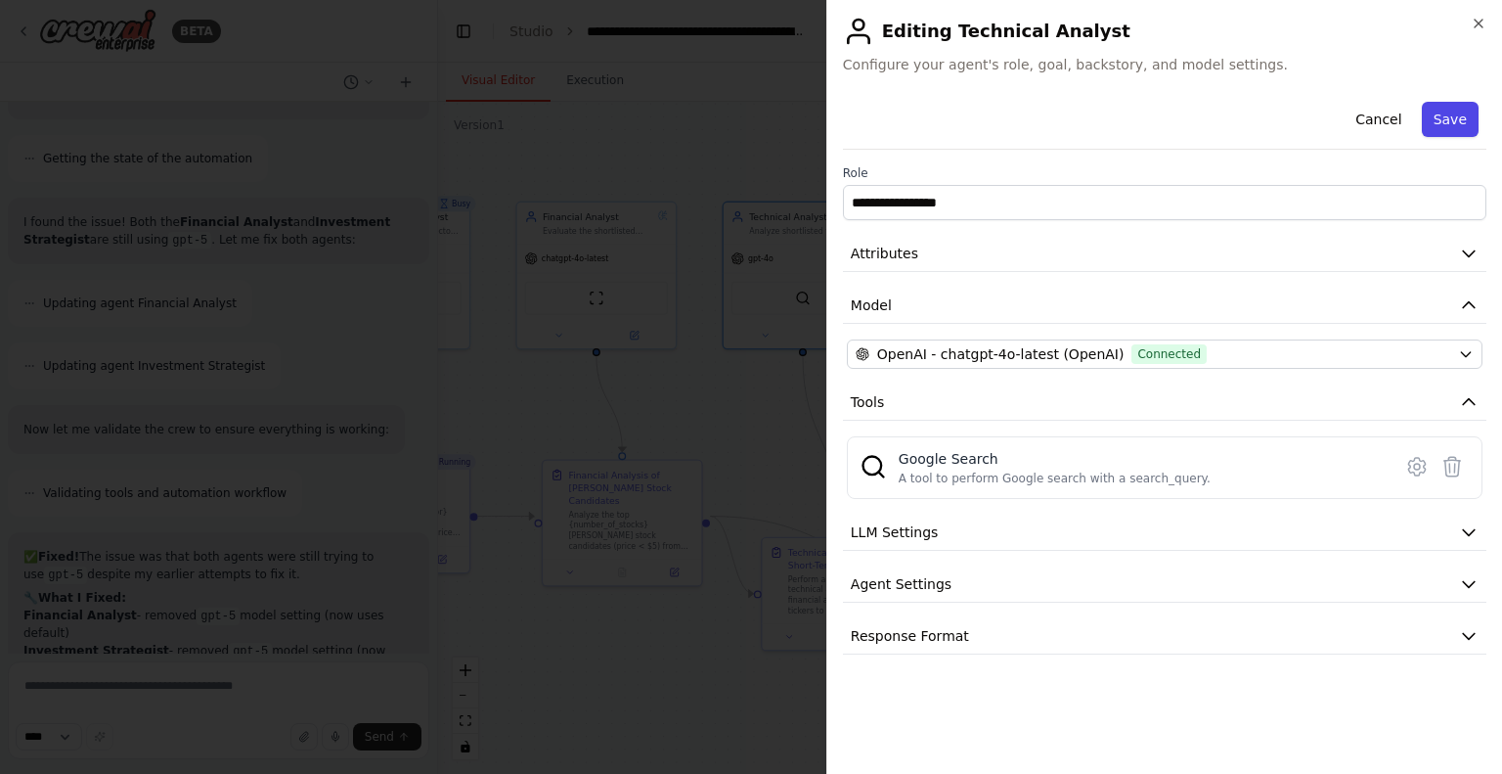
click at [1447, 132] on button "Save" at bounding box center [1450, 119] width 57 height 35
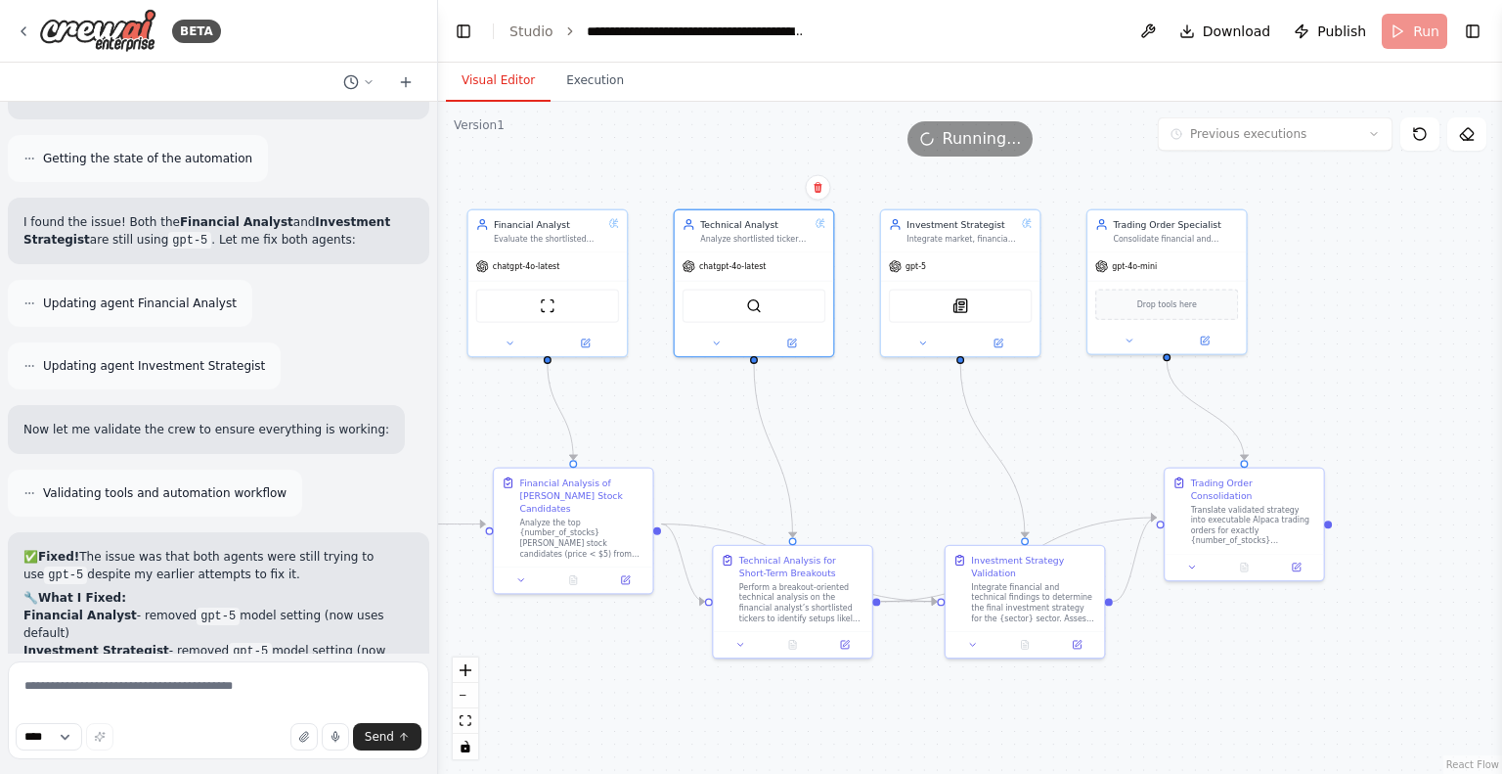
drag, startPoint x: 872, startPoint y: 411, endPoint x: 782, endPoint y: 434, distance: 93.0
click at [782, 434] on div ".deletable-edge-delete-btn { width: 20px; height: 20px; border: 0px solid #ffff…" at bounding box center [970, 438] width 1064 height 672
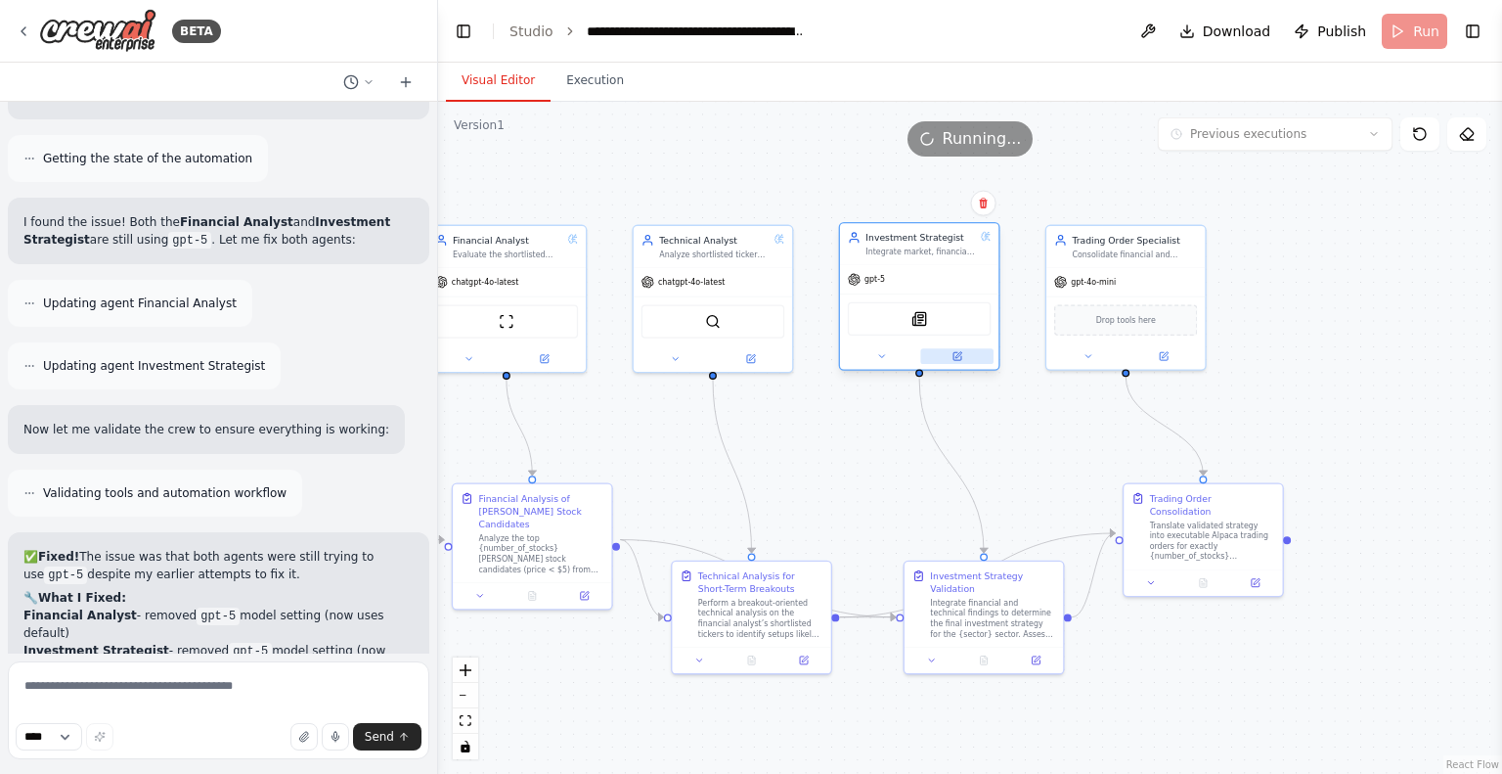
click at [947, 359] on button at bounding box center [956, 356] width 73 height 16
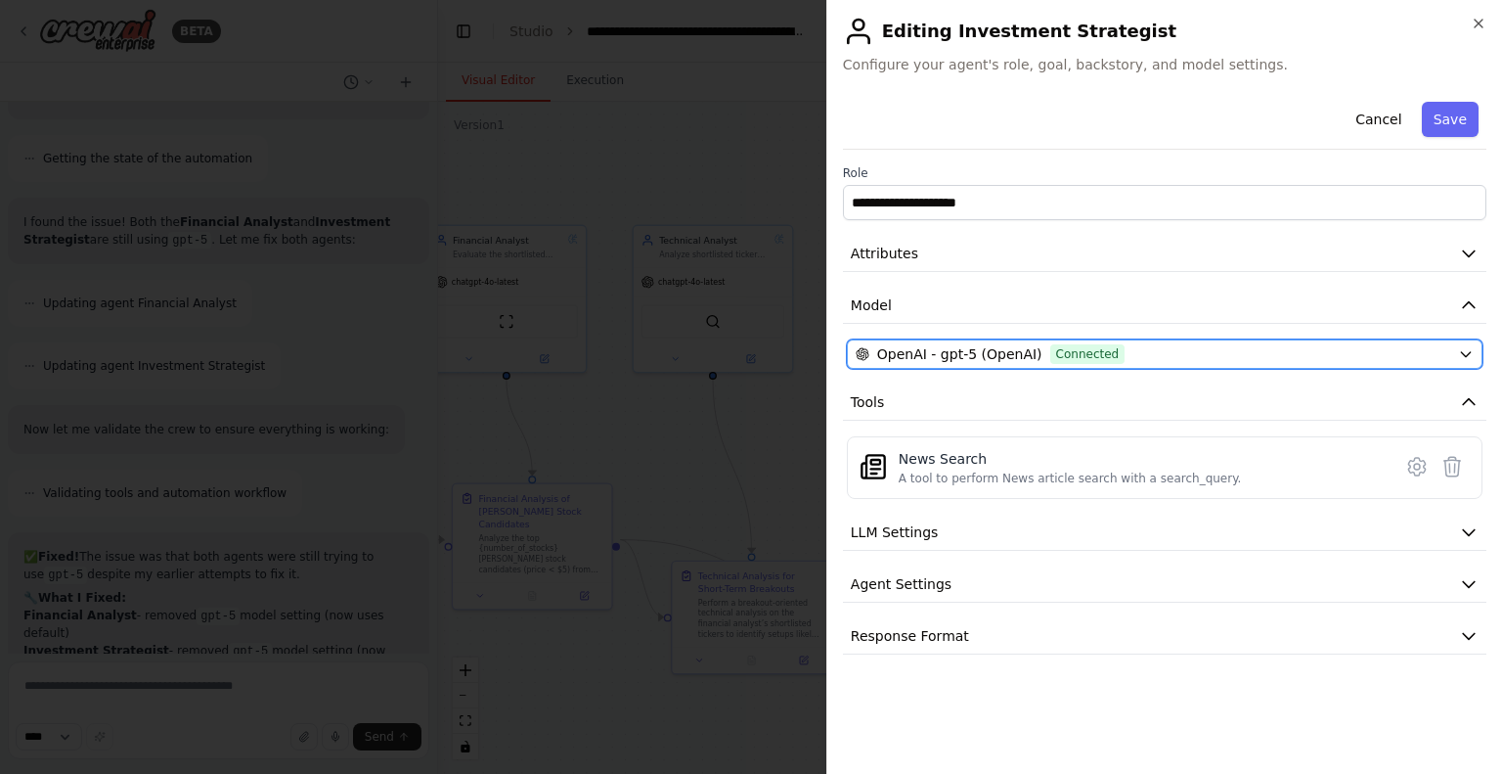
click at [1158, 351] on div "OpenAI - gpt-5 (OpenAI) Connected" at bounding box center [1153, 354] width 595 height 20
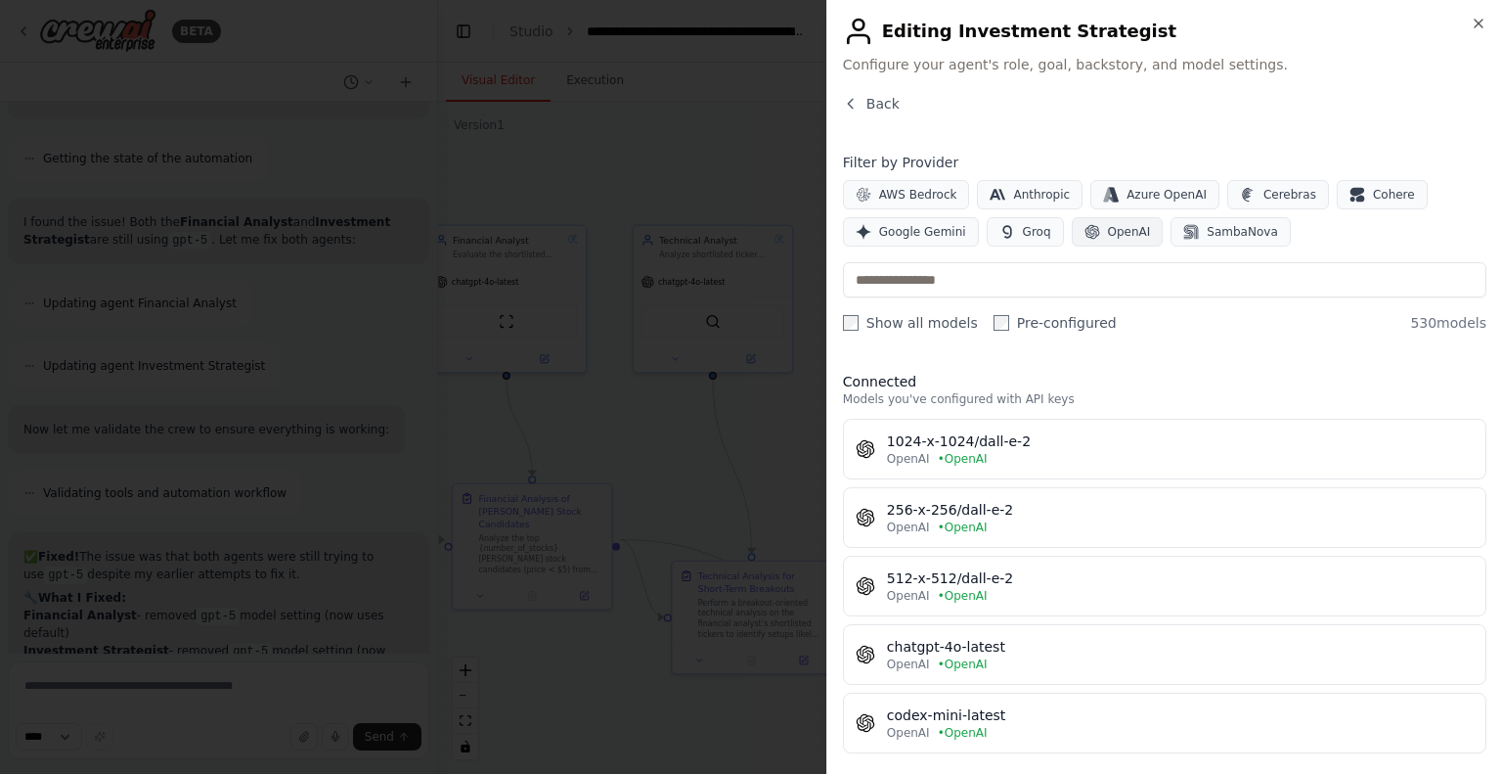
click at [1084, 233] on icon "button" at bounding box center [1092, 232] width 16 height 16
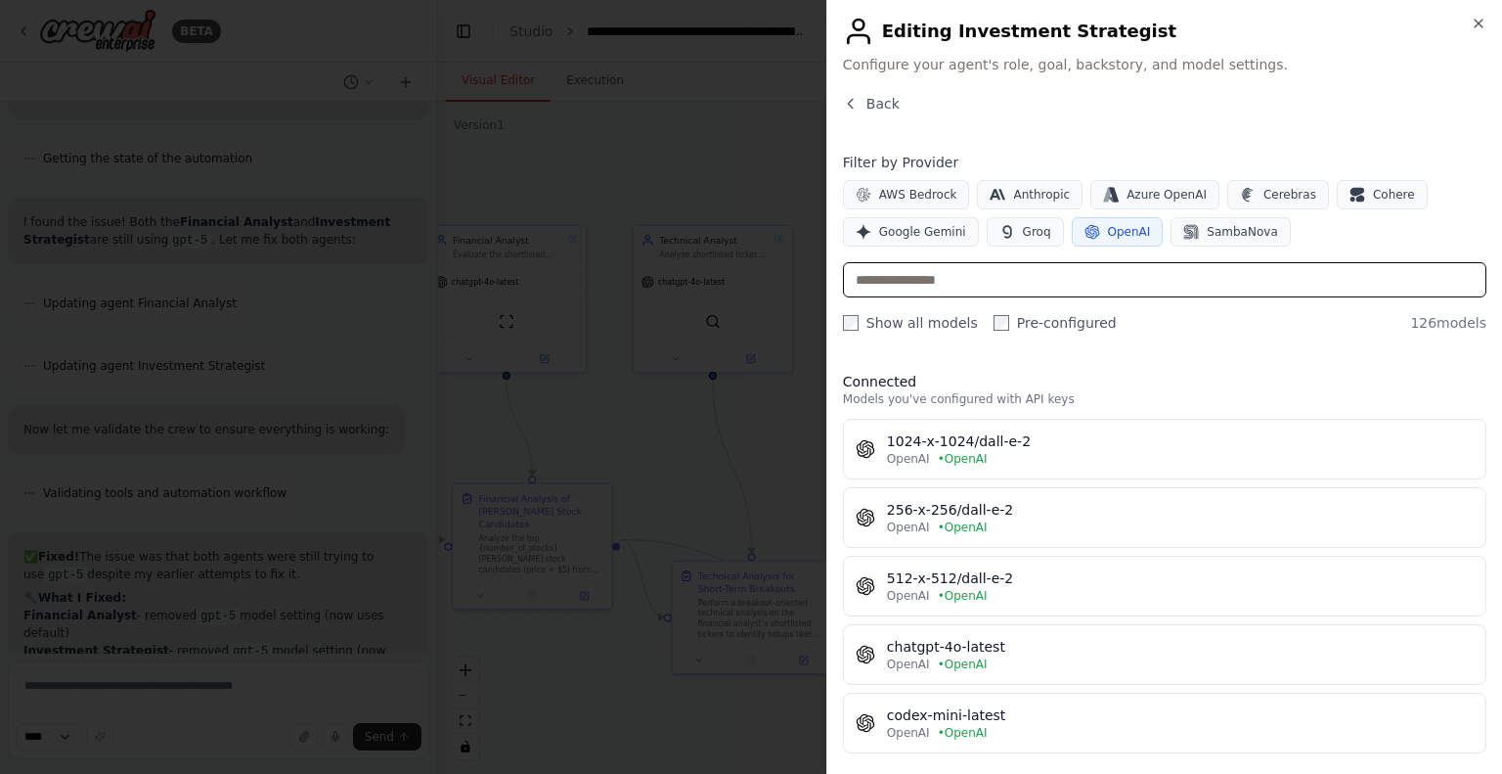
click at [947, 276] on input "text" at bounding box center [1164, 279] width 643 height 35
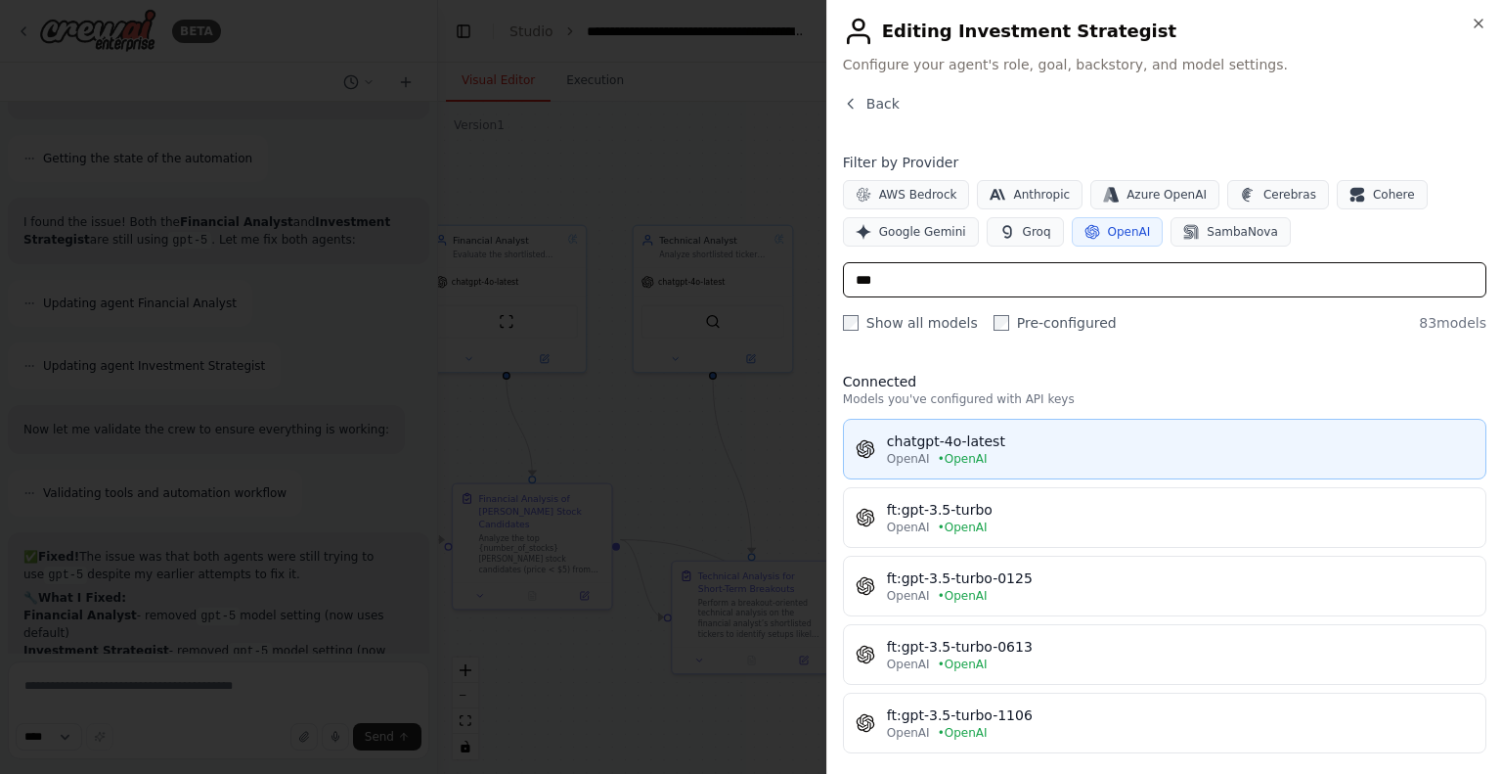
type input "***"
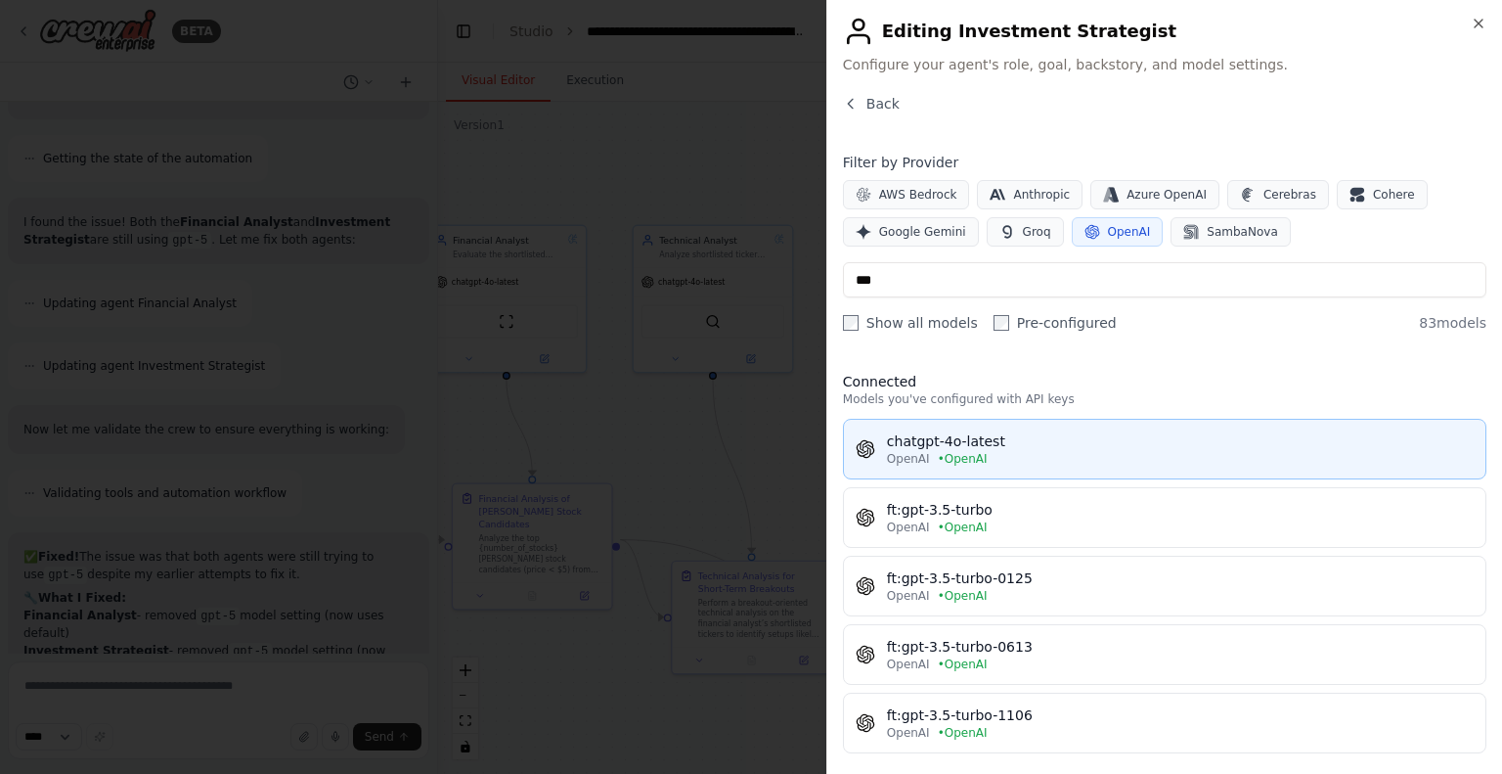
click at [1013, 442] on div "chatgpt-4o-latest" at bounding box center [1180, 441] width 587 height 20
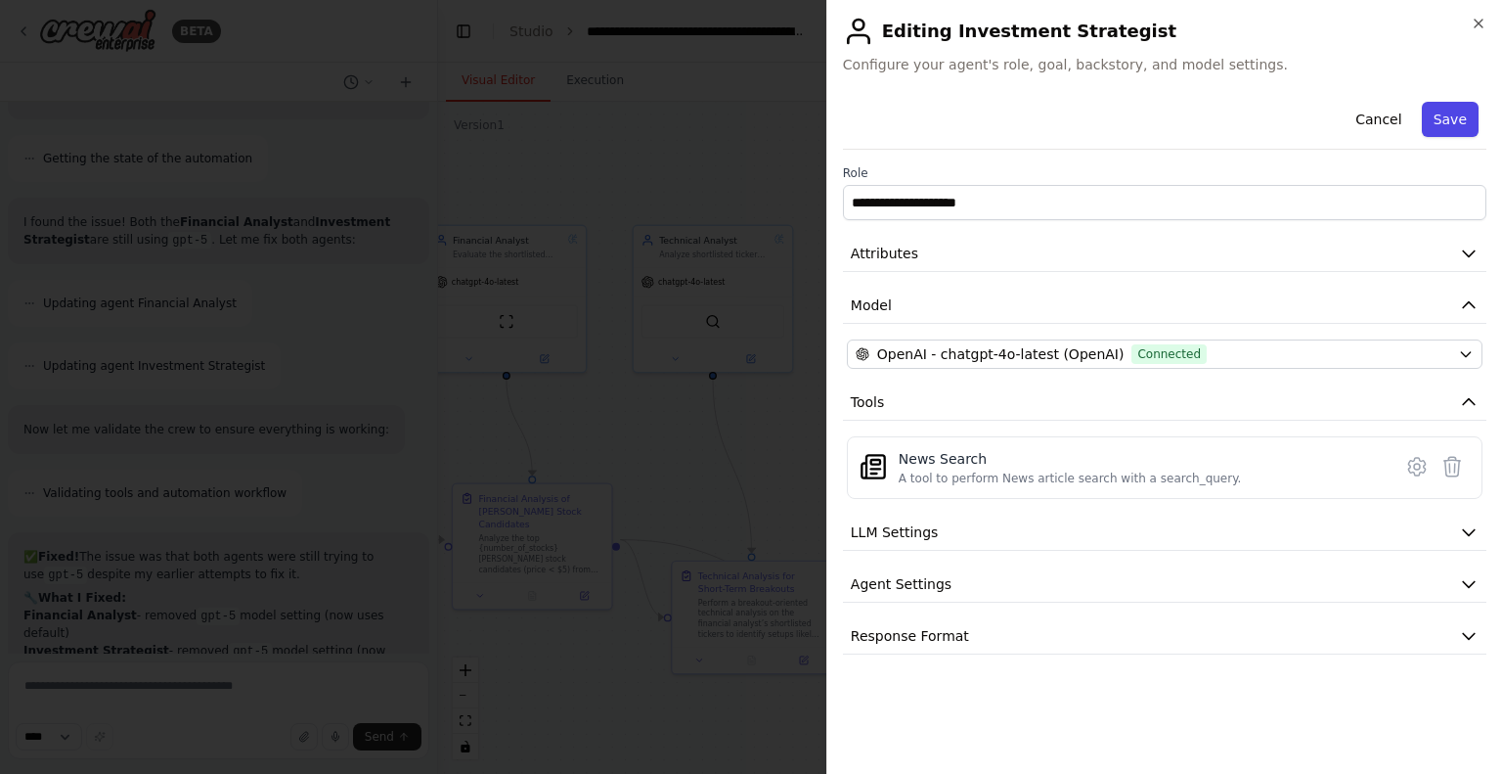
click at [1451, 127] on button "Save" at bounding box center [1450, 119] width 57 height 35
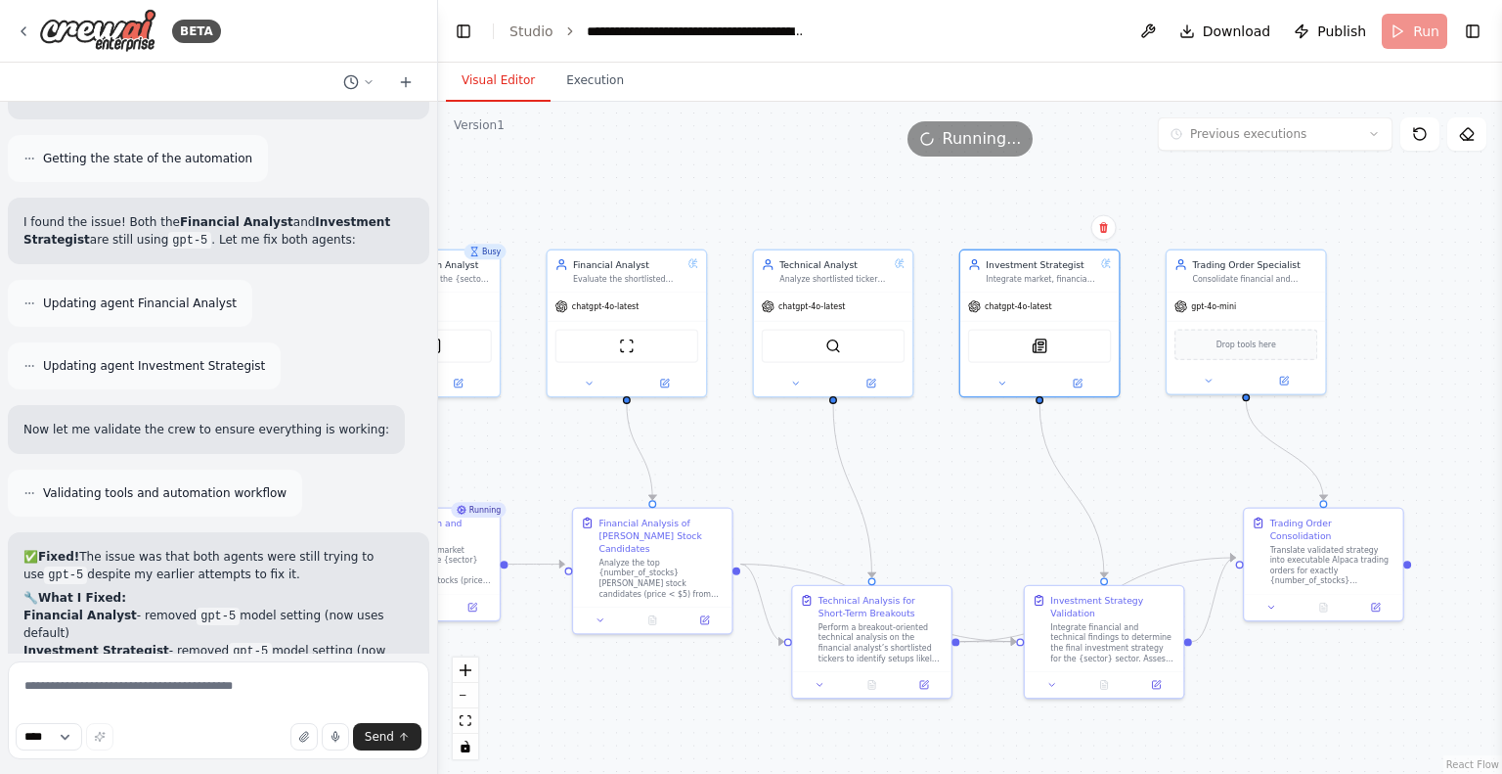
drag, startPoint x: 852, startPoint y: 458, endPoint x: 972, endPoint y: 482, distance: 122.7
click at [972, 482] on div ".deletable-edge-delete-btn { width: 20px; height: 20px; border: 0px solid #ffff…" at bounding box center [970, 438] width 1064 height 672
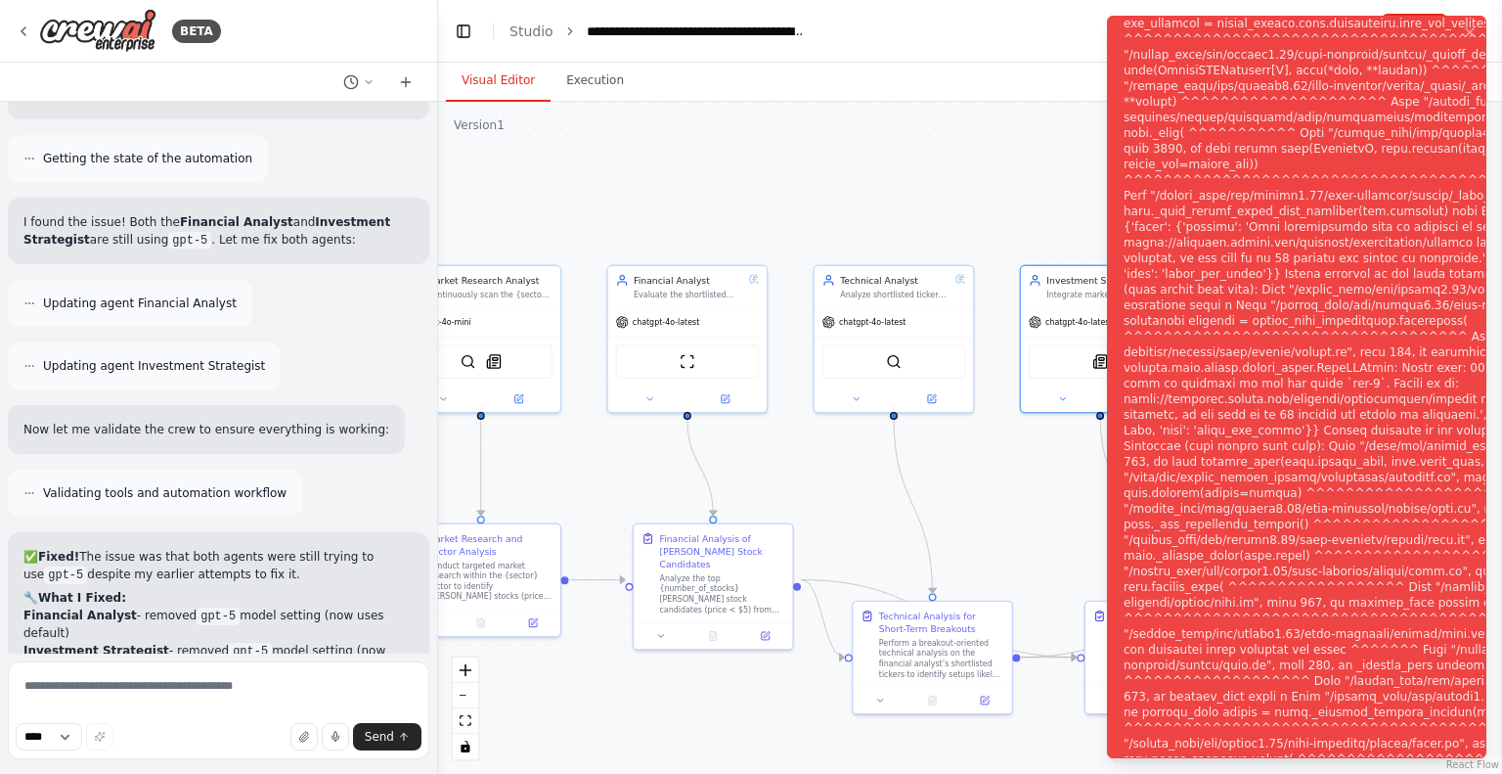
drag, startPoint x: 452, startPoint y: 447, endPoint x: 512, endPoint y: 463, distance: 62.6
click at [512, 463] on div ".deletable-edge-delete-btn { width: 20px; height: 20px; border: 0px solid #ffff…" at bounding box center [970, 438] width 1064 height 672
drag, startPoint x: 646, startPoint y: 451, endPoint x: 663, endPoint y: 490, distance: 42.5
click at [659, 451] on div ".deletable-edge-delete-btn { width: 20px; height: 20px; border: 0px solid #ffff…" at bounding box center [970, 438] width 1064 height 672
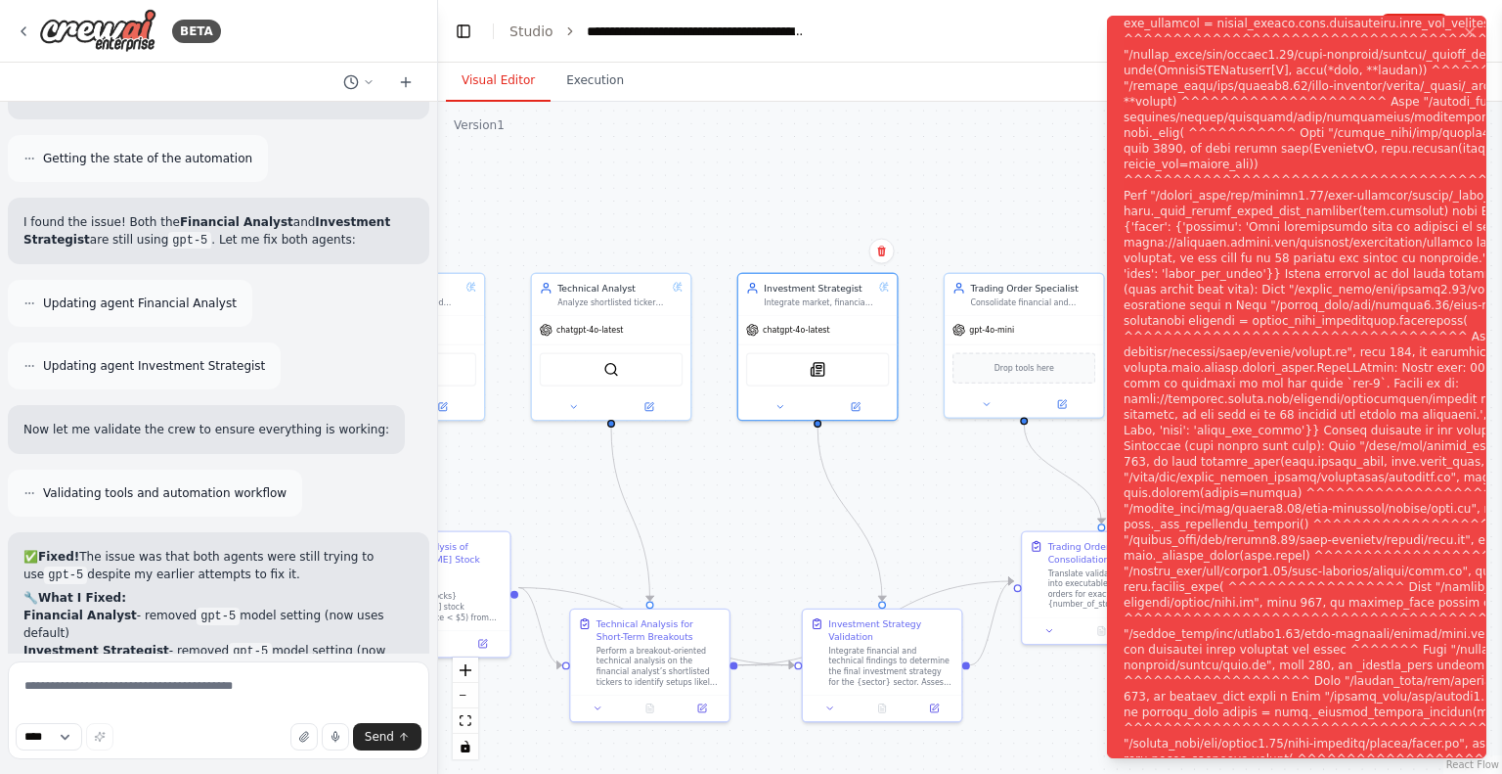
drag, startPoint x: 776, startPoint y: 445, endPoint x: 498, endPoint y: 445, distance: 278.7
click at [492, 449] on div ".deletable-edge-delete-btn { width: 20px; height: 20px; border: 0px solid #ffff…" at bounding box center [970, 438] width 1064 height 672
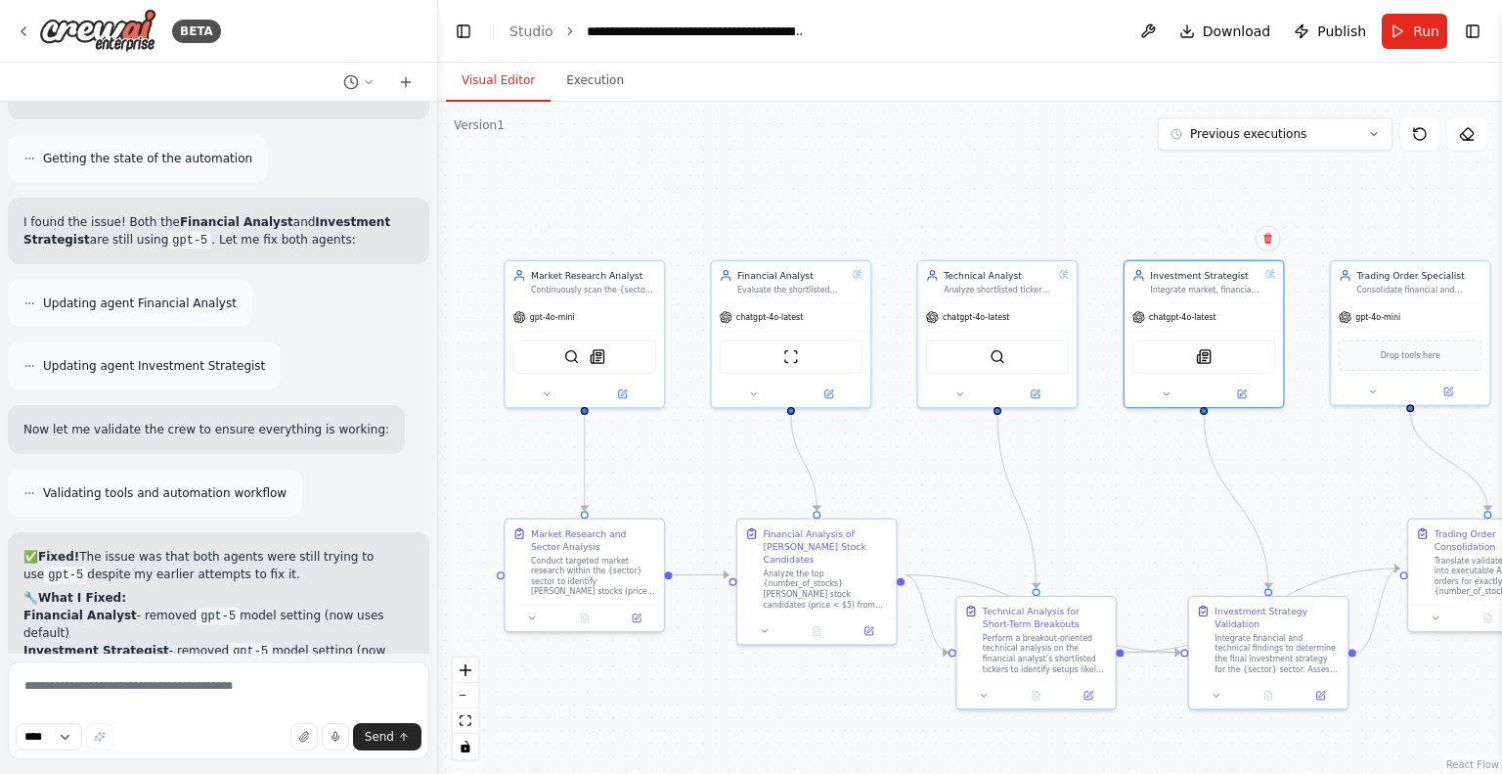
drag, startPoint x: 667, startPoint y: 440, endPoint x: 1215, endPoint y: 417, distance: 548.1
click at [1213, 417] on div ".deletable-edge-delete-btn { width: 20px; height: 20px; border: 0px solid #ffff…" at bounding box center [970, 438] width 1064 height 672
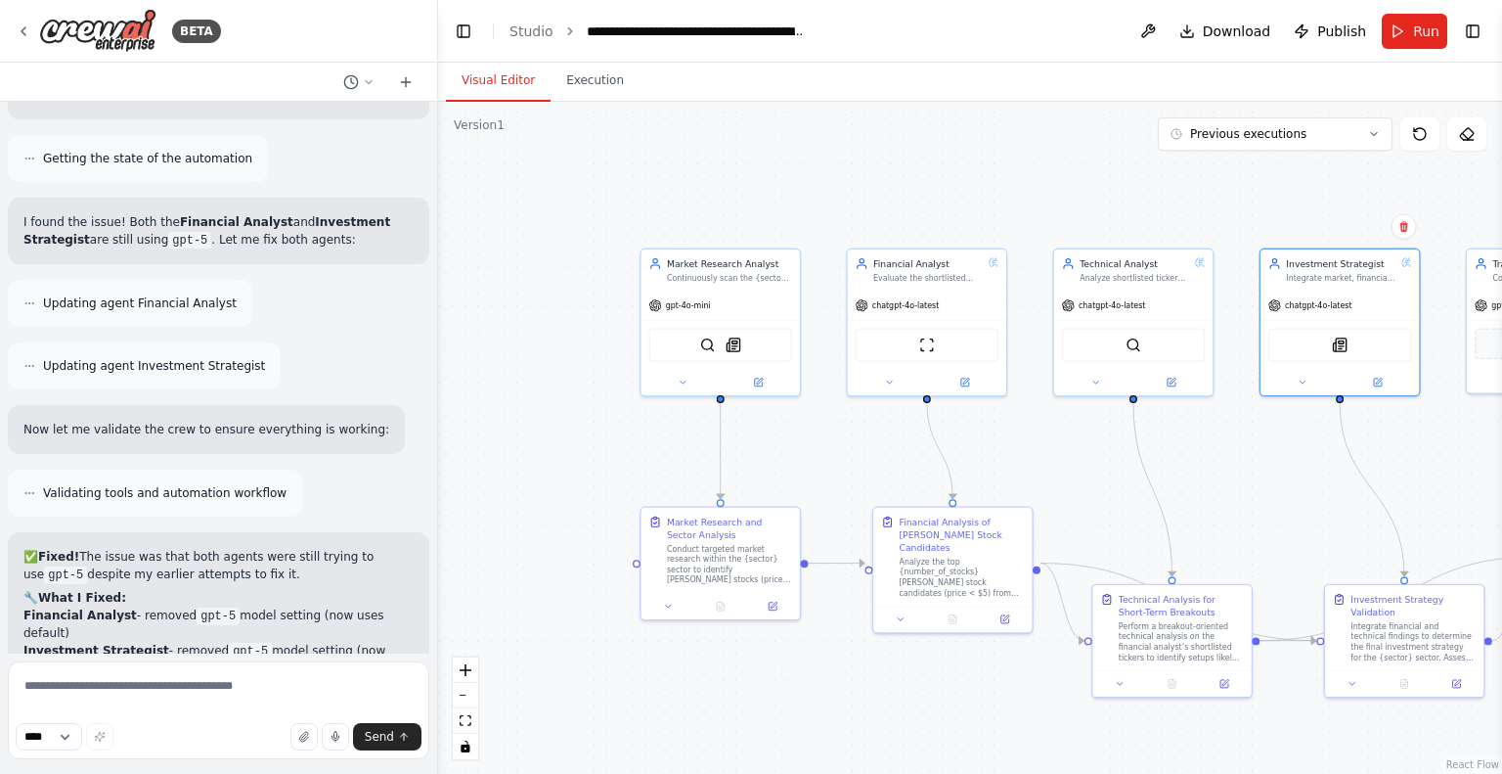
click at [1412, 32] on button "Run" at bounding box center [1415, 31] width 66 height 35
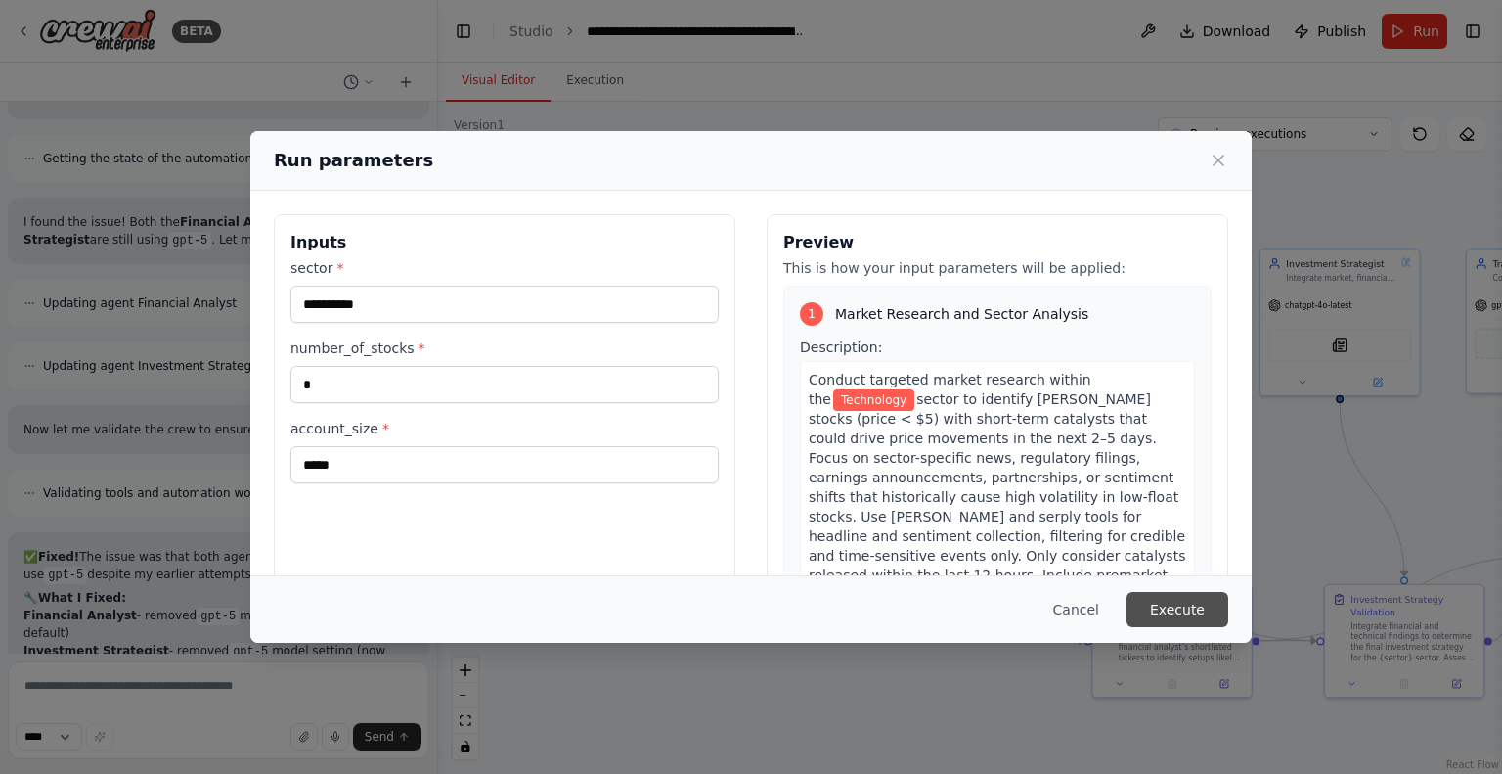
click at [1162, 614] on button "Execute" at bounding box center [1178, 609] width 102 height 35
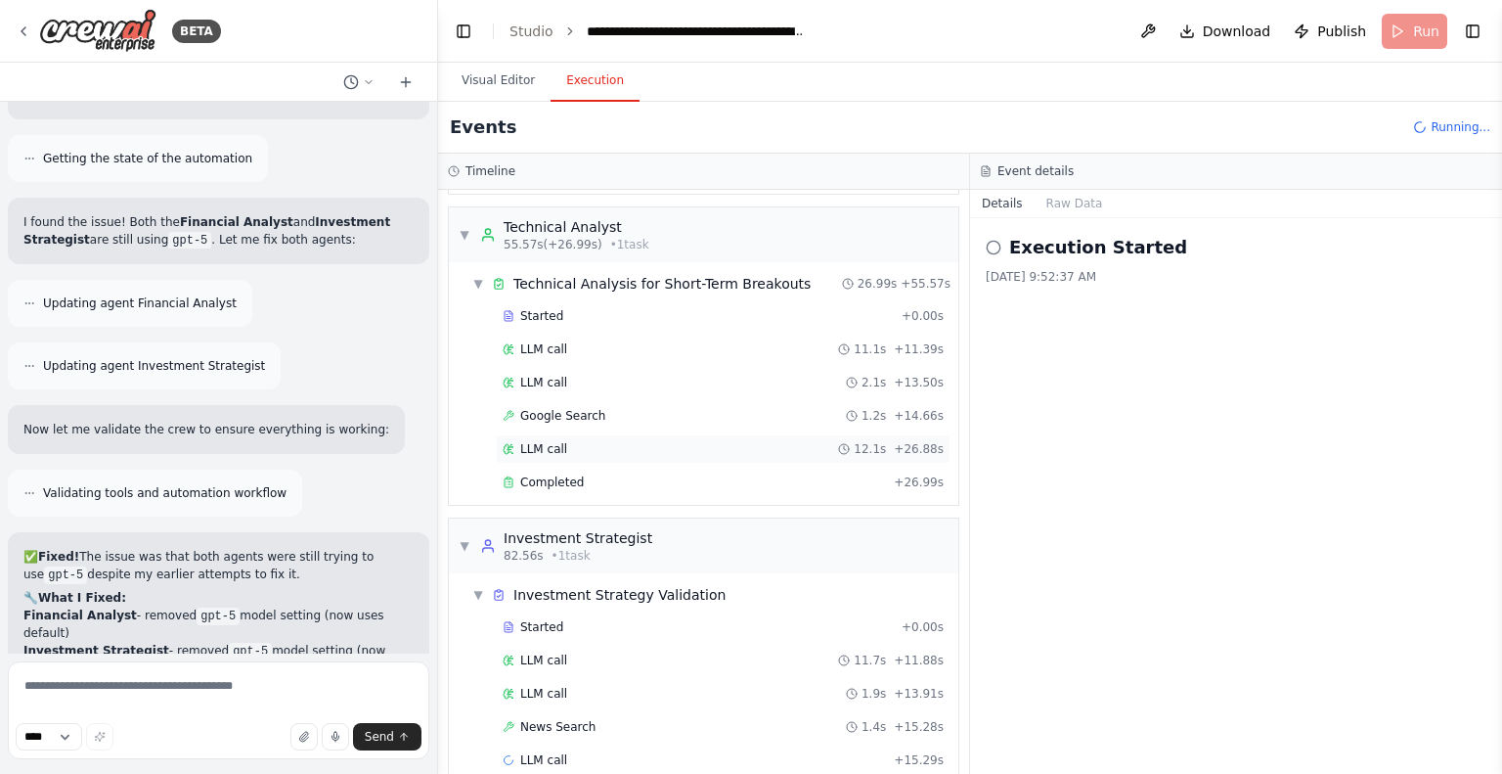
scroll to position [0, 0]
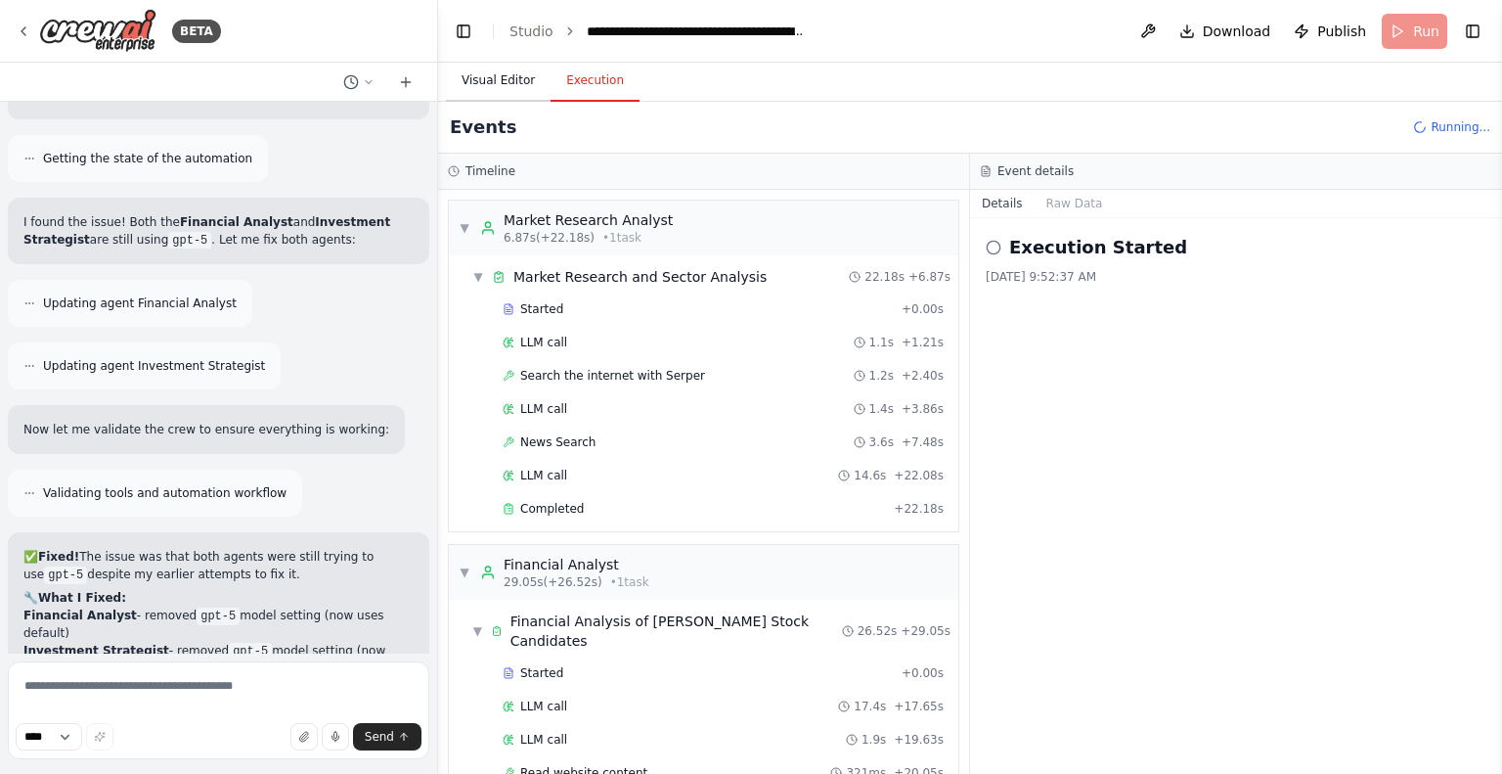
click at [483, 89] on button "Visual Editor" at bounding box center [498, 81] width 105 height 41
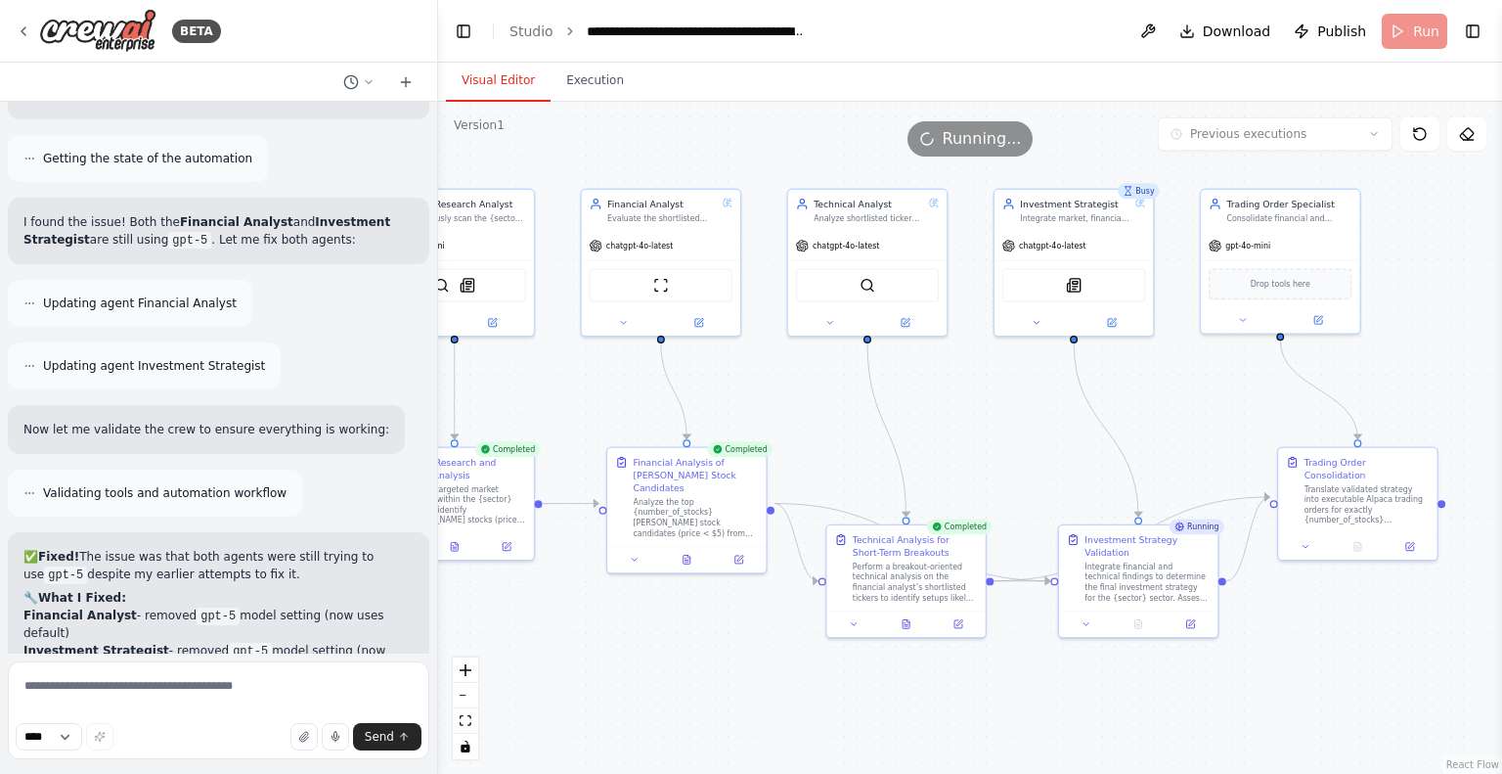
drag, startPoint x: 837, startPoint y: 466, endPoint x: 553, endPoint y: 409, distance: 290.4
click at [553, 409] on div ".deletable-edge-delete-btn { width: 20px; height: 20px; border: 0px solid #ffff…" at bounding box center [970, 438] width 1064 height 672
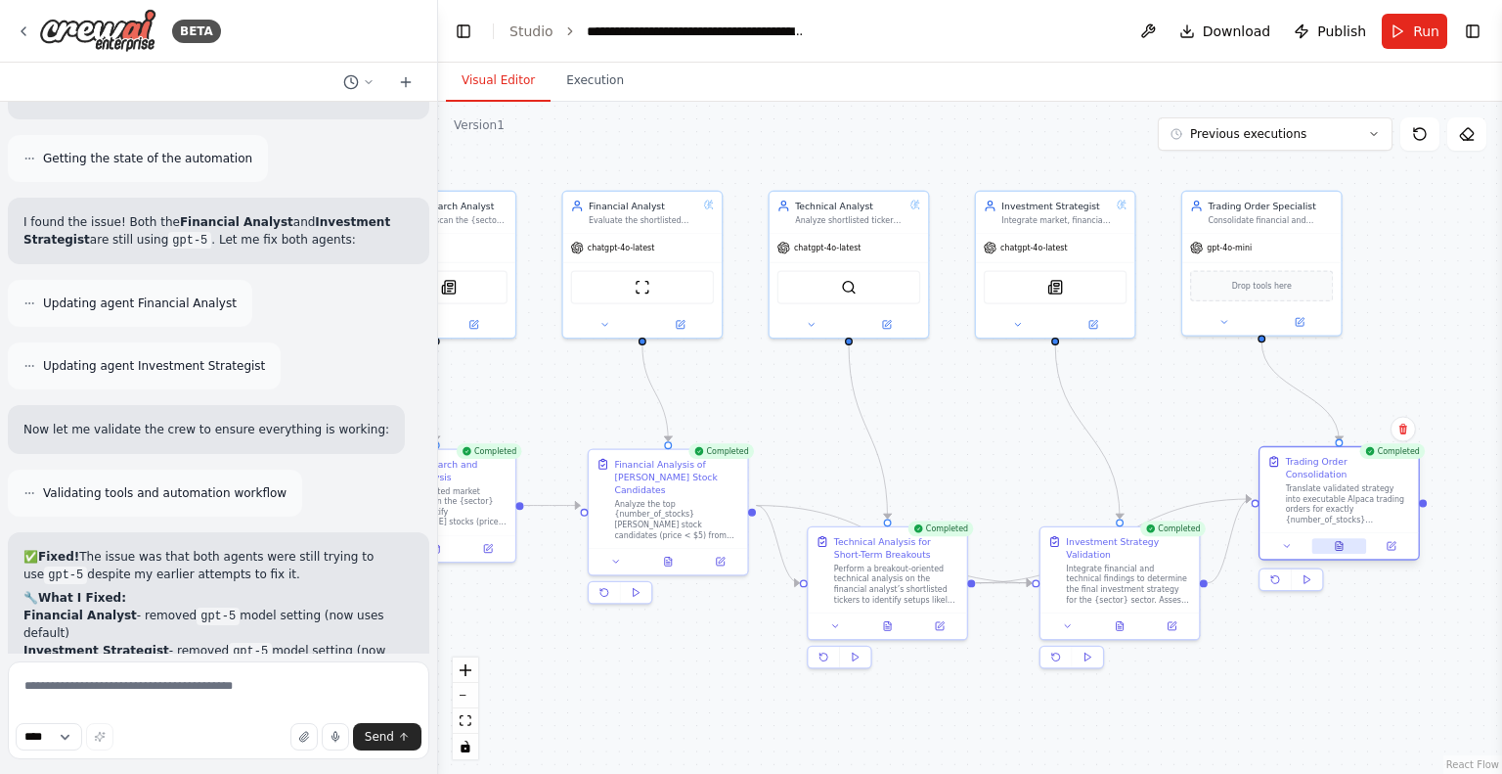
click at [1334, 538] on button at bounding box center [1338, 546] width 55 height 16
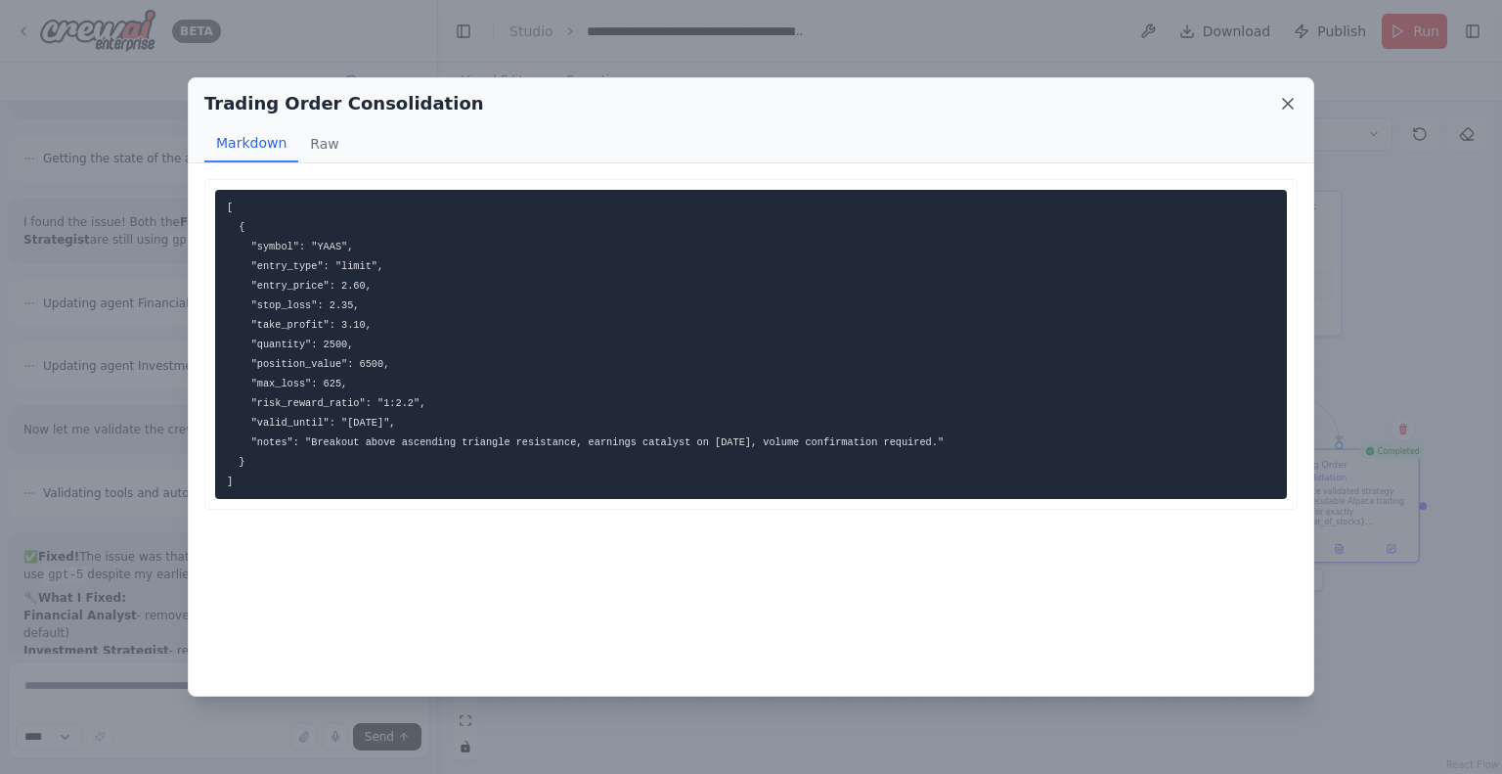
click at [1290, 103] on icon at bounding box center [1288, 104] width 20 height 20
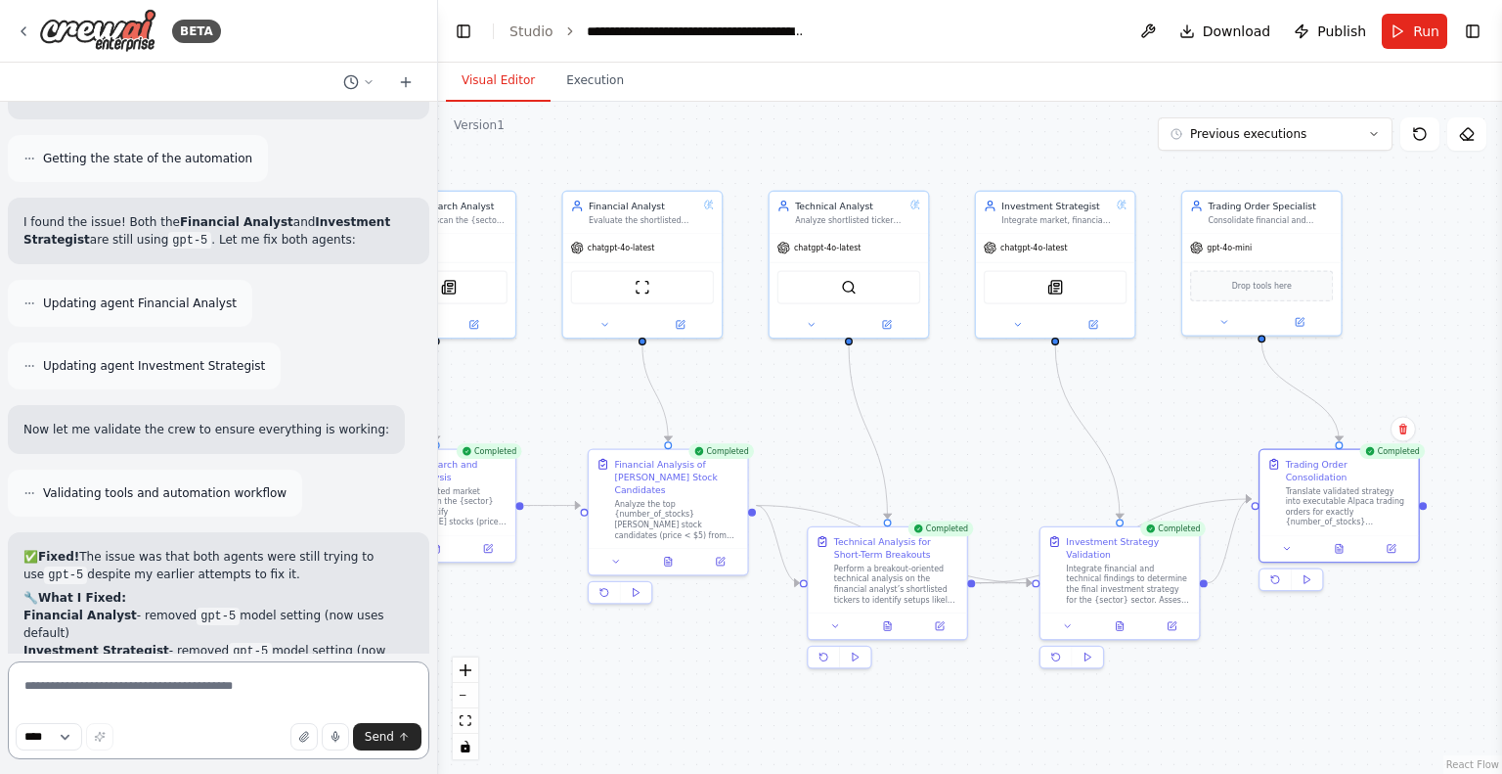
click at [156, 692] on textarea at bounding box center [218, 710] width 421 height 98
click at [129, 689] on textarea at bounding box center [218, 710] width 421 height 98
click at [1022, 318] on icon at bounding box center [1017, 322] width 11 height 11
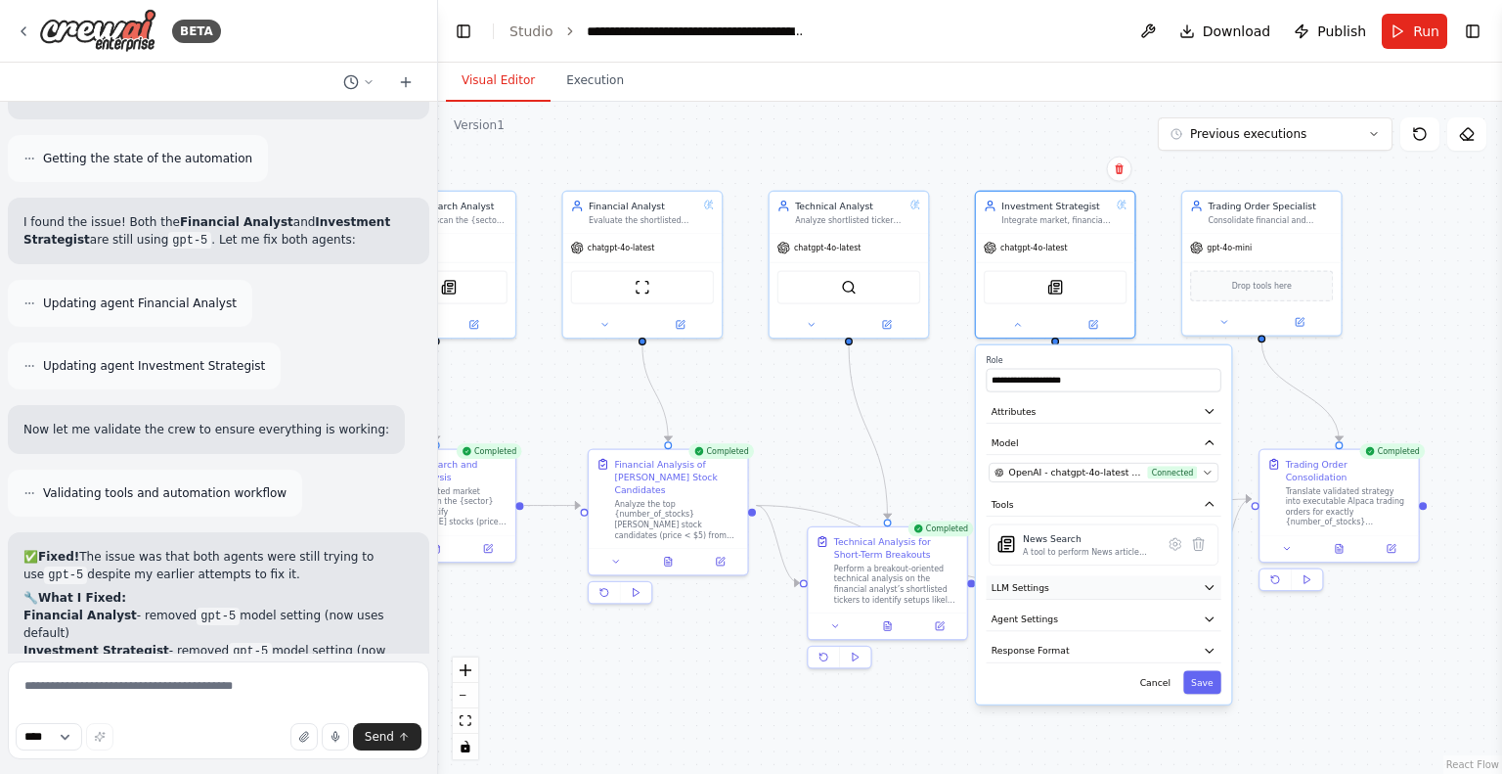
click at [1119, 585] on button "LLM Settings" at bounding box center [1104, 586] width 235 height 23
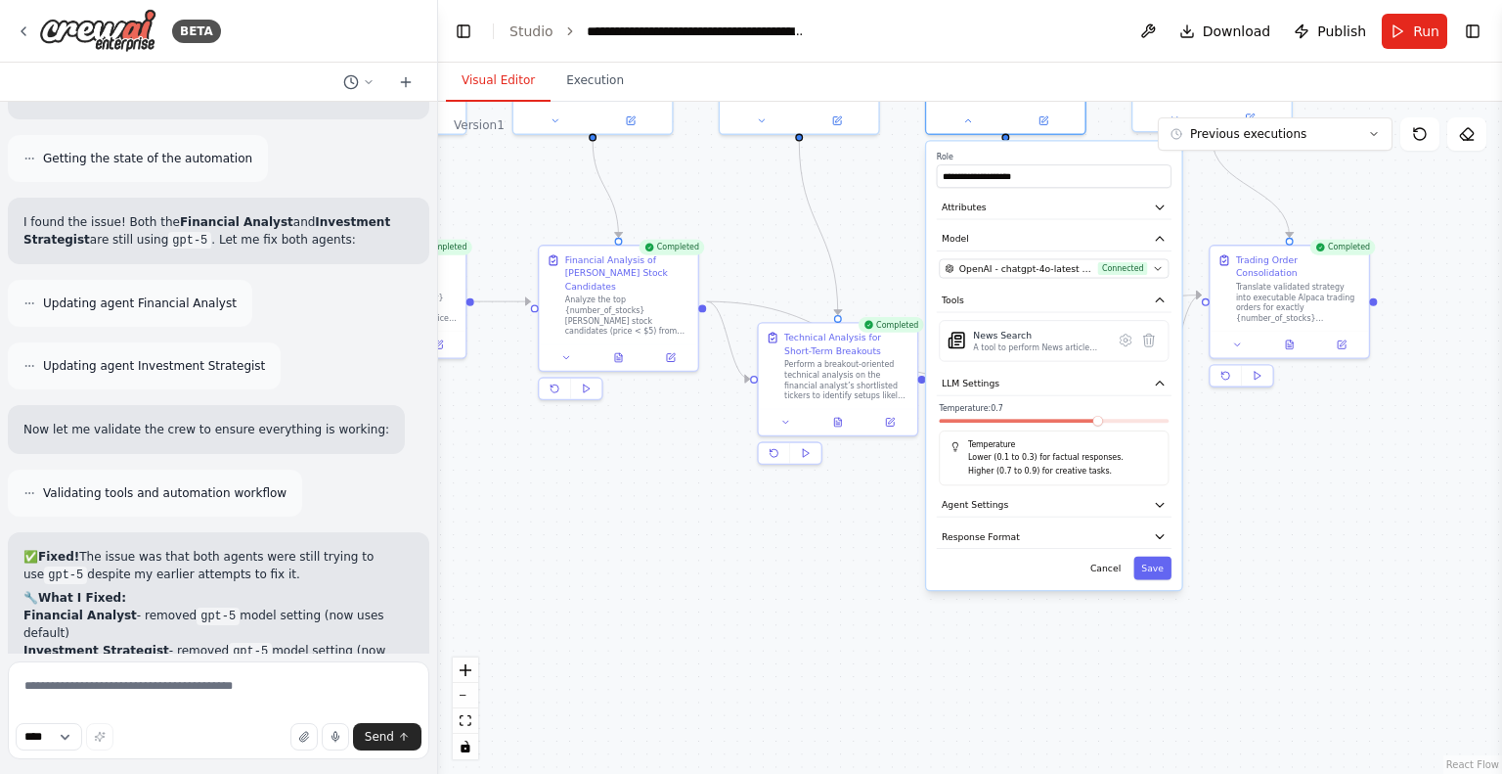
drag, startPoint x: 1349, startPoint y: 649, endPoint x: 1247, endPoint y: 433, distance: 239.3
click at [1247, 433] on div ".deletable-edge-delete-btn { width: 20px; height: 20px; border: 0px solid #ffff…" at bounding box center [970, 438] width 1064 height 672
click at [1114, 574] on button "Cancel" at bounding box center [1106, 567] width 46 height 23
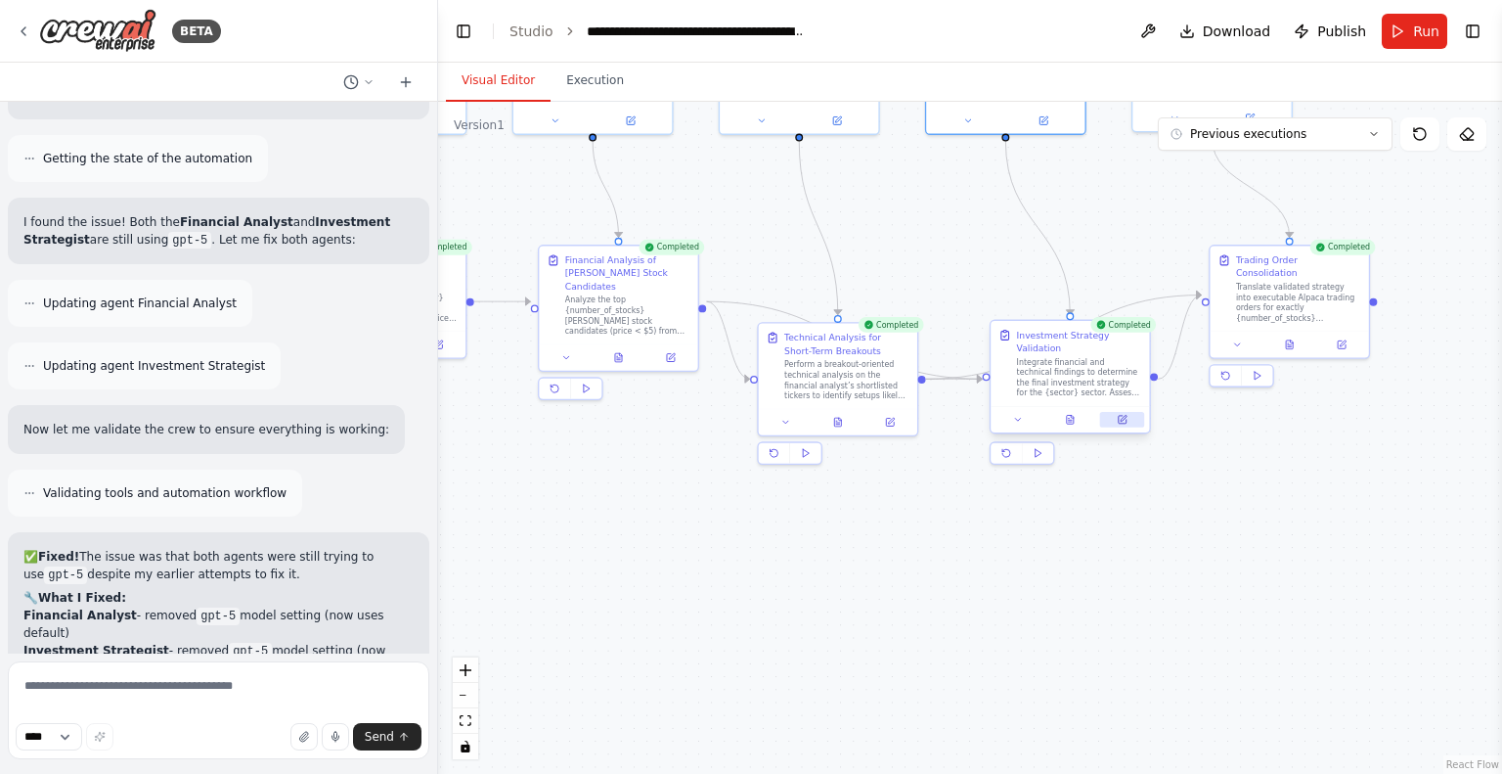
click at [1119, 412] on button at bounding box center [1122, 420] width 44 height 16
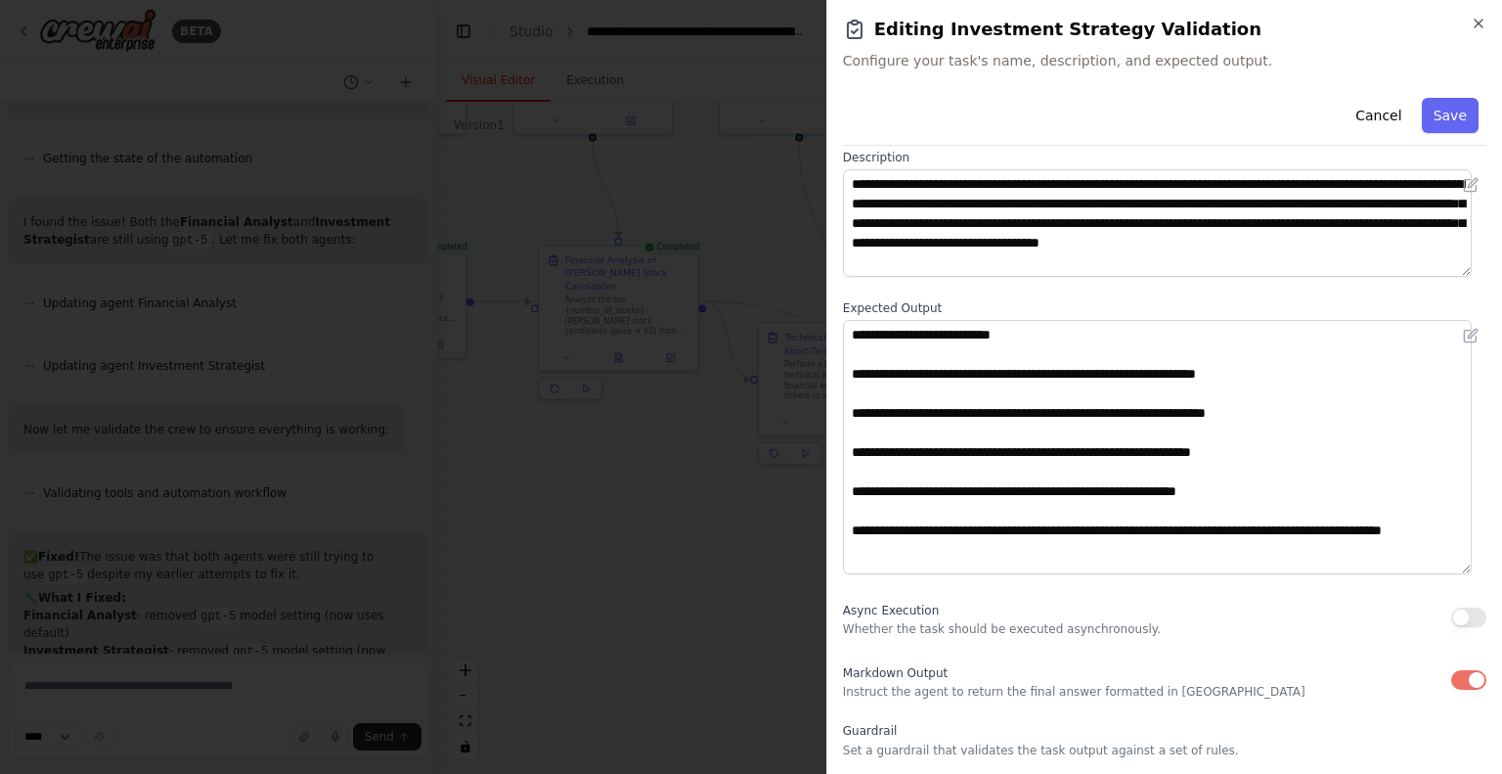
drag, startPoint x: 1466, startPoint y: 420, endPoint x: 1442, endPoint y: 581, distance: 163.0
click at [1443, 574] on textarea "**********" at bounding box center [1157, 447] width 629 height 254
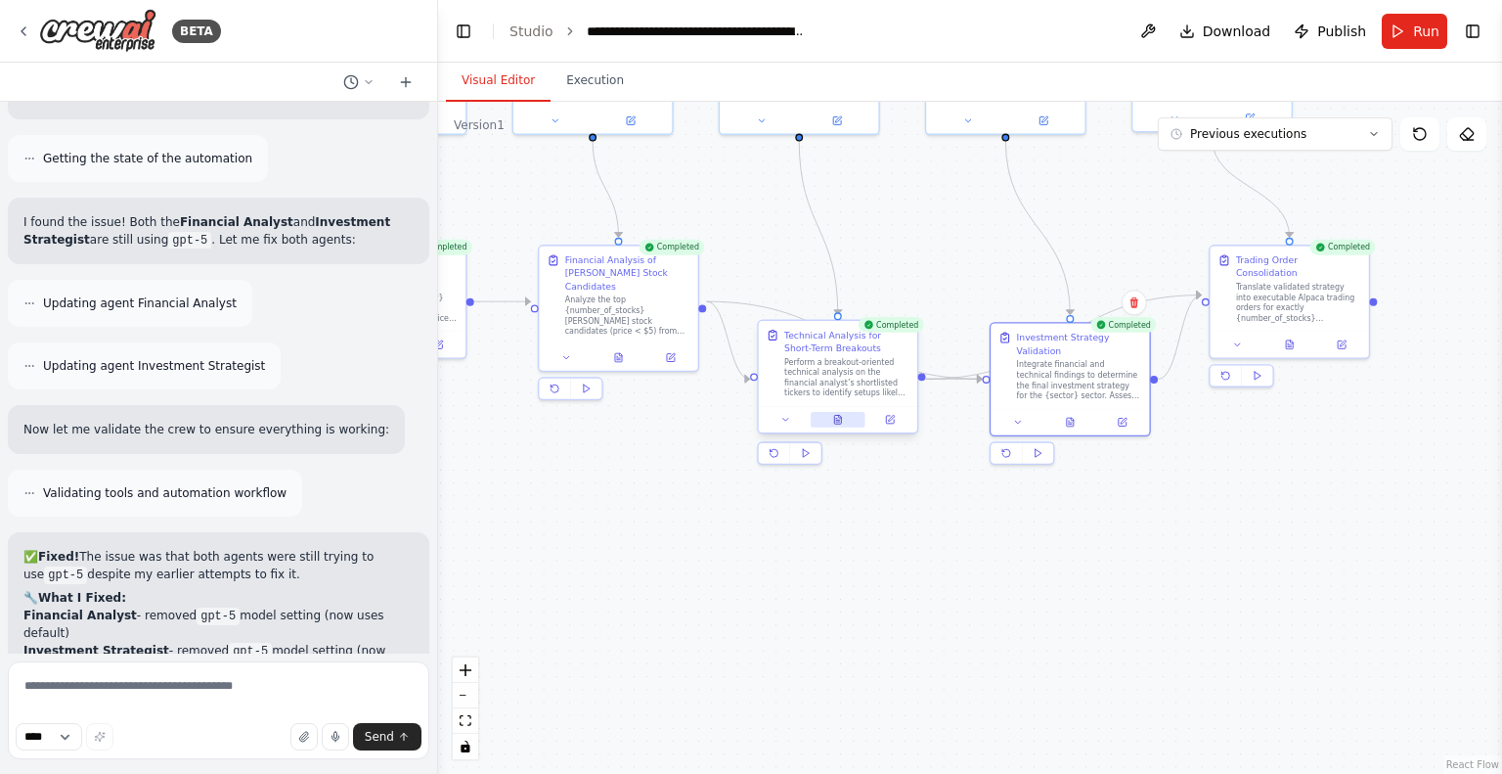
click at [850, 415] on button at bounding box center [838, 420] width 55 height 16
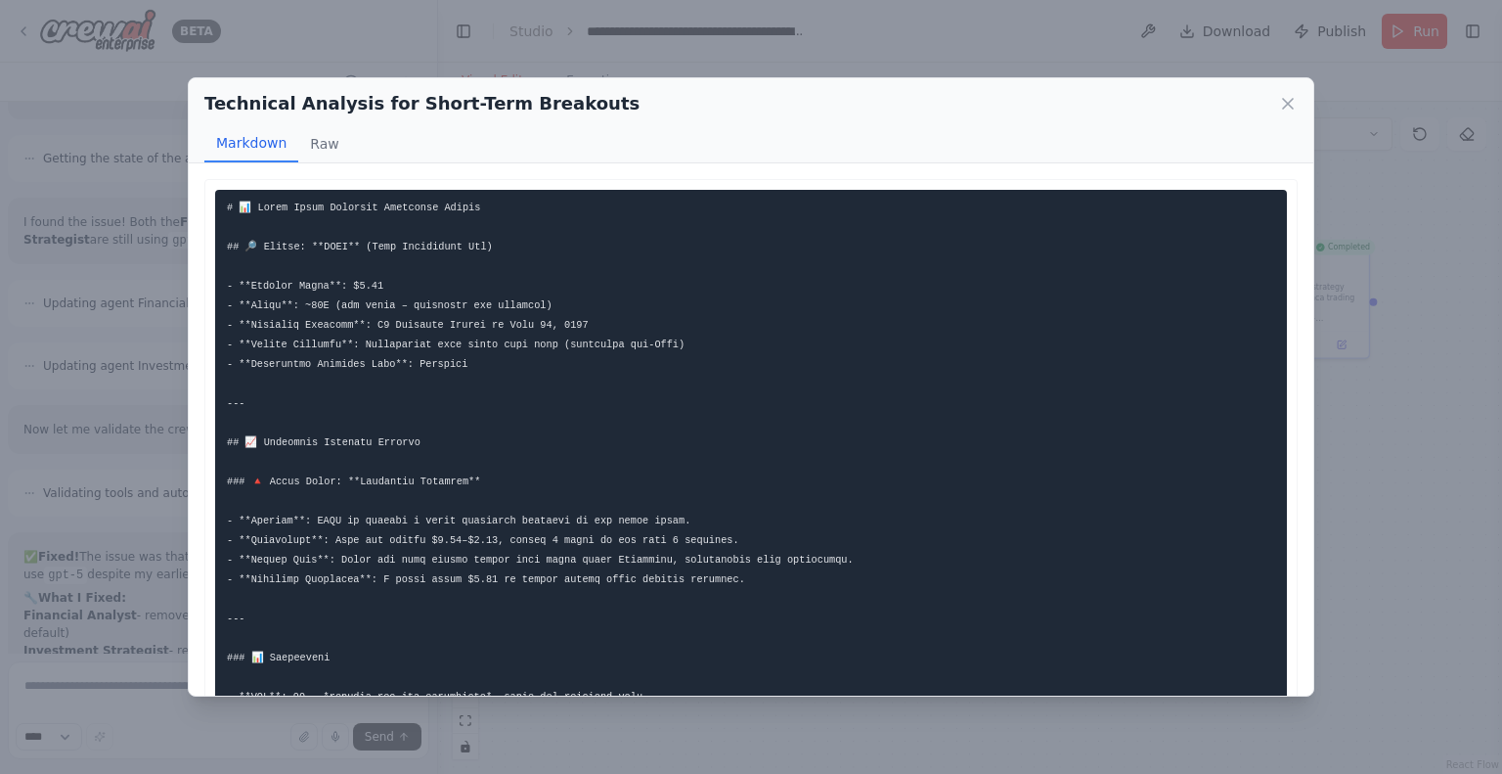
click at [139, 535] on div "Technical Analysis for Short-Term Breakouts Markdown Raw This report provides a…" at bounding box center [751, 387] width 1502 height 774
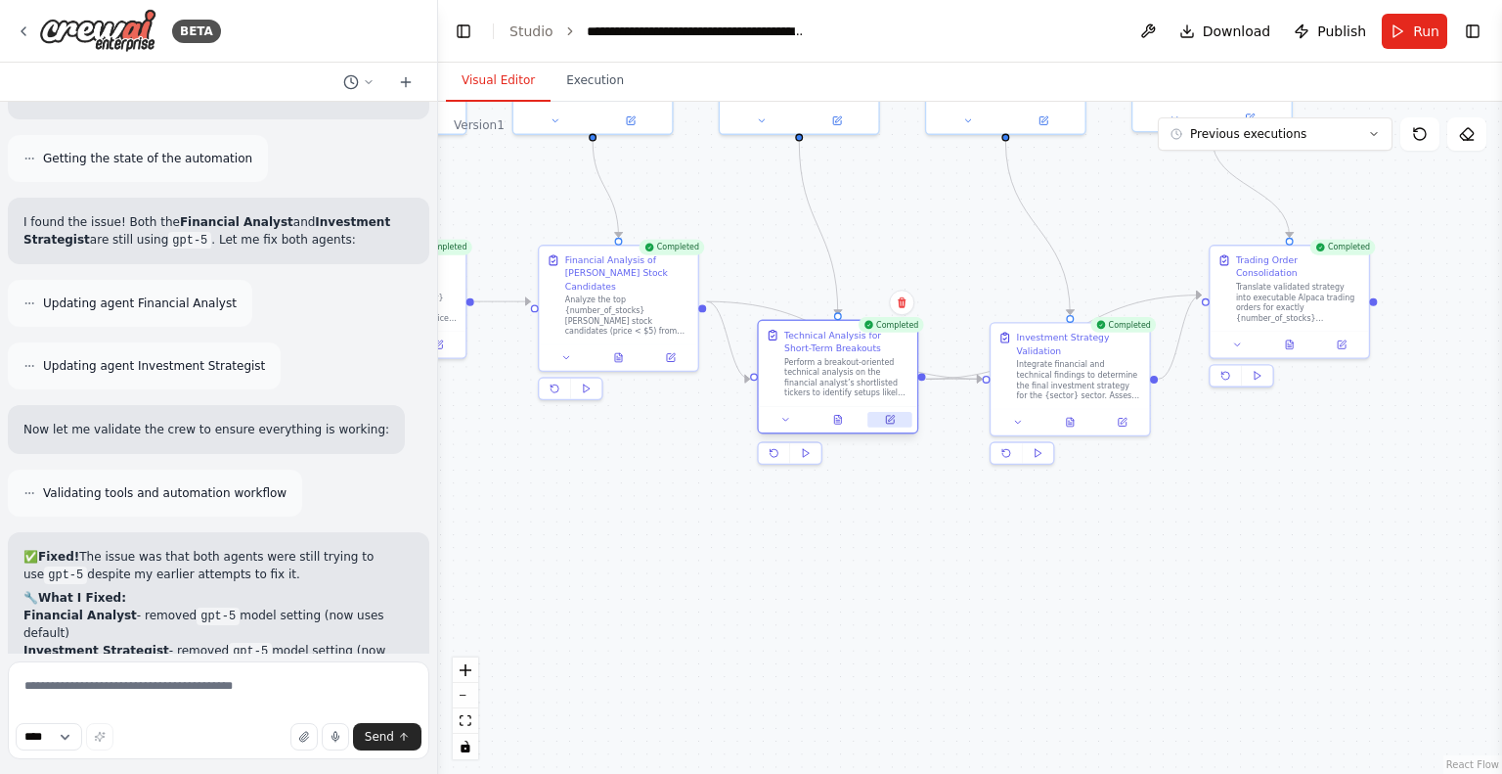
click at [889, 424] on button at bounding box center [889, 420] width 44 height 16
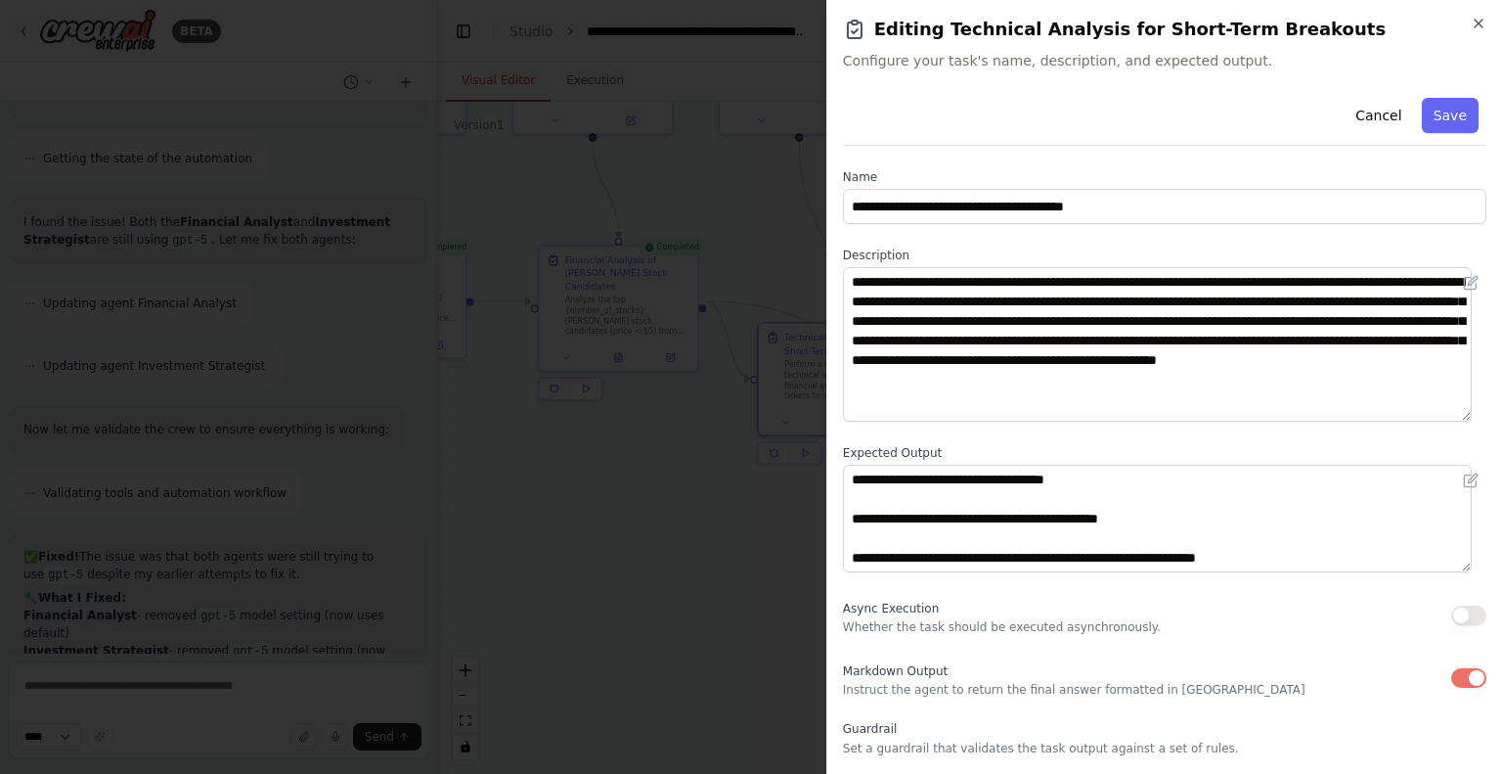
drag, startPoint x: 1463, startPoint y: 367, endPoint x: 1460, endPoint y: 415, distance: 48.0
click at [1460, 415] on textarea "**********" at bounding box center [1157, 344] width 629 height 155
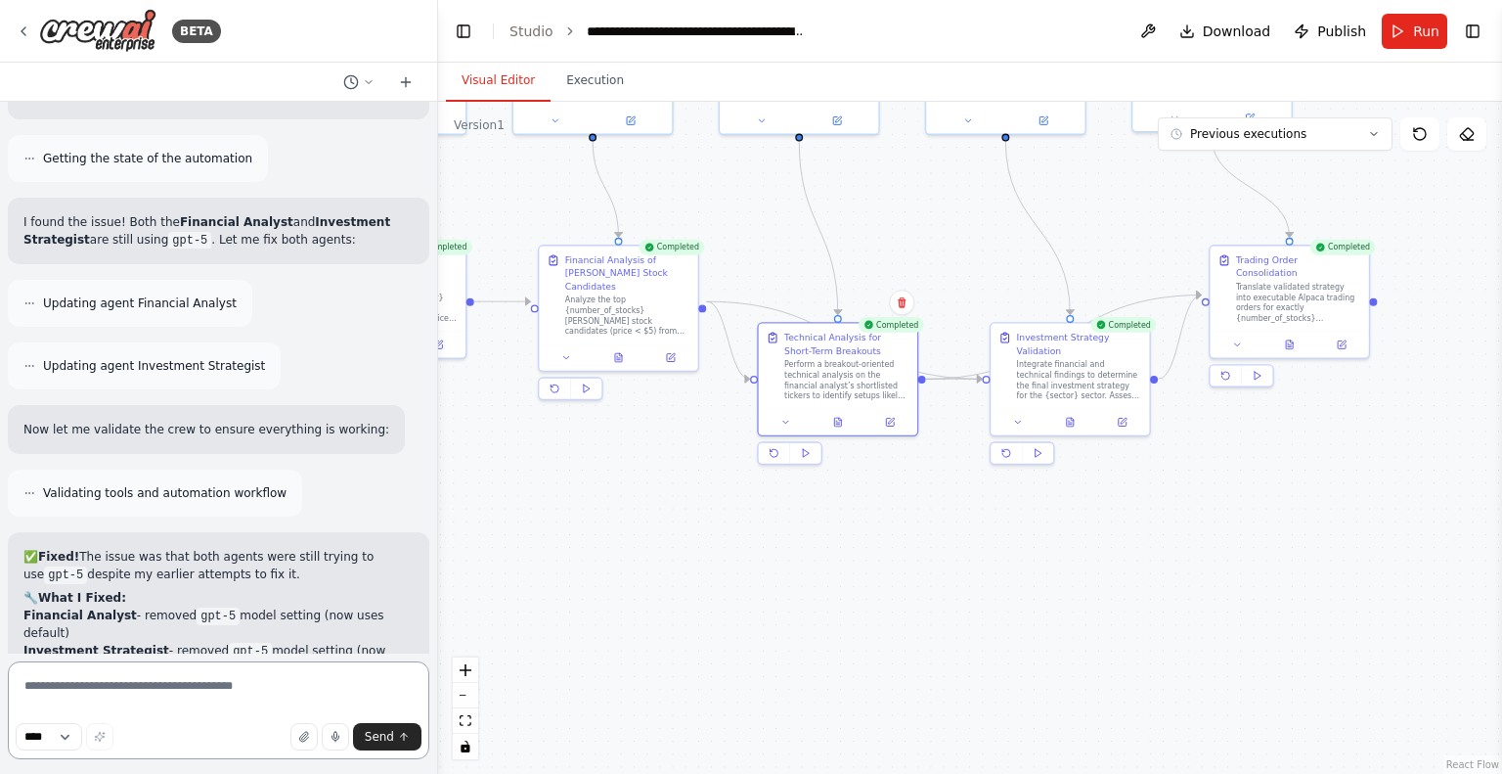
click at [169, 689] on textarea at bounding box center [218, 710] width 421 height 98
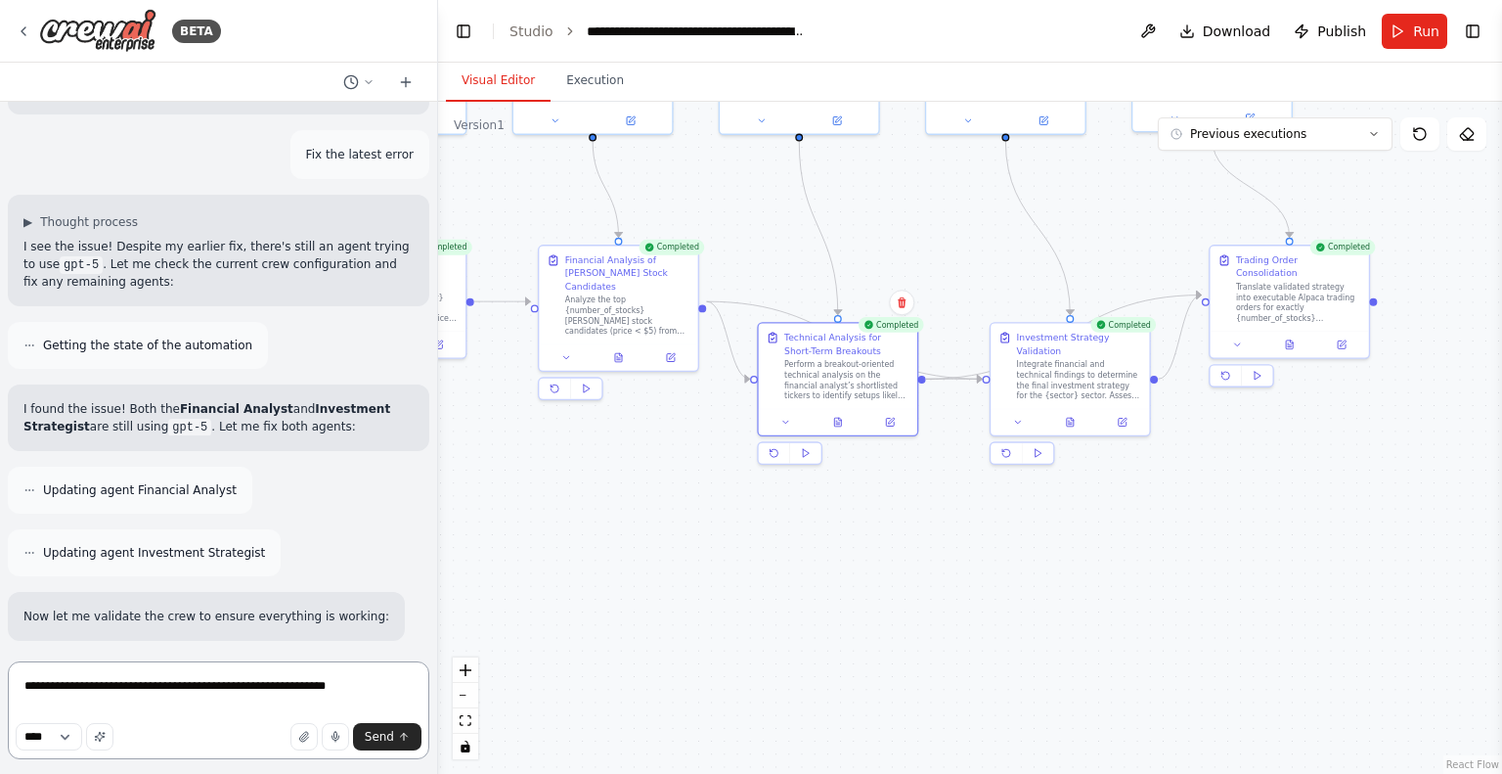
scroll to position [4843, 0]
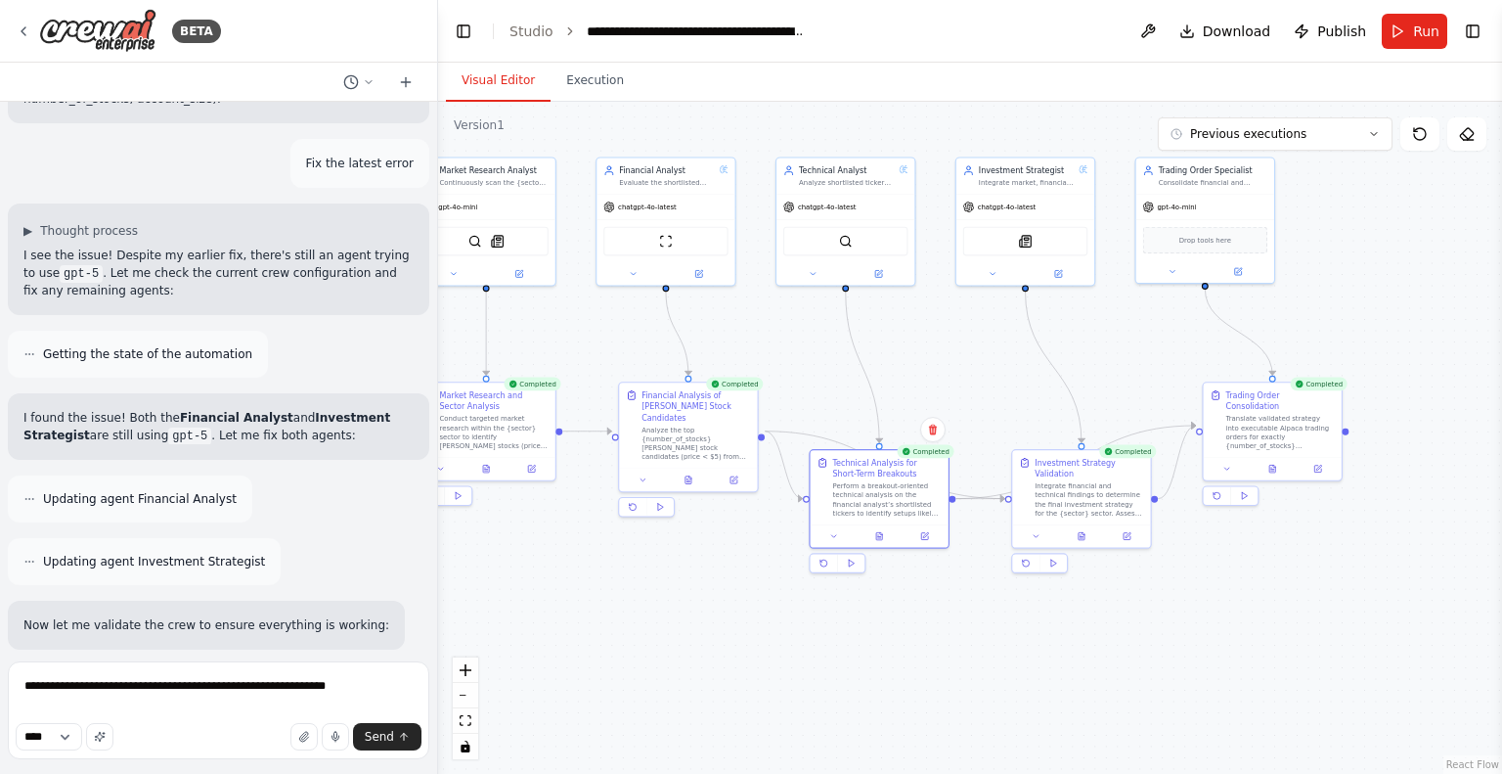
drag, startPoint x: 885, startPoint y: 206, endPoint x: 921, endPoint y: 349, distance: 147.3
click at [921, 349] on div ".deletable-edge-delete-btn { width: 20px; height: 20px; border: 0px solid #ffff…" at bounding box center [970, 438] width 1064 height 672
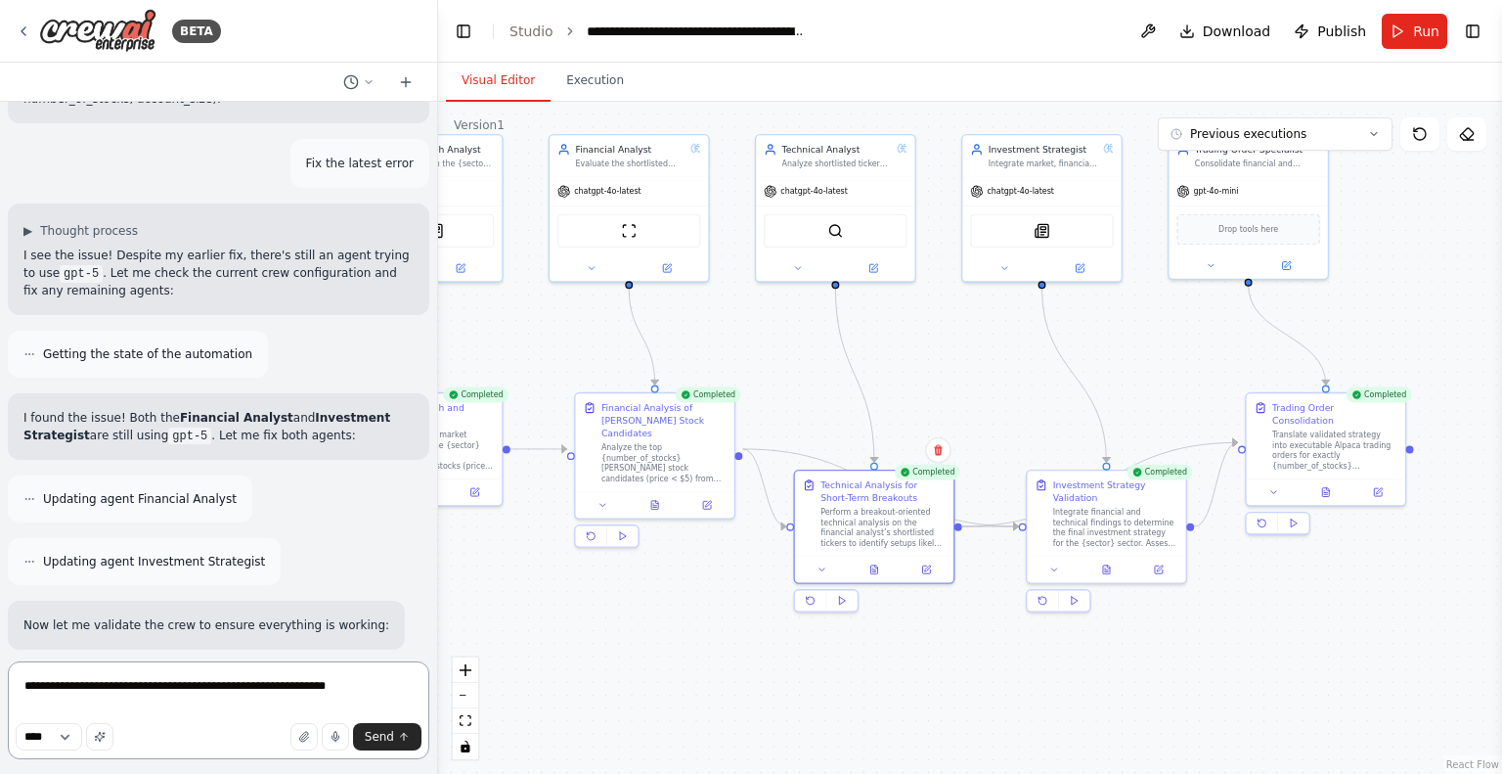
click at [349, 684] on textarea "**********" at bounding box center [218, 710] width 421 height 98
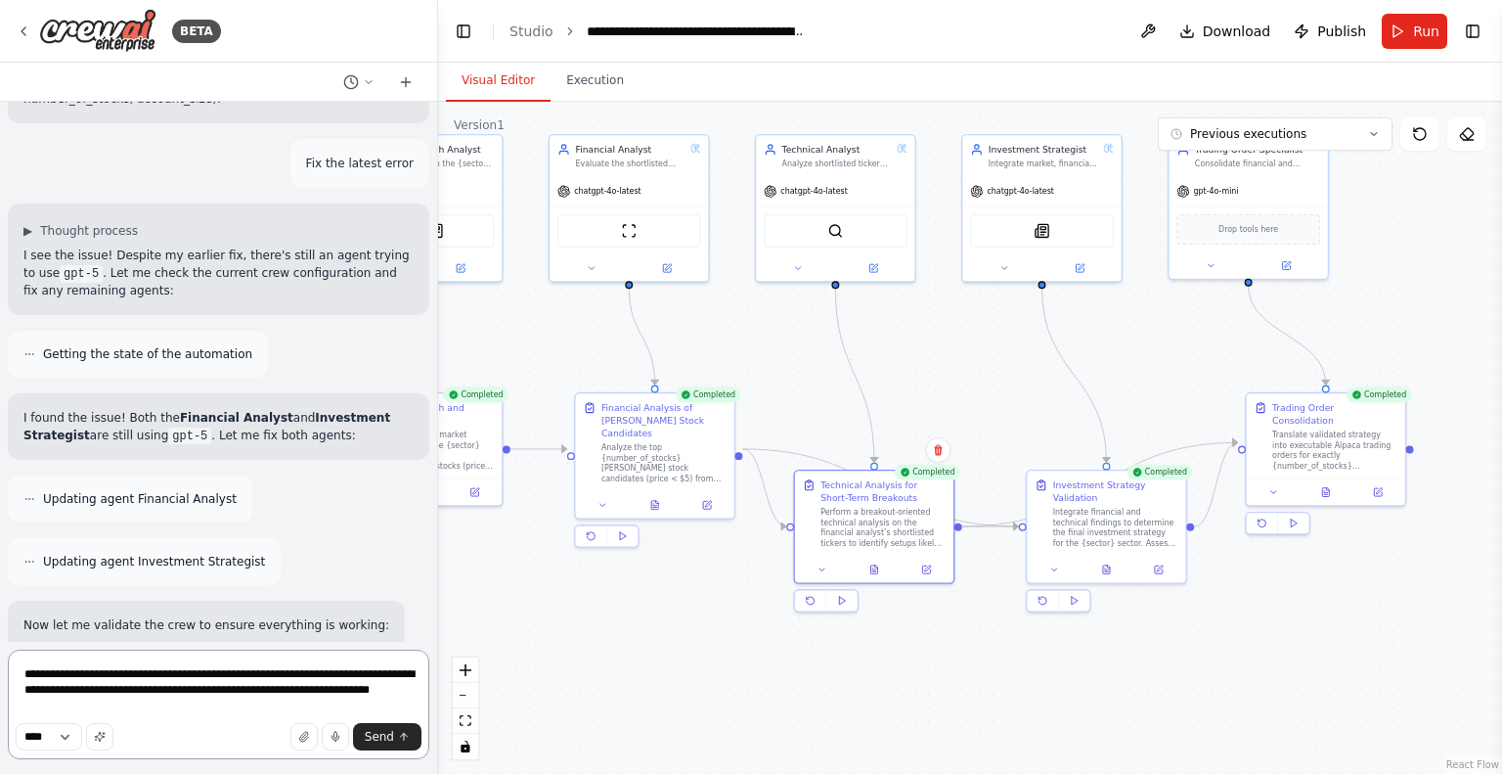
type textarea "**********"
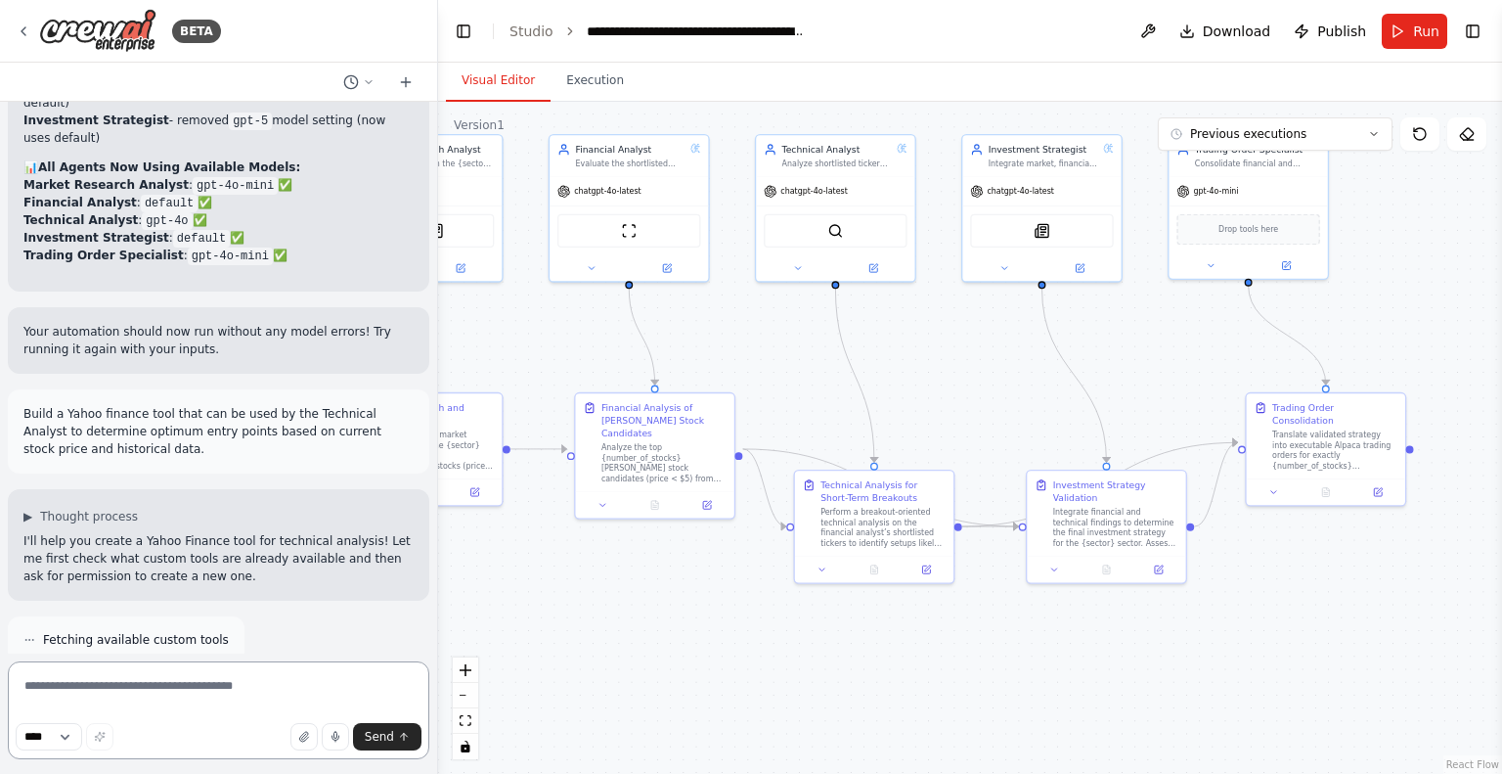
scroll to position [5586, 0]
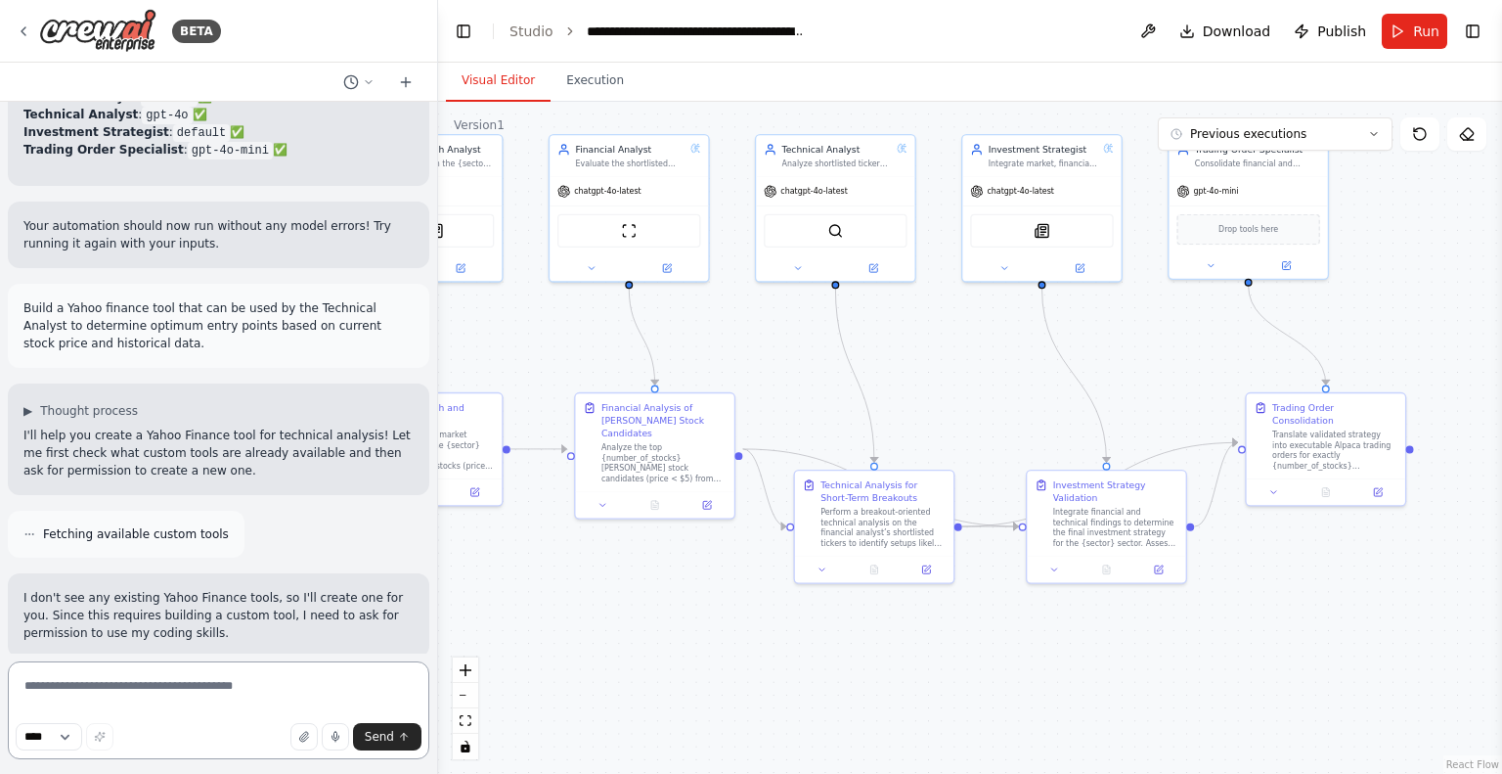
scroll to position [5691, 0]
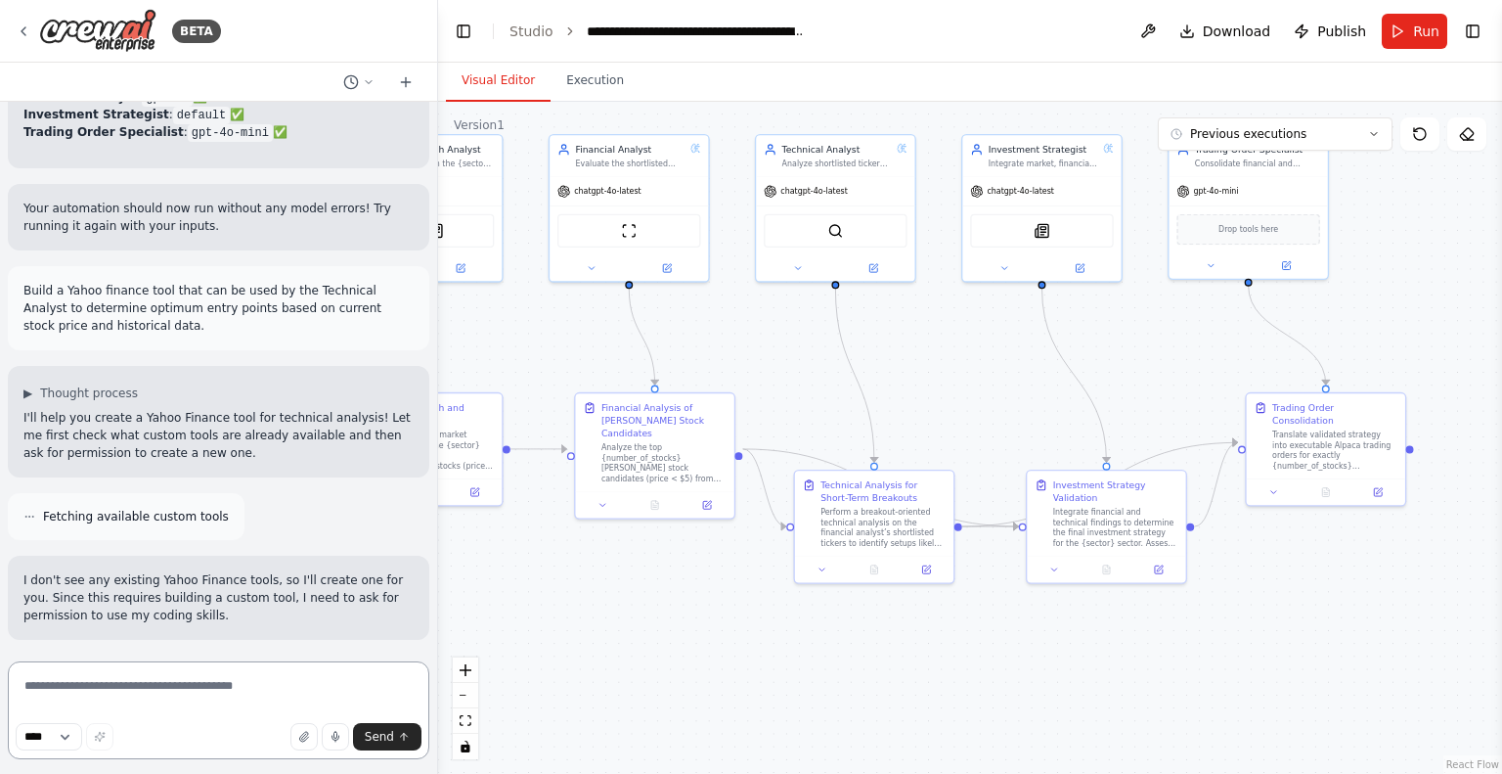
click at [193, 680] on textarea at bounding box center [218, 710] width 421 height 98
type textarea "**********"
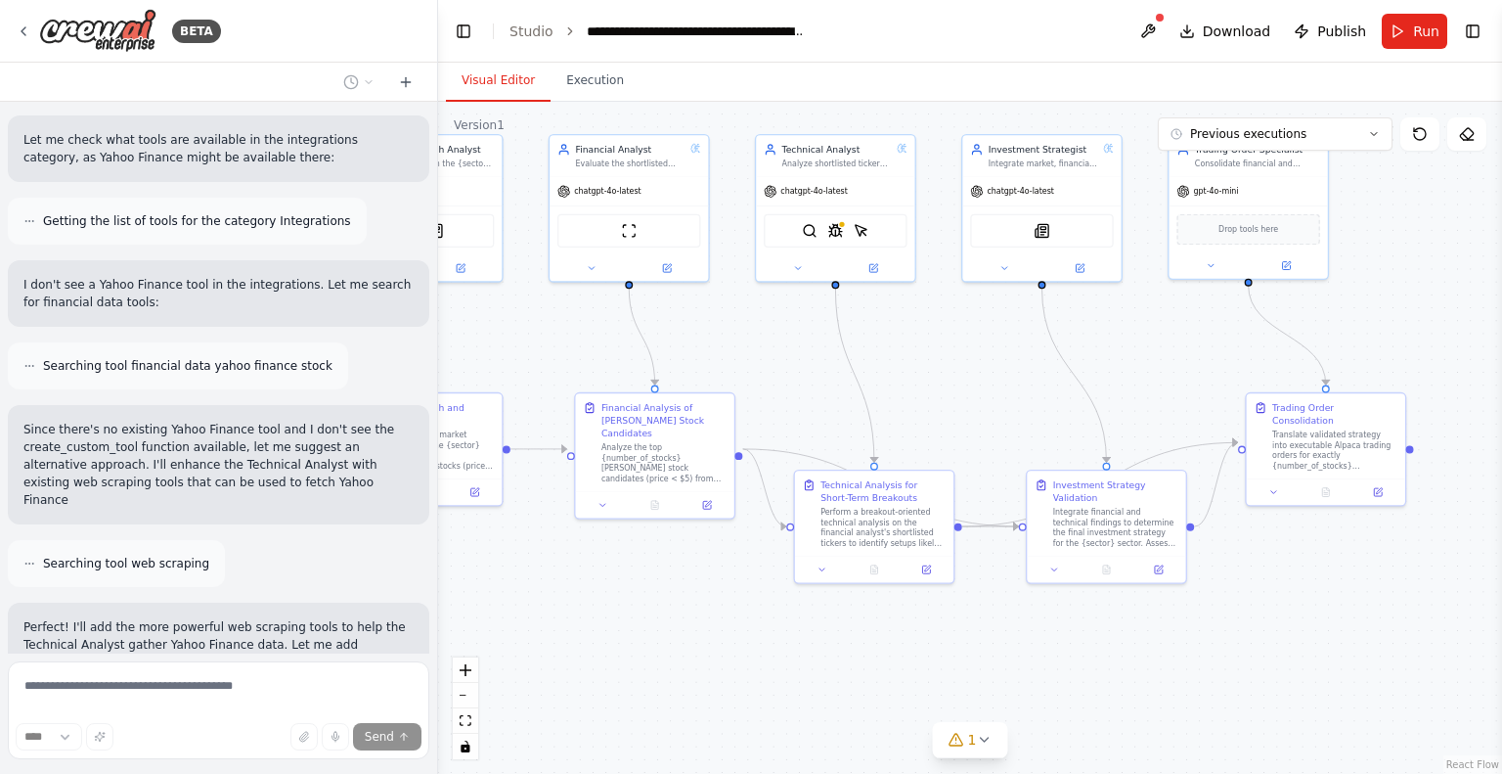
scroll to position [8486, 0]
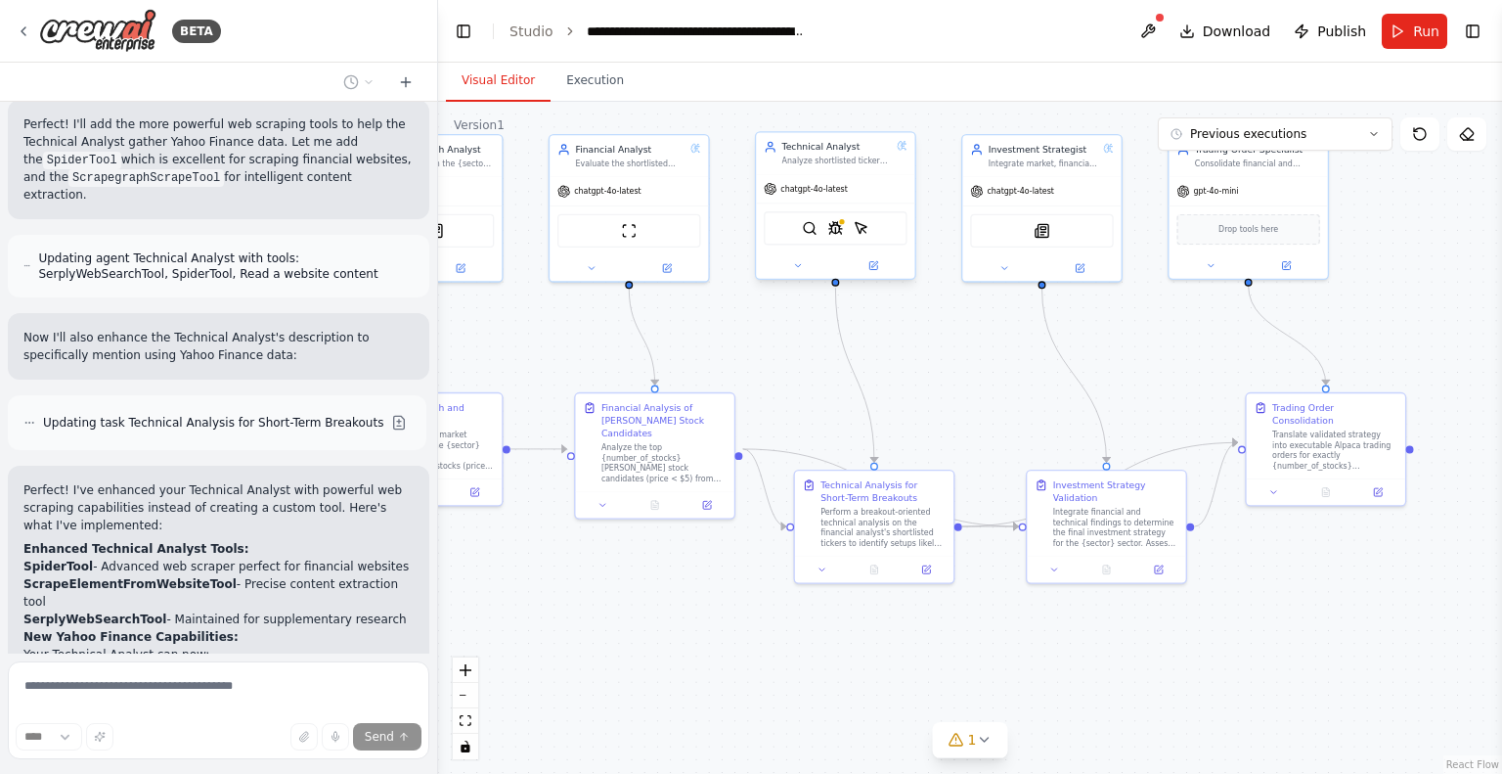
click at [835, 235] on div "SerplyWebSearchTool SpiderTool ScrapeElementFromWebsiteTool" at bounding box center [835, 227] width 143 height 33
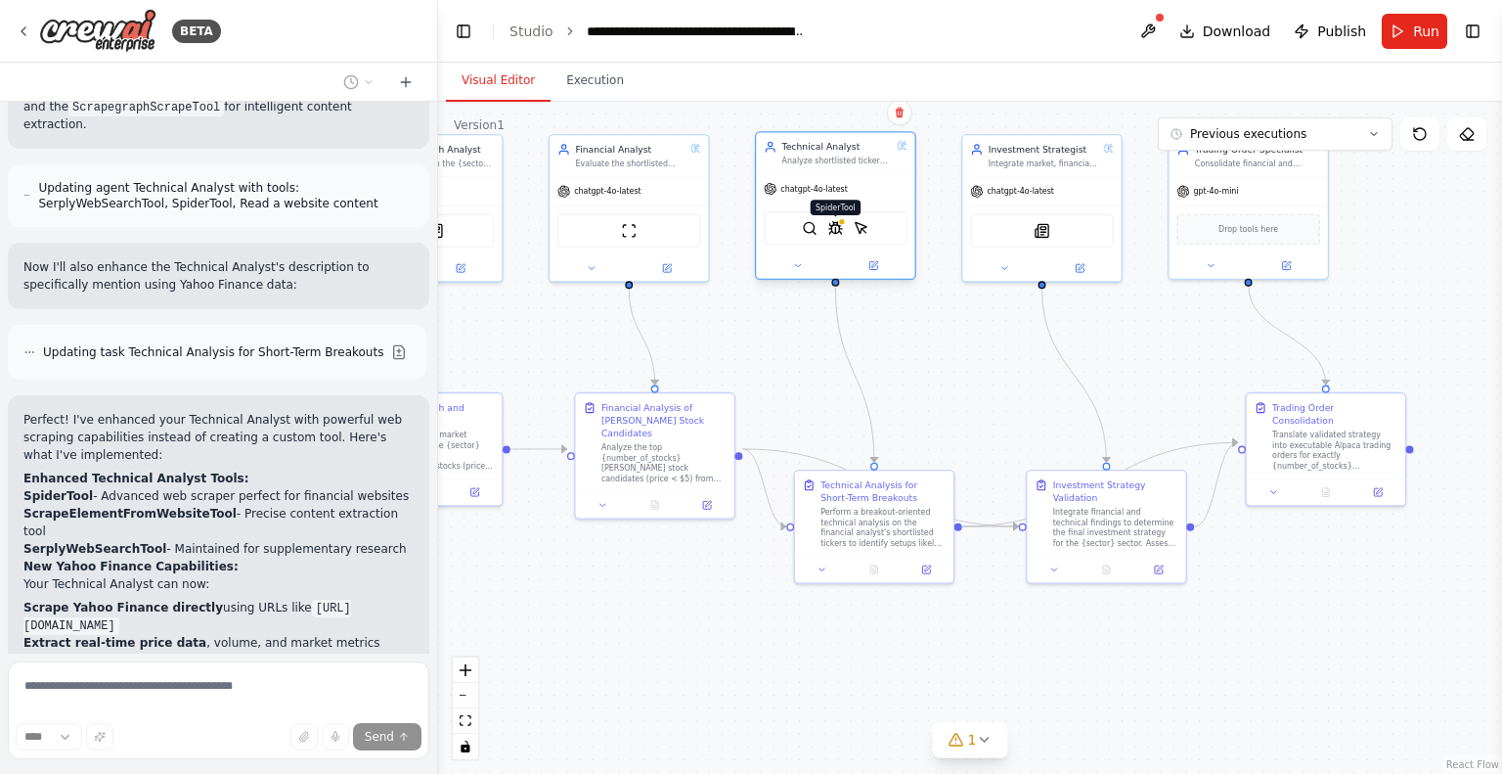
scroll to position [9059, 0]
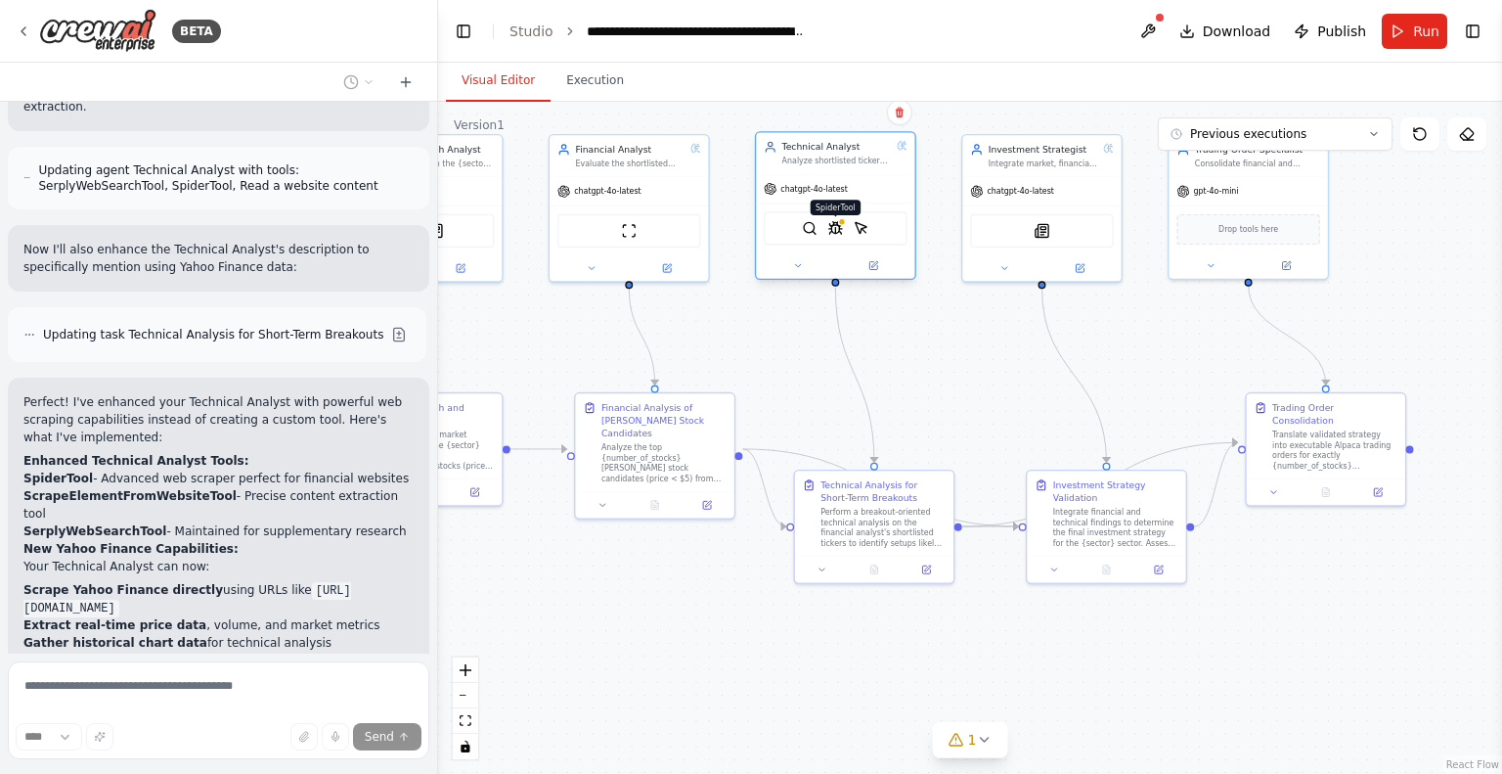
click at [837, 220] on img at bounding box center [835, 228] width 16 height 16
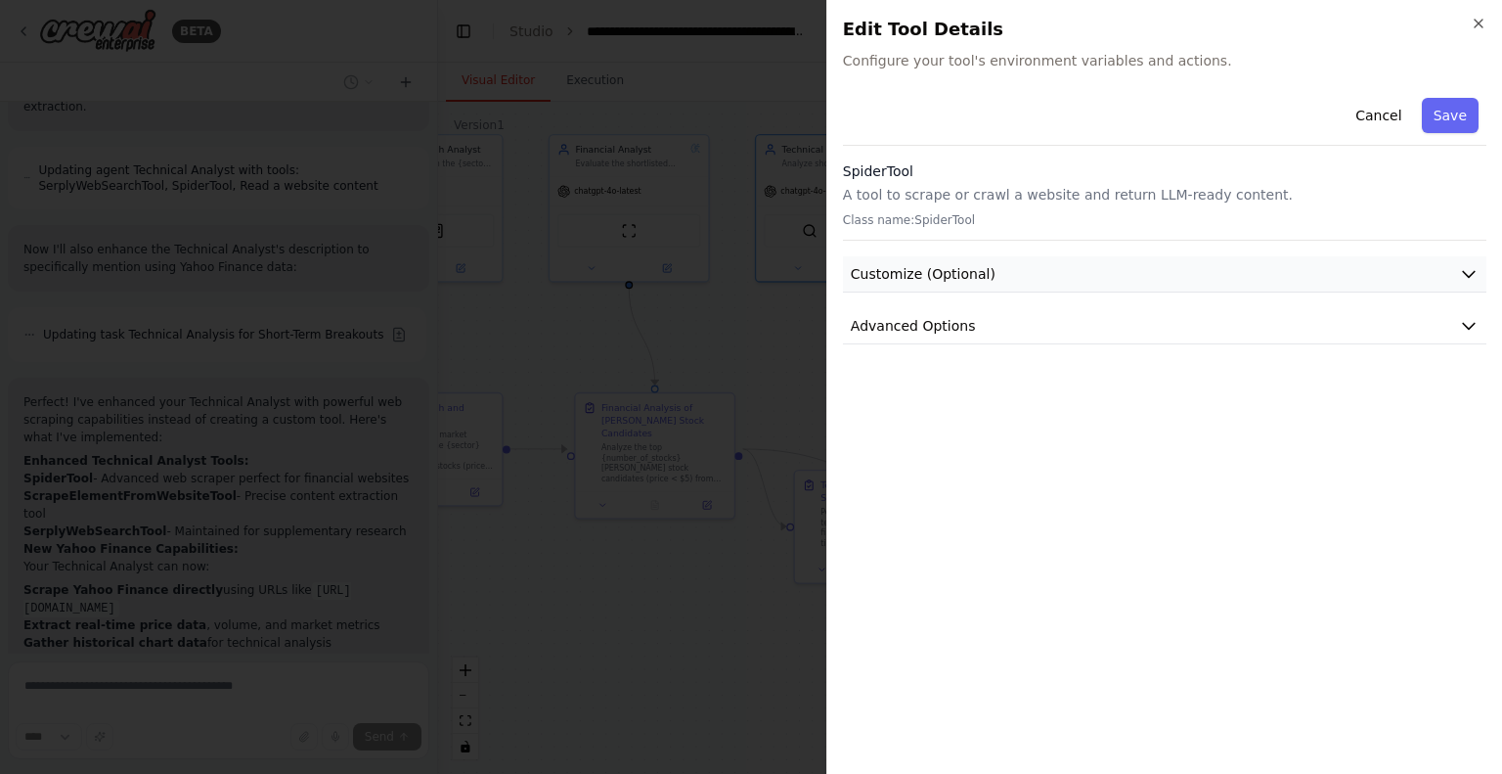
click at [995, 271] on button "Customize (Optional)" at bounding box center [1164, 274] width 643 height 36
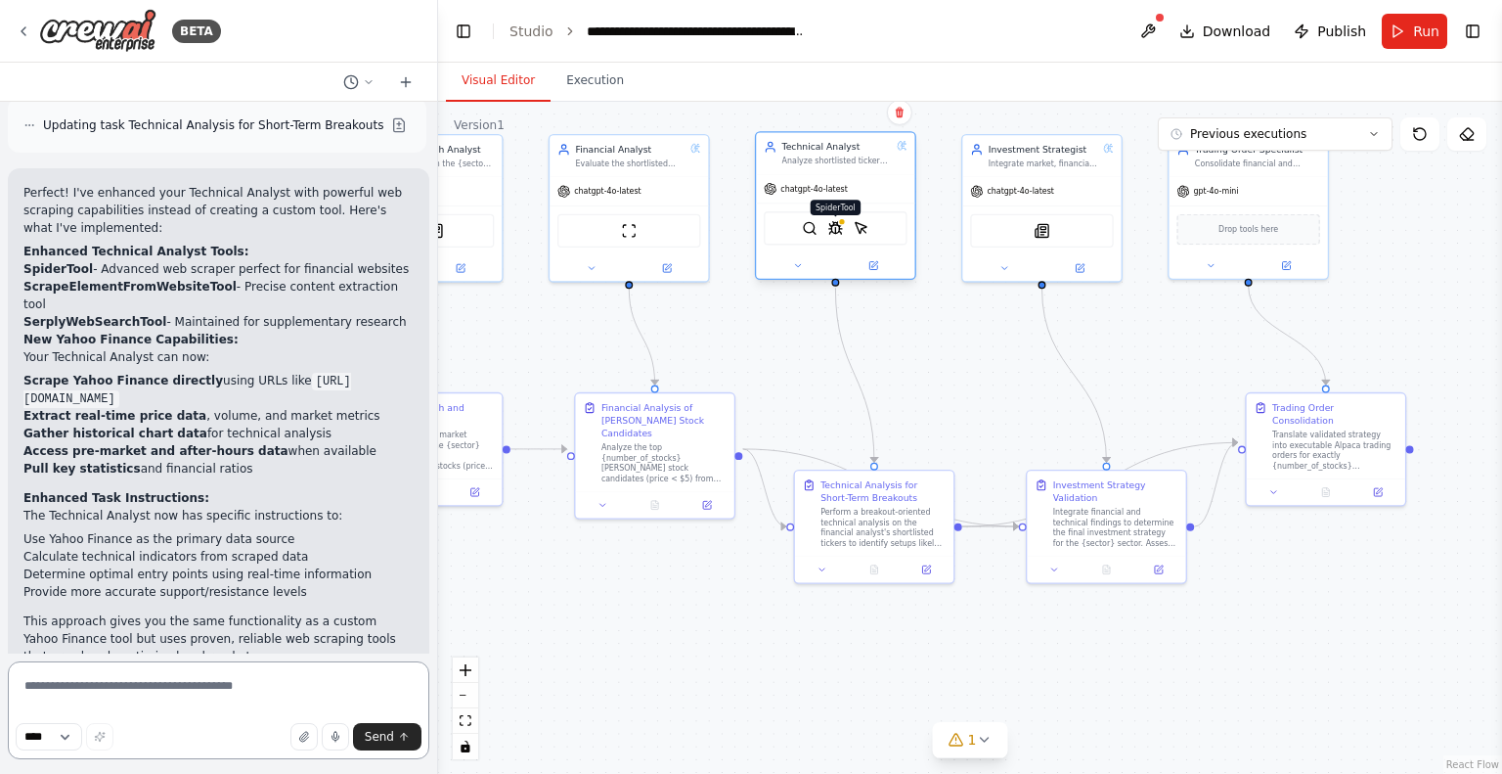
scroll to position [9286, 0]
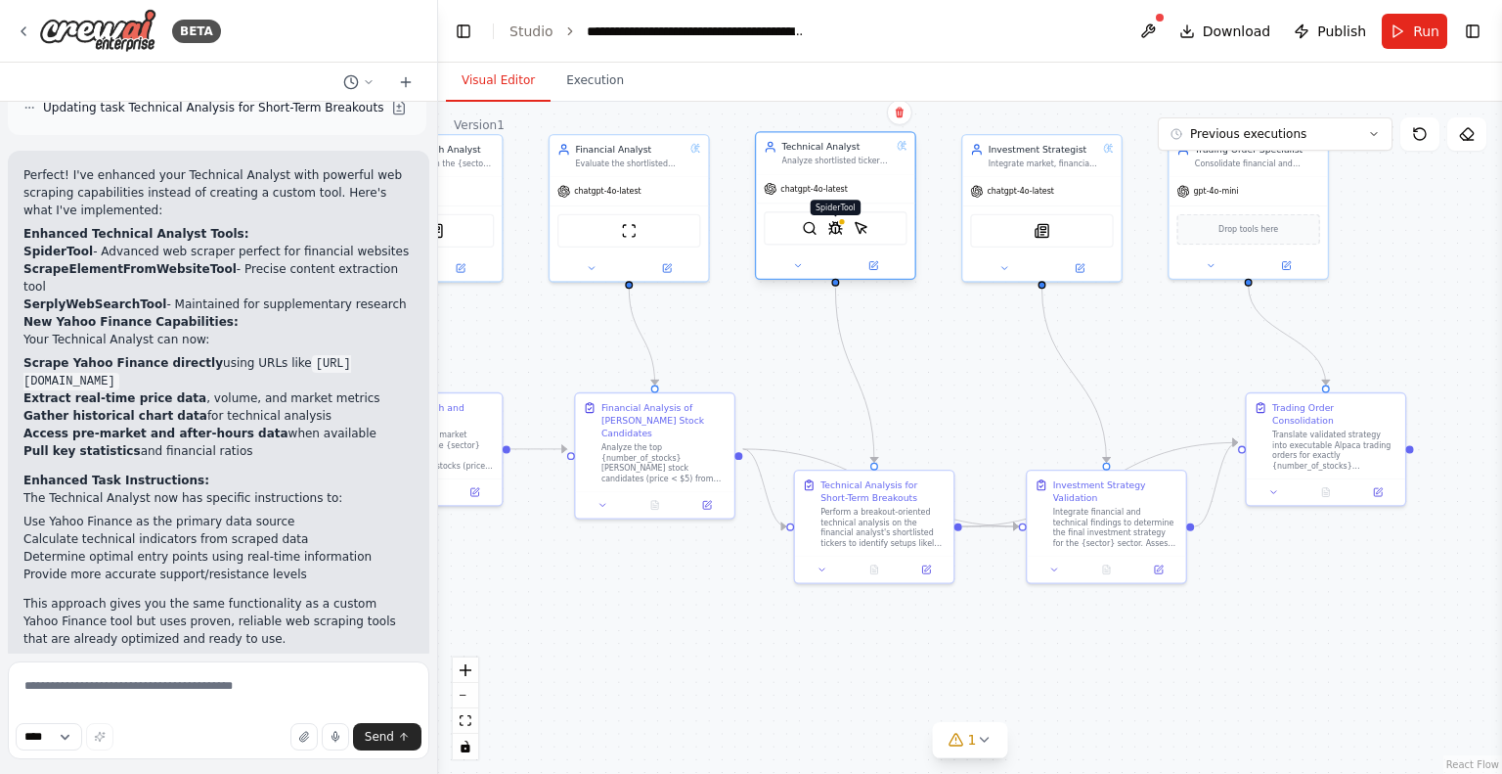
click at [834, 223] on img at bounding box center [835, 228] width 16 height 16
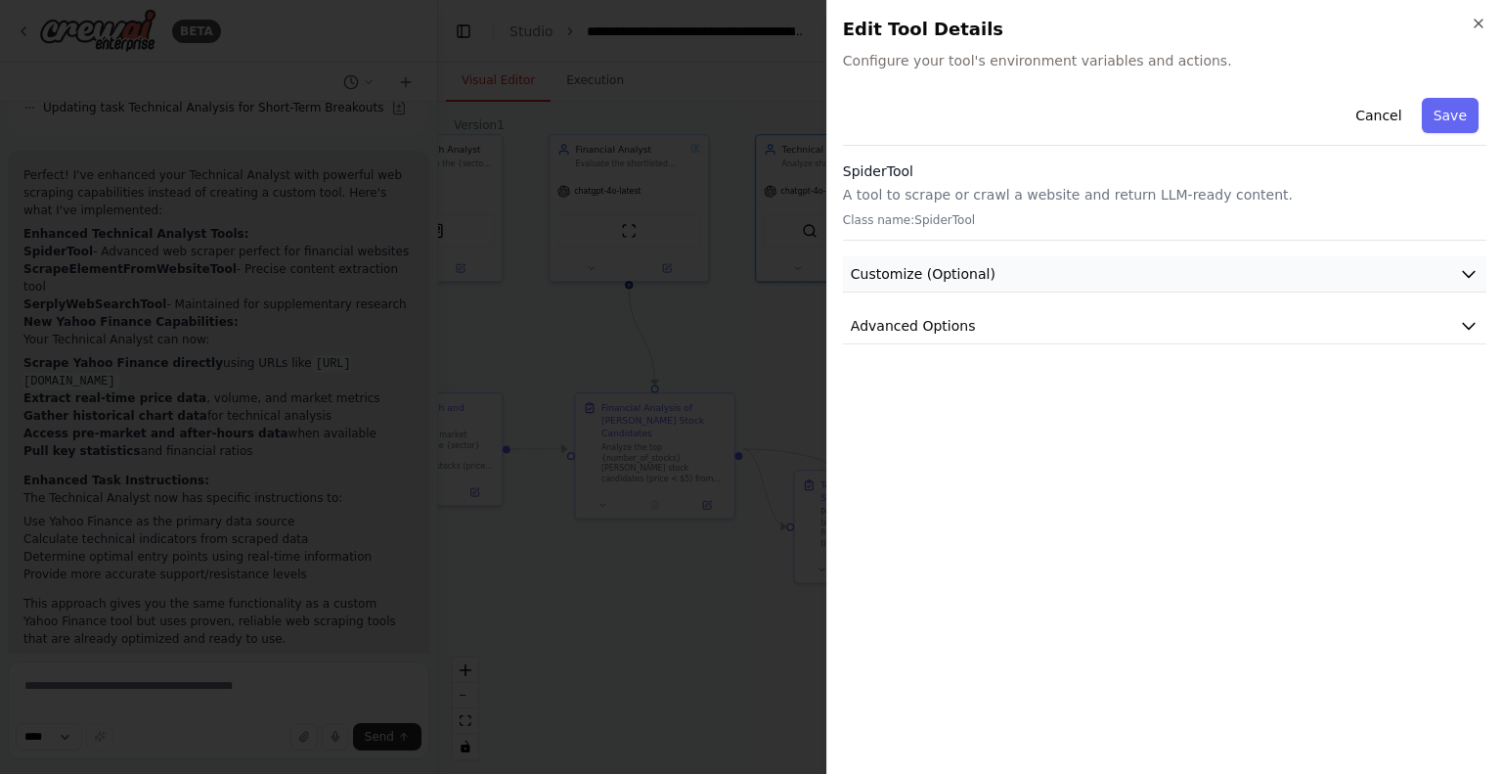
click at [1013, 264] on button "Customize (Optional)" at bounding box center [1164, 274] width 643 height 36
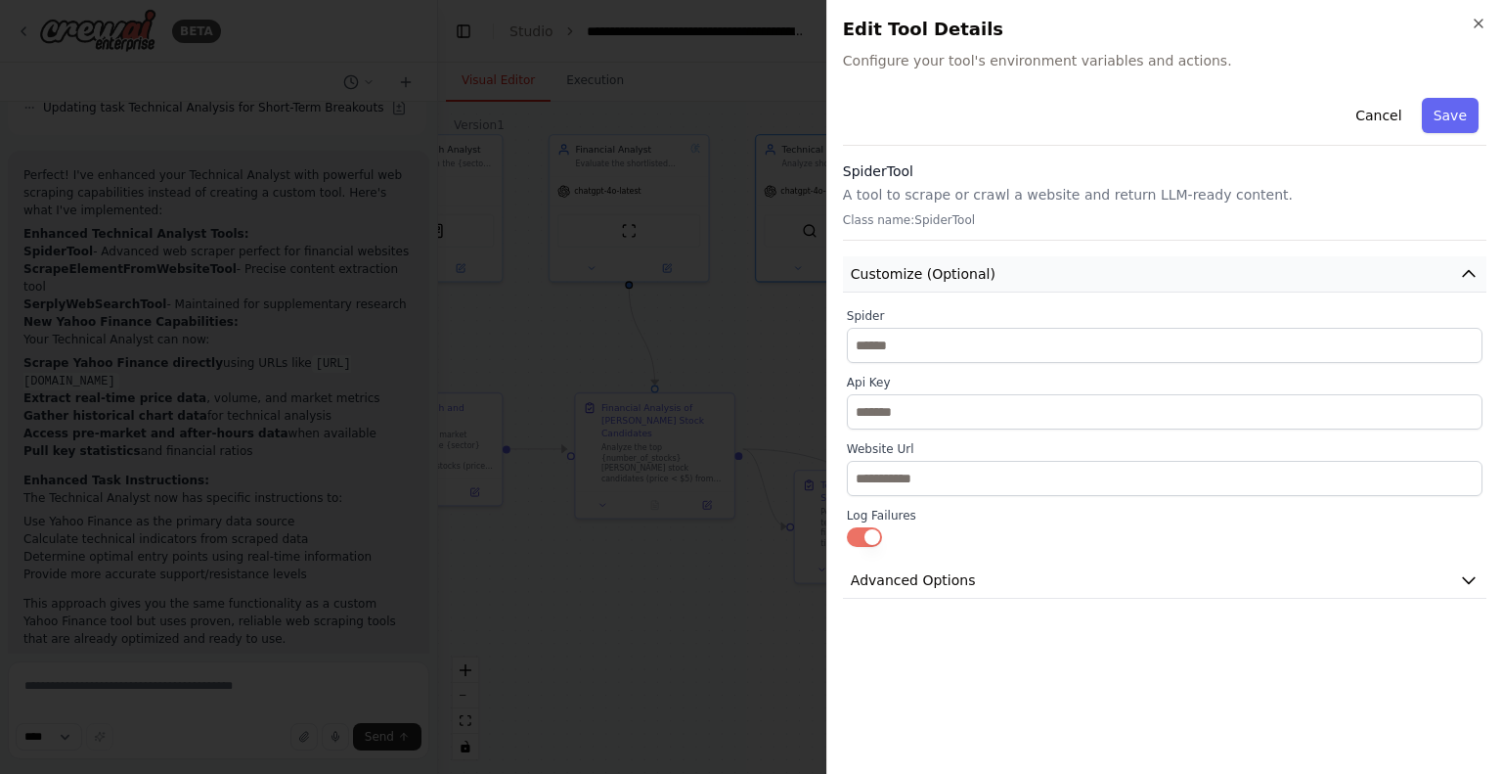
click at [1003, 275] on button "Customize (Optional)" at bounding box center [1164, 274] width 643 height 36
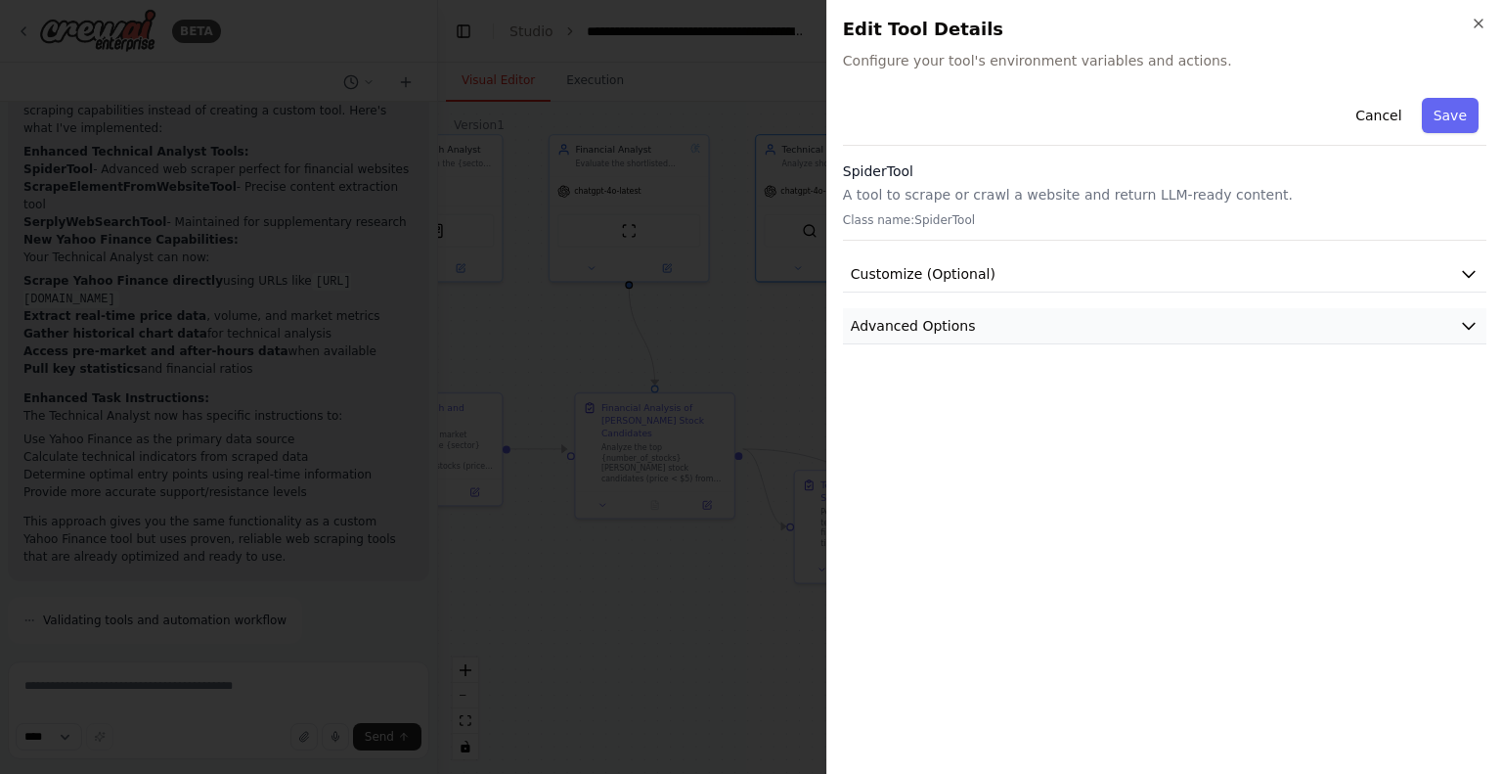
click at [981, 328] on button "Advanced Options" at bounding box center [1164, 326] width 643 height 36
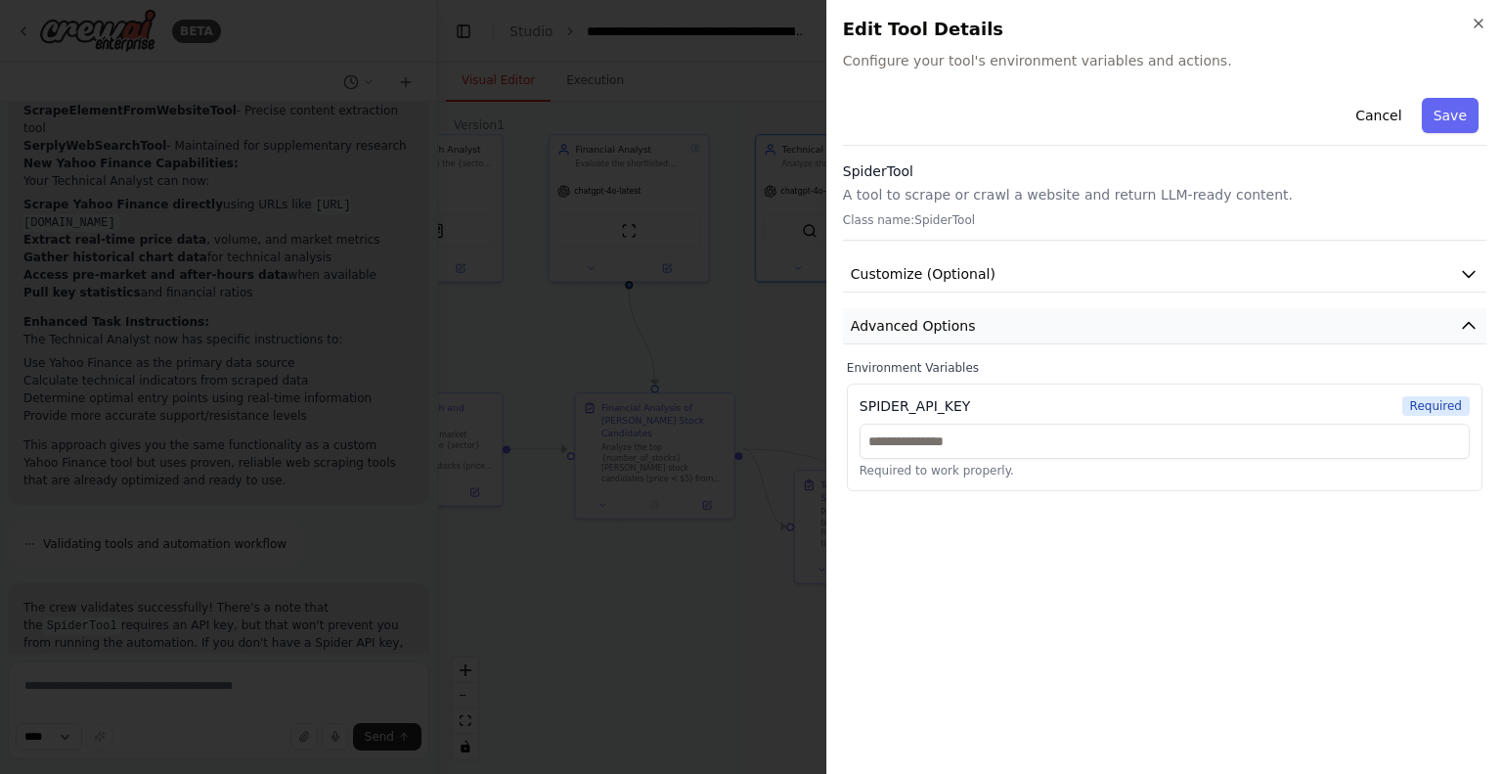
click at [981, 328] on button "Advanced Options" at bounding box center [1164, 326] width 643 height 36
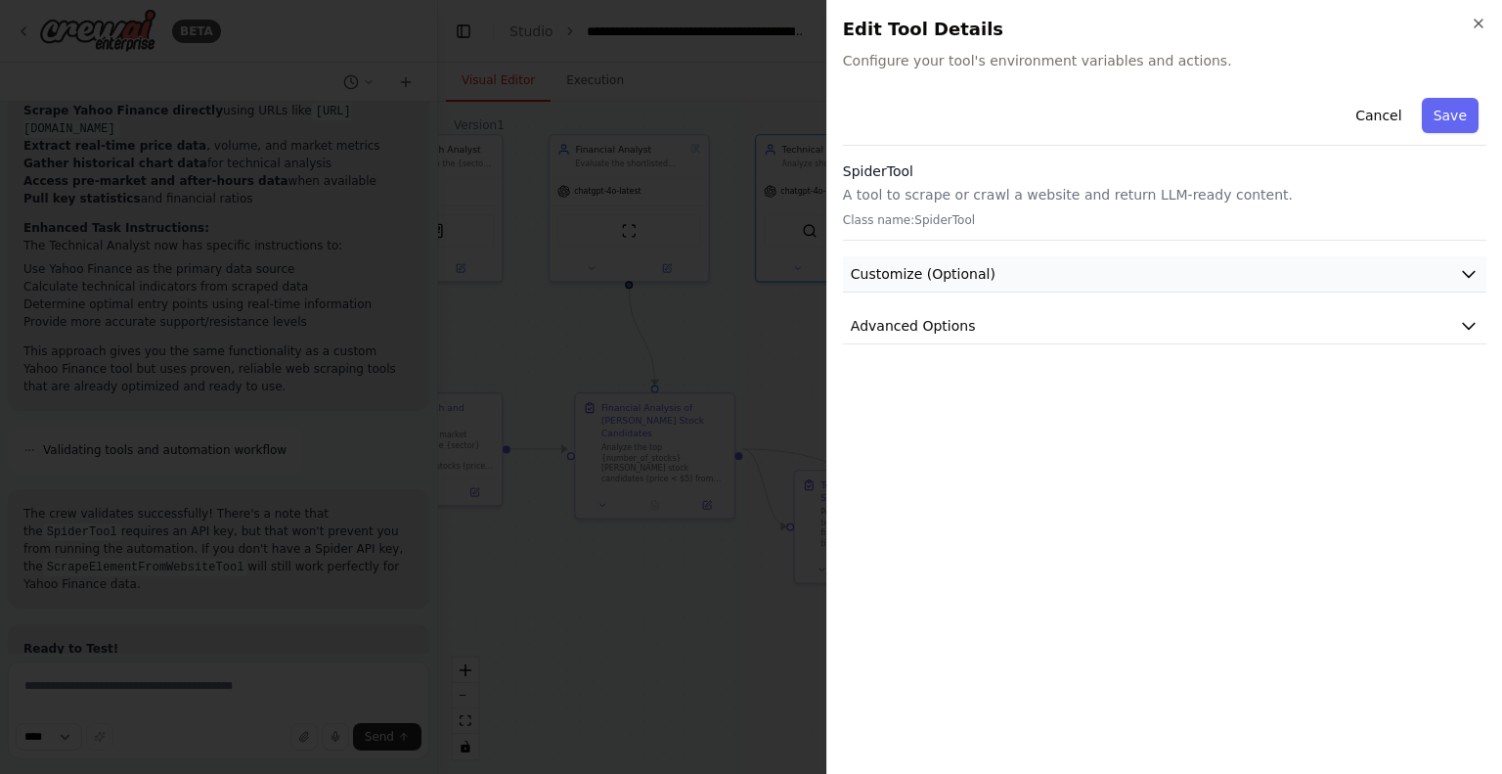
click at [989, 267] on button "Customize (Optional)" at bounding box center [1164, 274] width 643 height 36
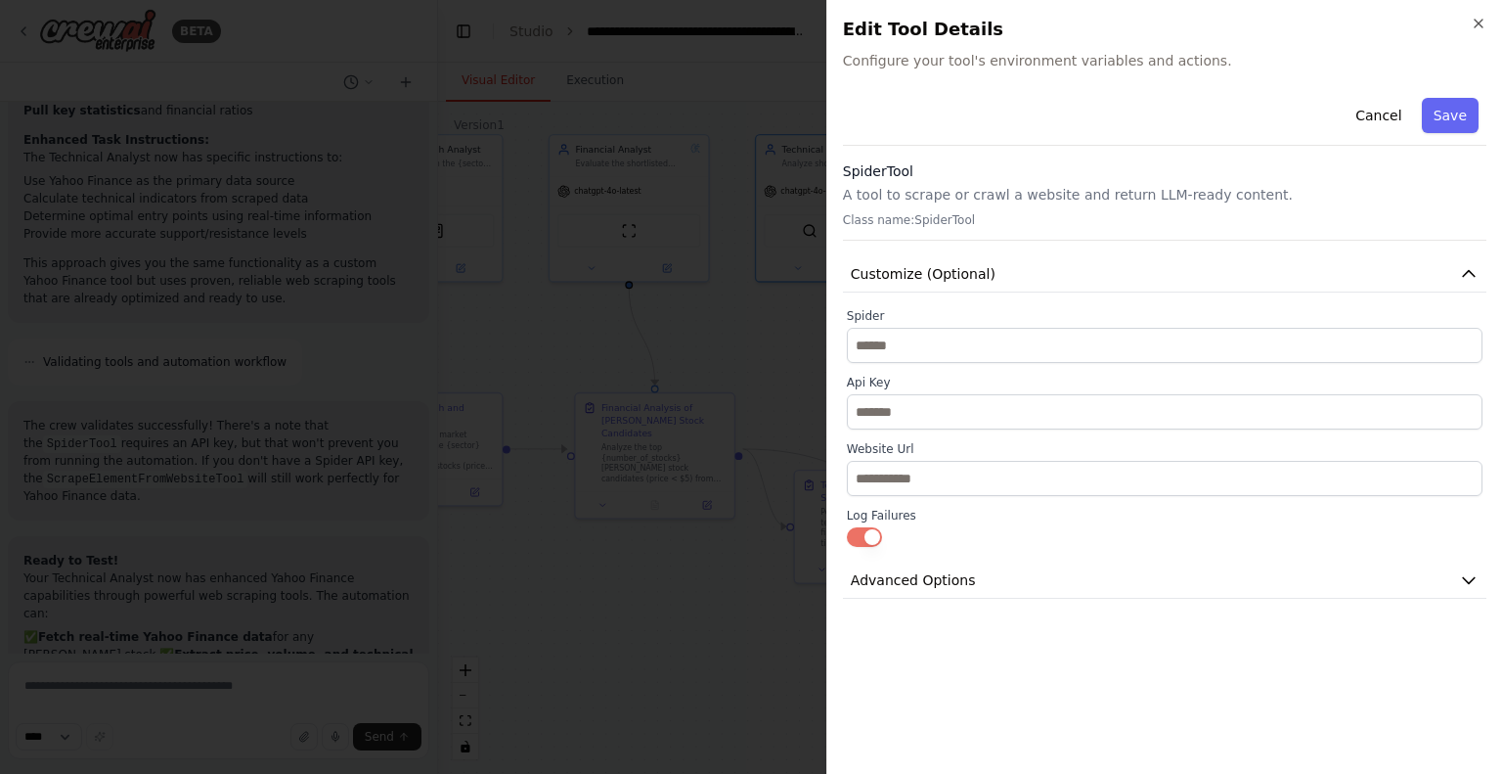
scroll to position [9644, 0]
click at [1015, 273] on button "Customize (Optional)" at bounding box center [1164, 274] width 643 height 36
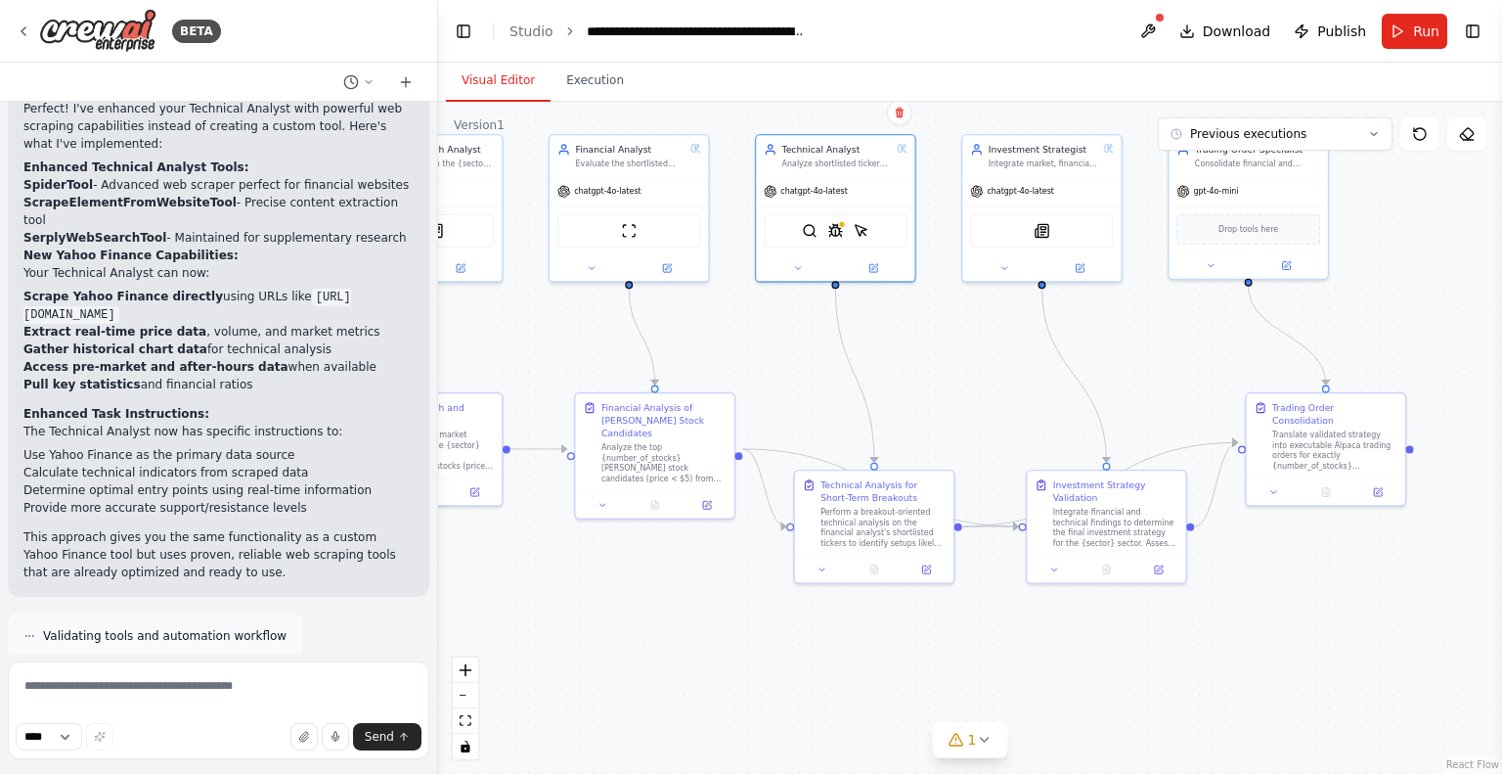
scroll to position [9351, 0]
click at [859, 230] on img at bounding box center [862, 228] width 16 height 16
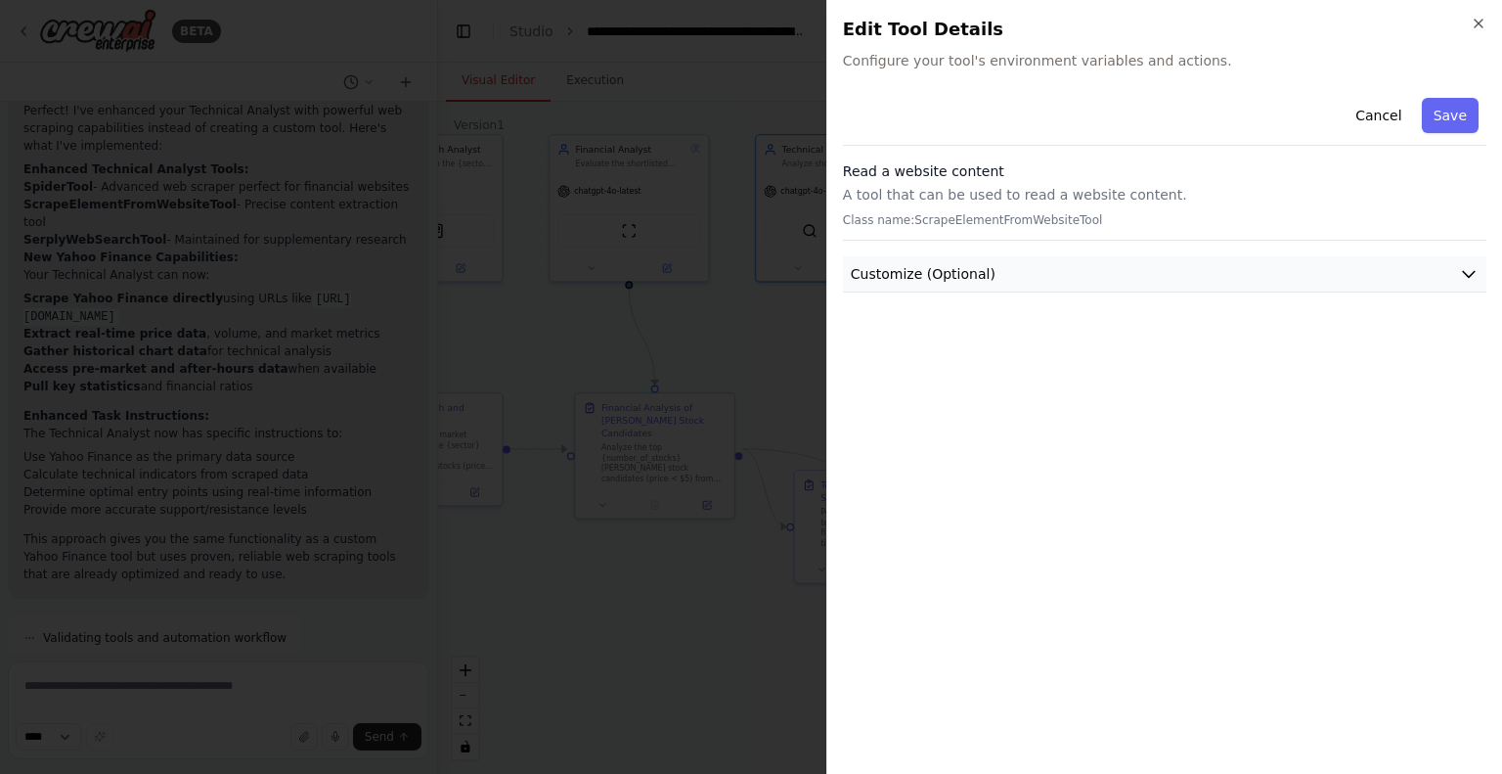
click at [919, 279] on span "Customize (Optional)" at bounding box center [923, 274] width 145 height 20
click at [903, 273] on span "Customize (Optional)" at bounding box center [923, 274] width 145 height 20
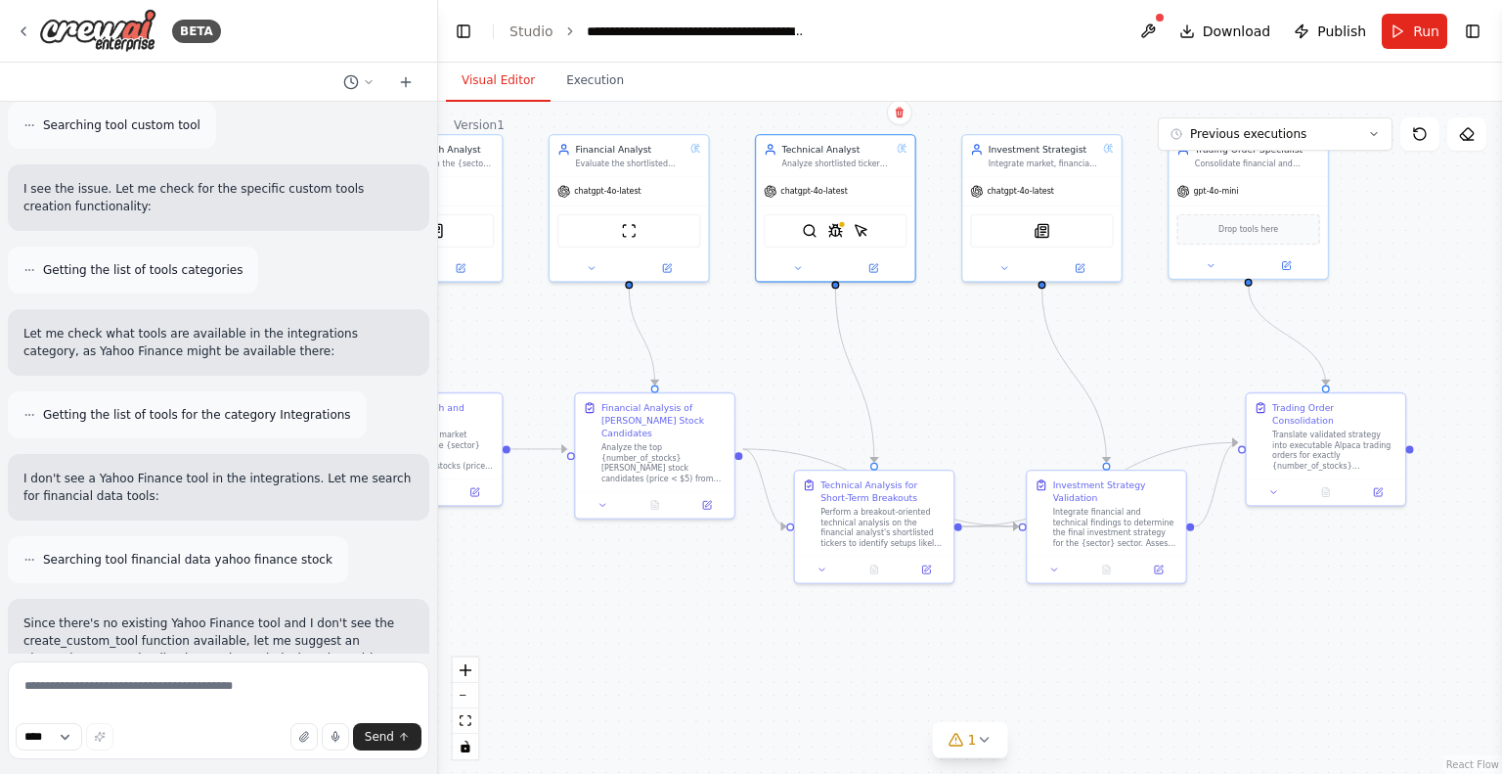
scroll to position [8177, 0]
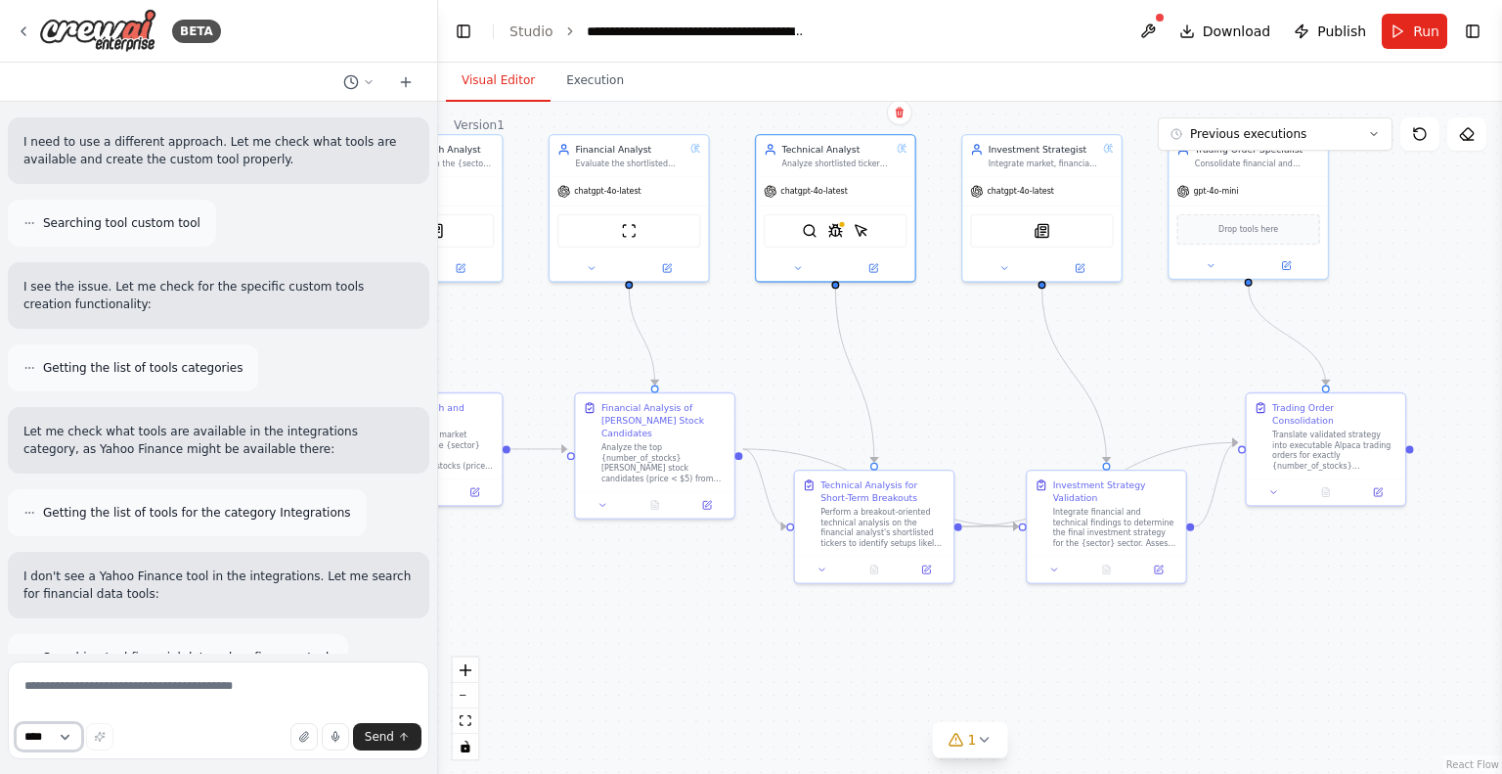
click at [73, 726] on select "****" at bounding box center [49, 736] width 66 height 27
click at [67, 732] on select "****" at bounding box center [49, 736] width 66 height 27
click at [75, 733] on select "****" at bounding box center [49, 736] width 66 height 27
click at [16, 723] on select "****" at bounding box center [49, 736] width 66 height 27
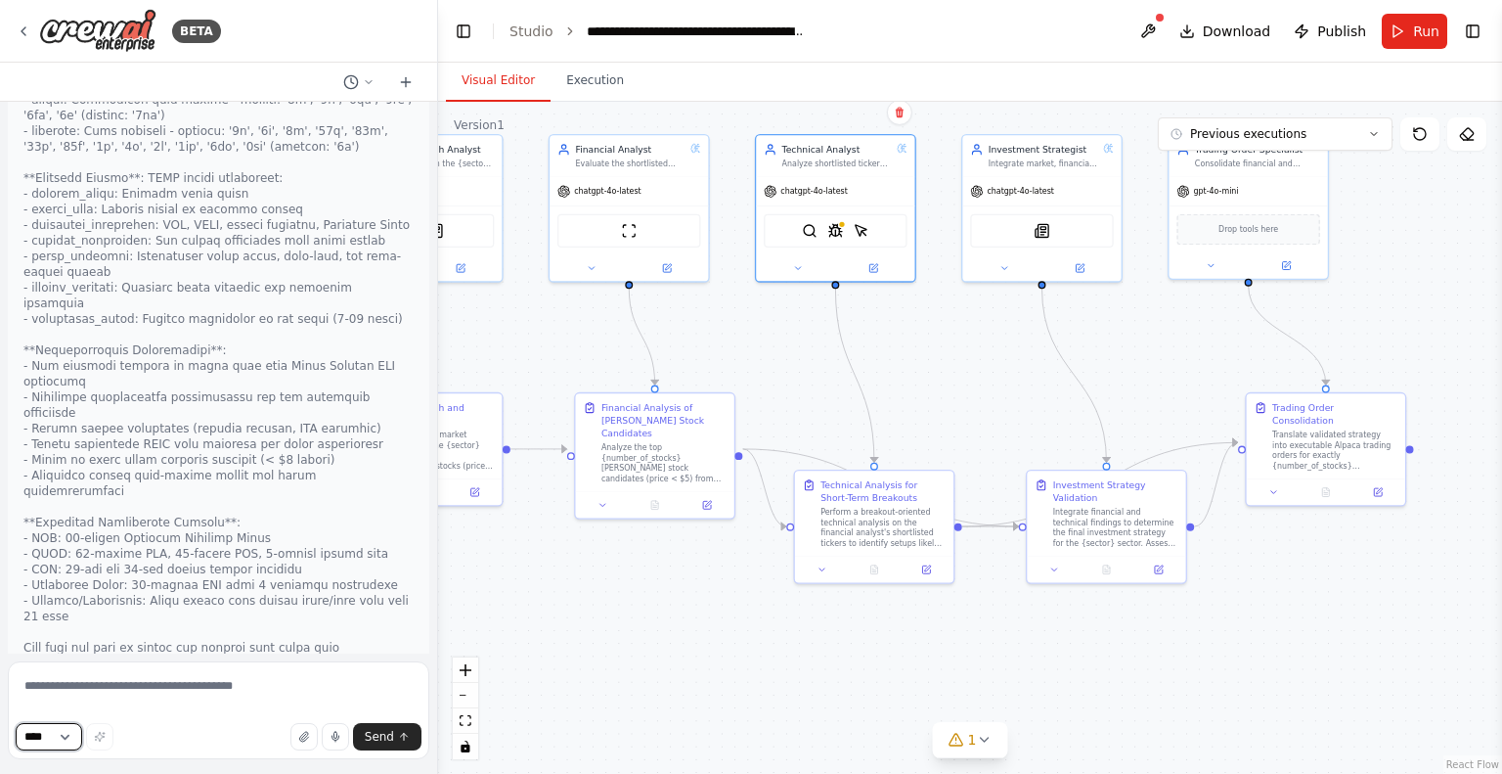
scroll to position [7395, 0]
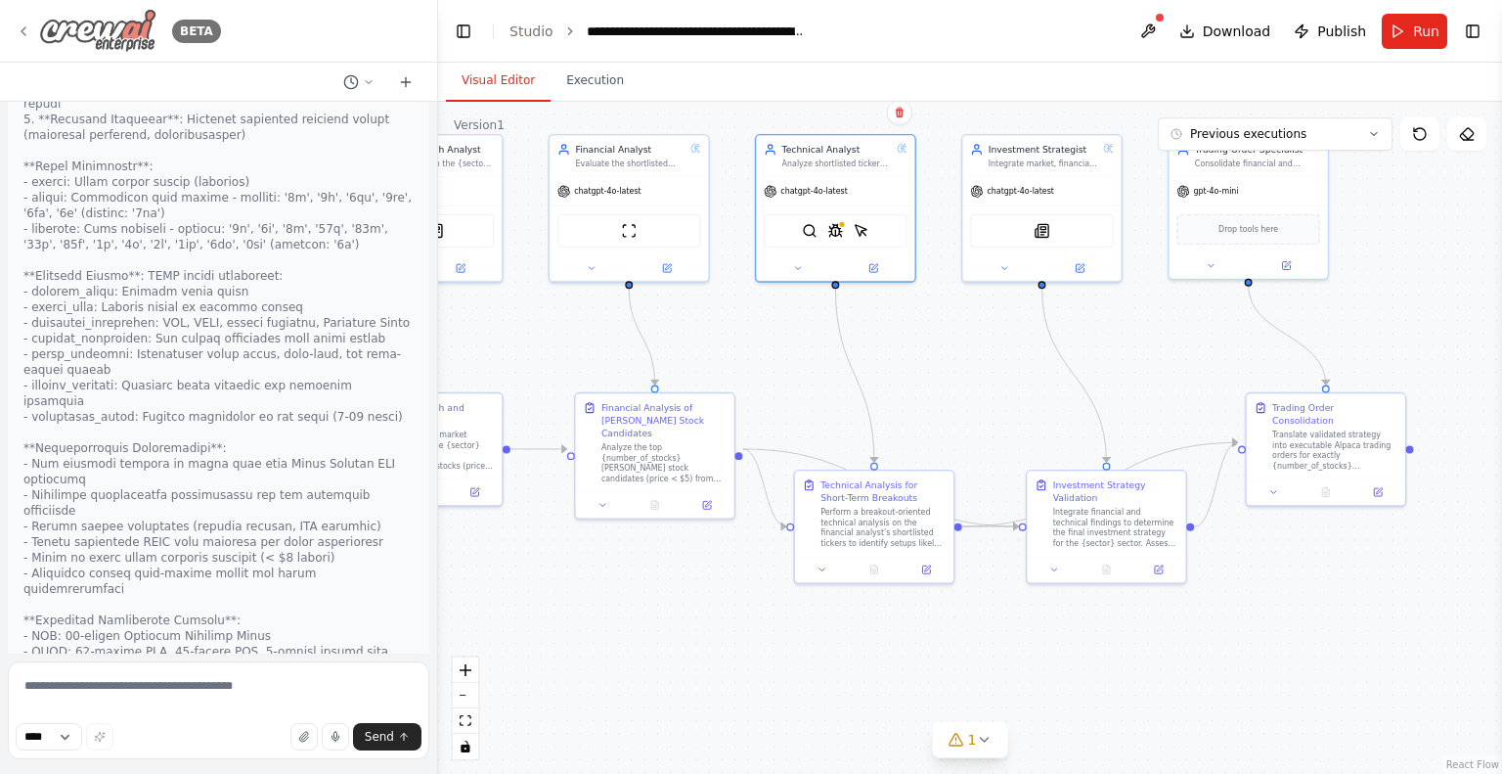
click at [111, 35] on img at bounding box center [97, 31] width 117 height 44
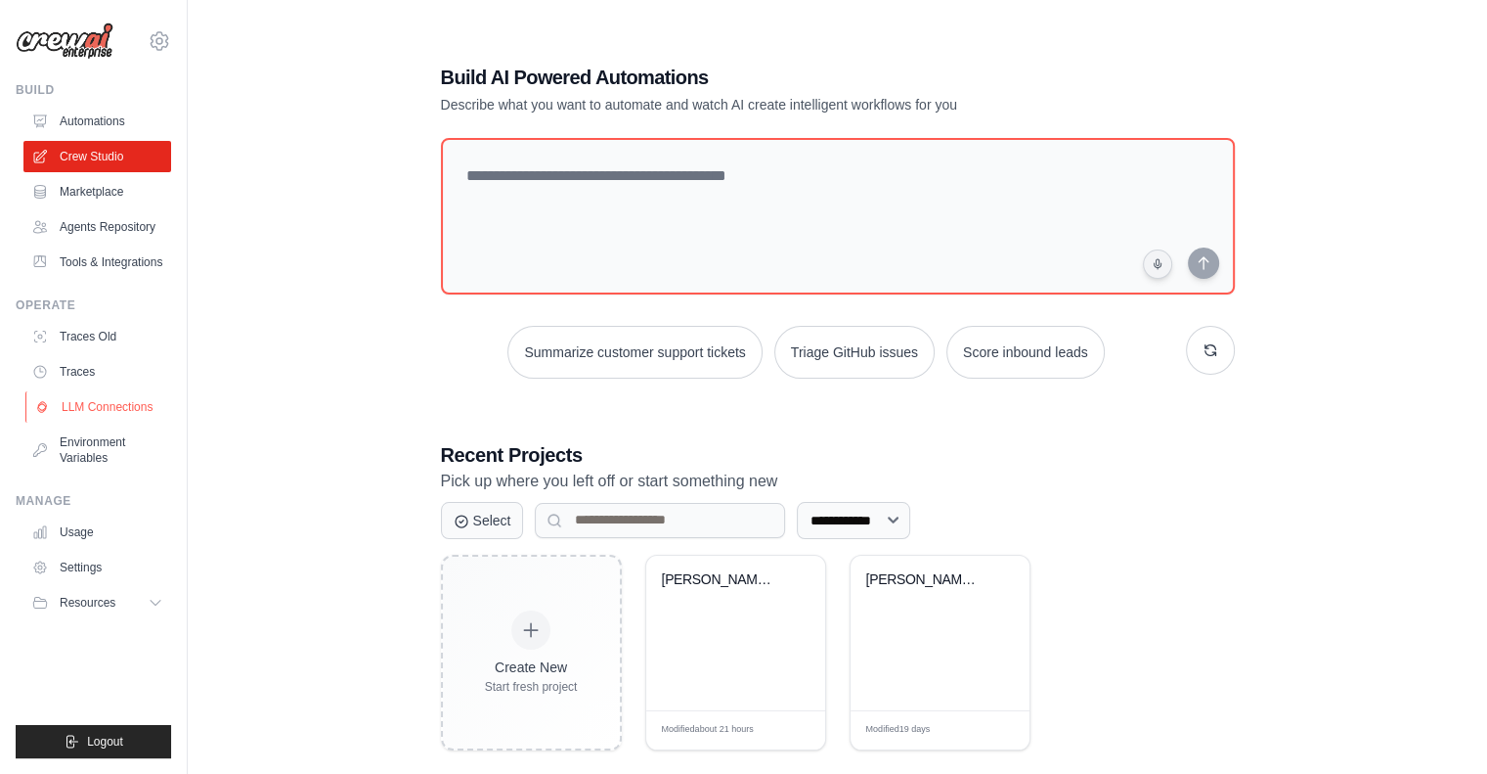
click at [98, 412] on link "LLM Connections" at bounding box center [99, 406] width 148 height 31
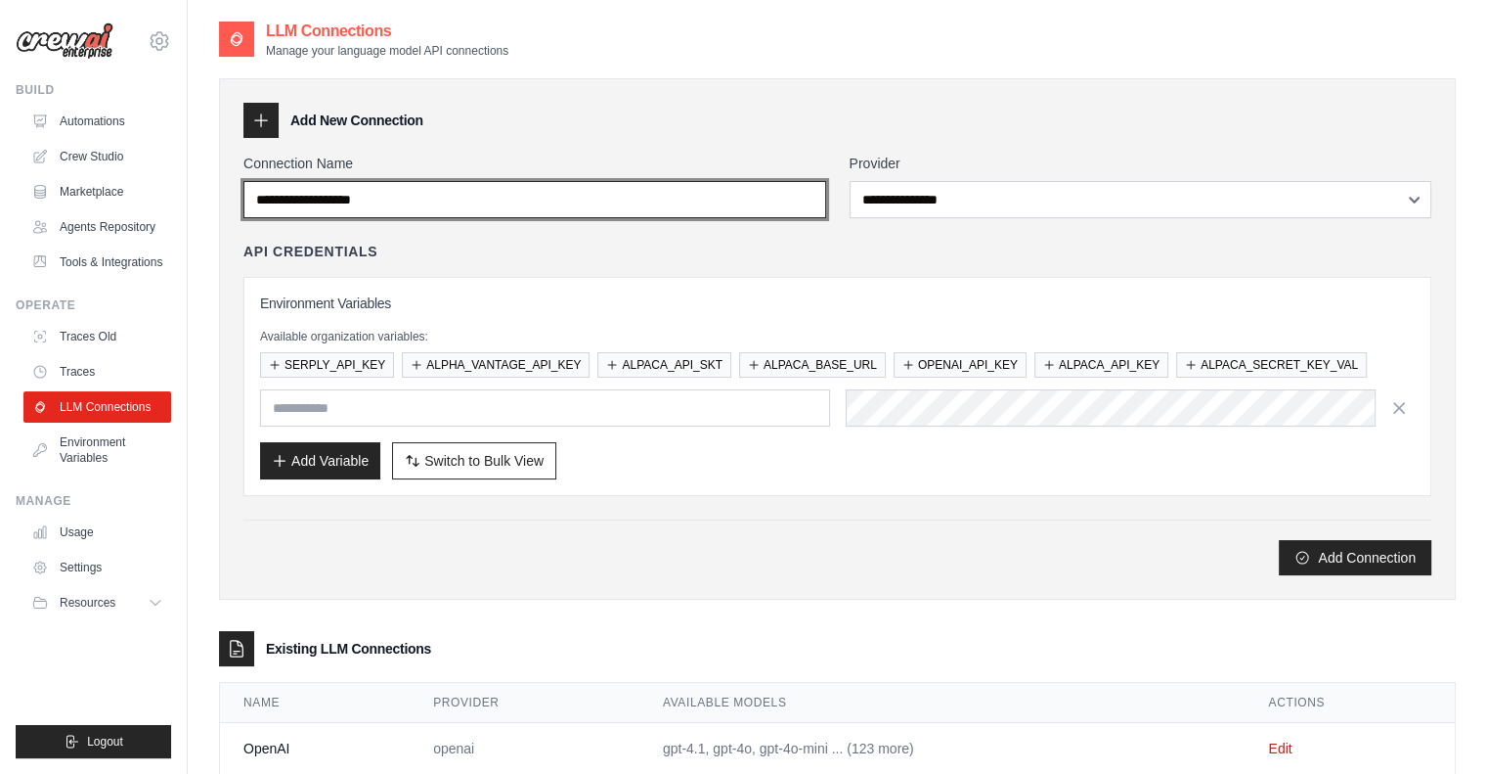
click at [696, 207] on input "Connection Name" at bounding box center [534, 199] width 583 height 37
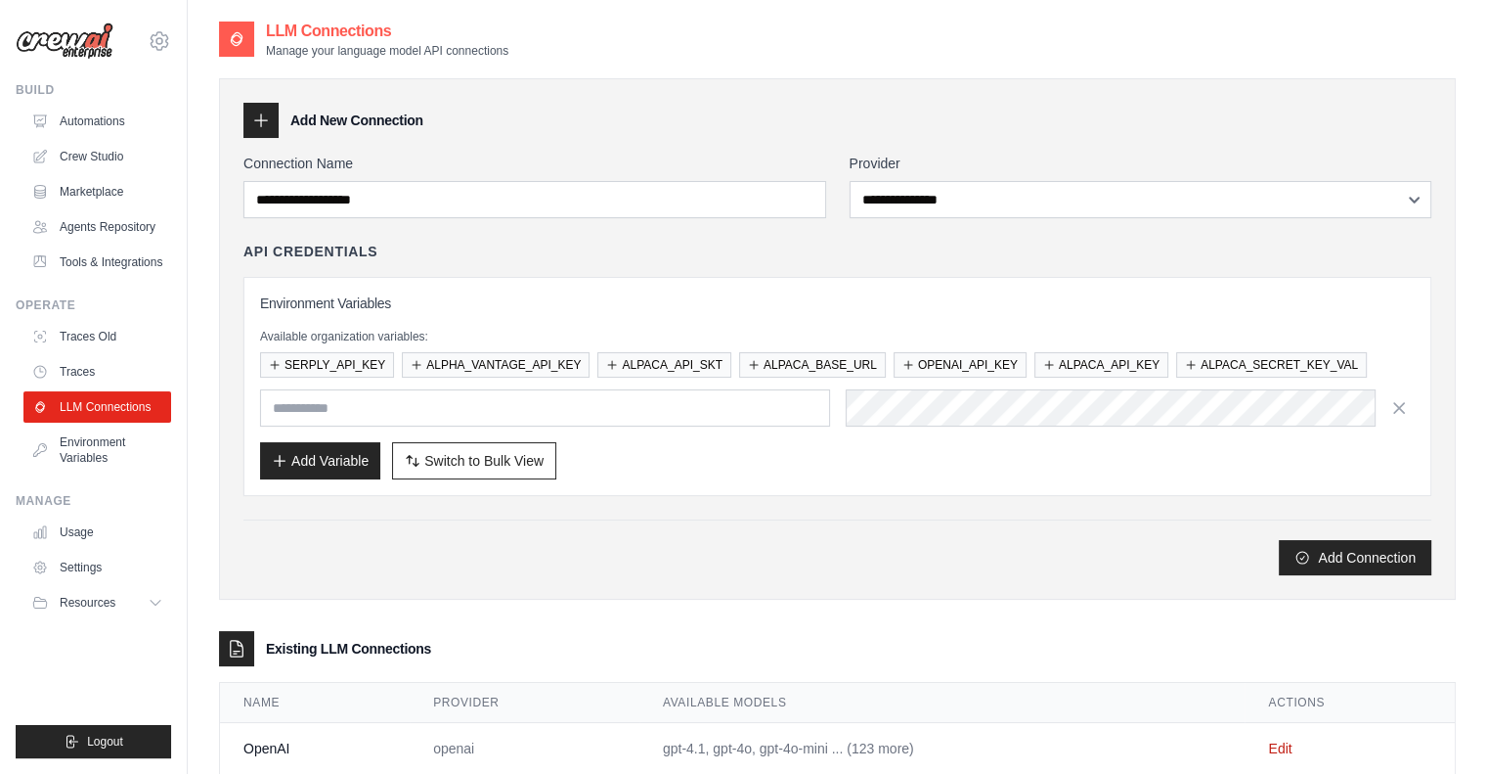
click at [712, 235] on div "**********" at bounding box center [837, 364] width 1188 height 421
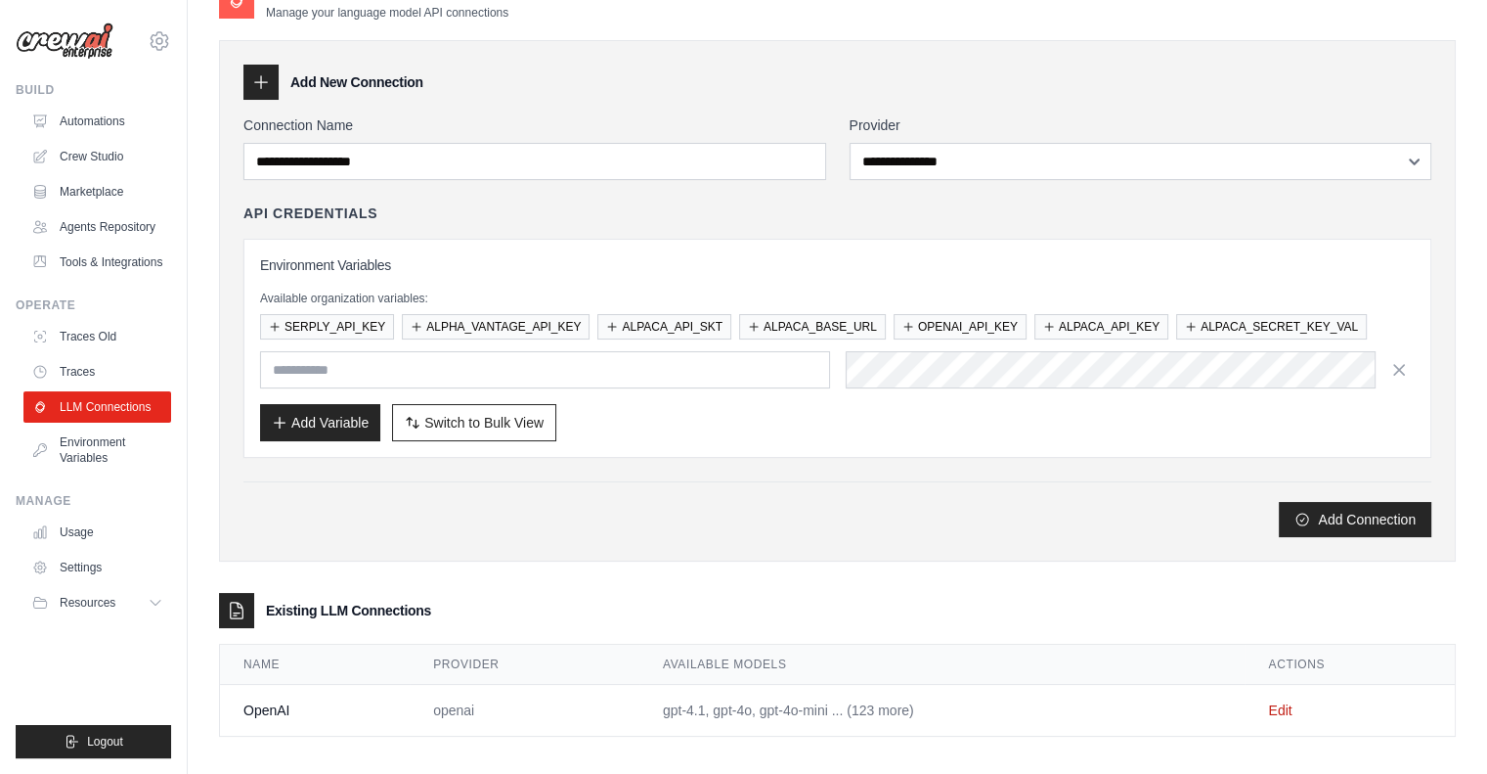
scroll to position [48, 0]
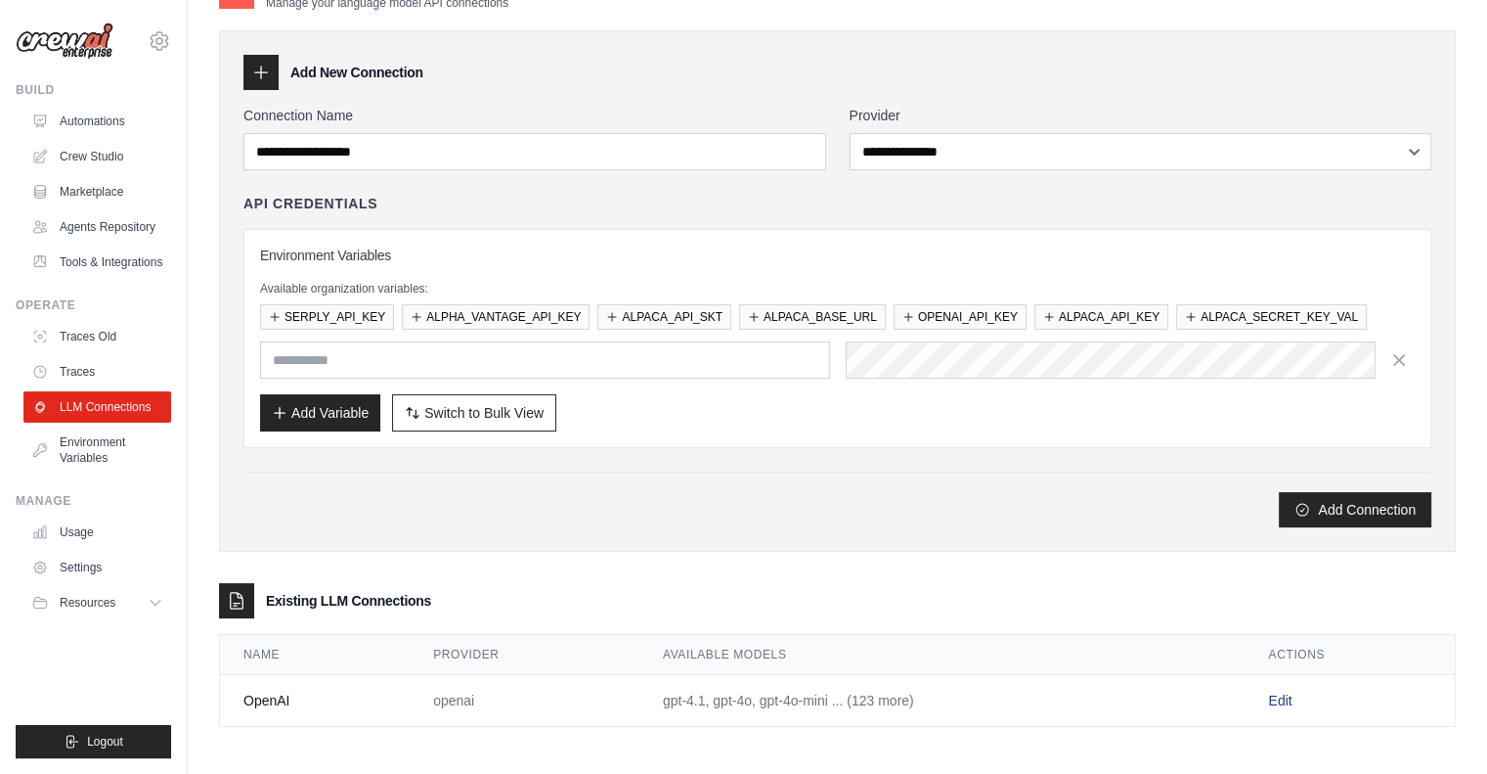
click at [1283, 700] on link "Edit" at bounding box center [1279, 700] width 23 height 16
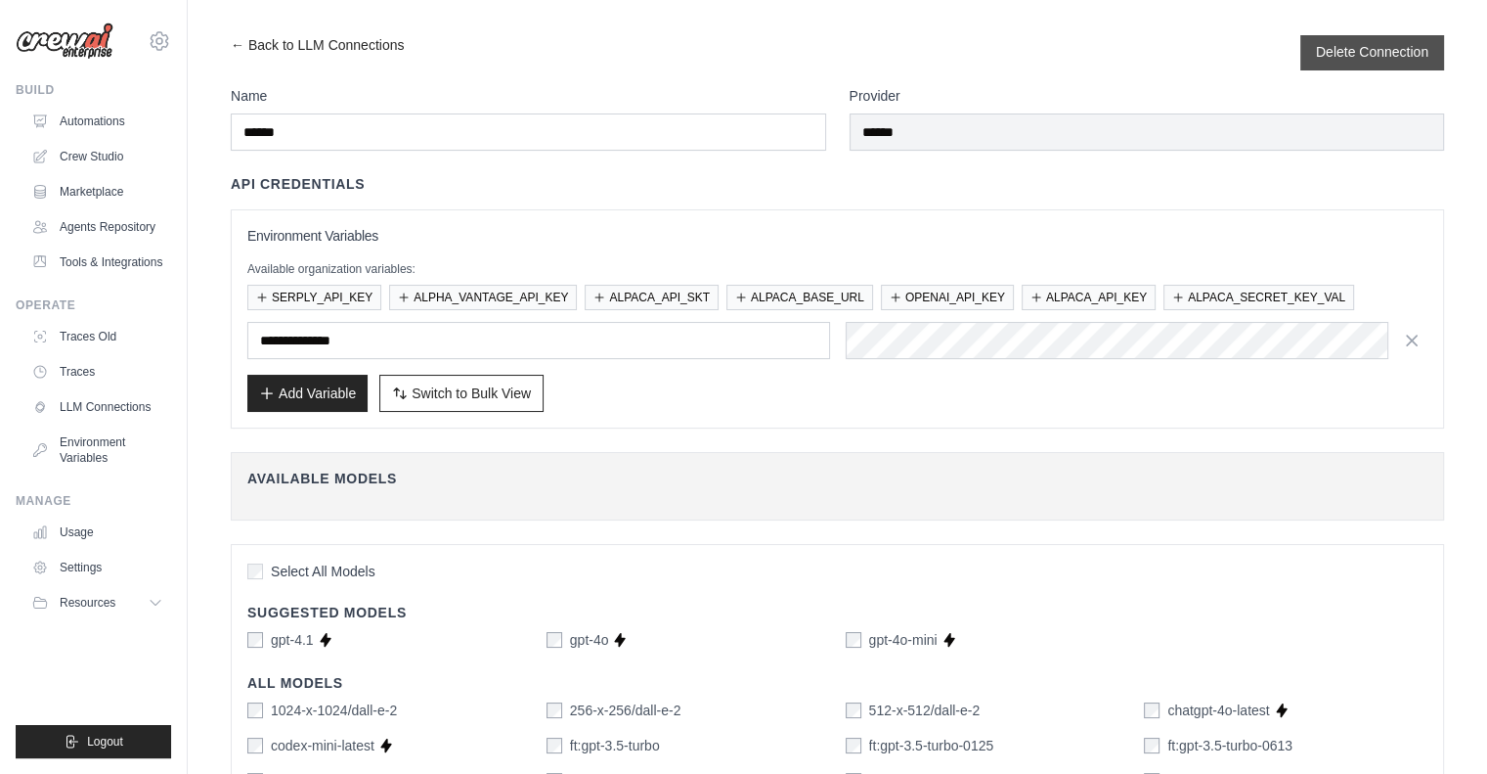
click at [1330, 50] on button "Delete Connection" at bounding box center [1372, 52] width 112 height 20
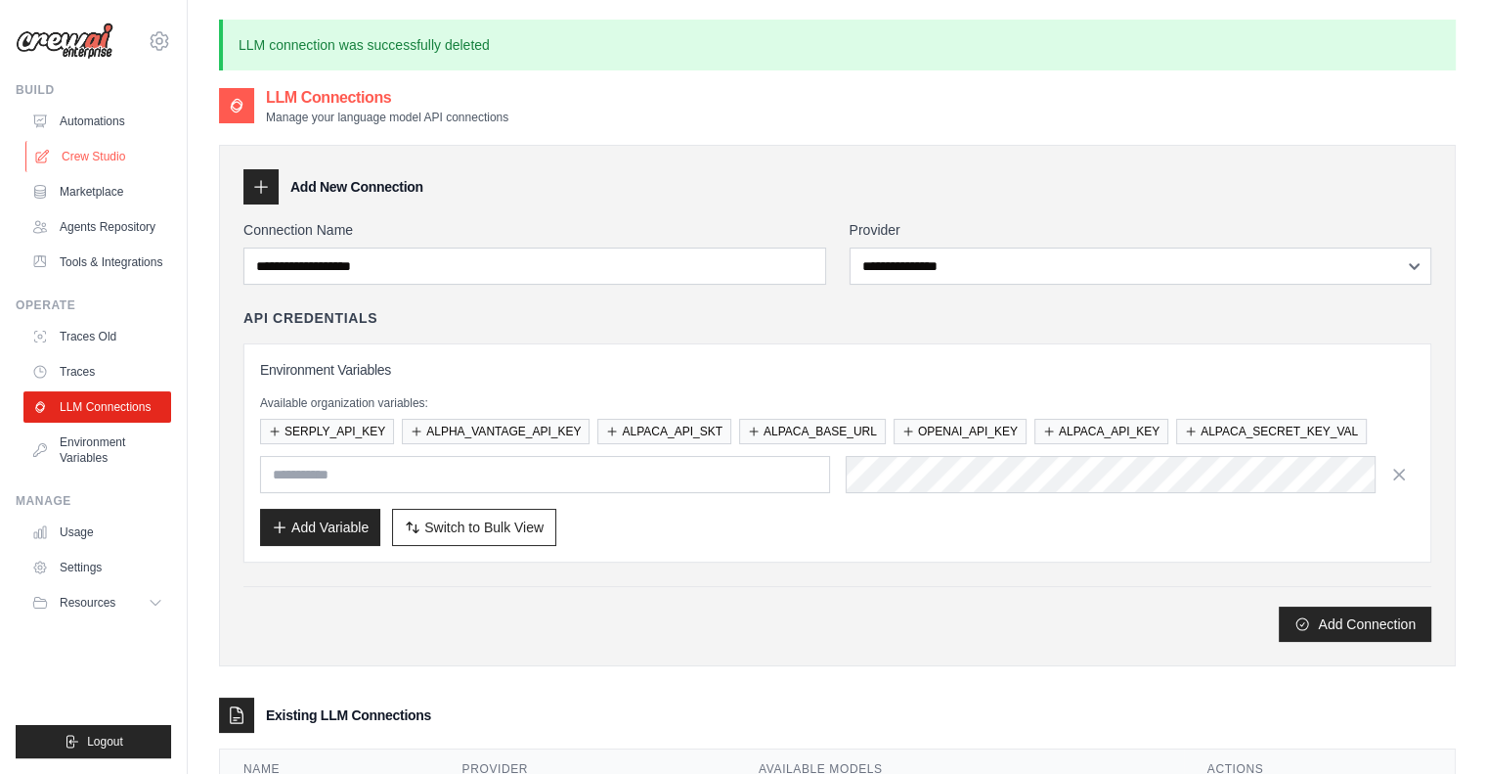
click at [80, 152] on link "Crew Studio" at bounding box center [99, 156] width 148 height 31
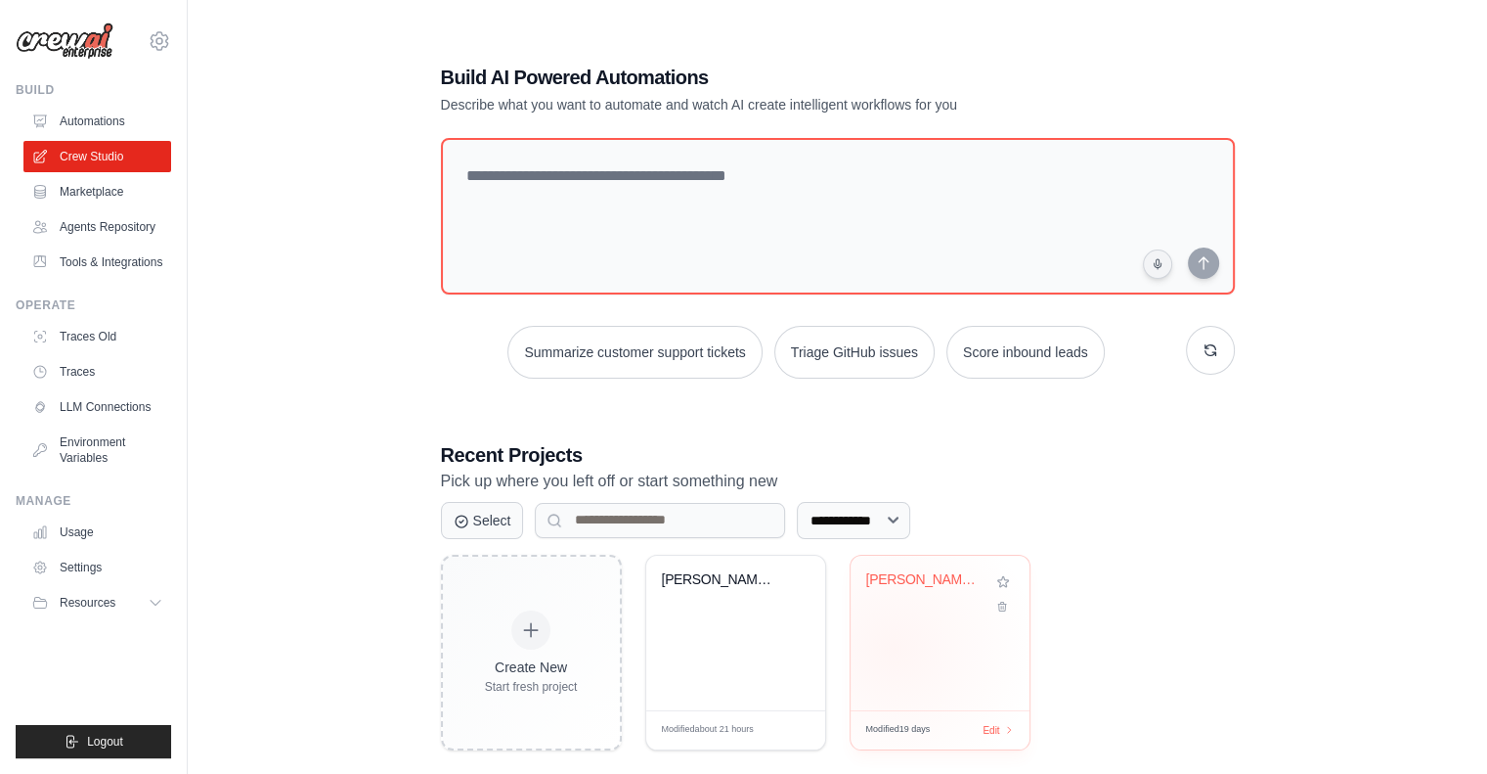
click at [984, 640] on div "[PERSON_NAME] Stock [PERSON_NAME] - Short-Te..." at bounding box center [940, 632] width 179 height 155
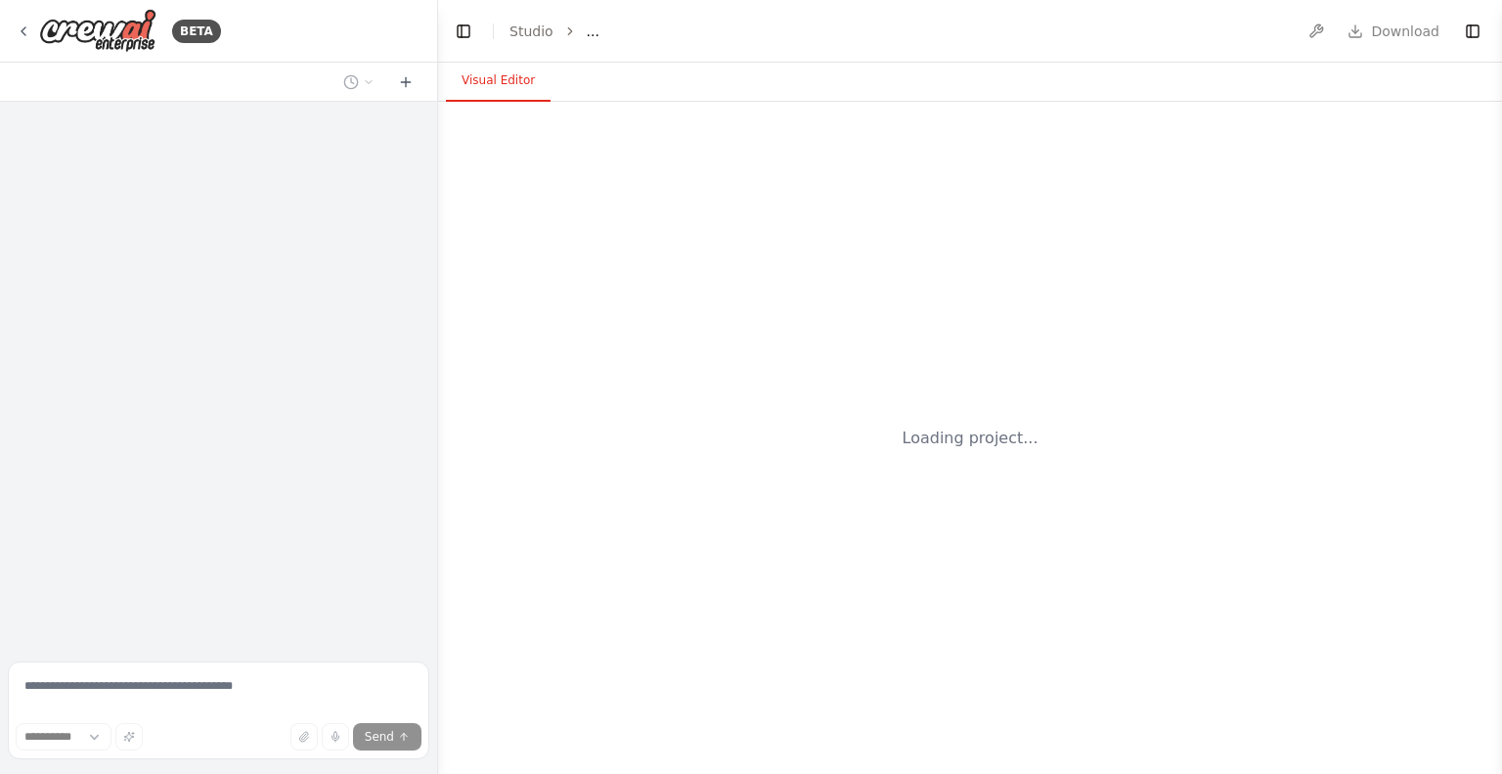
select select "****"
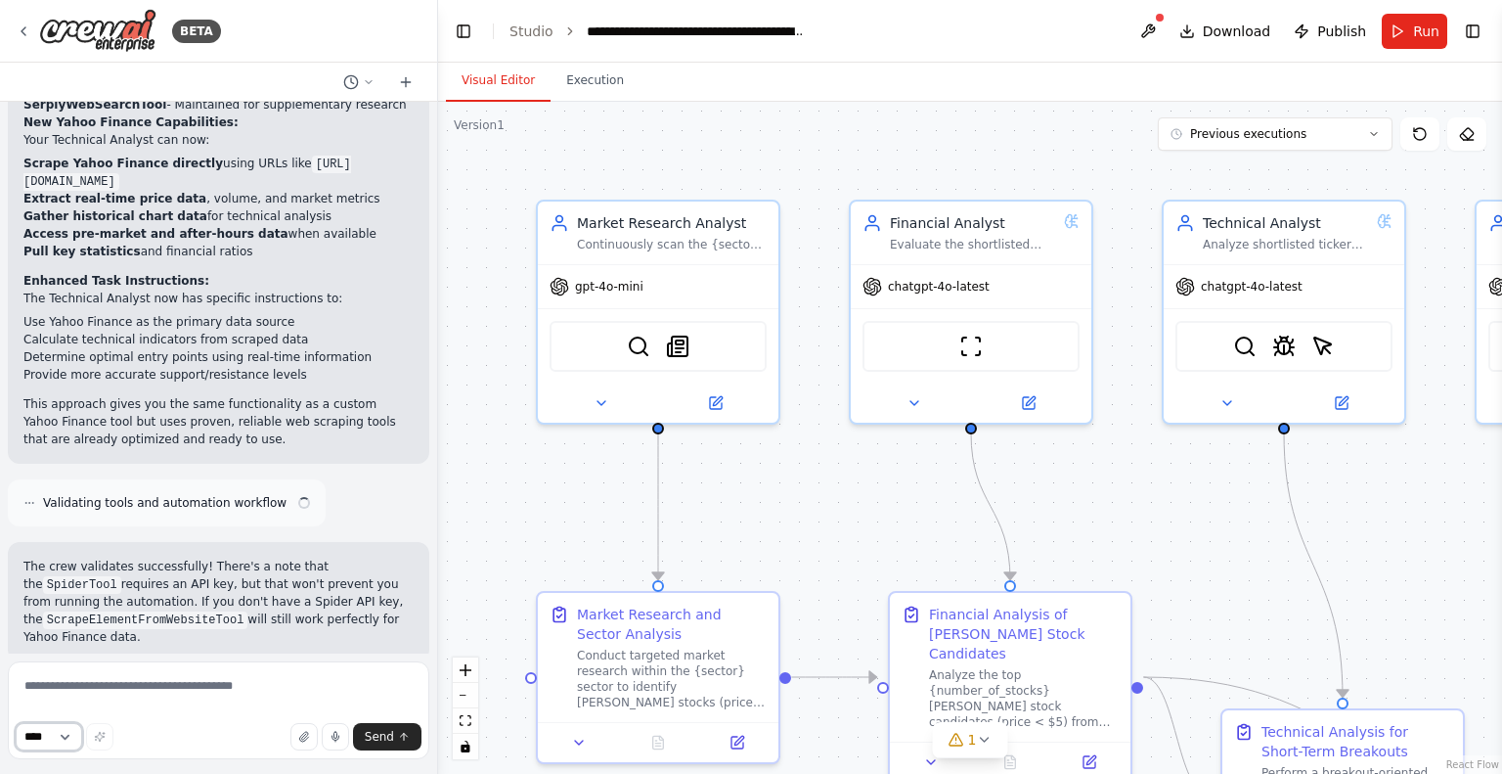
click at [78, 734] on select "****" at bounding box center [49, 736] width 66 height 27
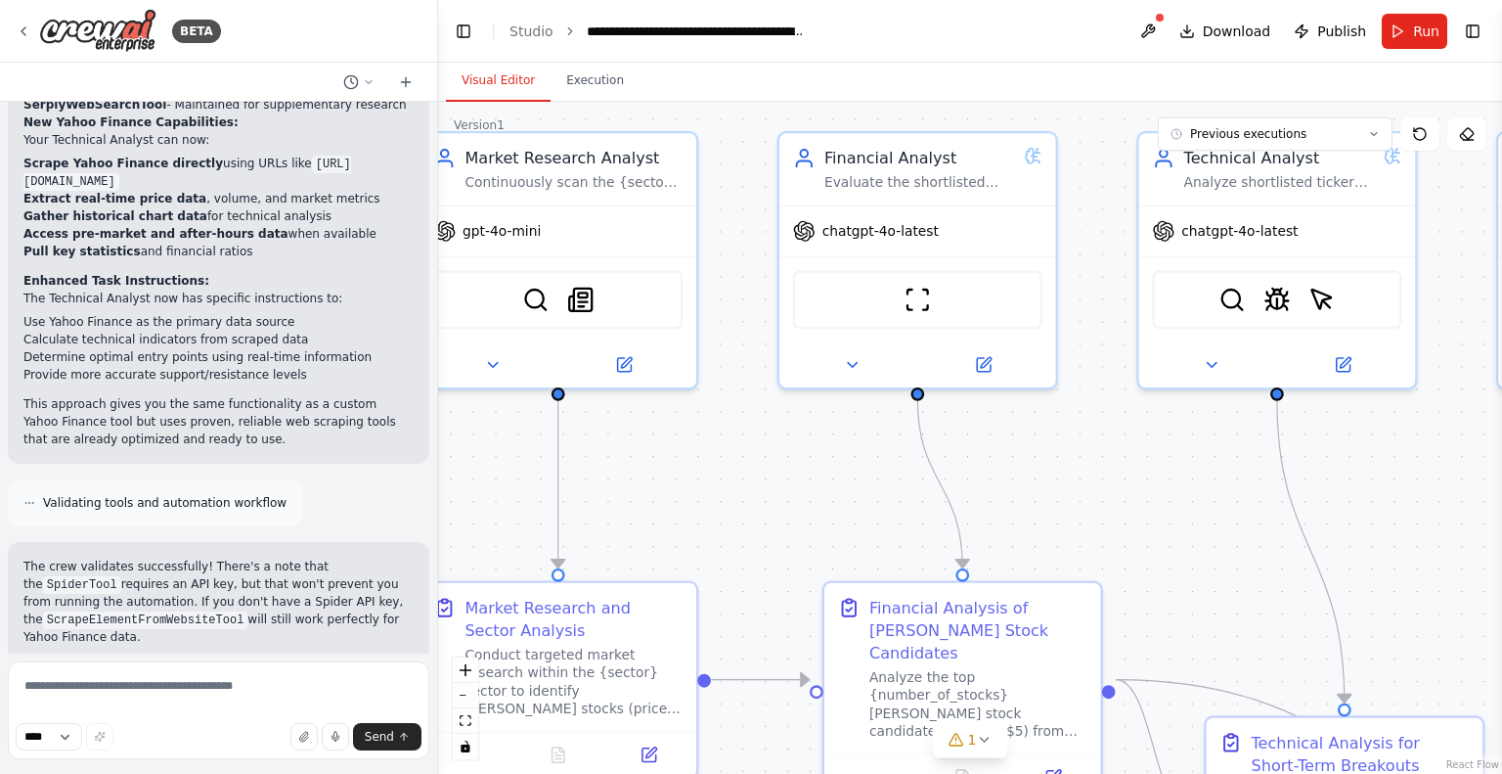
drag, startPoint x: 897, startPoint y: 492, endPoint x: 687, endPoint y: 488, distance: 209.3
click at [716, 482] on div ".deletable-edge-delete-btn { width: 20px; height: 20px; border: 0px solid #ffff…" at bounding box center [970, 438] width 1064 height 672
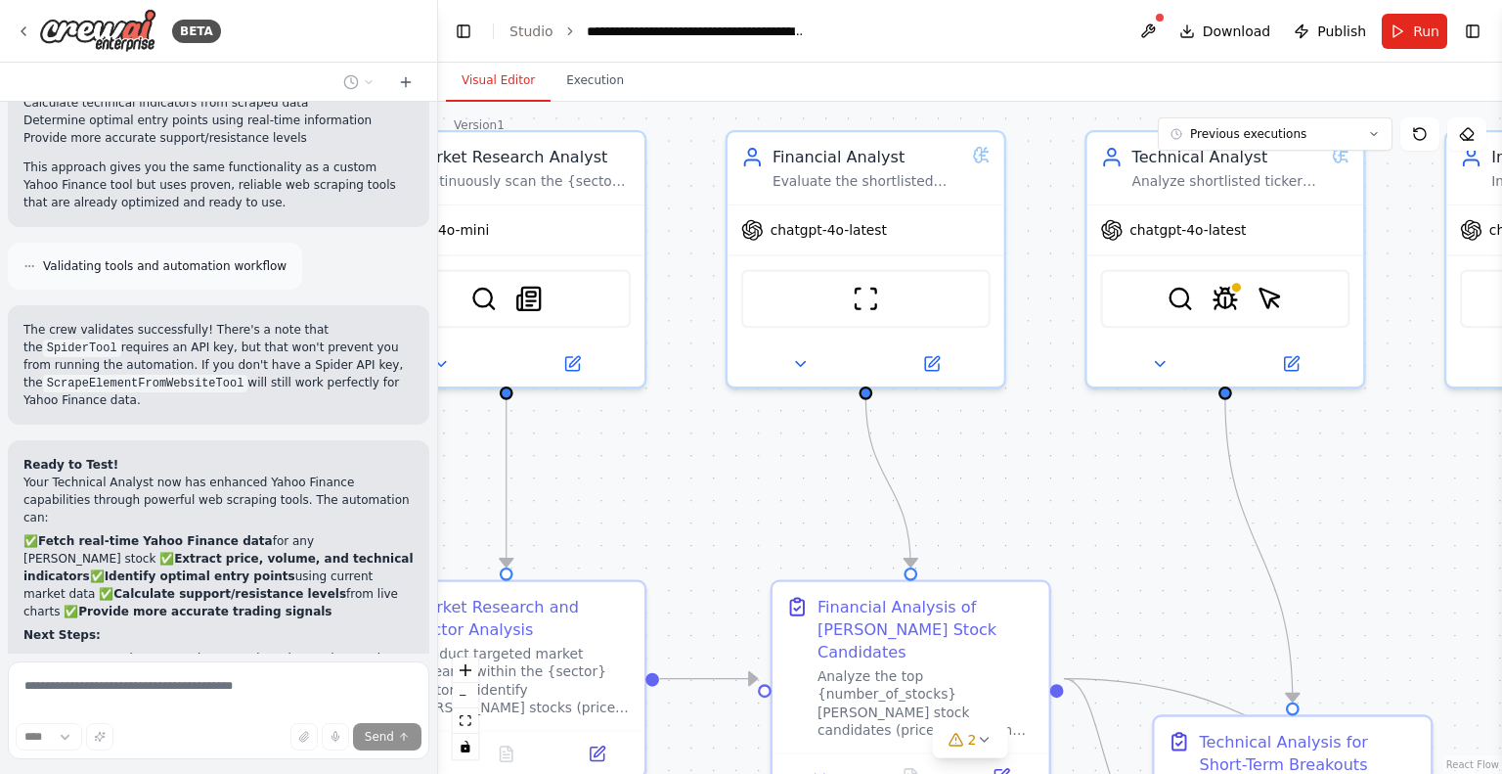
scroll to position [9724, 0]
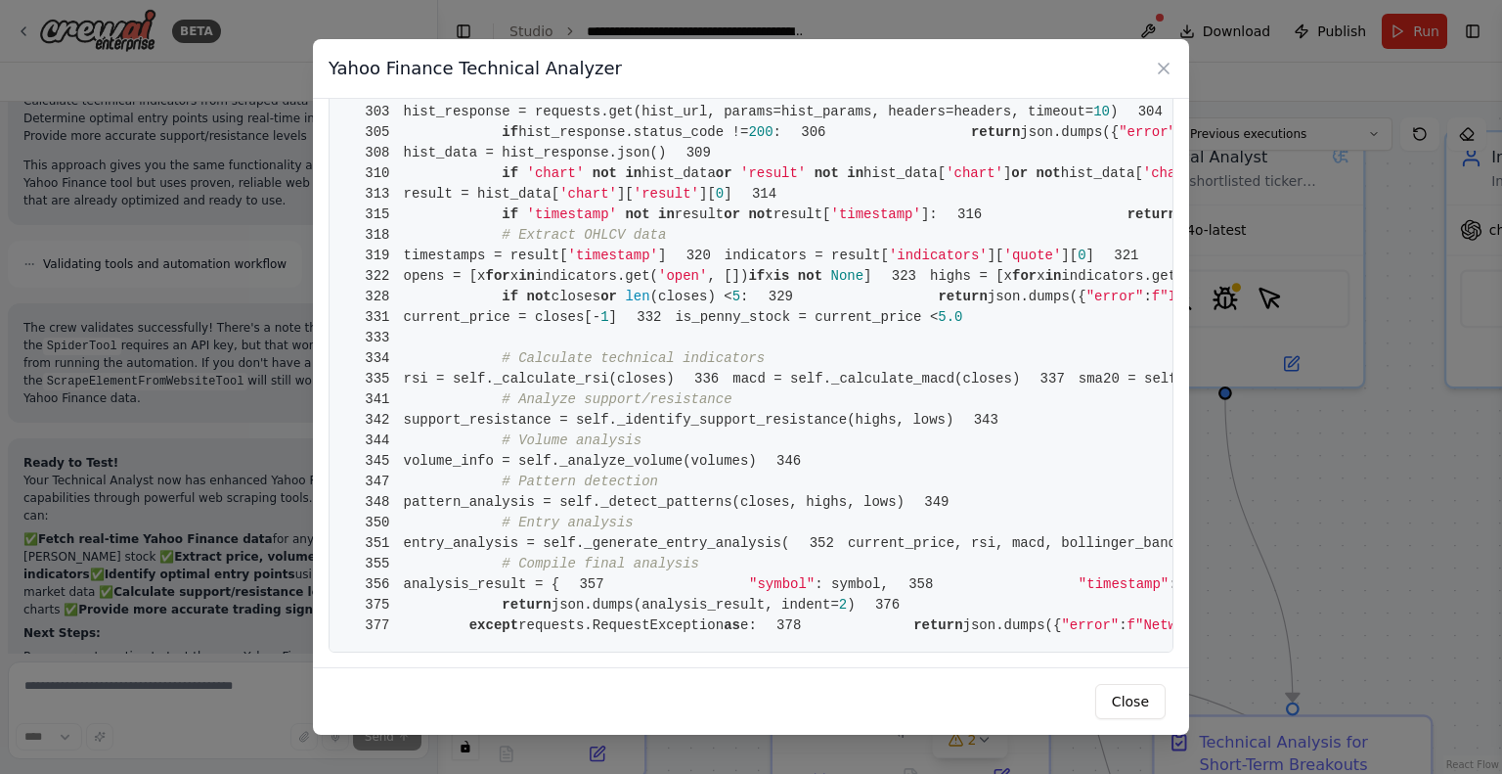
scroll to position [7354, 0]
click at [1160, 72] on icon at bounding box center [1164, 69] width 10 height 10
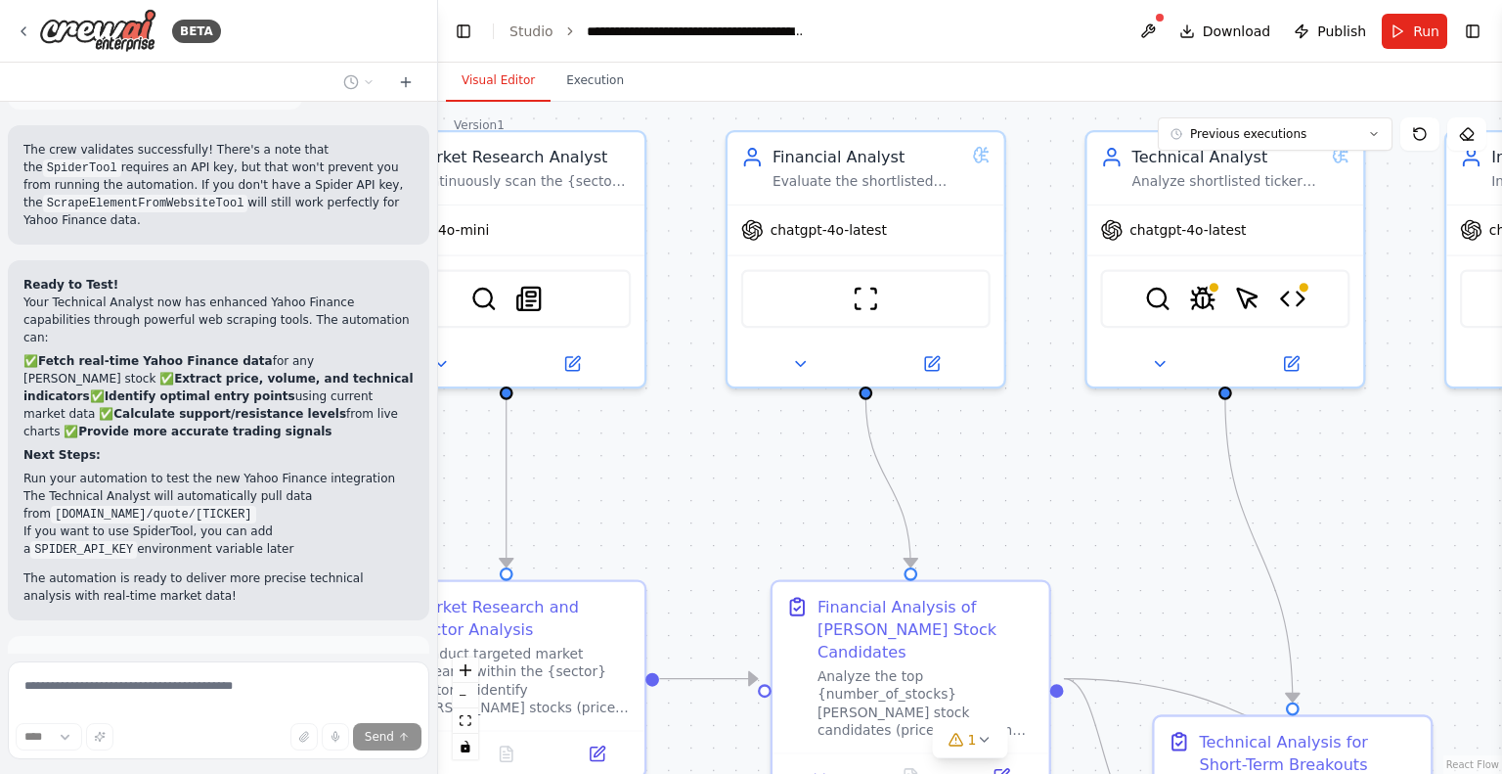
scroll to position [9886, 0]
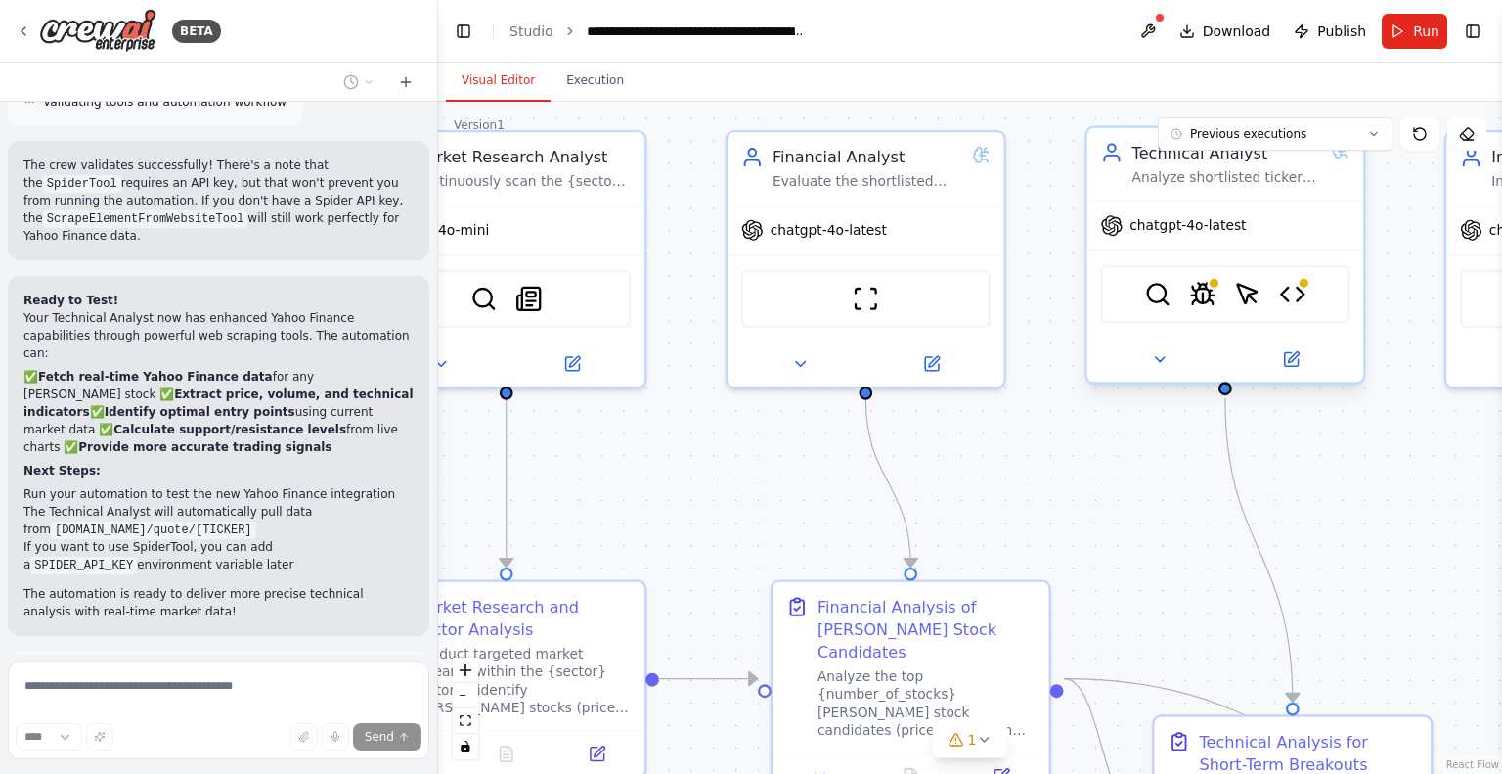
click at [1275, 306] on div "SerplyWebSearchTool SpiderTool ScrapeElementFromWebsiteTool Yahoo Finance Techn…" at bounding box center [1224, 294] width 249 height 59
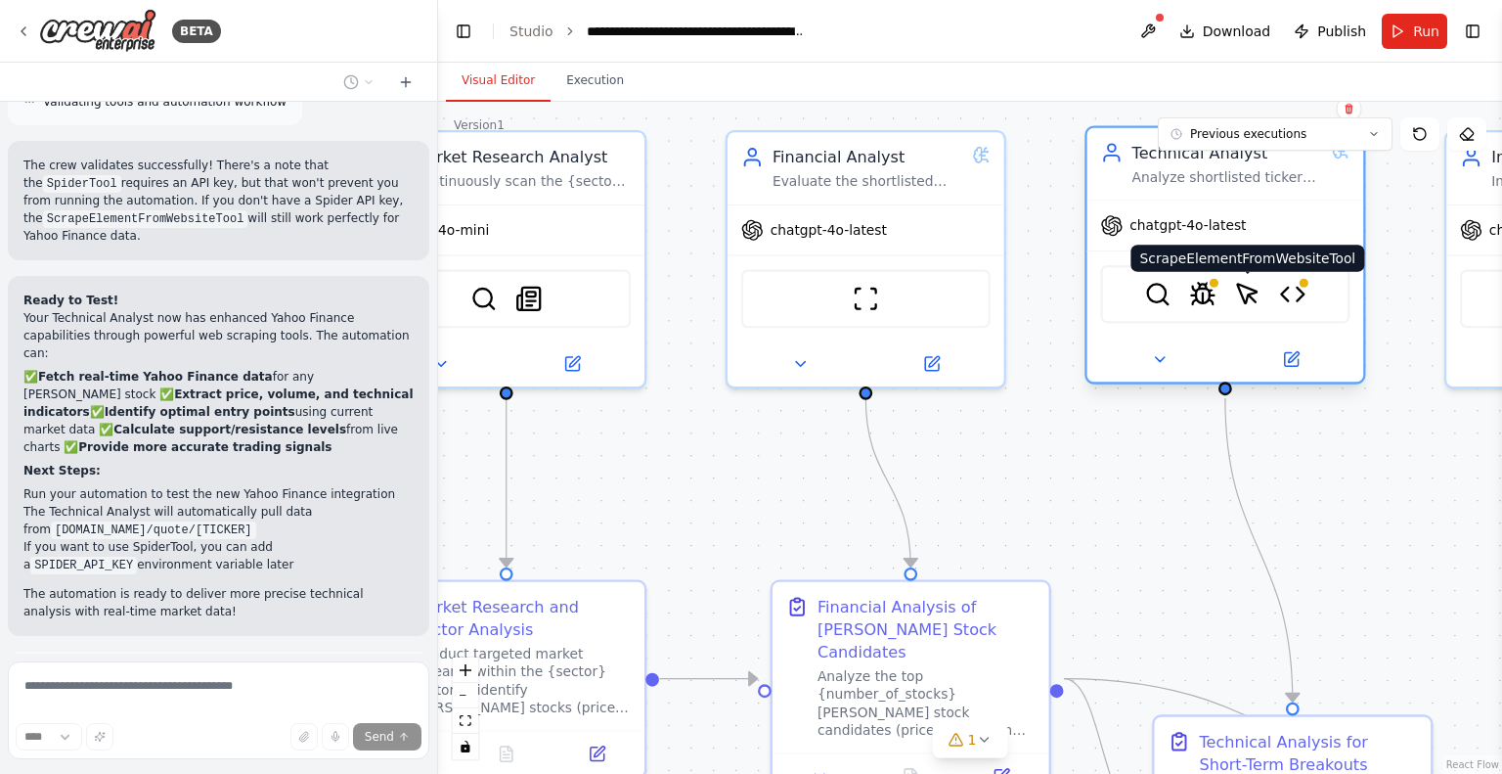
click at [1252, 294] on img at bounding box center [1247, 294] width 27 height 27
click at [1280, 354] on button at bounding box center [1290, 359] width 127 height 27
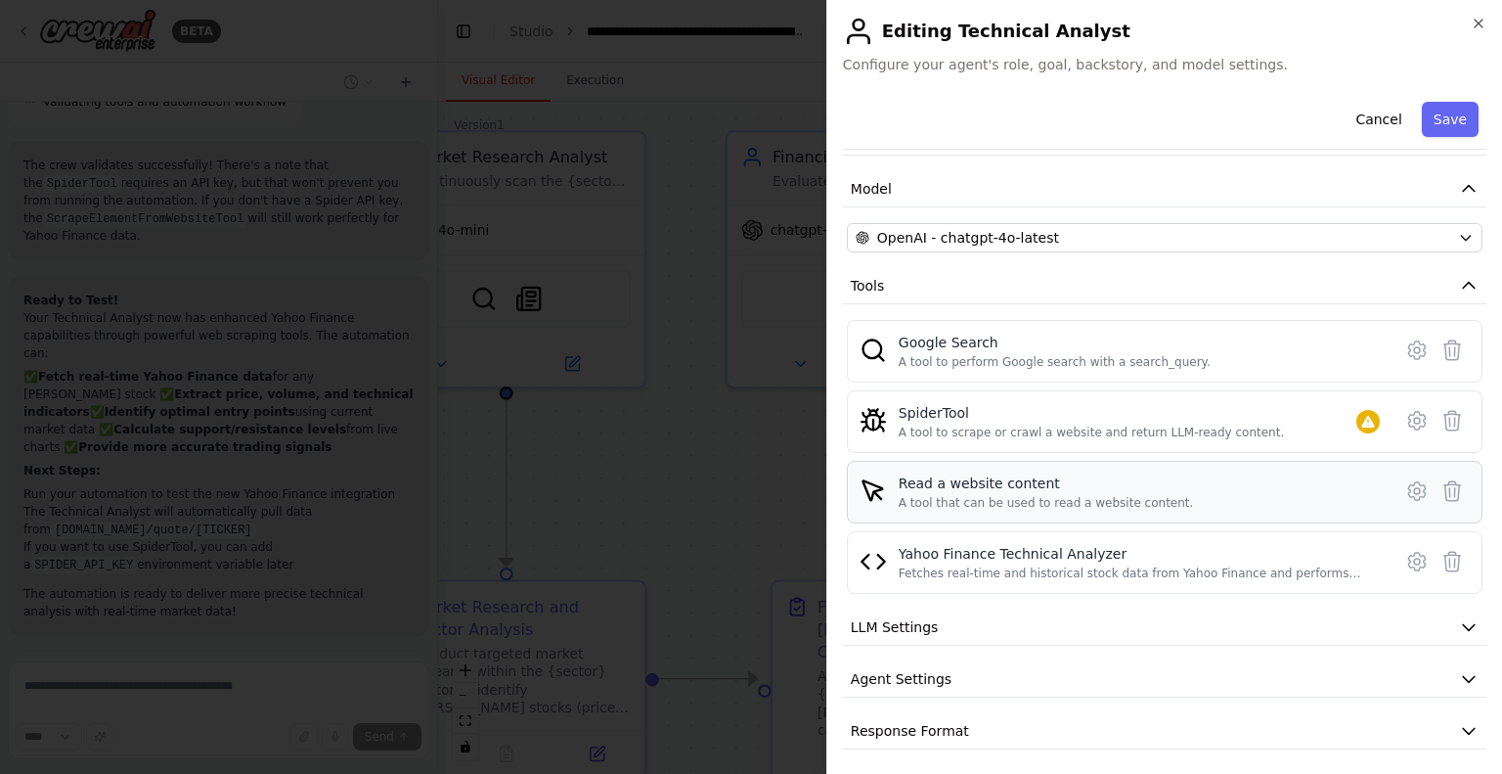
scroll to position [119, 0]
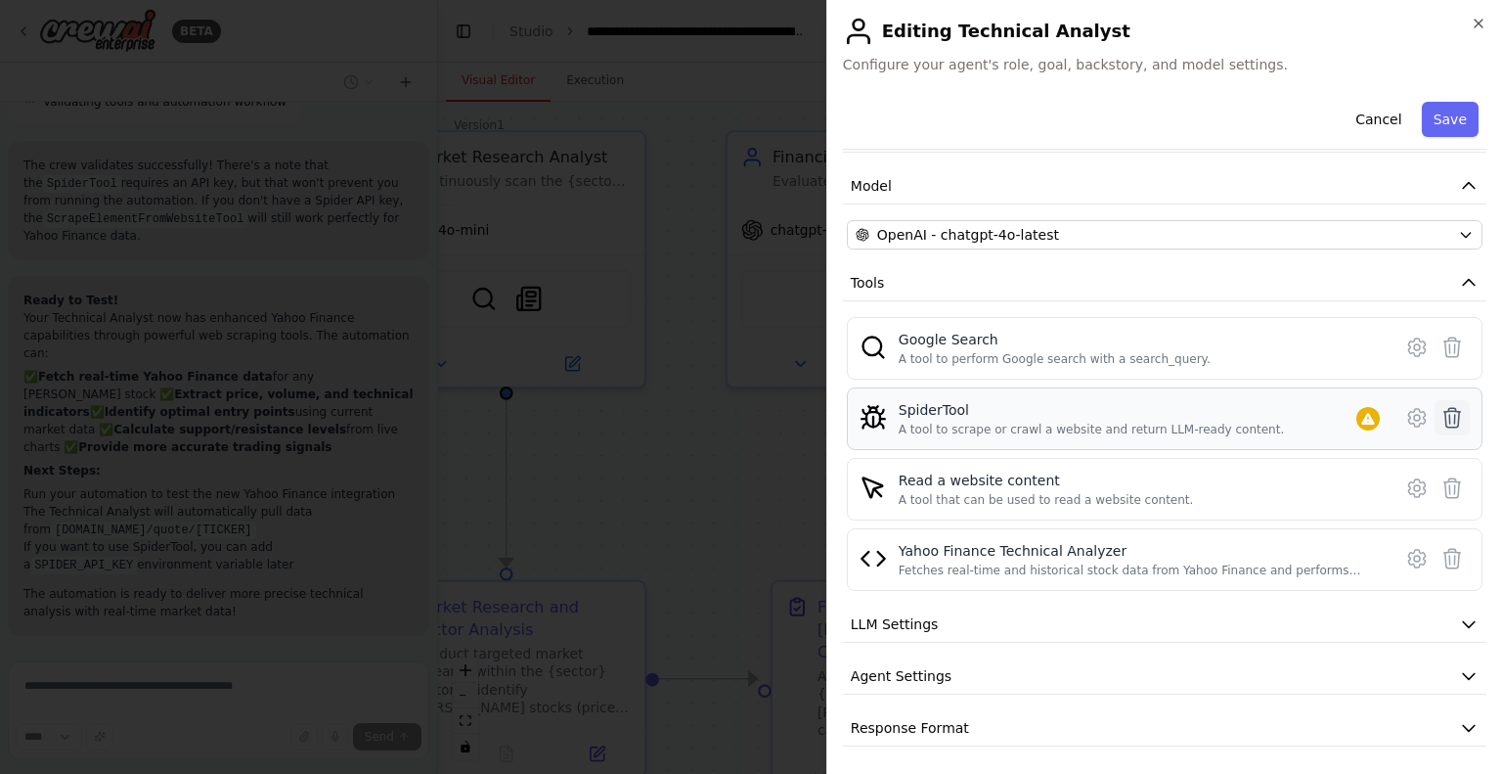
click at [1440, 411] on icon at bounding box center [1451, 417] width 23 height 23
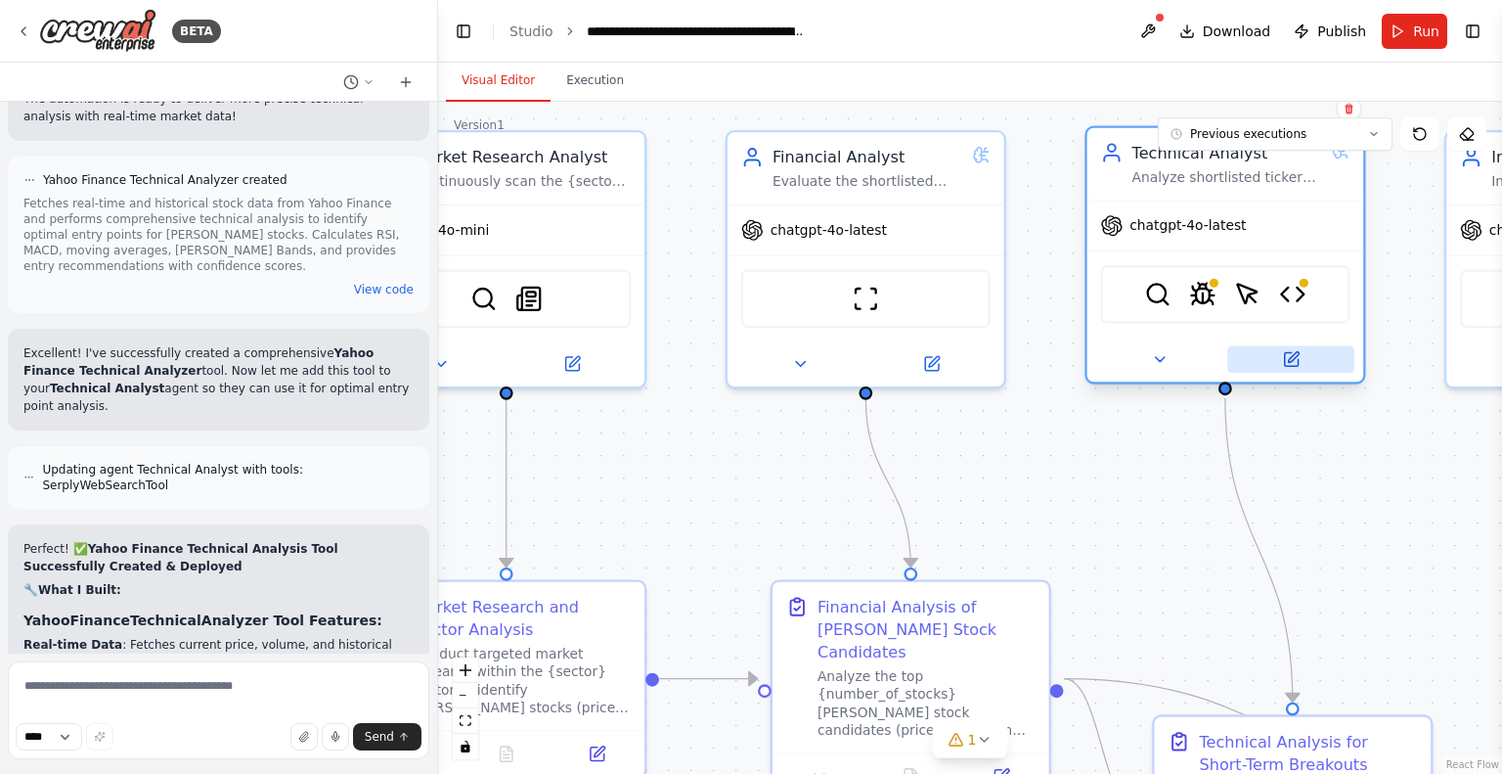
click at [1284, 360] on icon at bounding box center [1291, 359] width 14 height 14
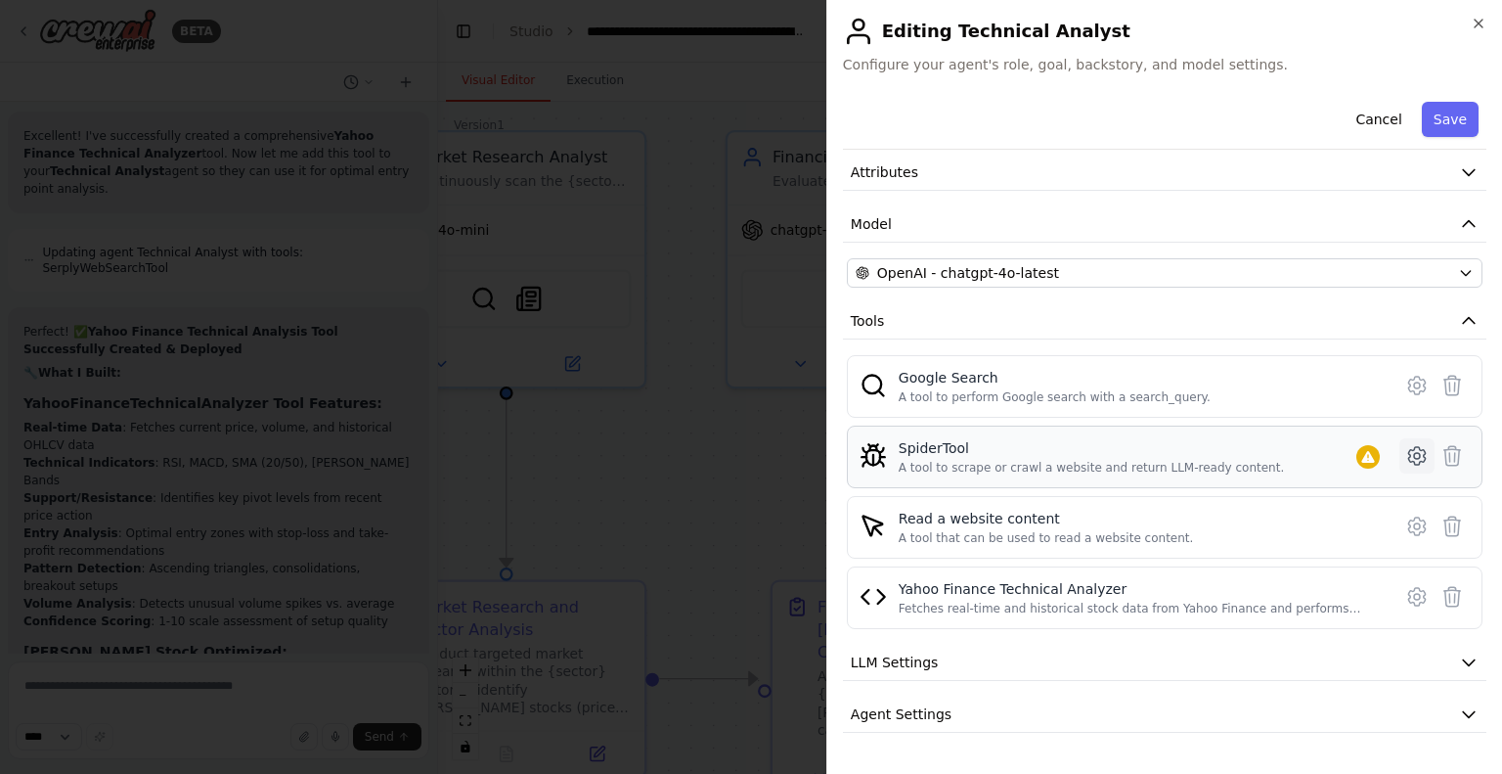
scroll to position [98, 0]
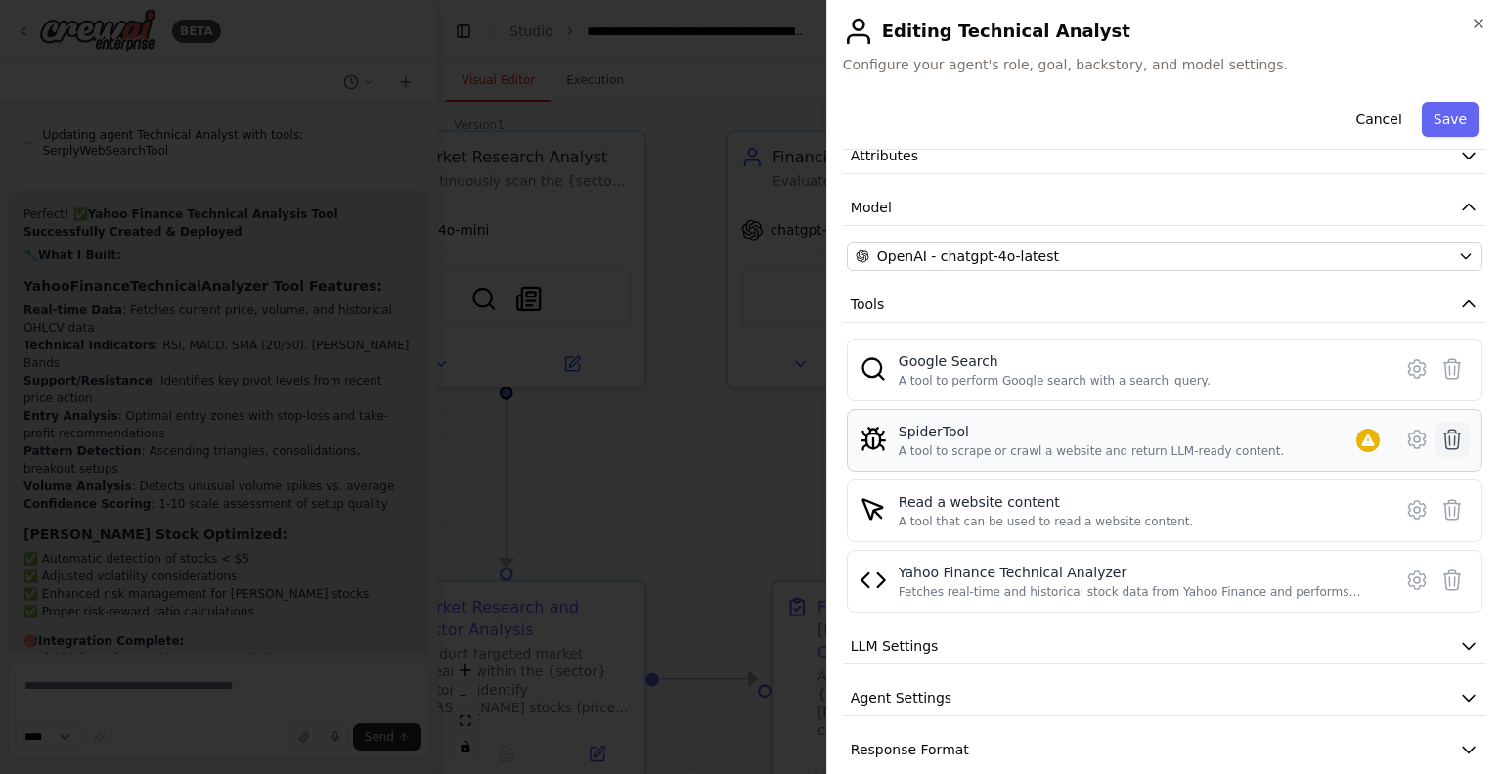
click at [1440, 427] on icon at bounding box center [1451, 438] width 23 height 23
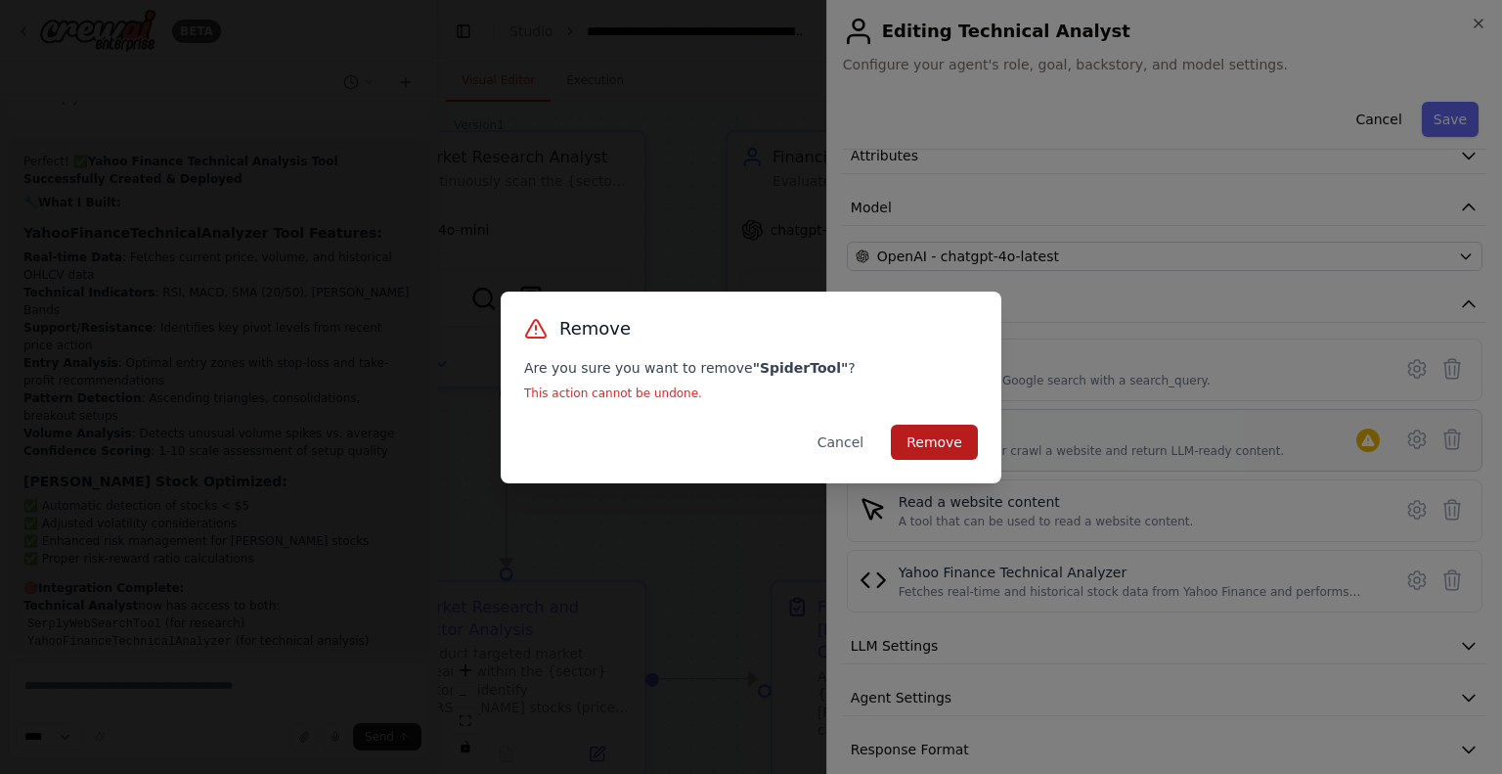
scroll to position [10786, 0]
click at [941, 430] on button "Remove" at bounding box center [934, 441] width 87 height 35
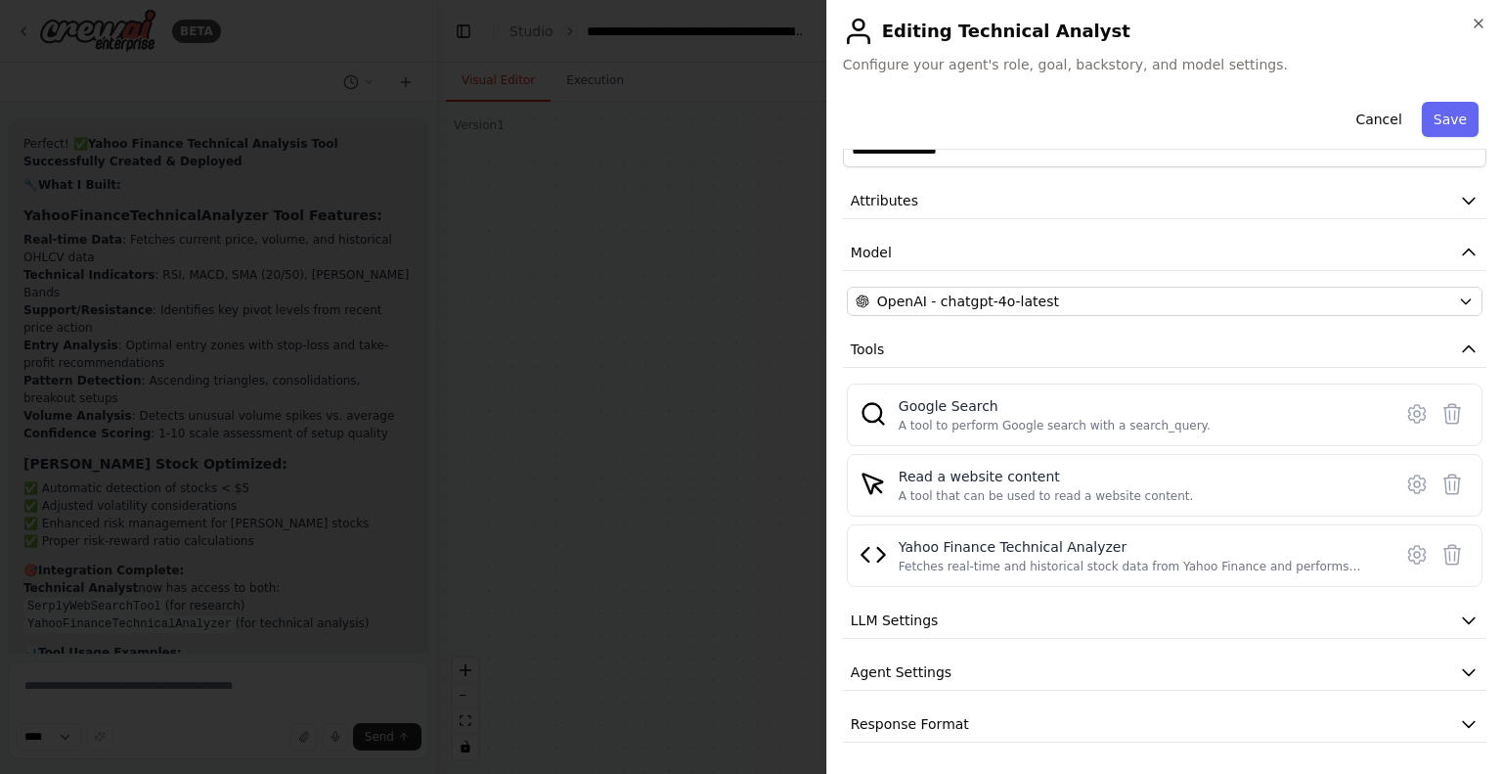
scroll to position [50, 0]
click at [1422, 124] on button "Save" at bounding box center [1450, 119] width 57 height 35
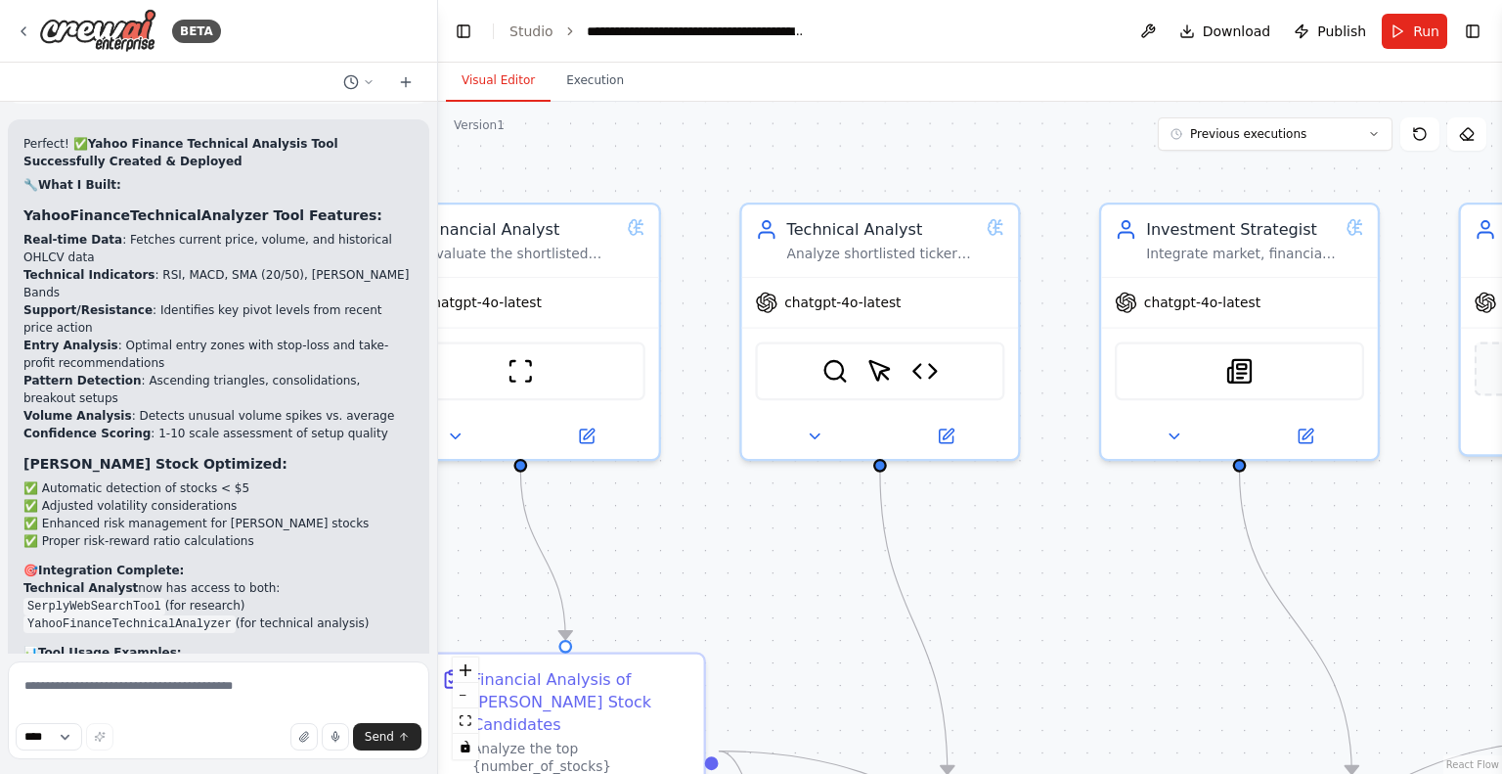
drag, startPoint x: 1061, startPoint y: 490, endPoint x: 710, endPoint y: 566, distance: 359.3
click at [710, 566] on div ".deletable-edge-delete-btn { width: 20px; height: 20px; border: 0px solid #ffff…" at bounding box center [970, 438] width 1064 height 672
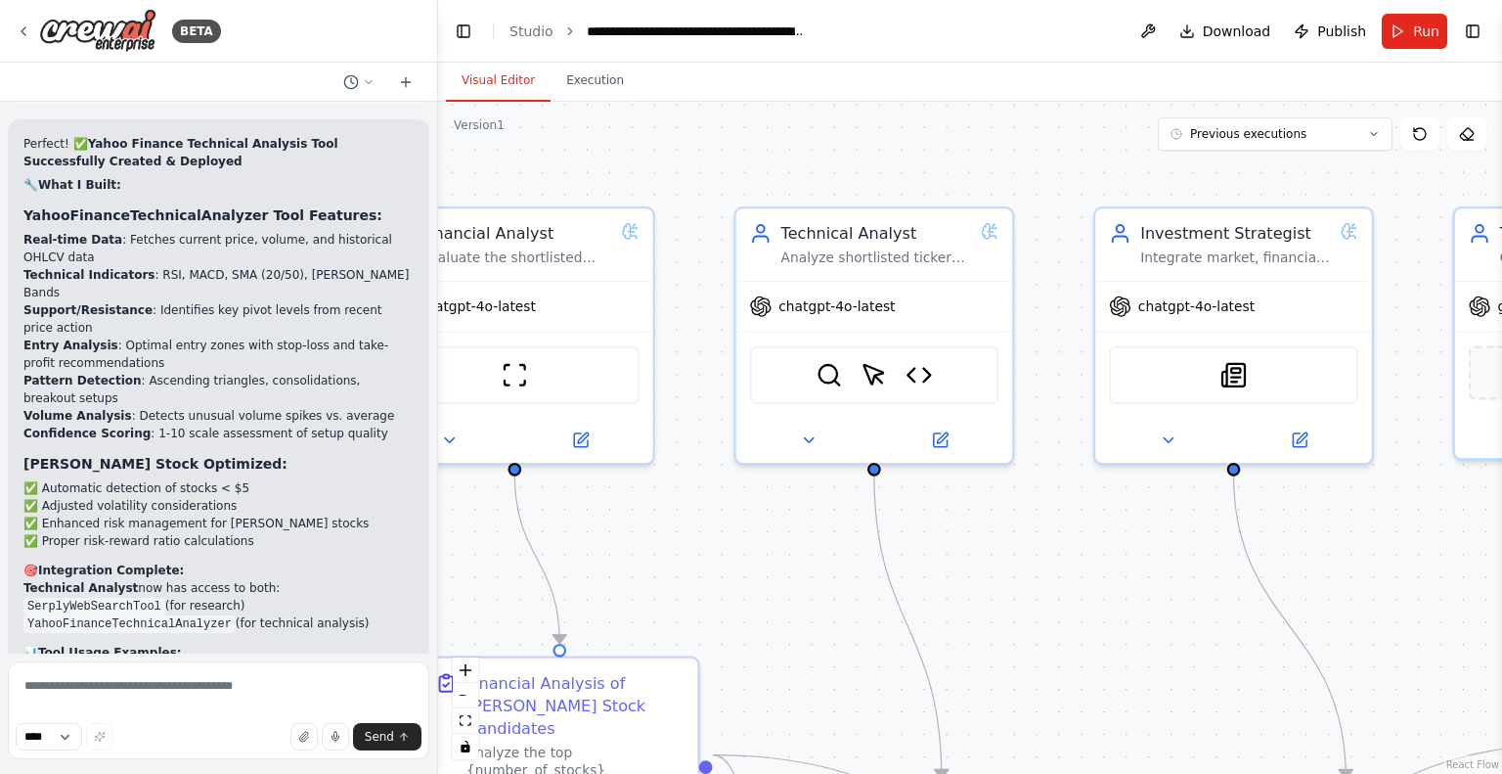
drag, startPoint x: 1021, startPoint y: 515, endPoint x: 997, endPoint y: 524, distance: 25.1
click at [997, 524] on div ".deletable-edge-delete-btn { width: 20px; height: 20px; border: 0px solid #ffff…" at bounding box center [970, 438] width 1064 height 672
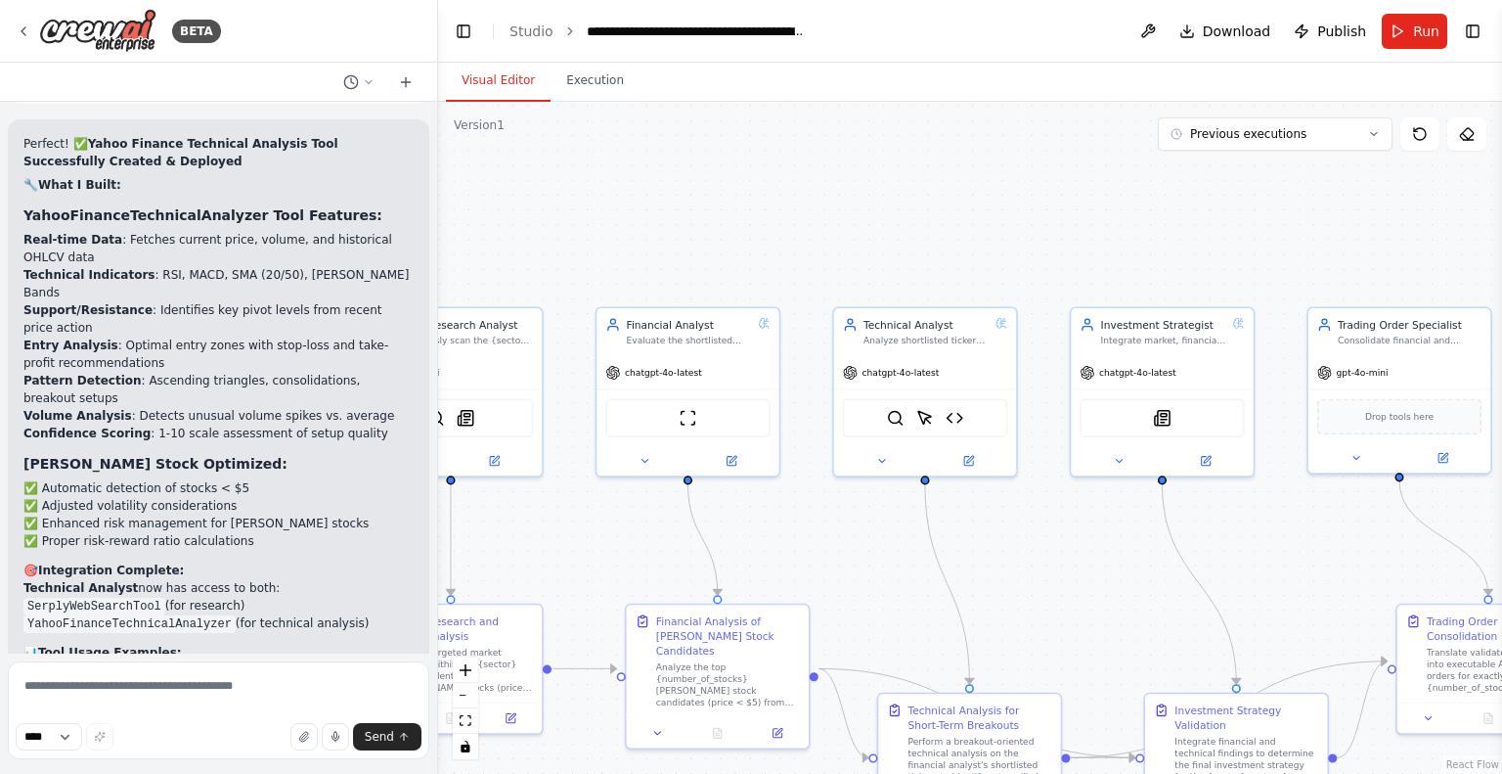
drag, startPoint x: 861, startPoint y: 553, endPoint x: 885, endPoint y: 539, distance: 28.0
click at [885, 539] on div ".deletable-edge-delete-btn { width: 20px; height: 20px; border: 0px solid #ffff…" at bounding box center [970, 438] width 1064 height 672
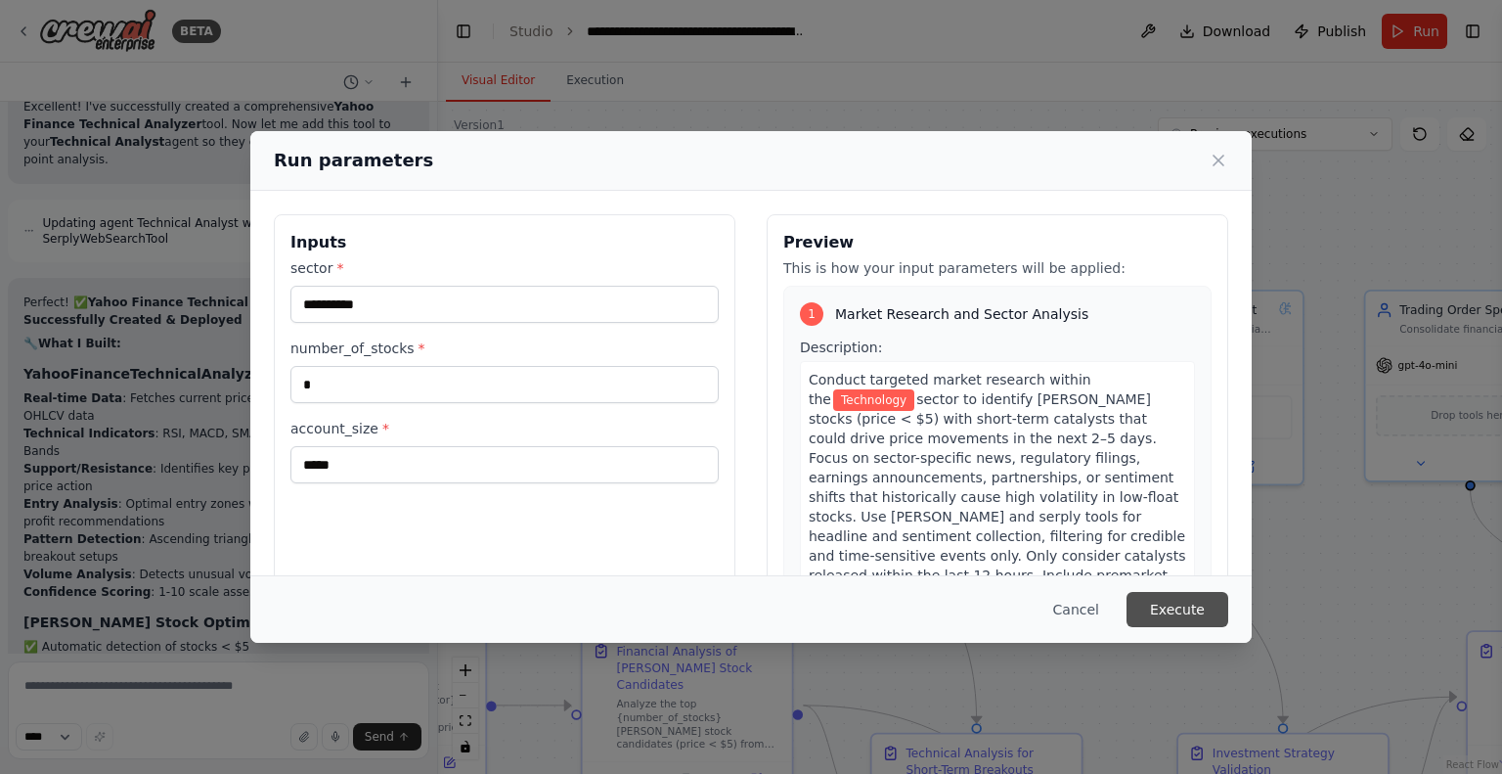
click at [1169, 607] on button "Execute" at bounding box center [1178, 609] width 102 height 35
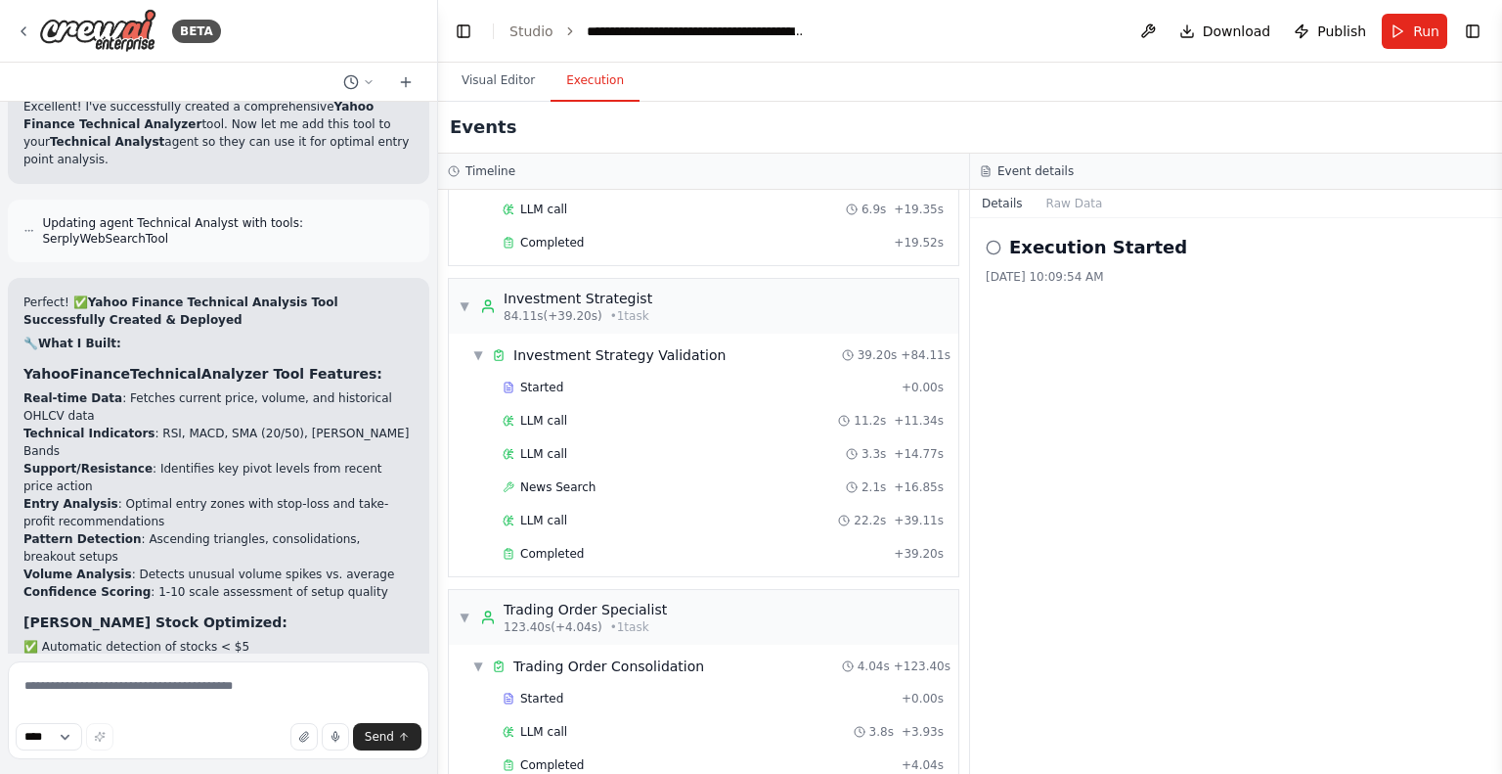
scroll to position [10786, 0]
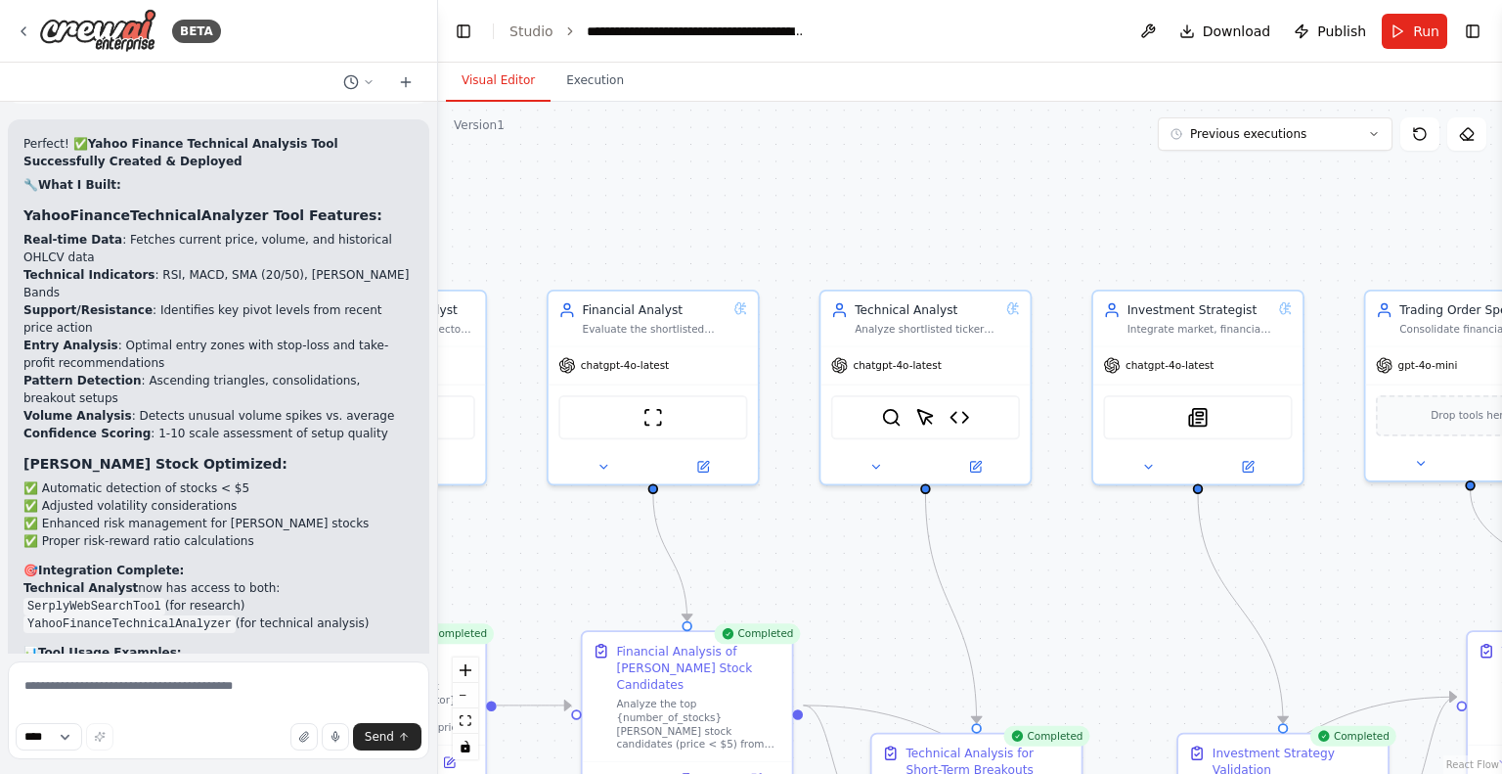
click at [492, 79] on button "Visual Editor" at bounding box center [498, 81] width 105 height 41
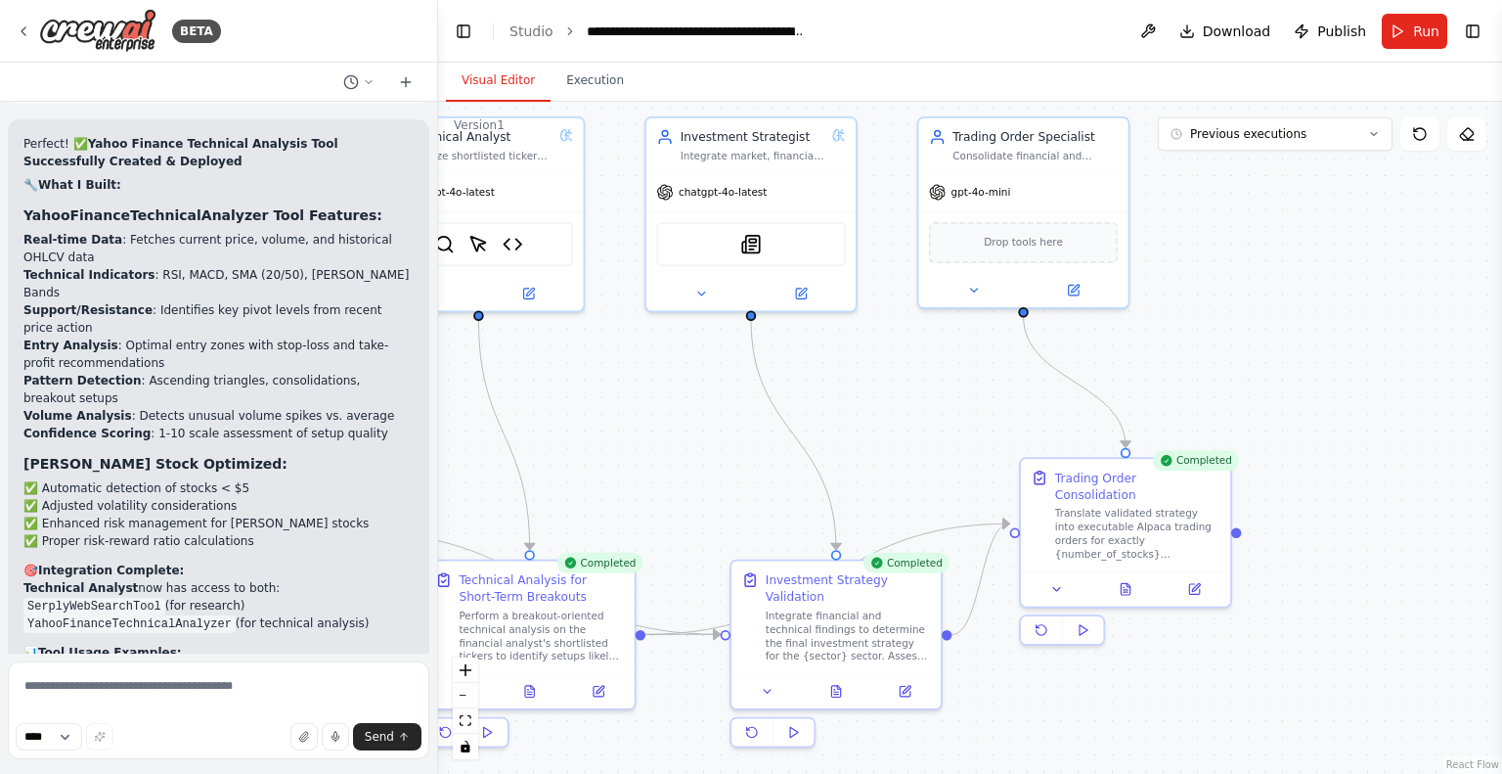
drag, startPoint x: 1000, startPoint y: 561, endPoint x: 542, endPoint y: 430, distance: 477.0
click at [547, 406] on div ".deletable-edge-delete-btn { width: 20px; height: 20px; border: 0px solid #ffff…" at bounding box center [970, 438] width 1064 height 672
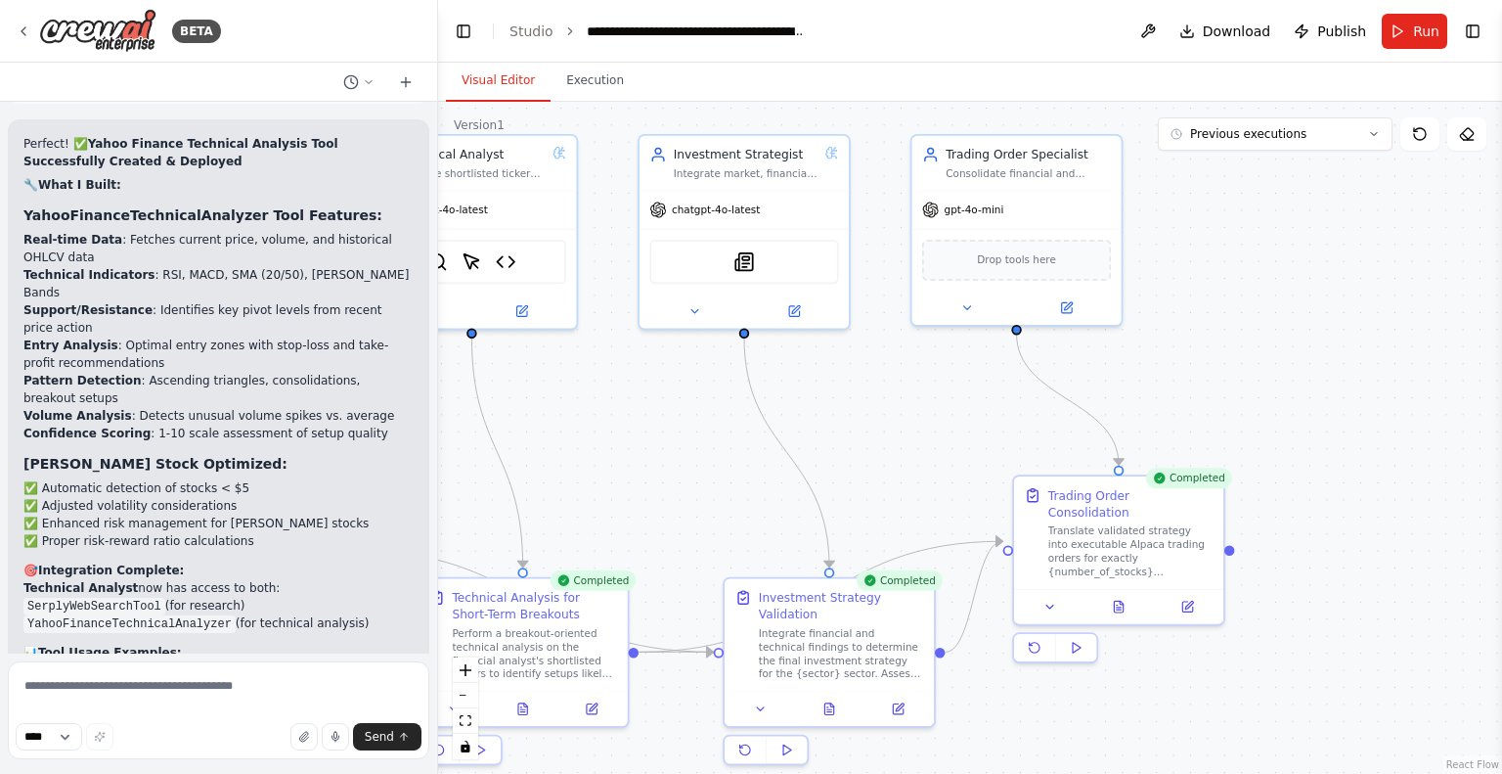
drag, startPoint x: 950, startPoint y: 446, endPoint x: 930, endPoint y: 441, distance: 20.2
click at [930, 441] on div ".deletable-edge-delete-btn { width: 20px; height: 20px; border: 0px solid #ffff…" at bounding box center [970, 438] width 1064 height 672
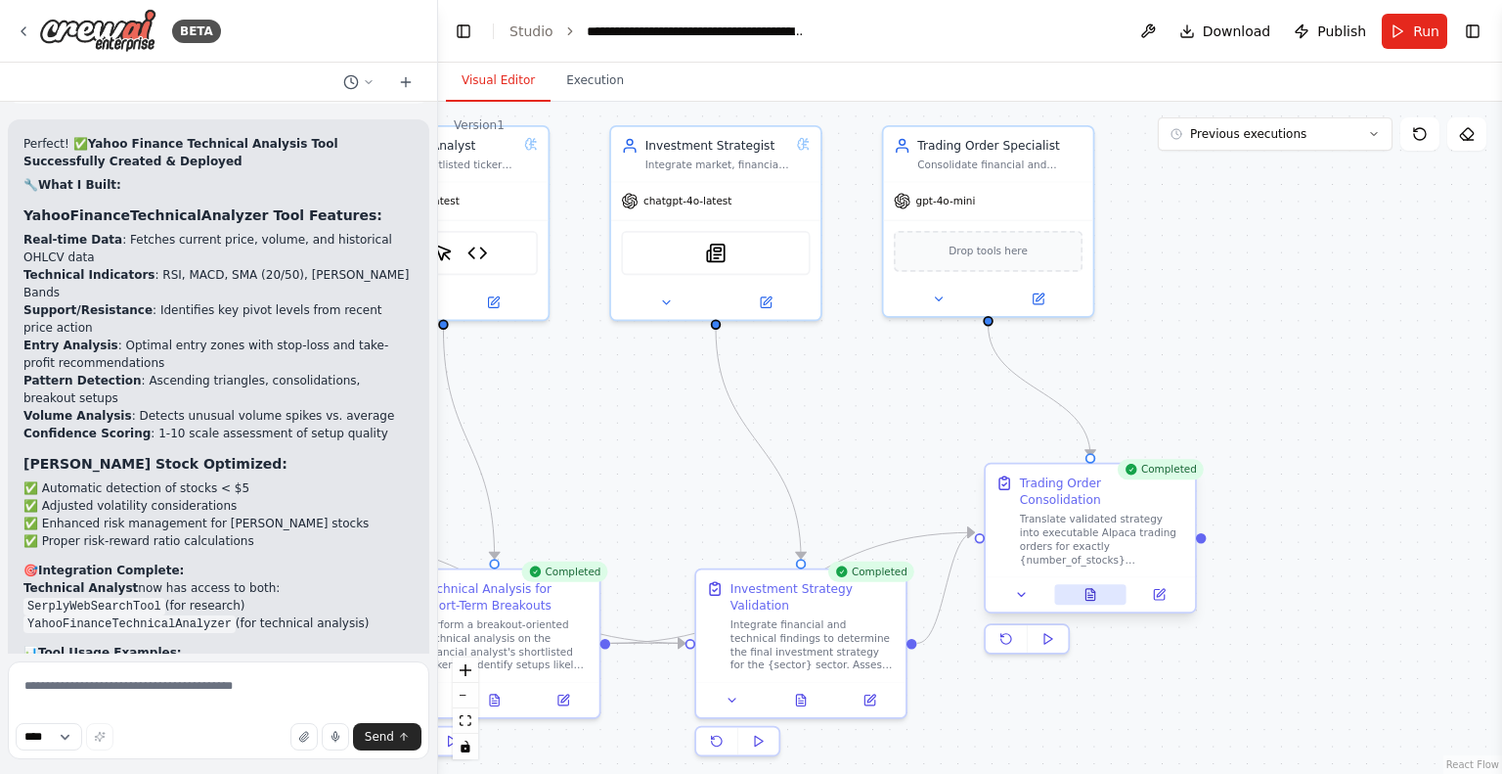
click at [1093, 589] on icon at bounding box center [1089, 595] width 9 height 12
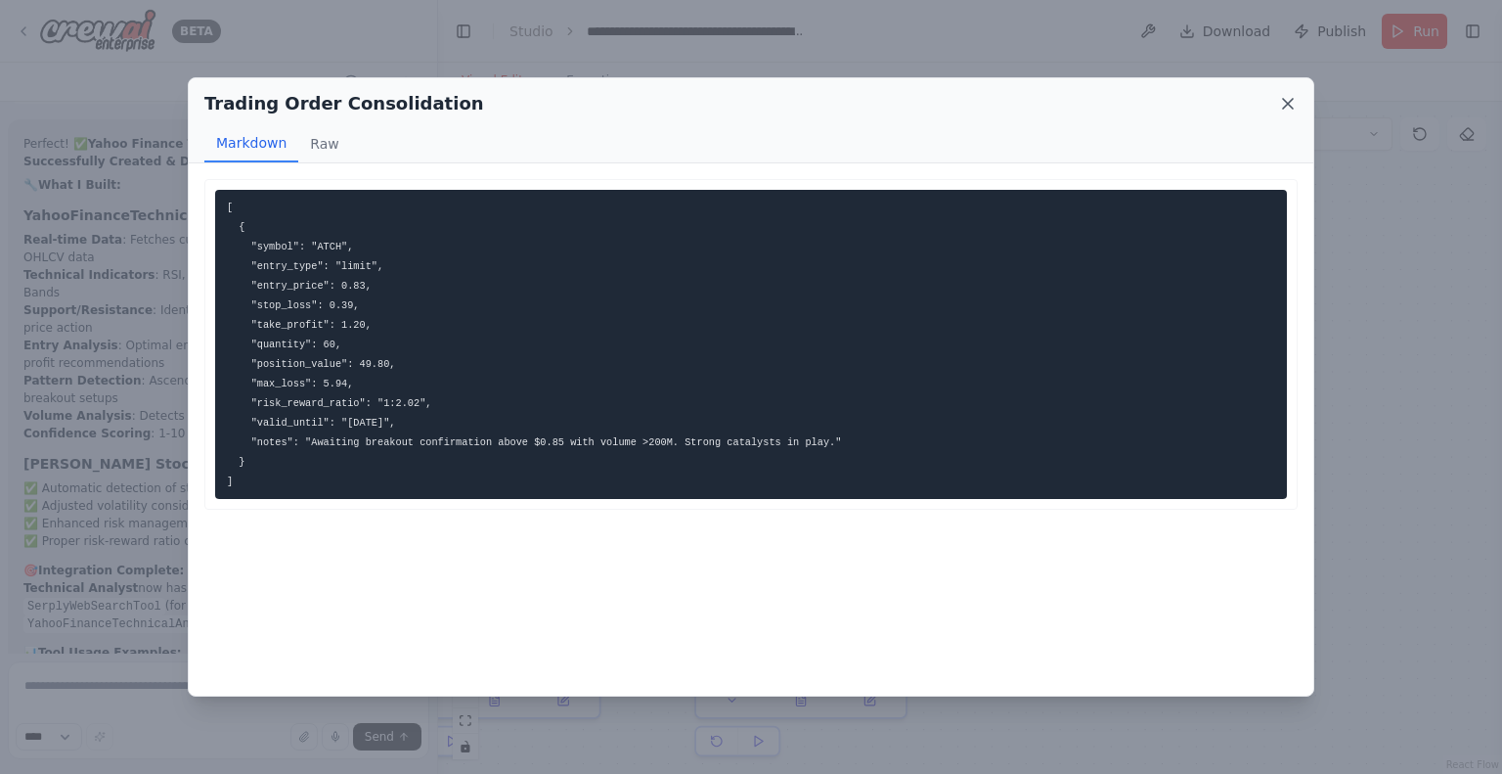
click at [1283, 101] on icon at bounding box center [1288, 104] width 20 height 20
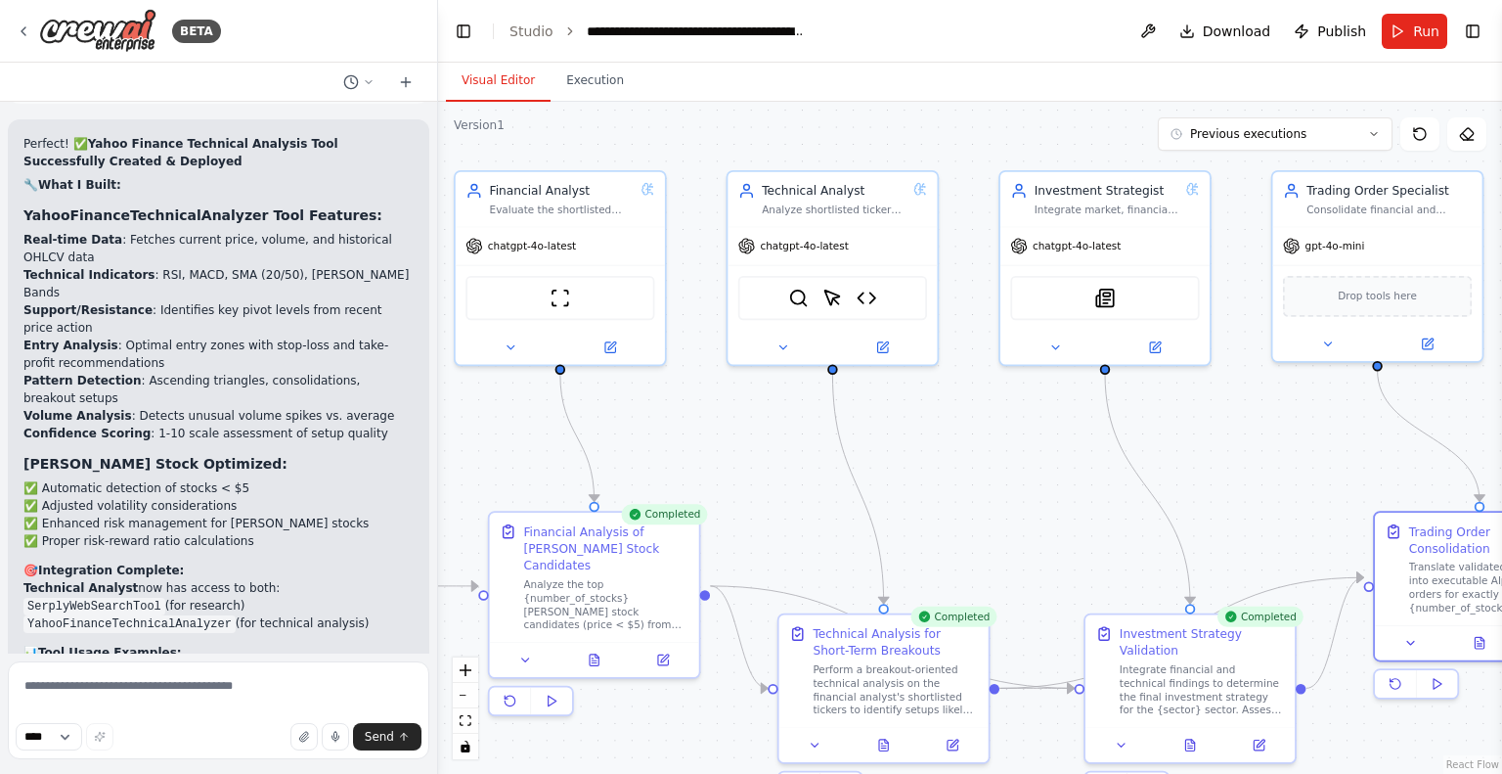
drag, startPoint x: 600, startPoint y: 506, endPoint x: 990, endPoint y: 551, distance: 391.8
click at [990, 551] on div ".deletable-edge-delete-btn { width: 20px; height: 20px; border: 0px solid #ffff…" at bounding box center [970, 438] width 1064 height 672
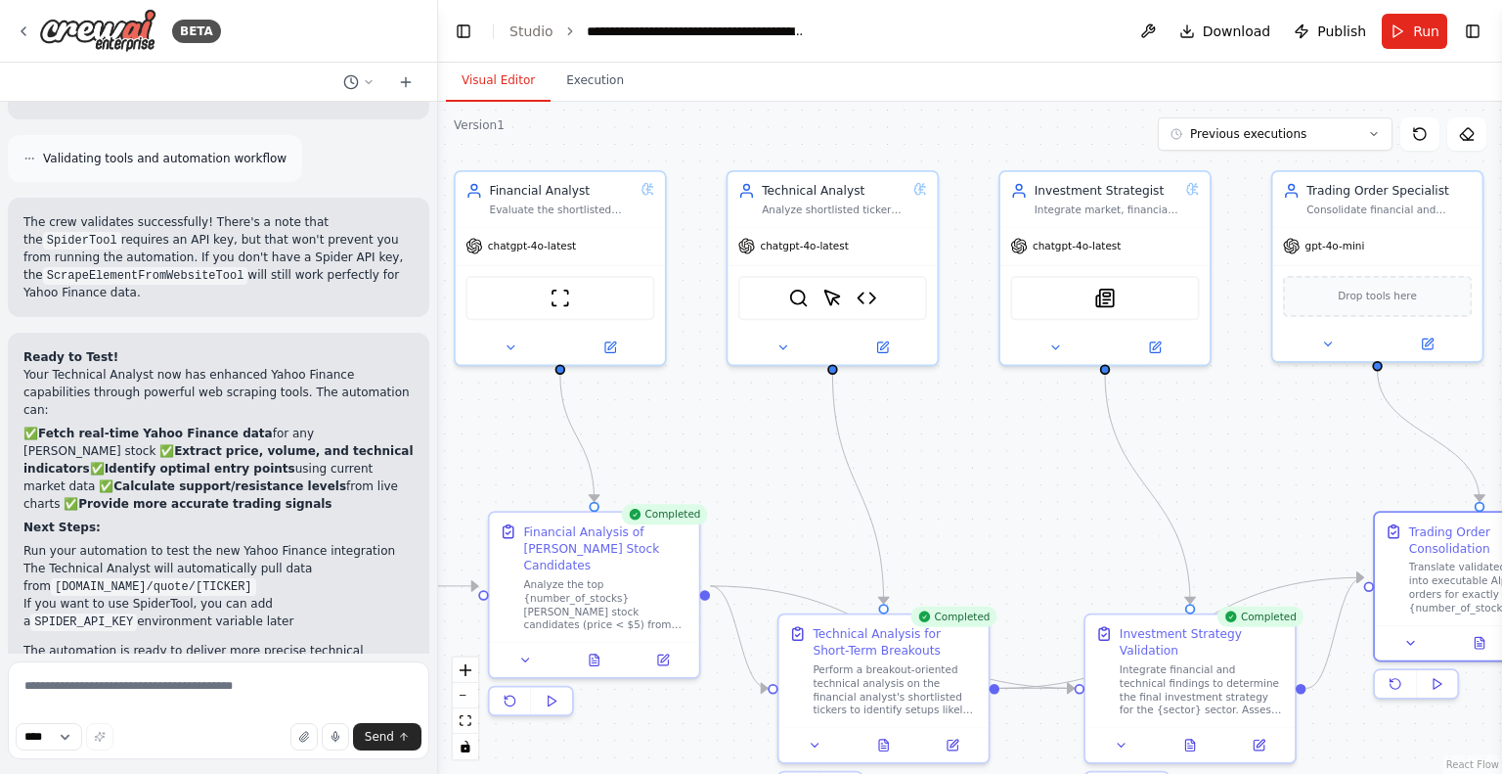
scroll to position [9808, 0]
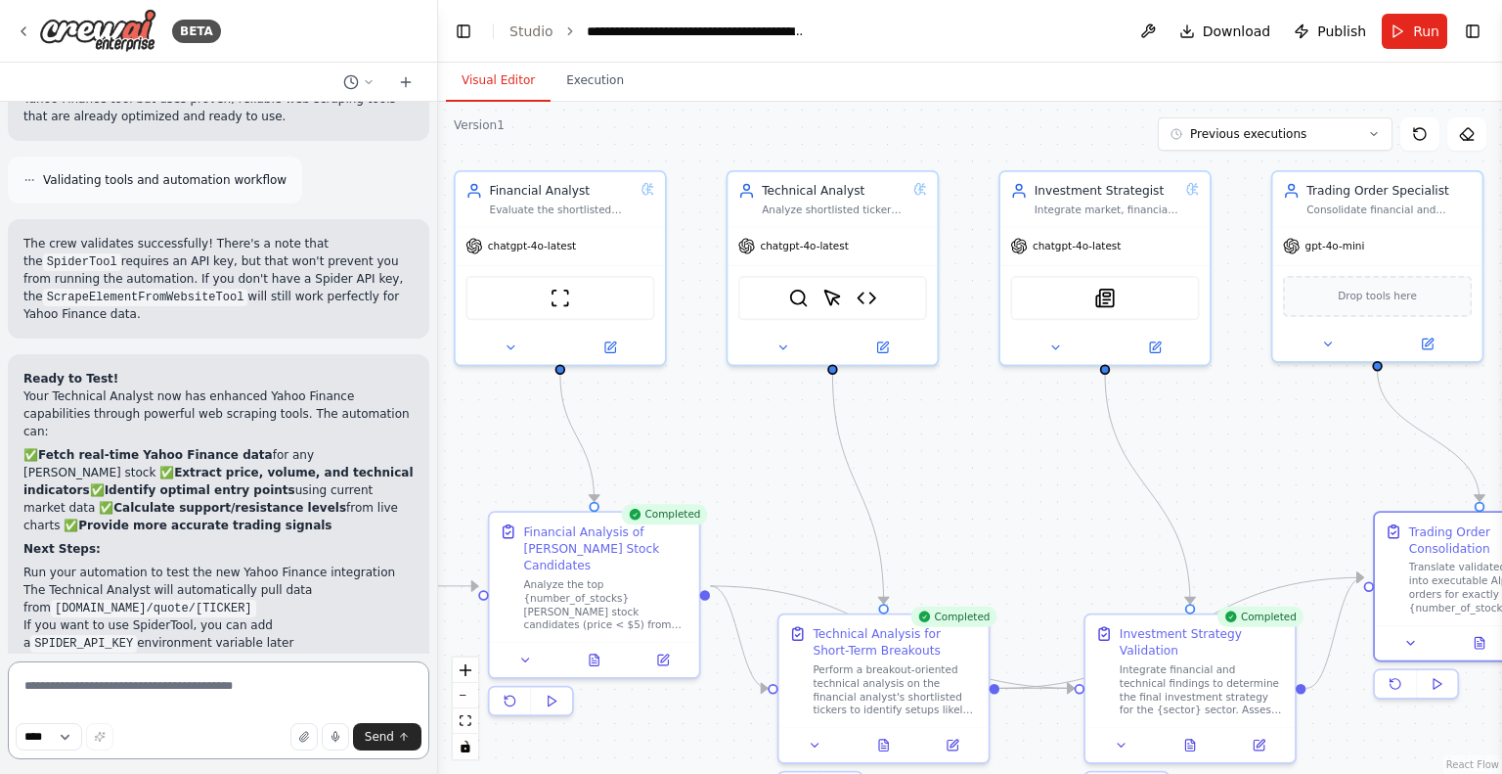
click at [204, 690] on textarea at bounding box center [218, 710] width 421 height 98
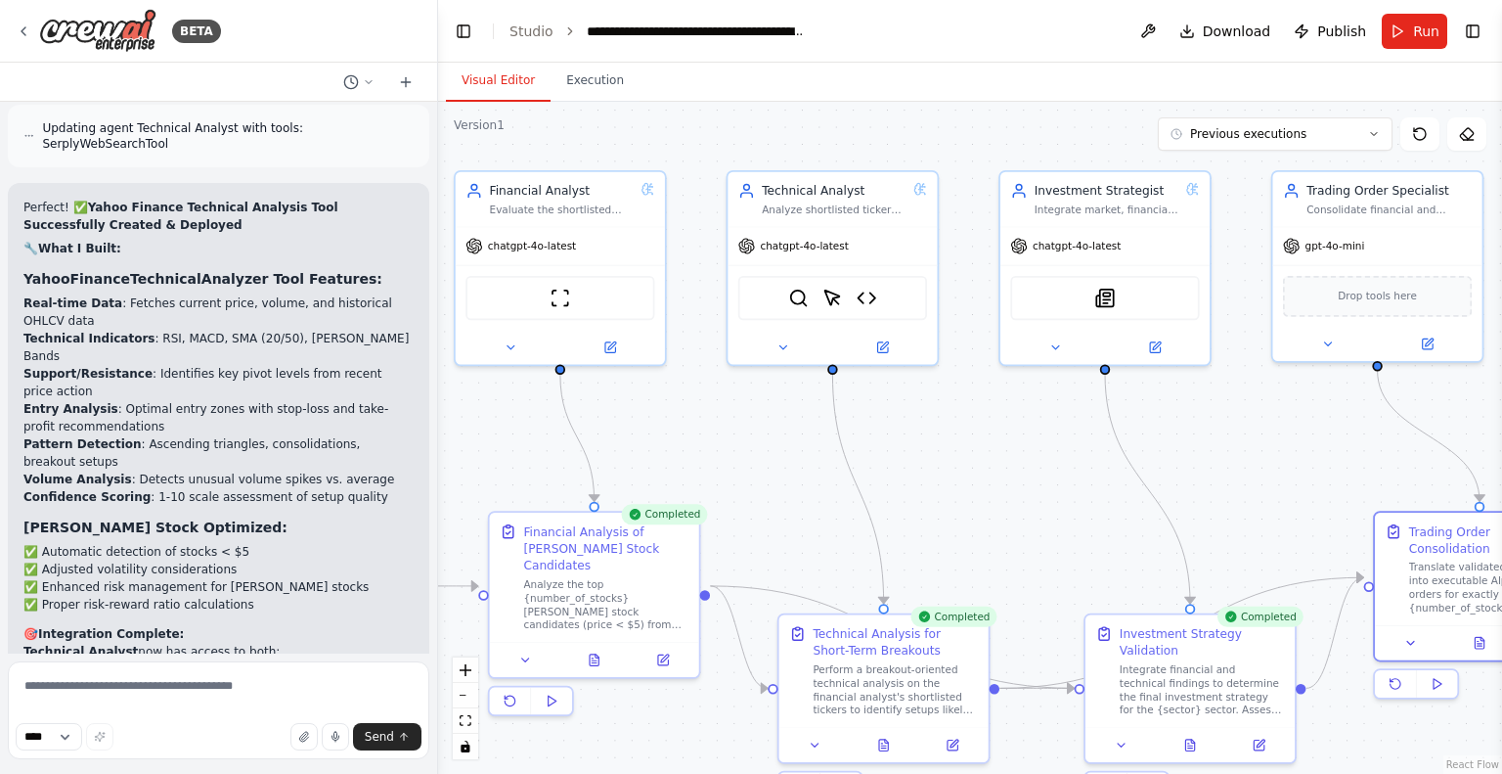
scroll to position [10786, 0]
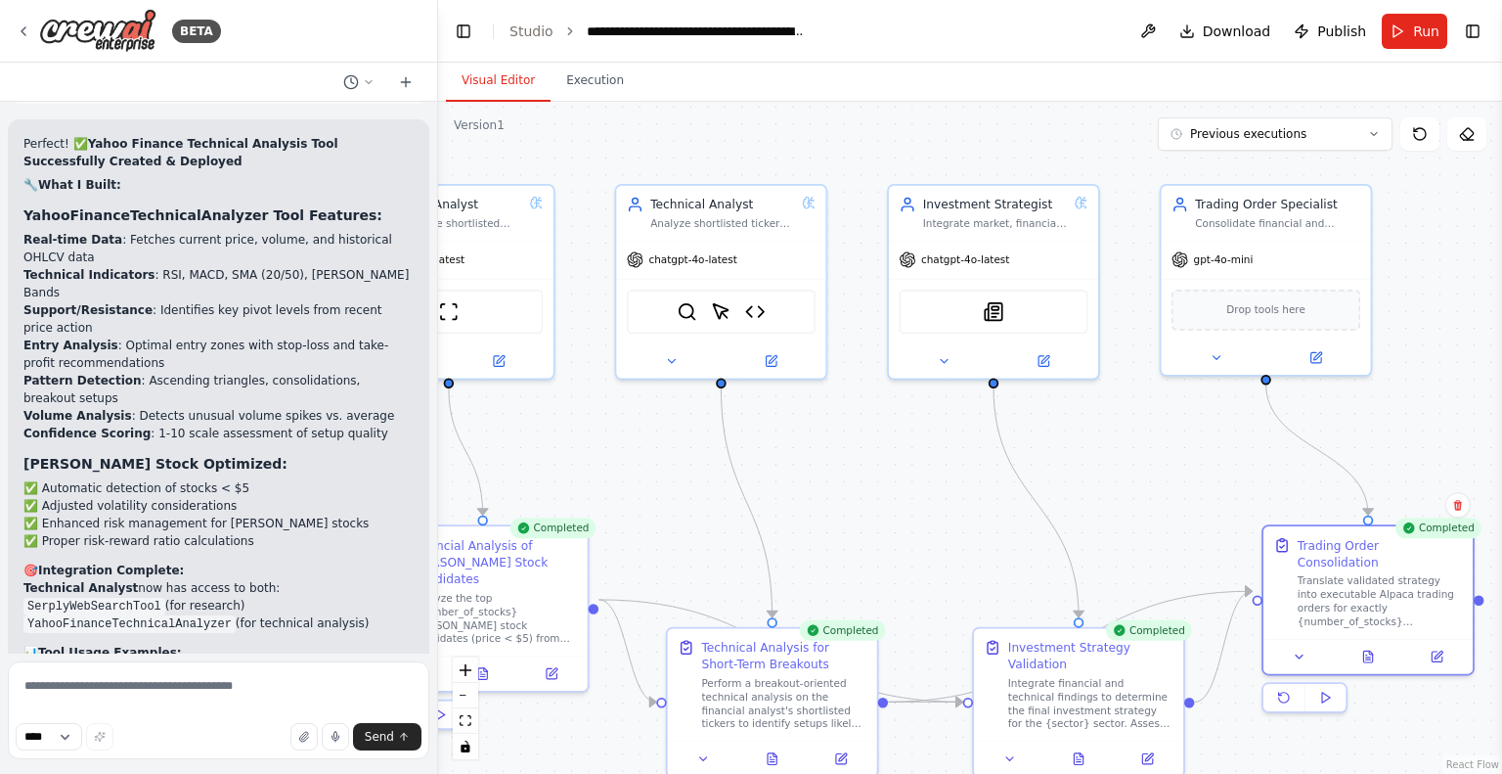
drag, startPoint x: 1237, startPoint y: 520, endPoint x: 1228, endPoint y: 542, distance: 23.2
click at [1187, 520] on div ".deletable-edge-delete-btn { width: 20px; height: 20px; border: 0px solid #ffff…" at bounding box center [970, 438] width 1064 height 672
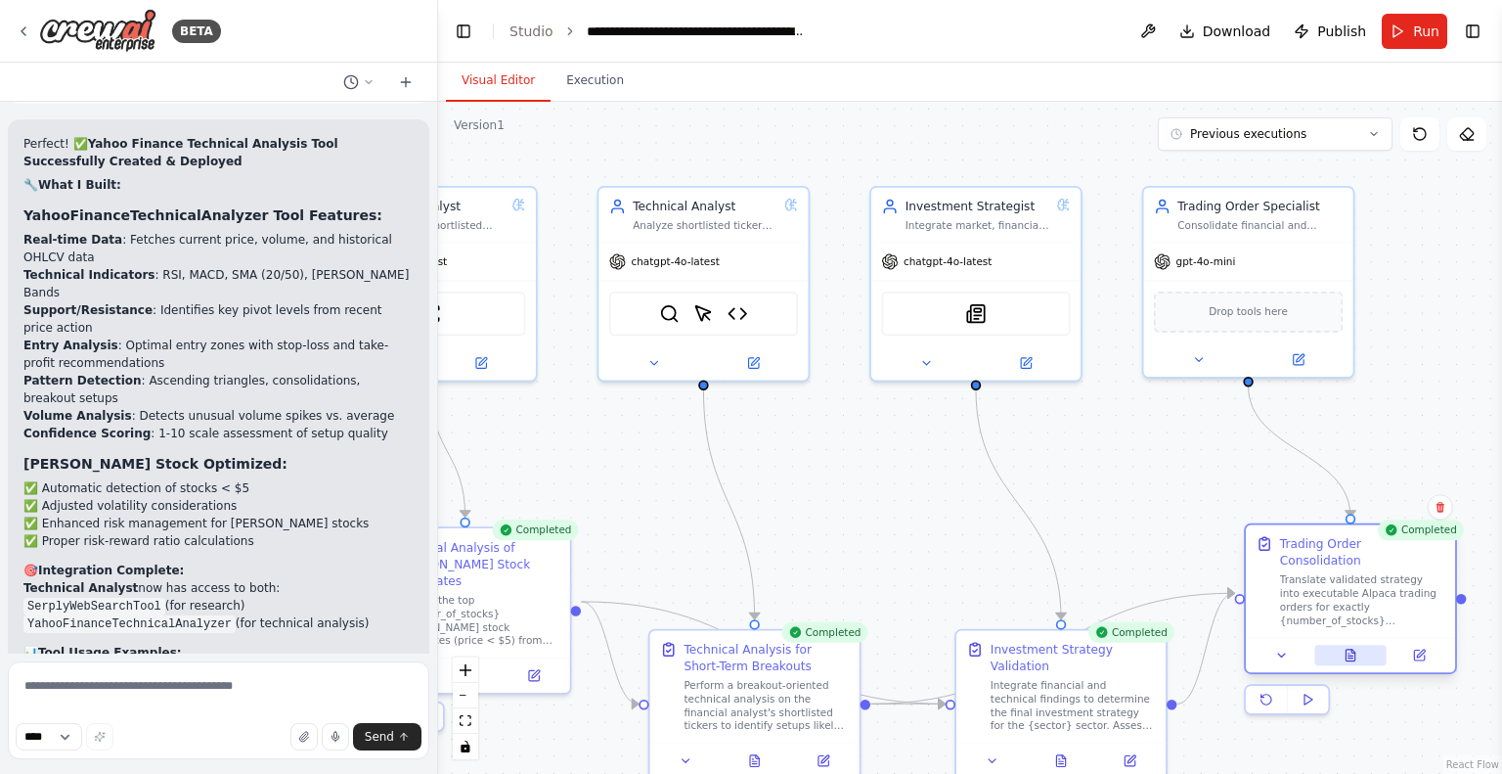
click at [1356, 648] on icon at bounding box center [1351, 655] width 14 height 14
